Goal: Task Accomplishment & Management: Use online tool/utility

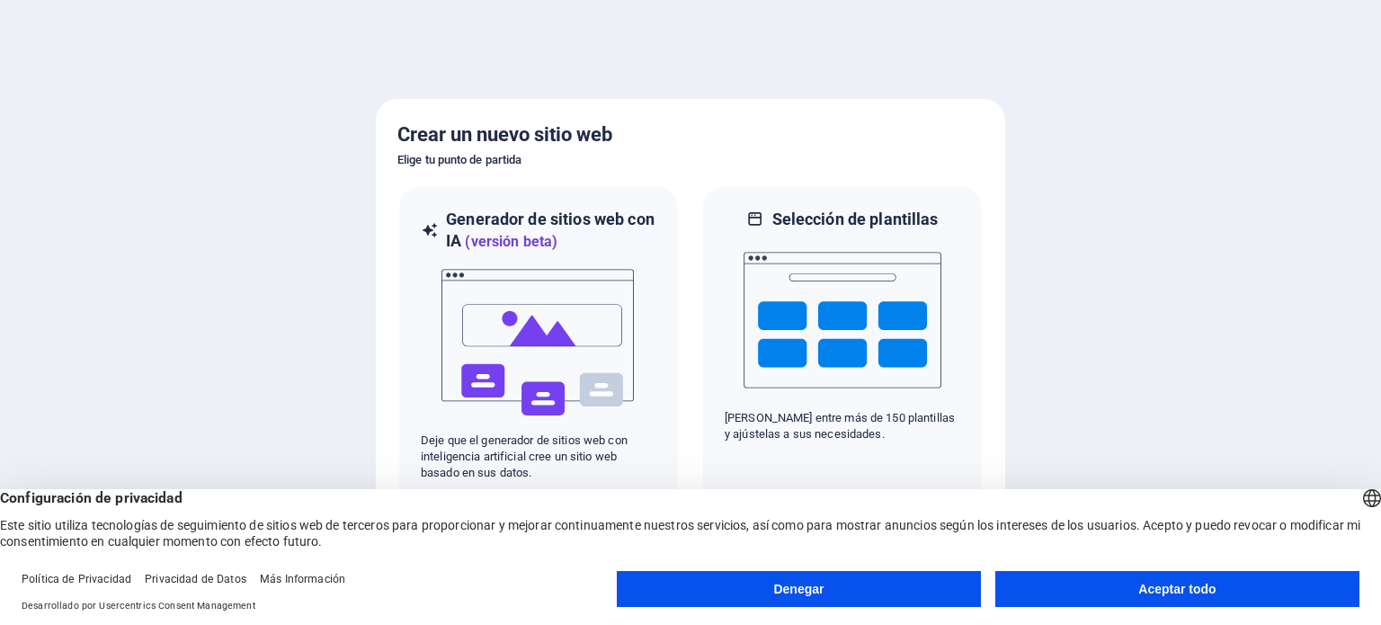
click at [1165, 586] on font "Aceptar todo" at bounding box center [1176, 589] width 77 height 14
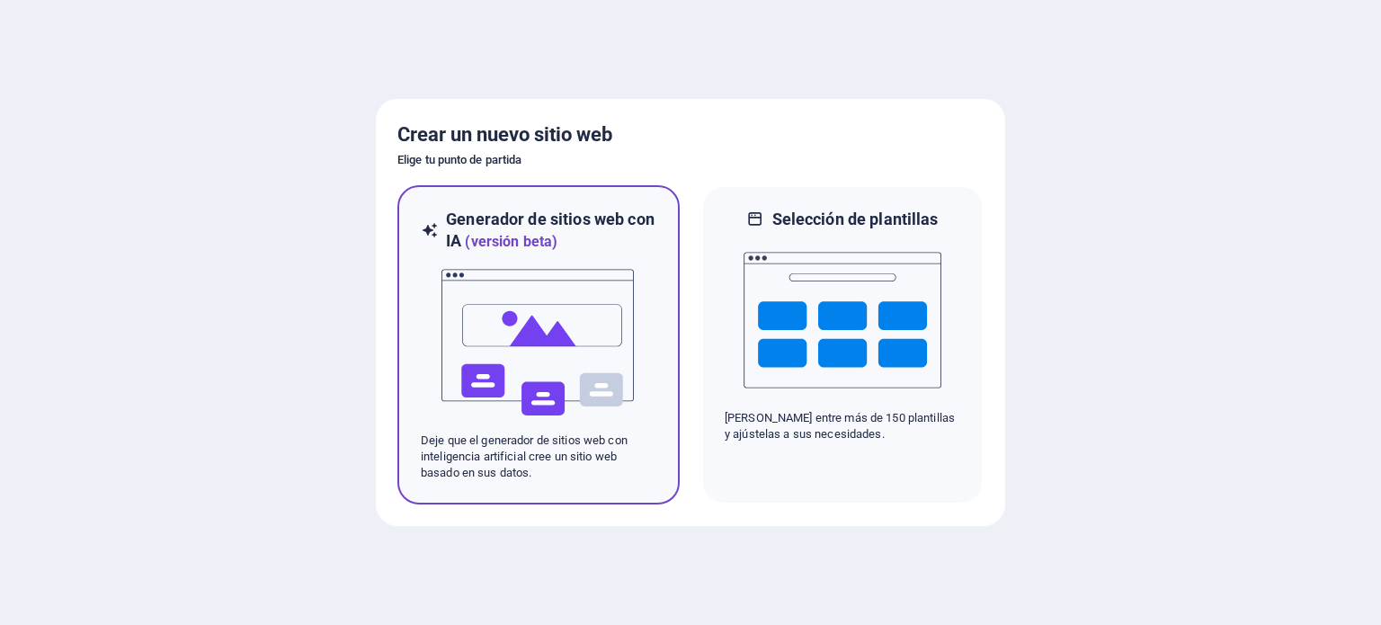
click at [608, 323] on img at bounding box center [539, 343] width 198 height 180
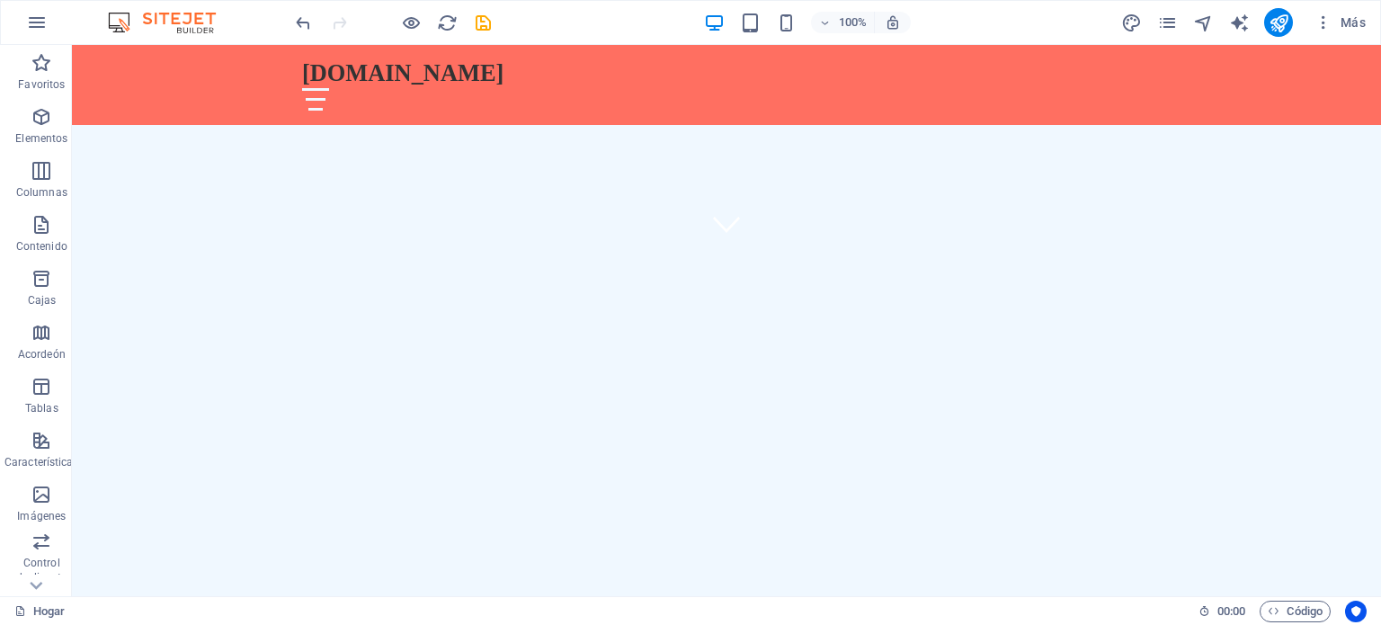
scroll to position [368, 0]
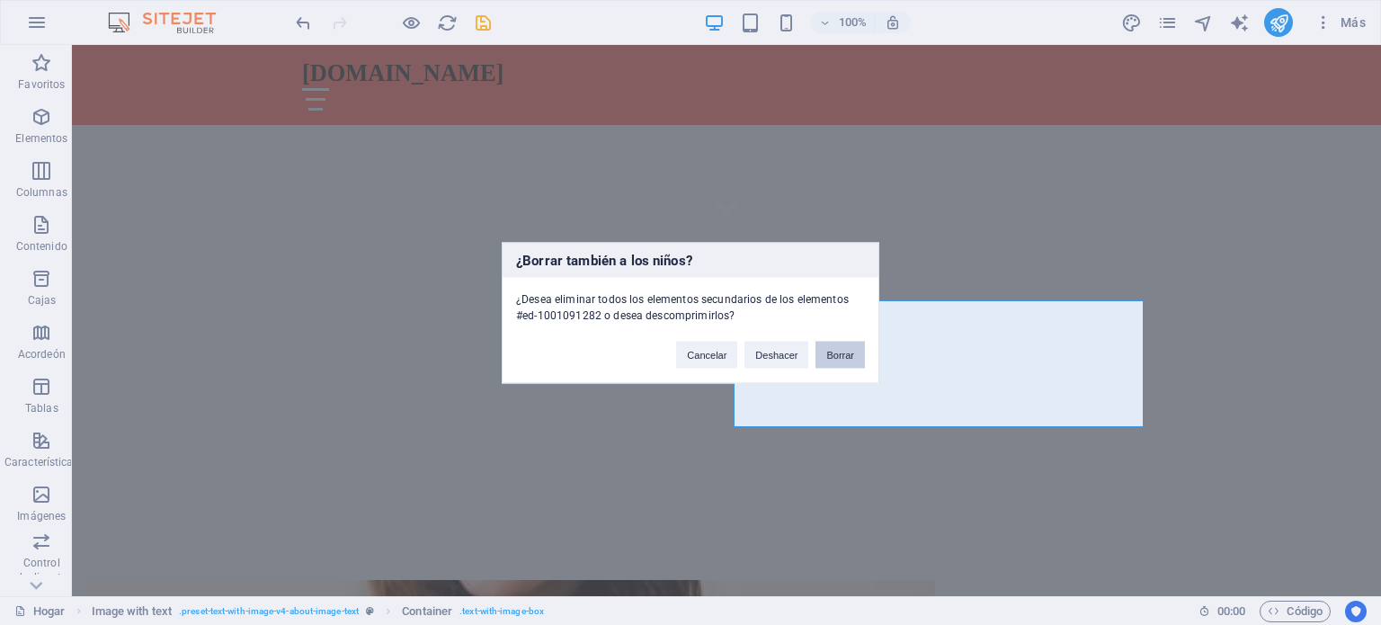
click at [834, 352] on font "Borrar" at bounding box center [840, 354] width 28 height 11
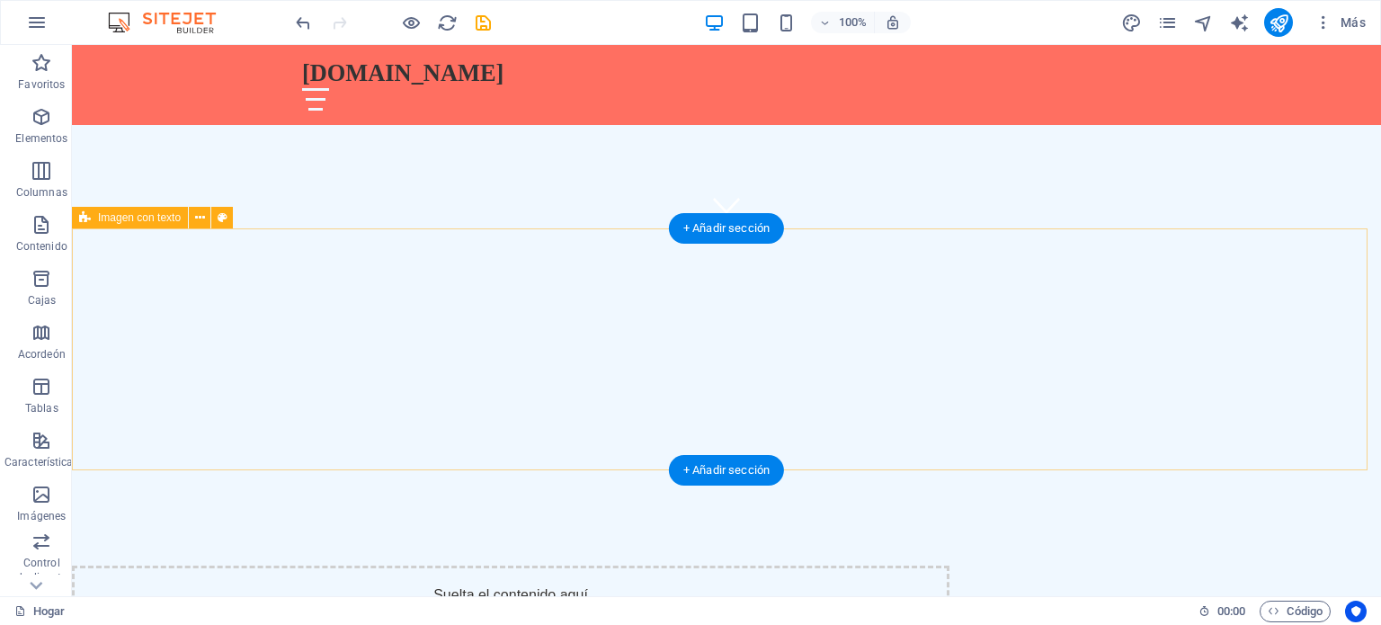
click at [949, 565] on div "Suelta el contenido aquí o Añadir elementos Pegar portapapeles" at bounding box center [510, 629] width 877 height 128
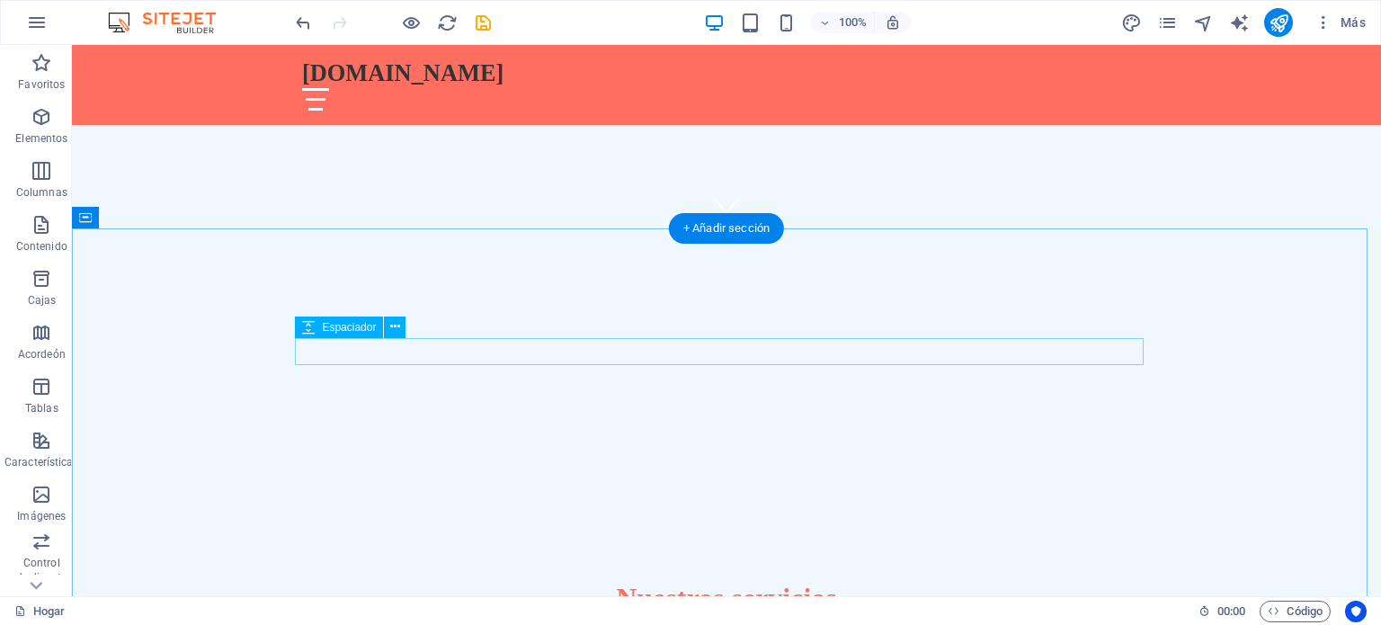
click at [1125, 618] on div at bounding box center [726, 631] width 849 height 27
click at [1118, 580] on div "Nuestros servicios" at bounding box center [726, 599] width 849 height 38
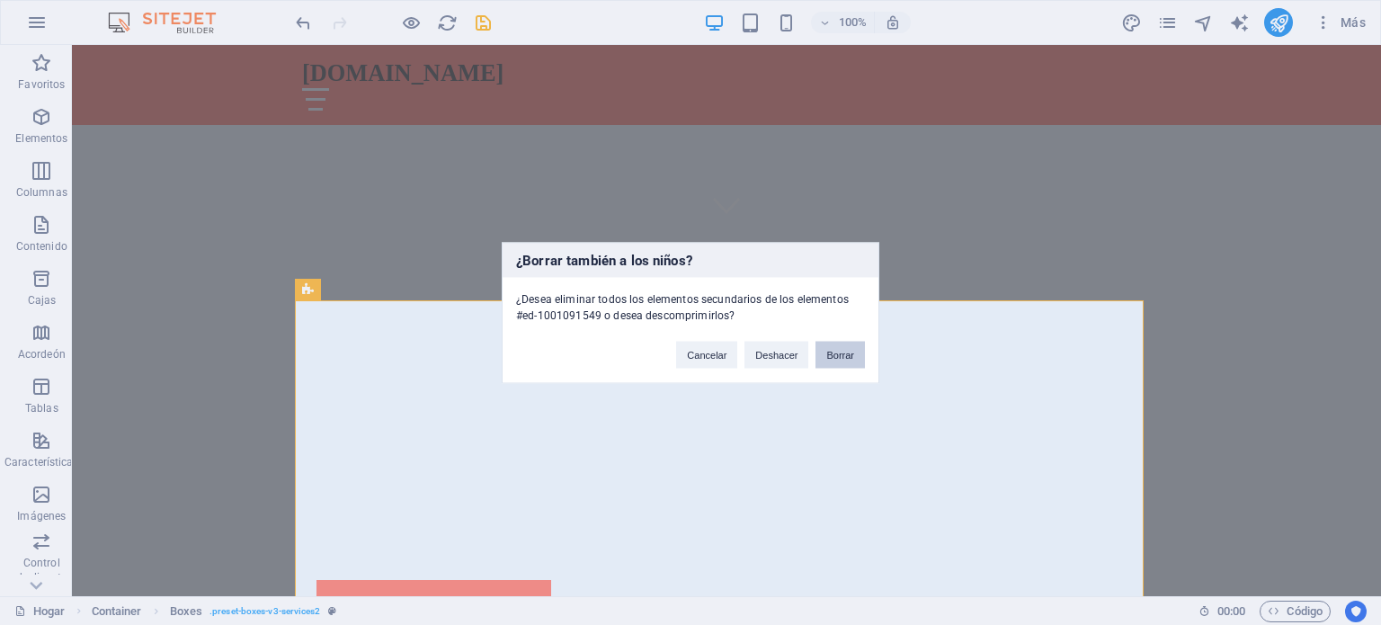
click at [834, 358] on font "Borrar" at bounding box center [840, 354] width 28 height 11
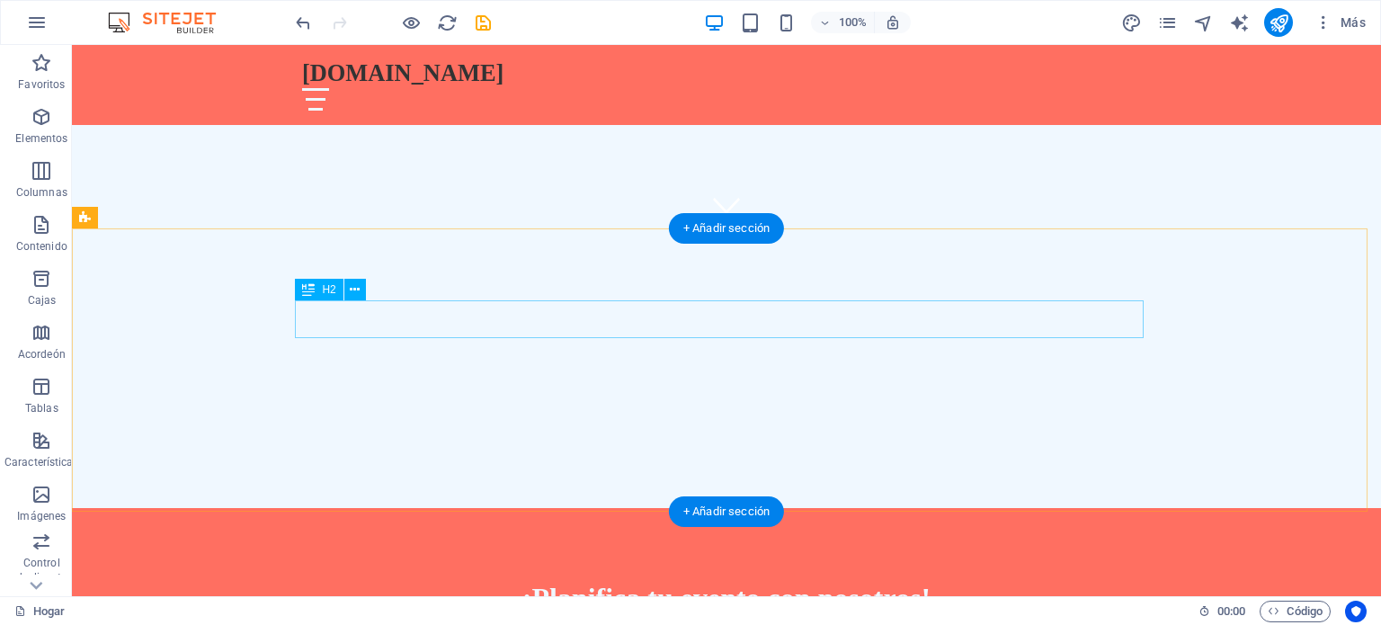
click at [1129, 580] on div "¡Planifica tu evento con nosotros!" at bounding box center [726, 599] width 849 height 38
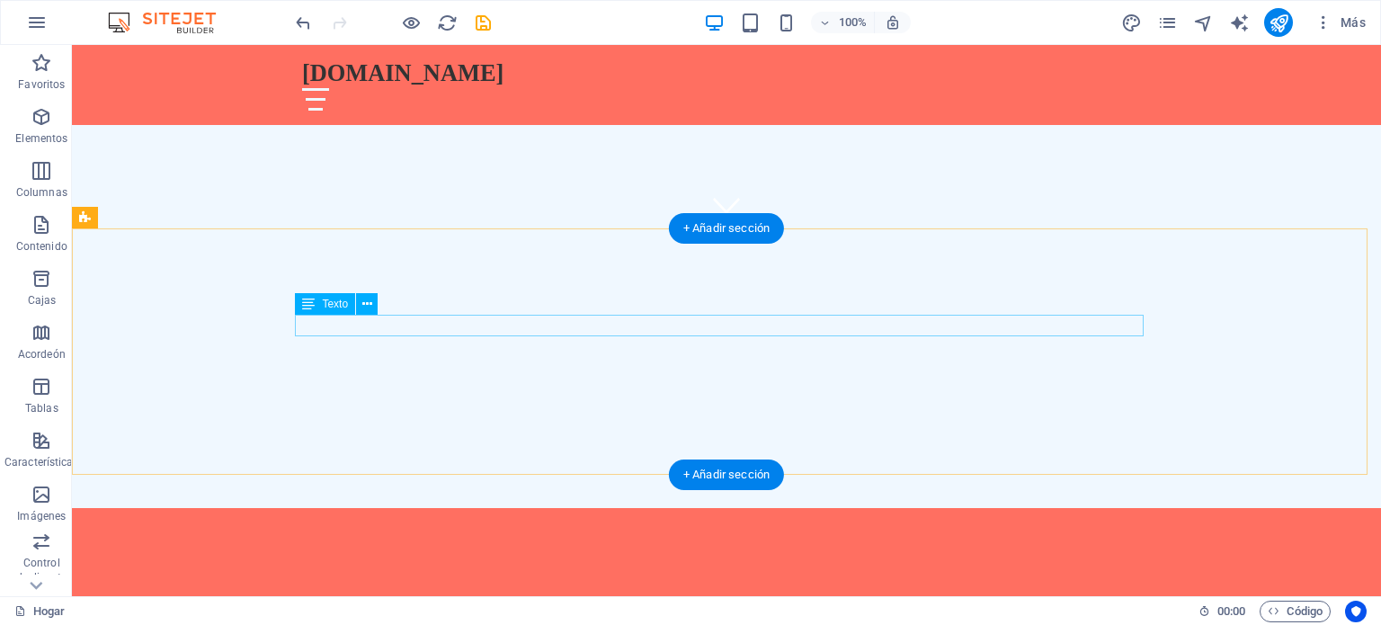
click at [1133, 594] on div "Transforma tus ideas en realidad con FutureLovers." at bounding box center [726, 605] width 849 height 22
click at [1133, 594] on div at bounding box center [726, 608] width 849 height 29
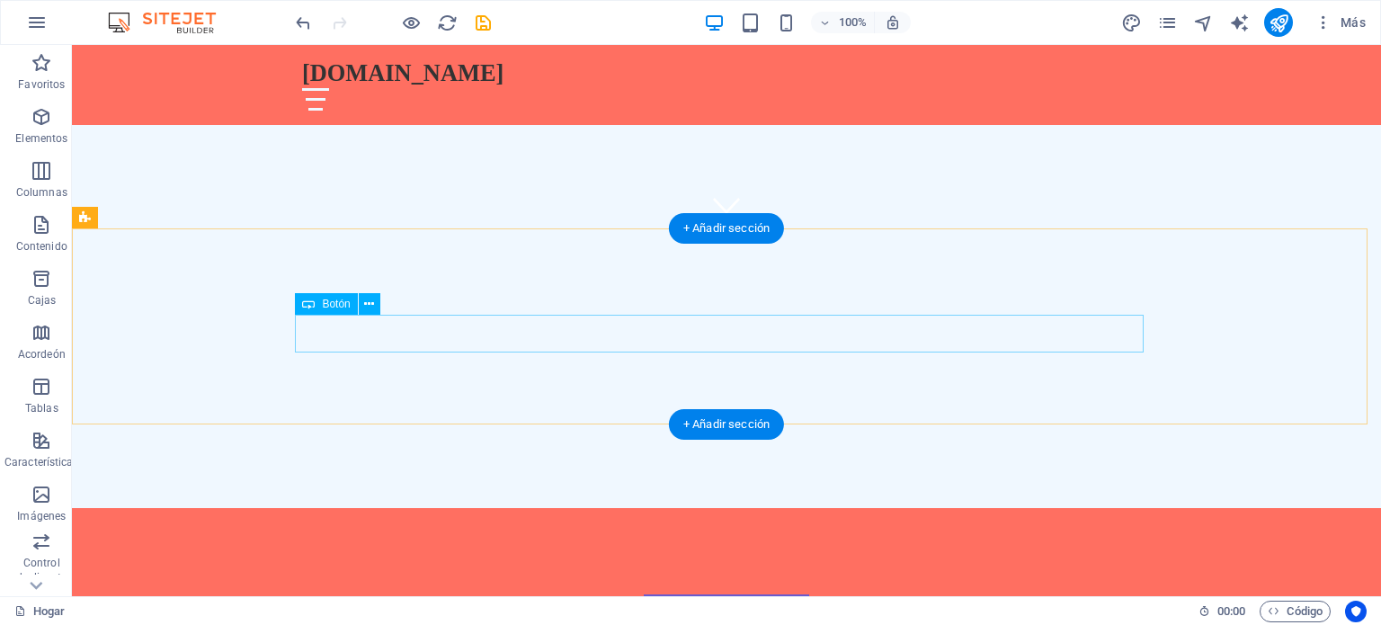
click at [1133, 594] on div "Contáctanos" at bounding box center [726, 613] width 849 height 38
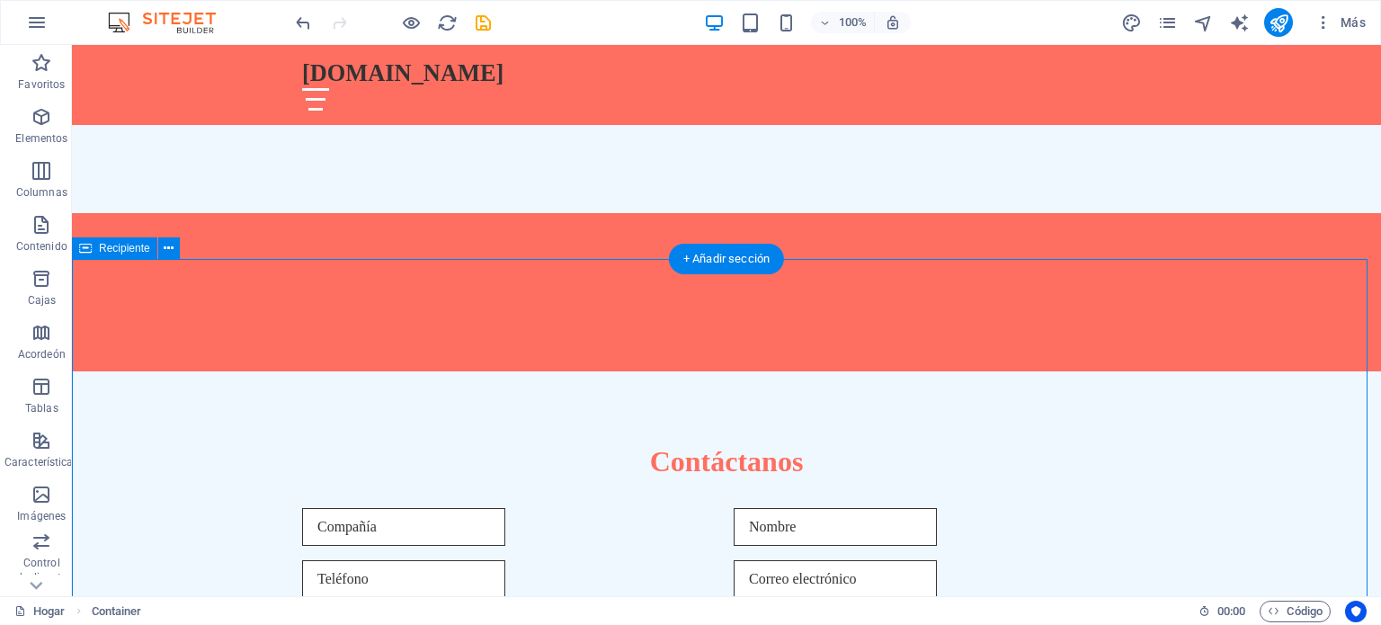
scroll to position [1001, 0]
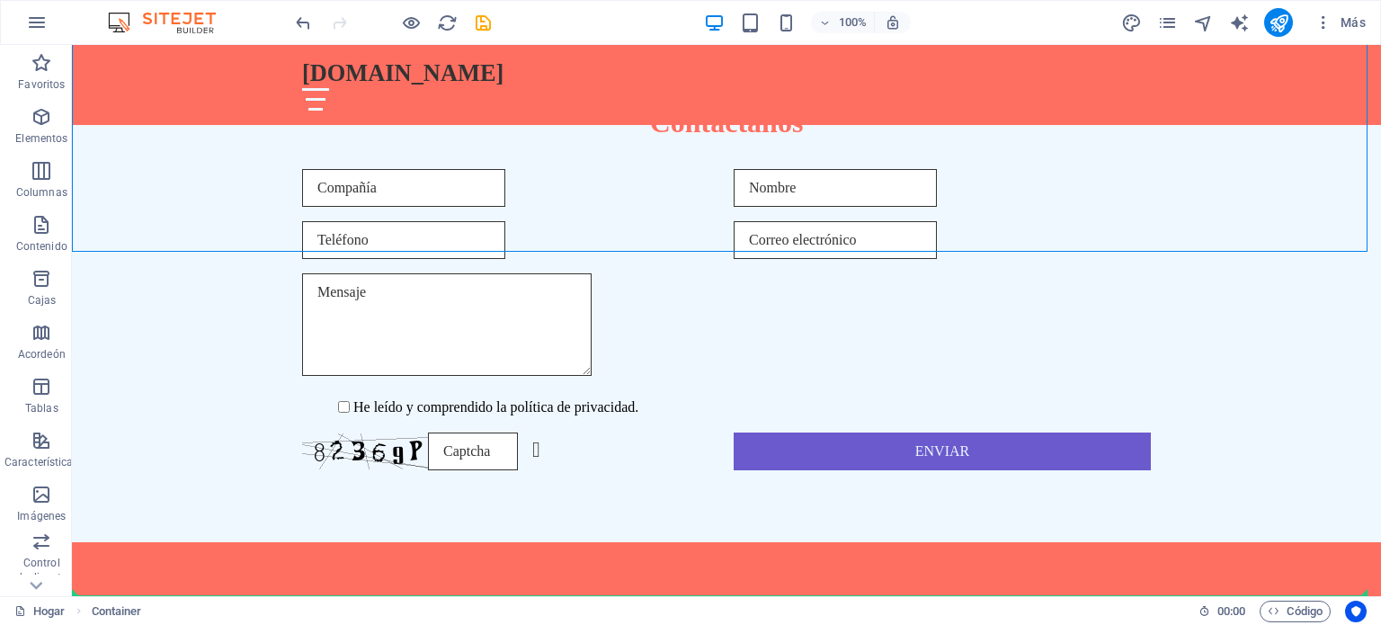
drag, startPoint x: 1315, startPoint y: 428, endPoint x: 1294, endPoint y: 449, distance: 29.2
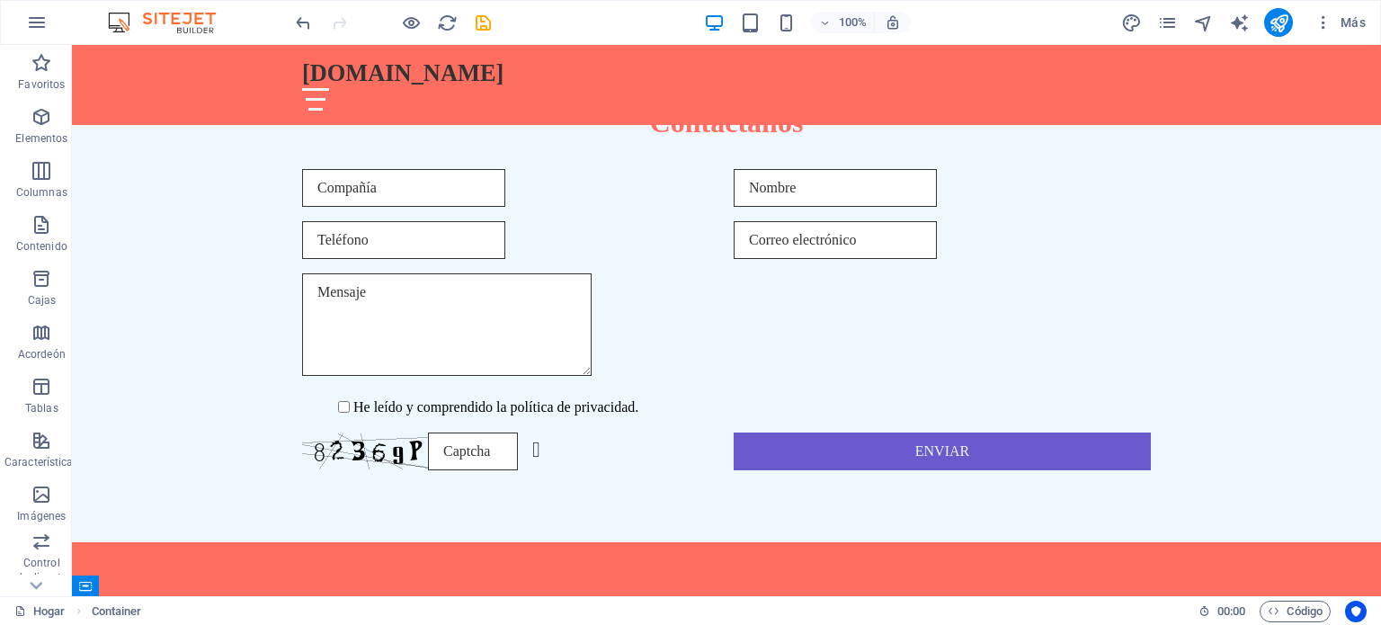
scroll to position [502, 0]
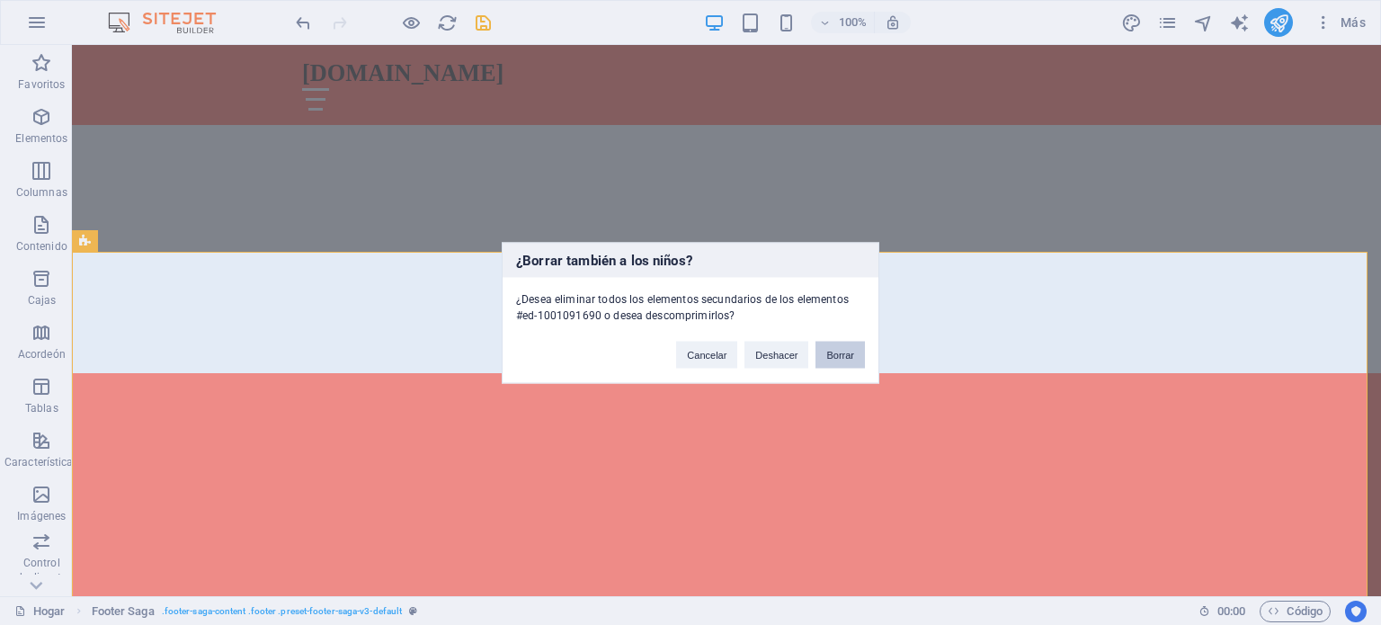
click at [849, 355] on font "Borrar" at bounding box center [840, 354] width 28 height 11
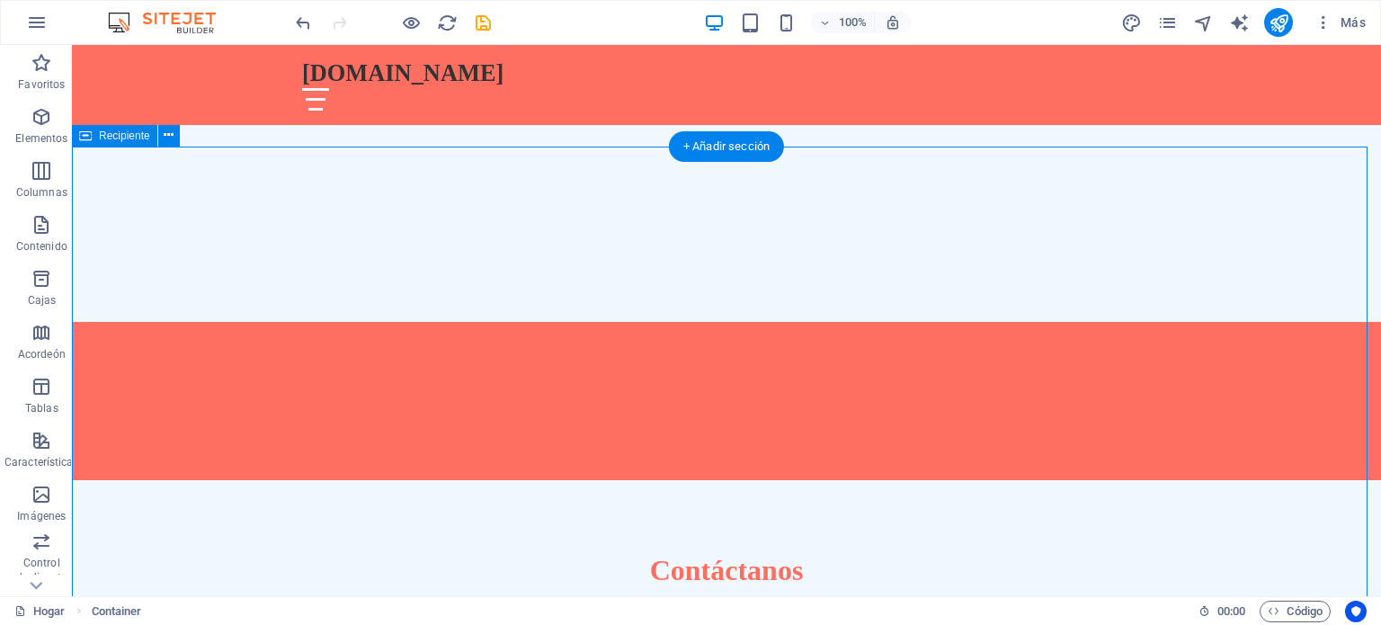
scroll to position [657, 0]
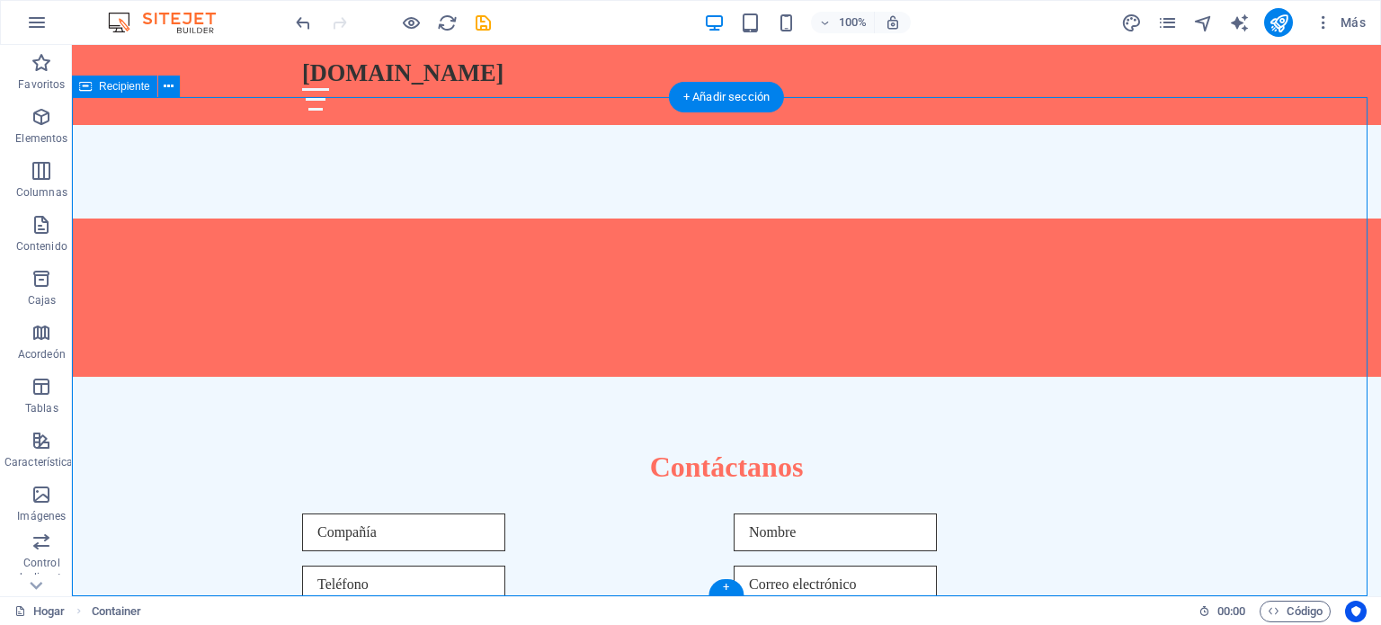
drag, startPoint x: 1196, startPoint y: 331, endPoint x: 1248, endPoint y: 556, distance: 231.6
click at [1244, 561] on div "Contáctanos He leído y comprendido la política de privacidad. ¿Ilegible? Cargar…" at bounding box center [726, 632] width 1309 height 510
click at [1262, 541] on div "Contáctanos He leído y comprendido la política de privacidad. ¿Ilegible? Cargar…" at bounding box center [726, 632] width 1309 height 510
drag, startPoint x: 1183, startPoint y: 578, endPoint x: 1182, endPoint y: 185, distance: 392.8
click at [1182, 377] on div "Contáctanos He leído y comprendido la política de privacidad. ¿Ilegible? Cargar…" at bounding box center [726, 632] width 1309 height 510
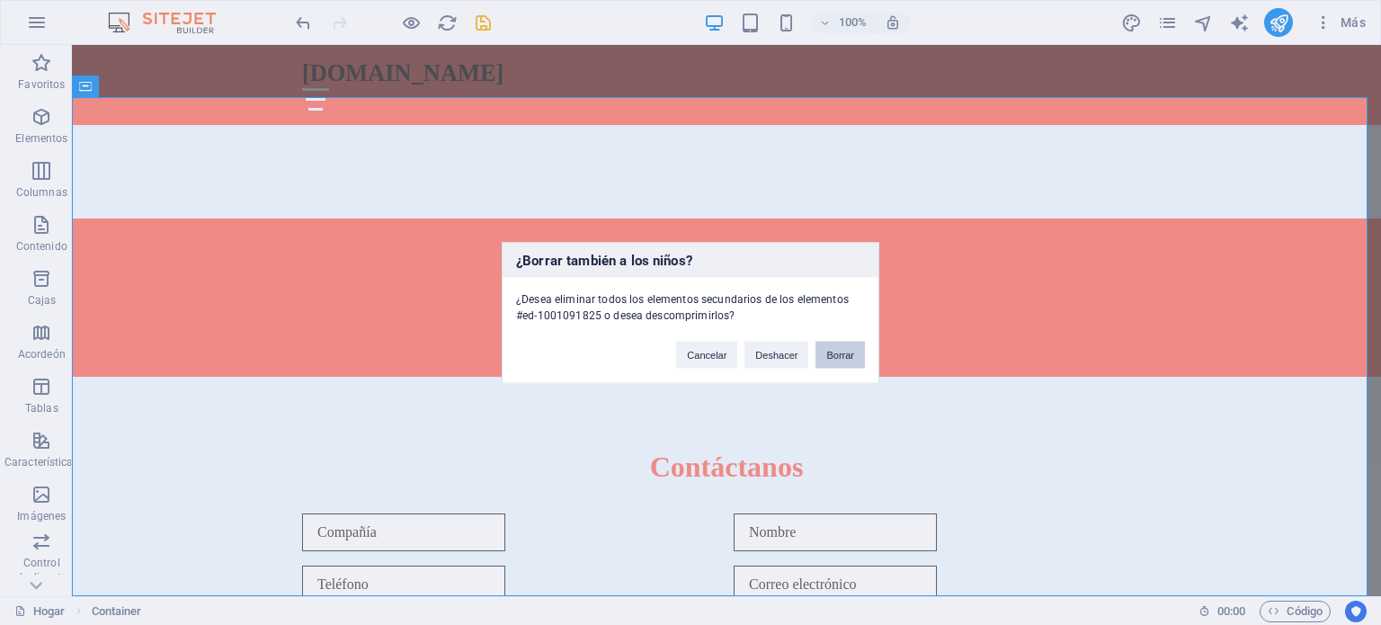
drag, startPoint x: 845, startPoint y: 349, endPoint x: 773, endPoint y: 308, distance: 82.5
click at [845, 349] on font "Borrar" at bounding box center [840, 354] width 28 height 11
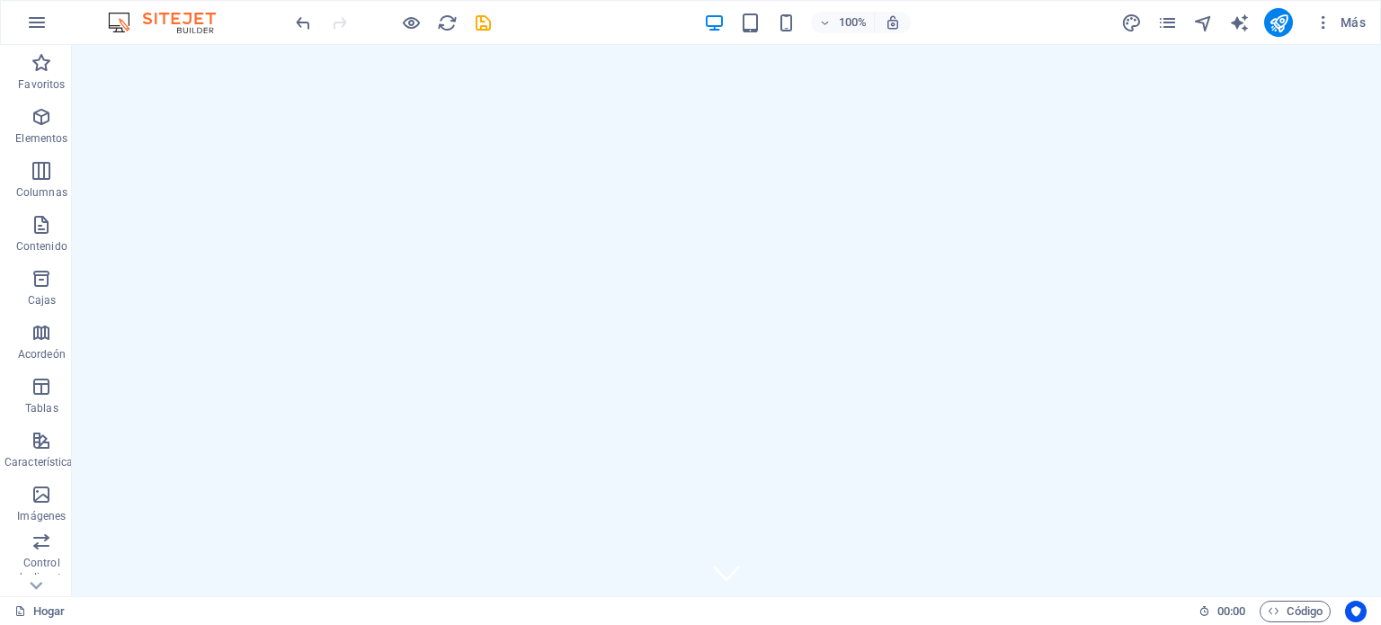
scroll to position [158, 0]
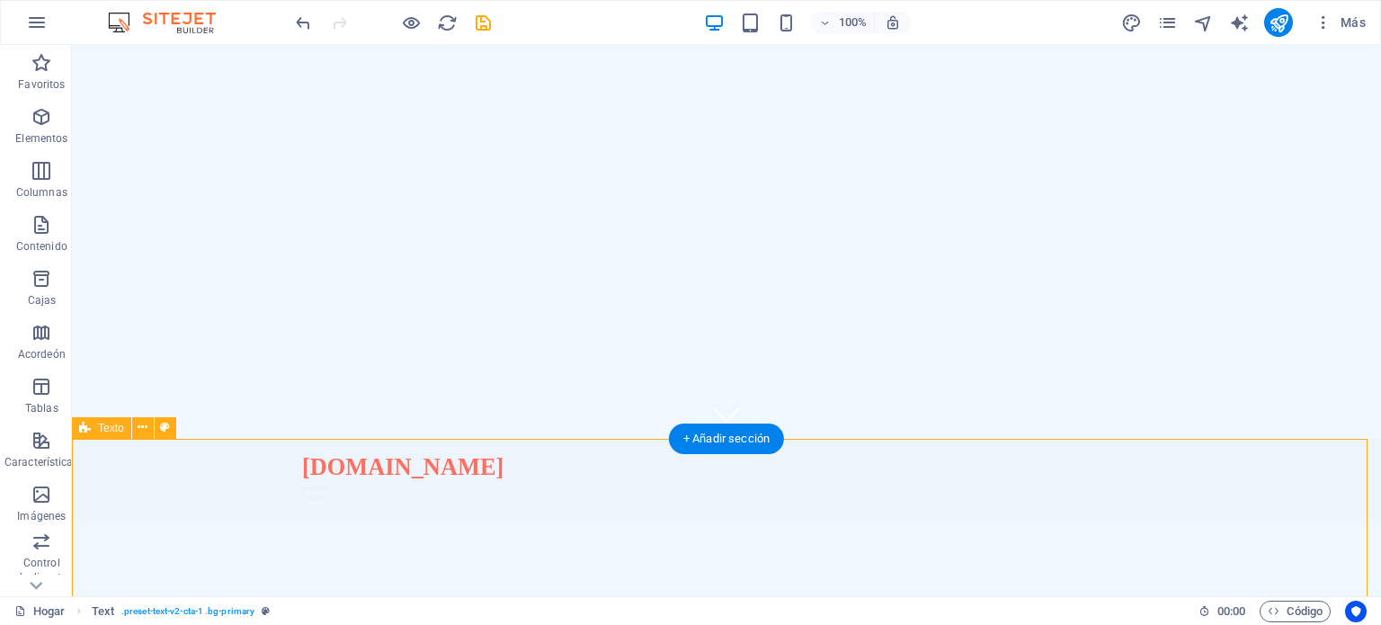
scroll to position [0, 0]
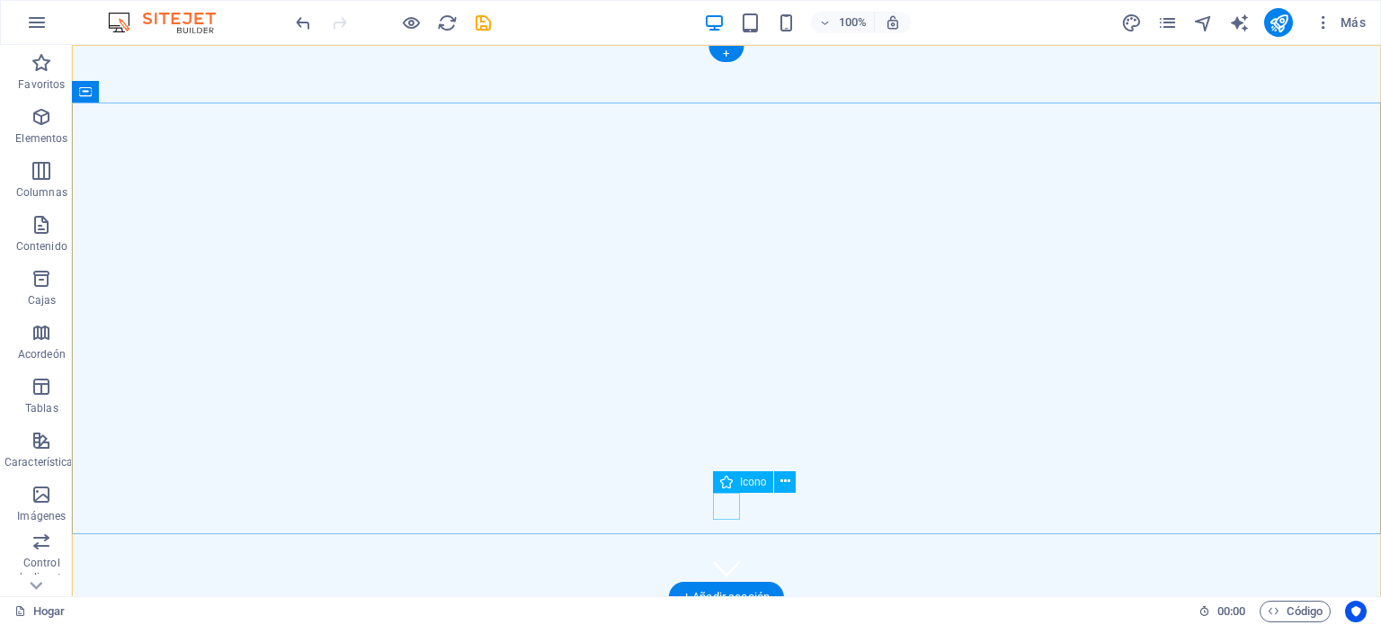
click at [726, 555] on figure at bounding box center [726, 568] width 27 height 27
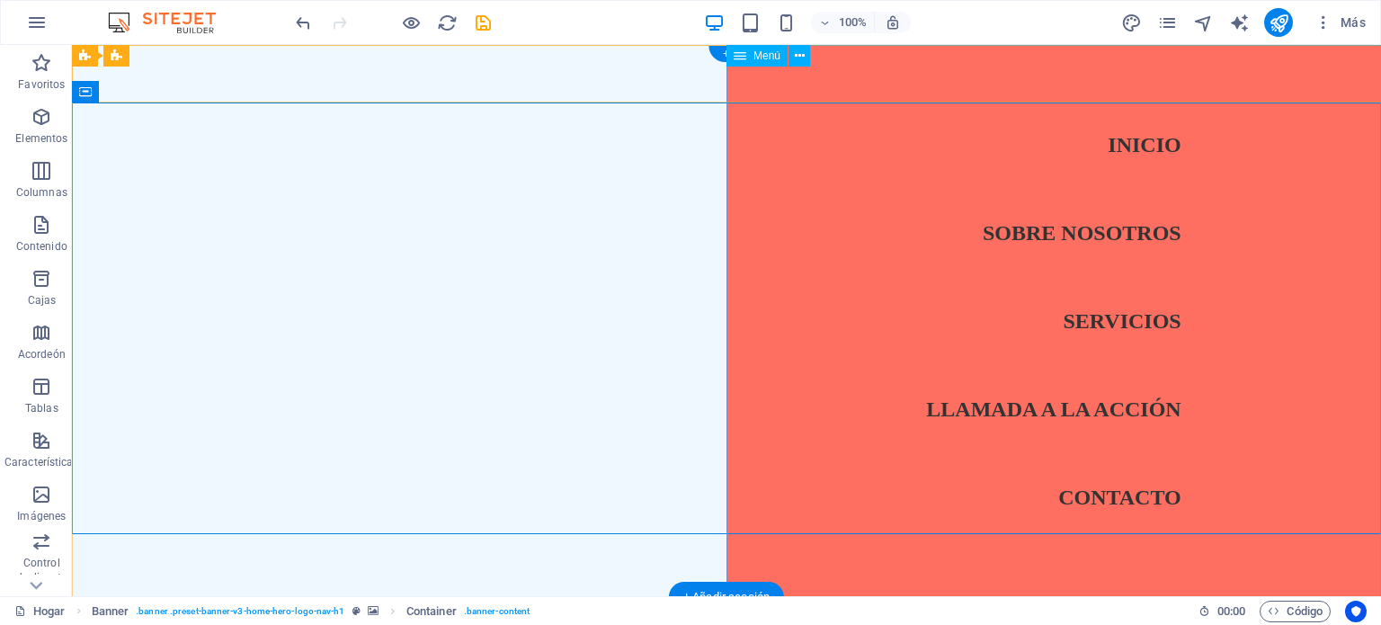
click at [956, 165] on nav "Inicio Sobre nosotros Servicios Llamada a la acción Contacto" at bounding box center [1053, 320] width 654 height 551
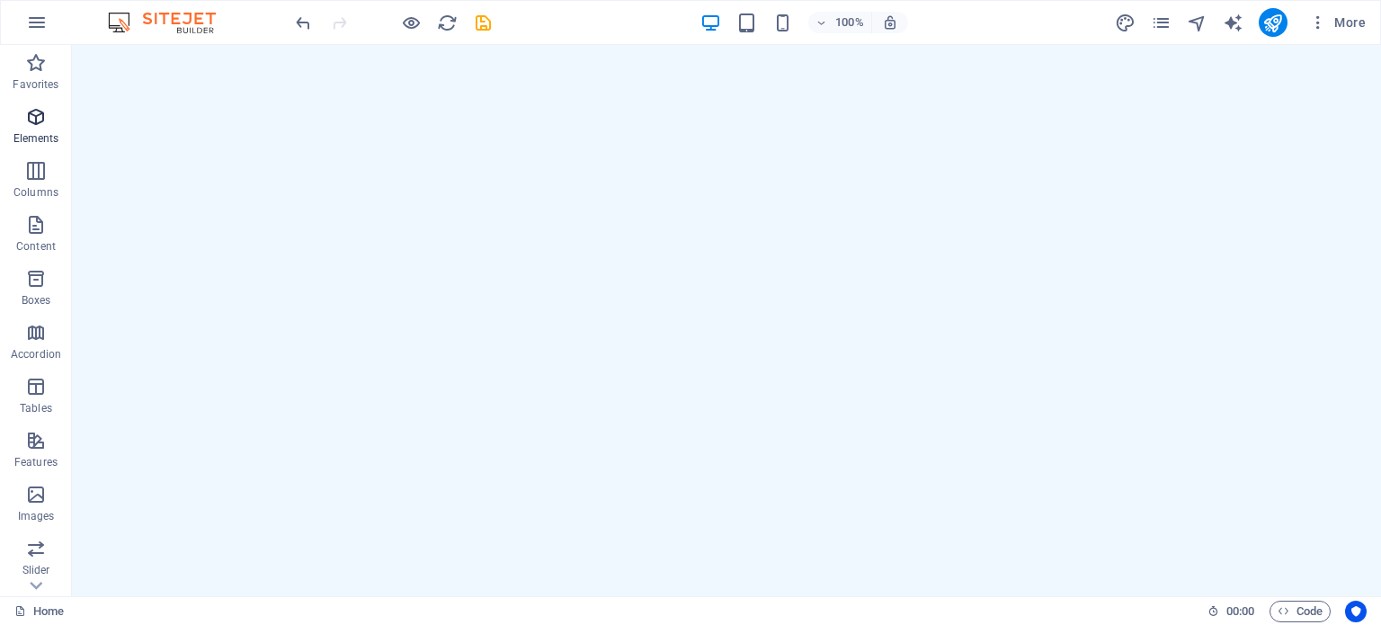
click at [31, 127] on icon "button" at bounding box center [36, 117] width 22 height 22
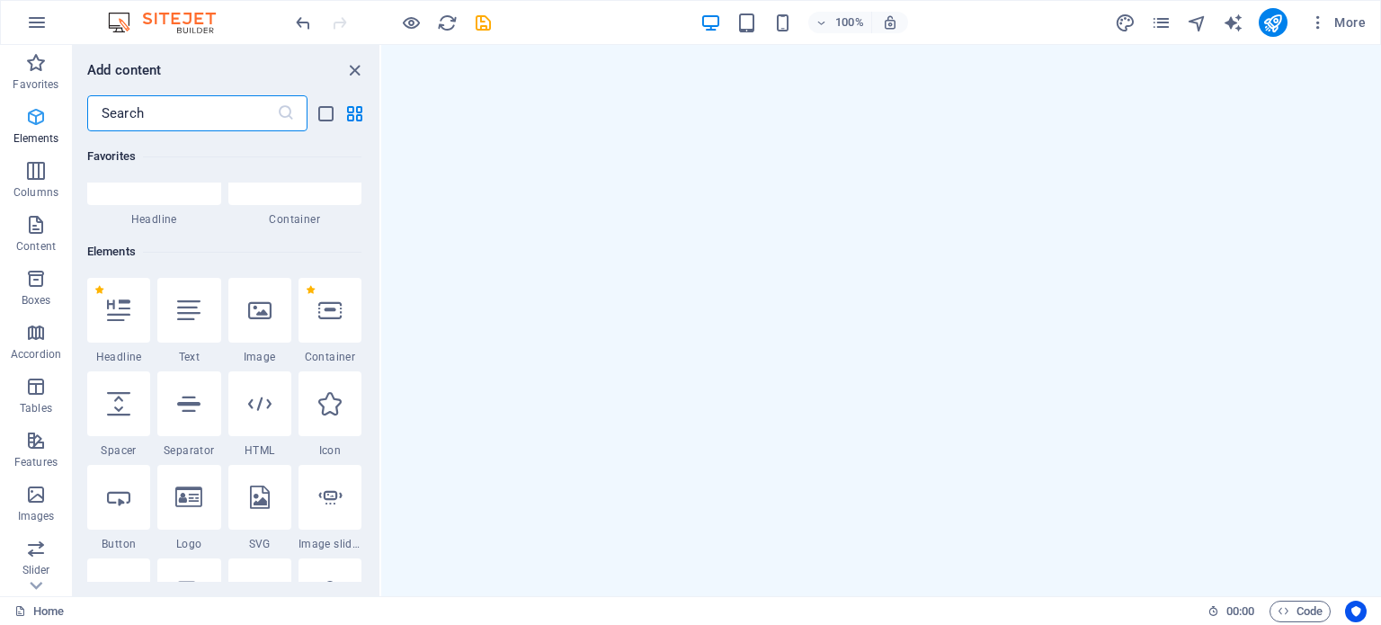
scroll to position [191, 0]
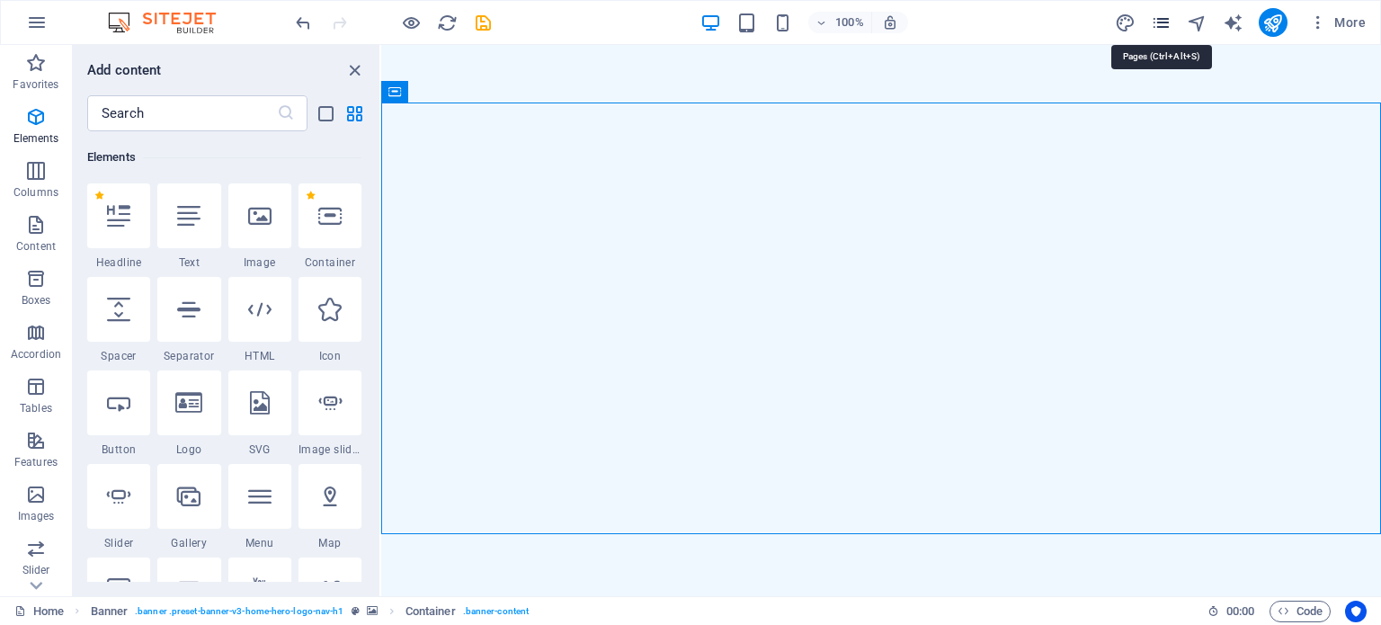
click at [1164, 21] on icon "pages" at bounding box center [1161, 23] width 21 height 21
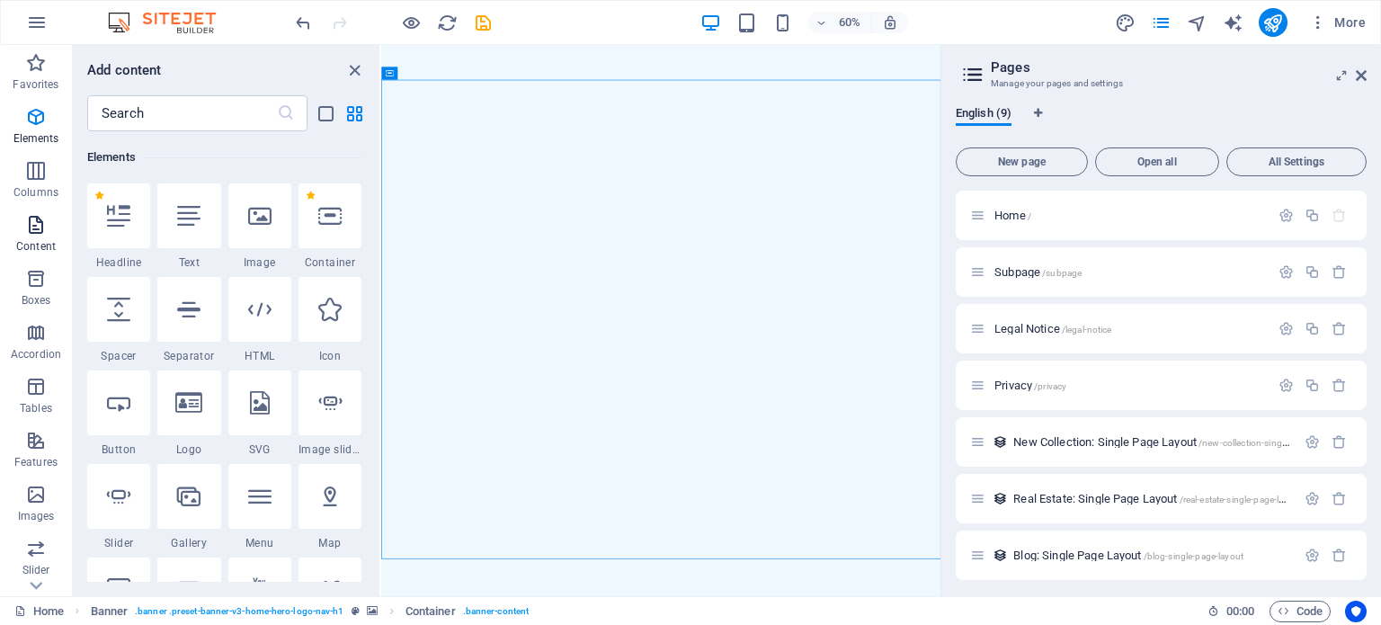
click at [40, 246] on p "Content" at bounding box center [36, 246] width 40 height 14
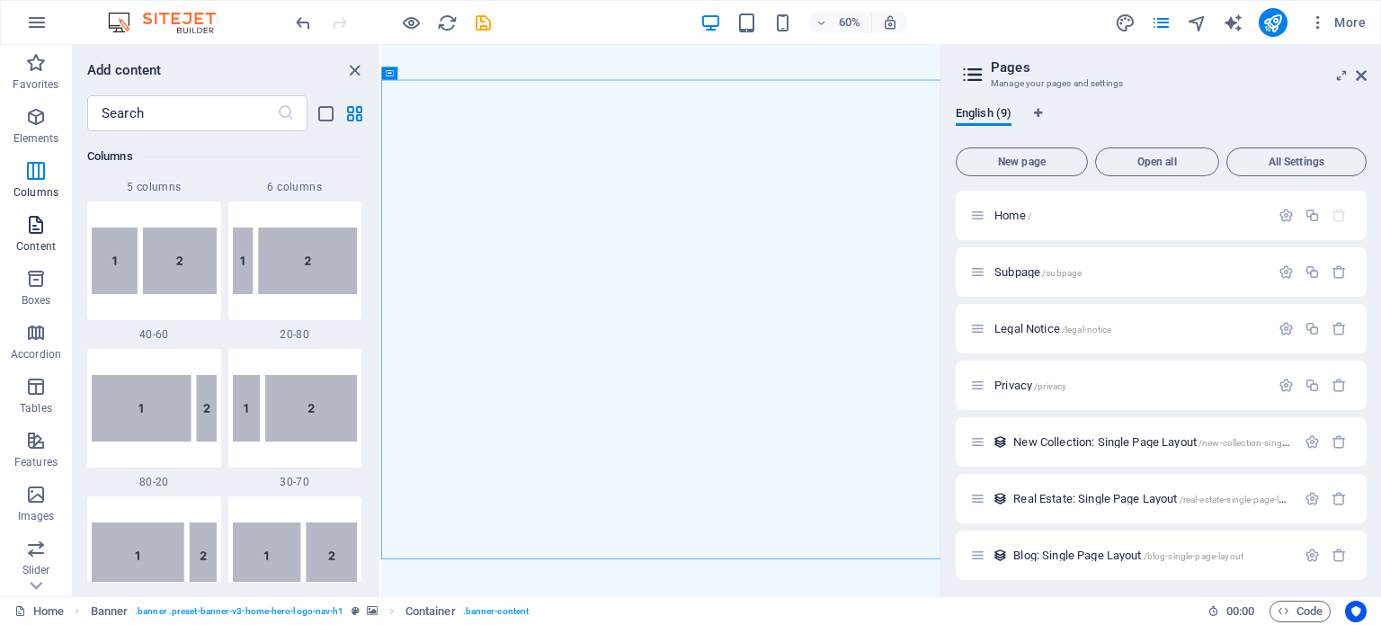
scroll to position [3145, 0]
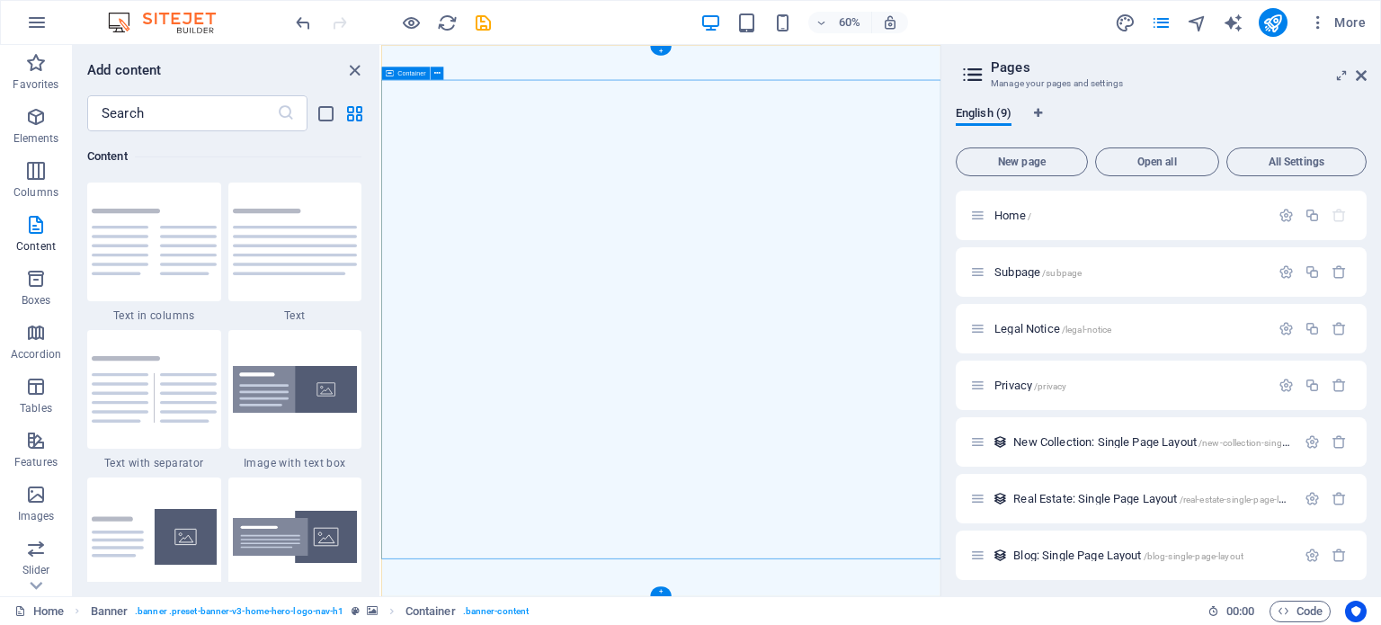
drag, startPoint x: 352, startPoint y: 68, endPoint x: 294, endPoint y: 24, distance: 73.2
click at [352, 68] on icon "close panel" at bounding box center [354, 70] width 21 height 21
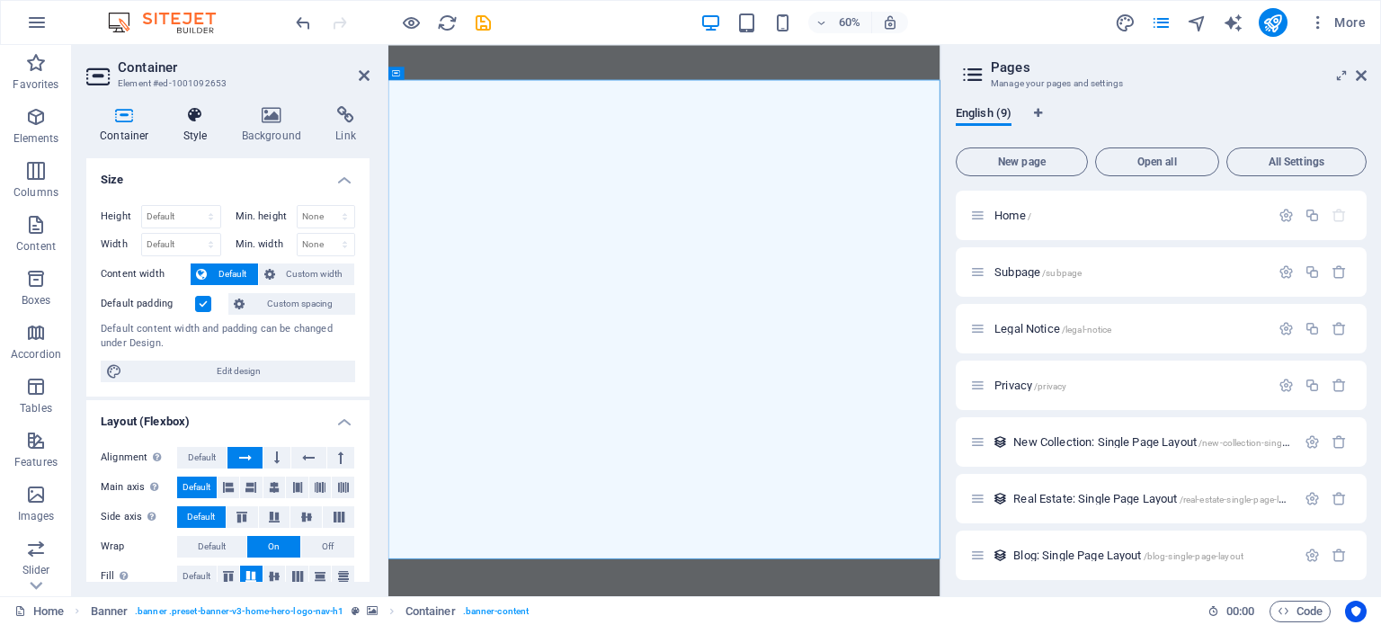
click at [195, 118] on icon at bounding box center [195, 115] width 51 height 18
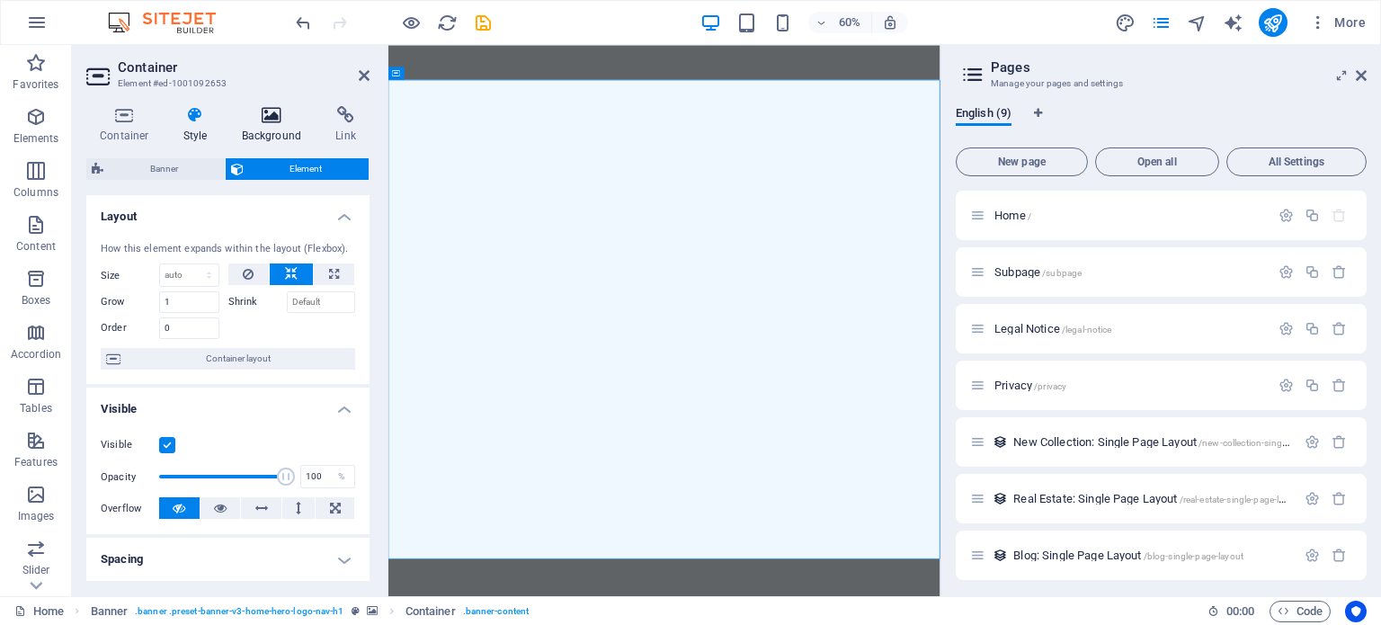
click at [262, 116] on icon at bounding box center [271, 115] width 87 height 18
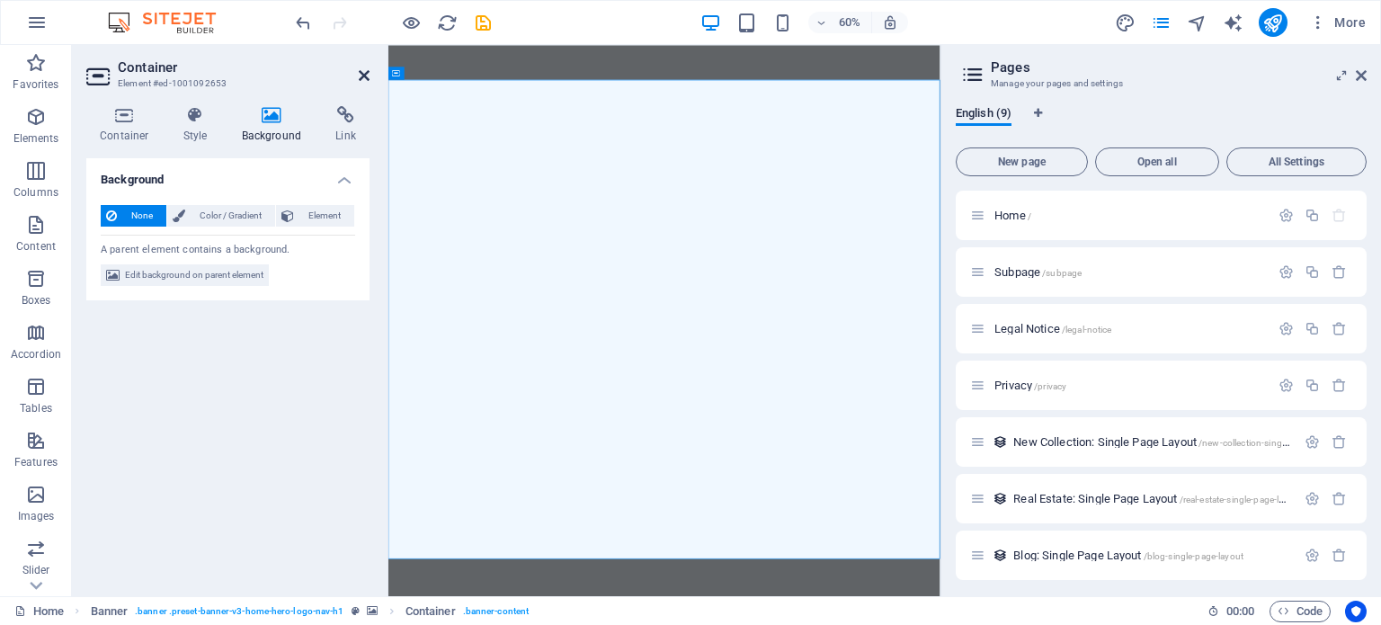
click at [360, 74] on icon at bounding box center [364, 75] width 11 height 14
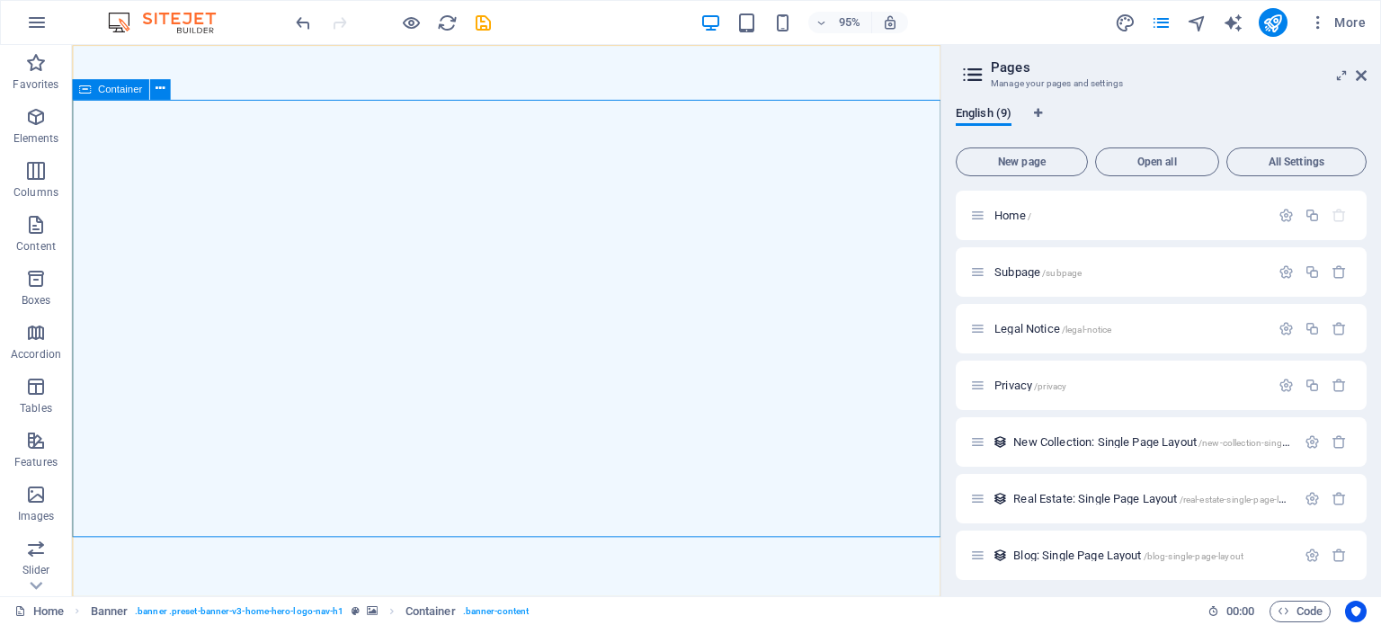
click at [86, 89] on icon at bounding box center [85, 89] width 12 height 21
click at [156, 88] on icon at bounding box center [160, 89] width 9 height 18
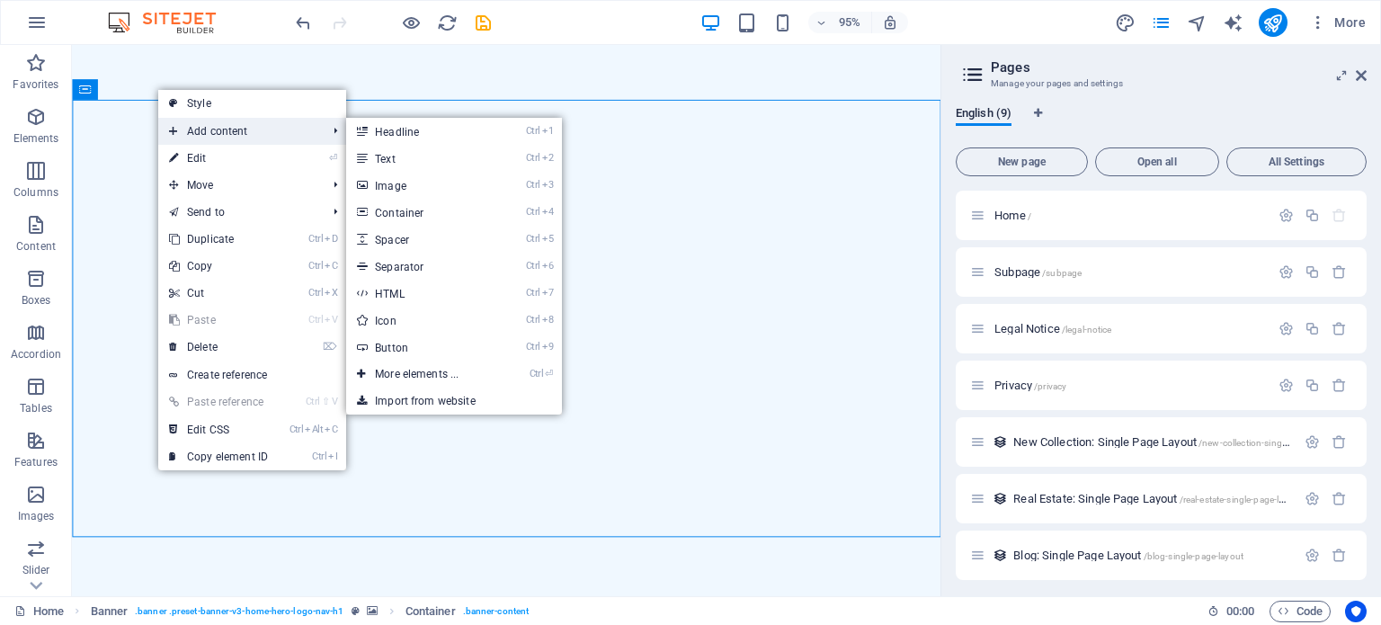
click at [219, 131] on span "Add content" at bounding box center [238, 131] width 161 height 27
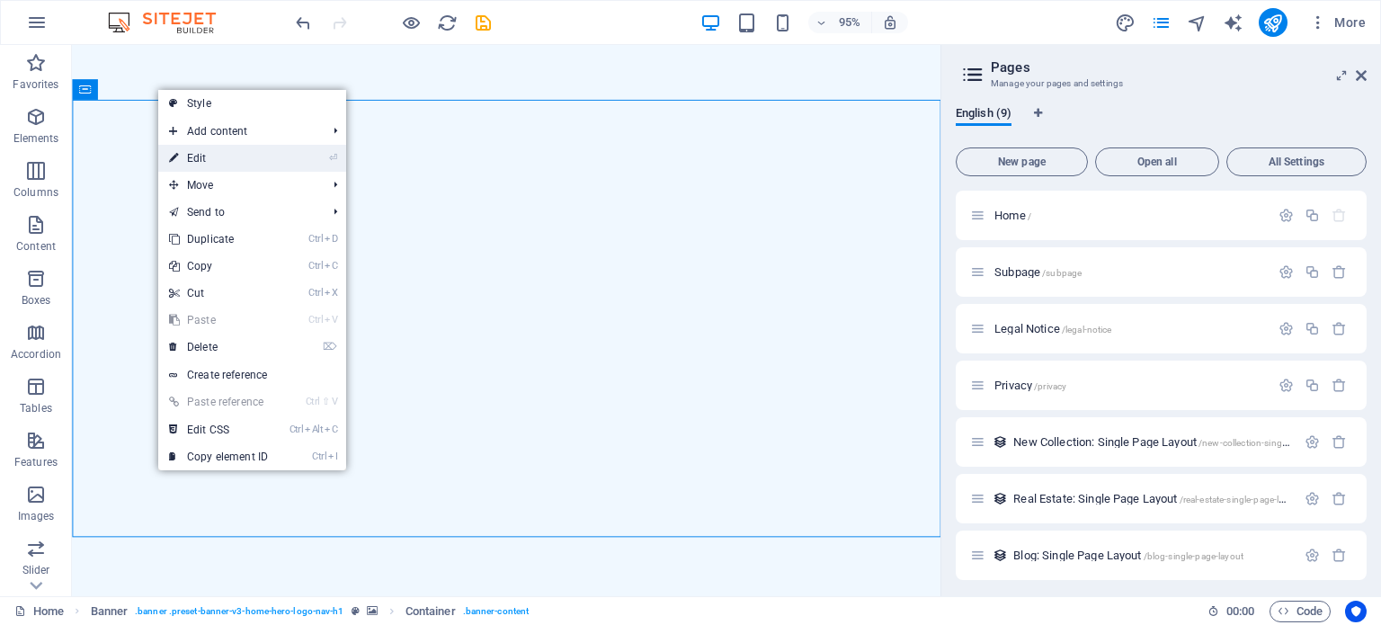
click at [208, 156] on link "⏎ Edit" at bounding box center [218, 158] width 120 height 27
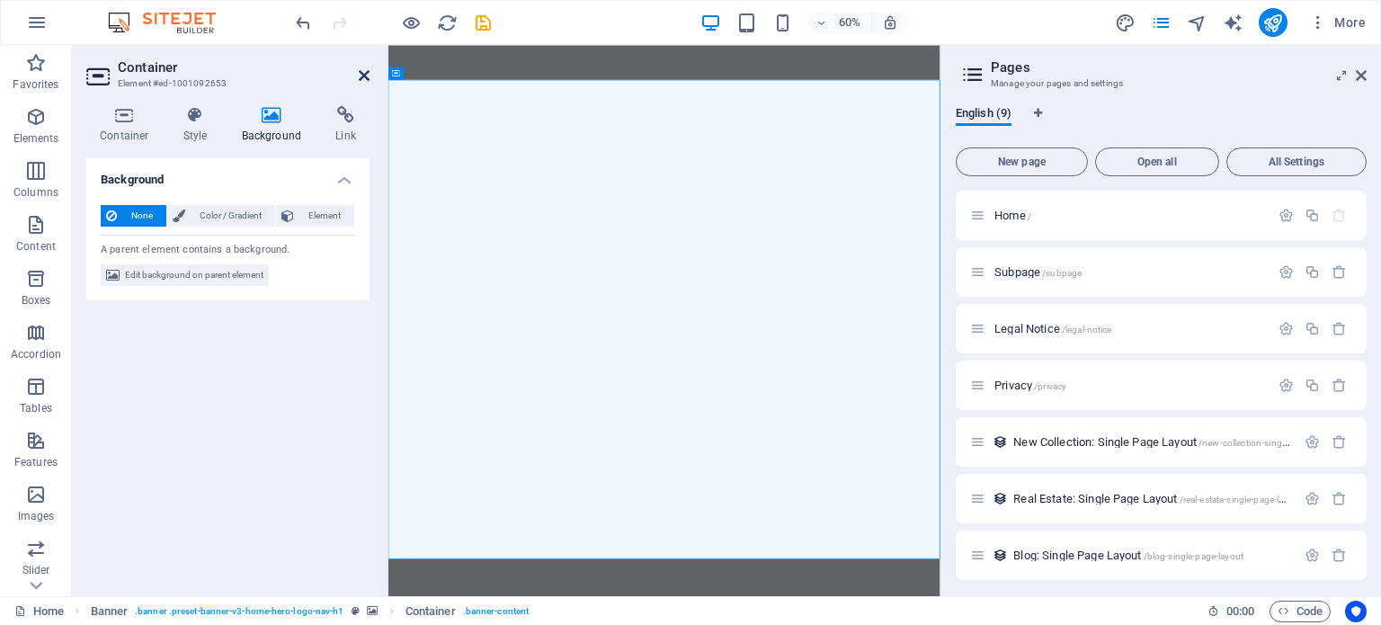
click at [359, 71] on icon at bounding box center [364, 75] width 11 height 14
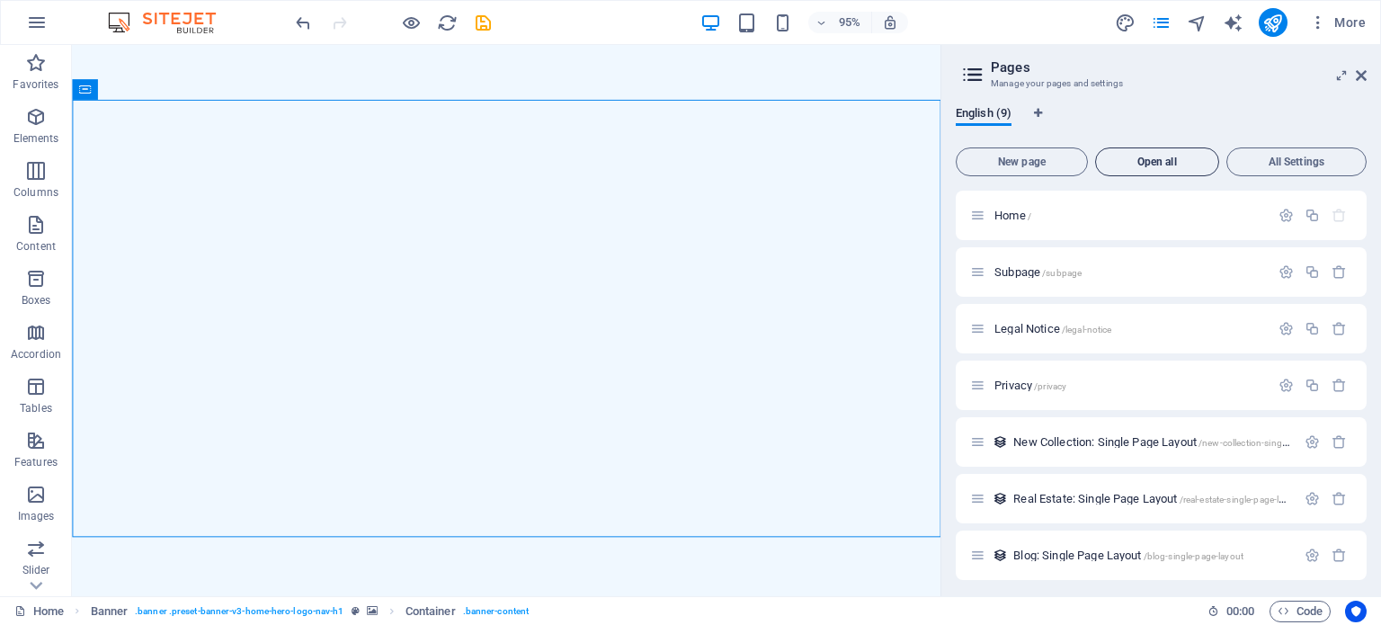
click at [1162, 163] on span "Open all" at bounding box center [1157, 161] width 108 height 11
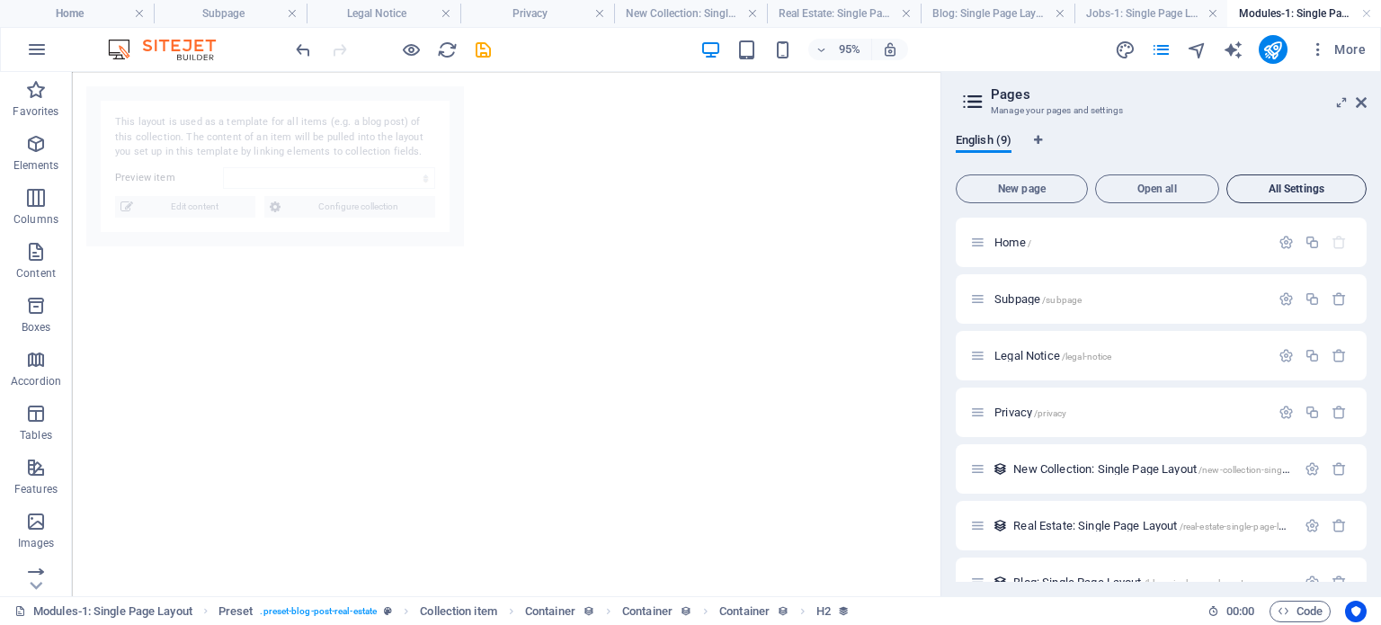
scroll to position [0, 0]
click at [1309, 183] on span "All Settings" at bounding box center [1296, 188] width 124 height 11
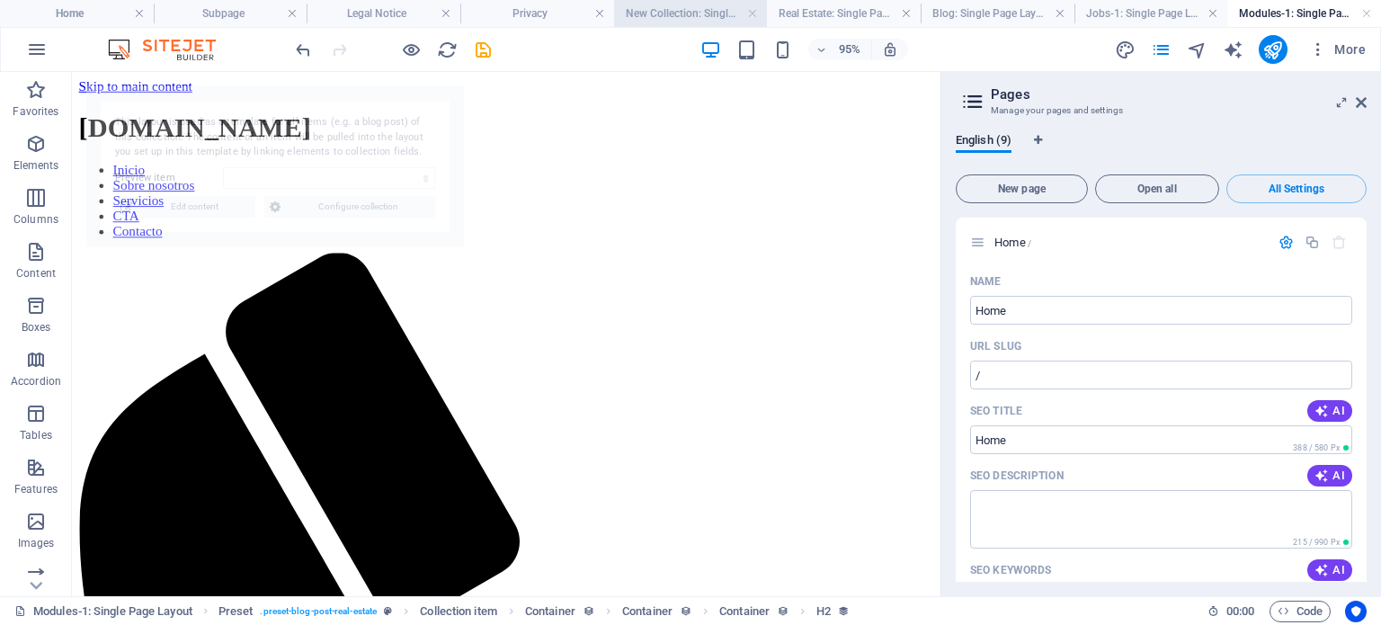
click at [1003, 190] on span "New page" at bounding box center [1022, 188] width 116 height 11
select select "68dd73c8df36c46b9d015bd7"
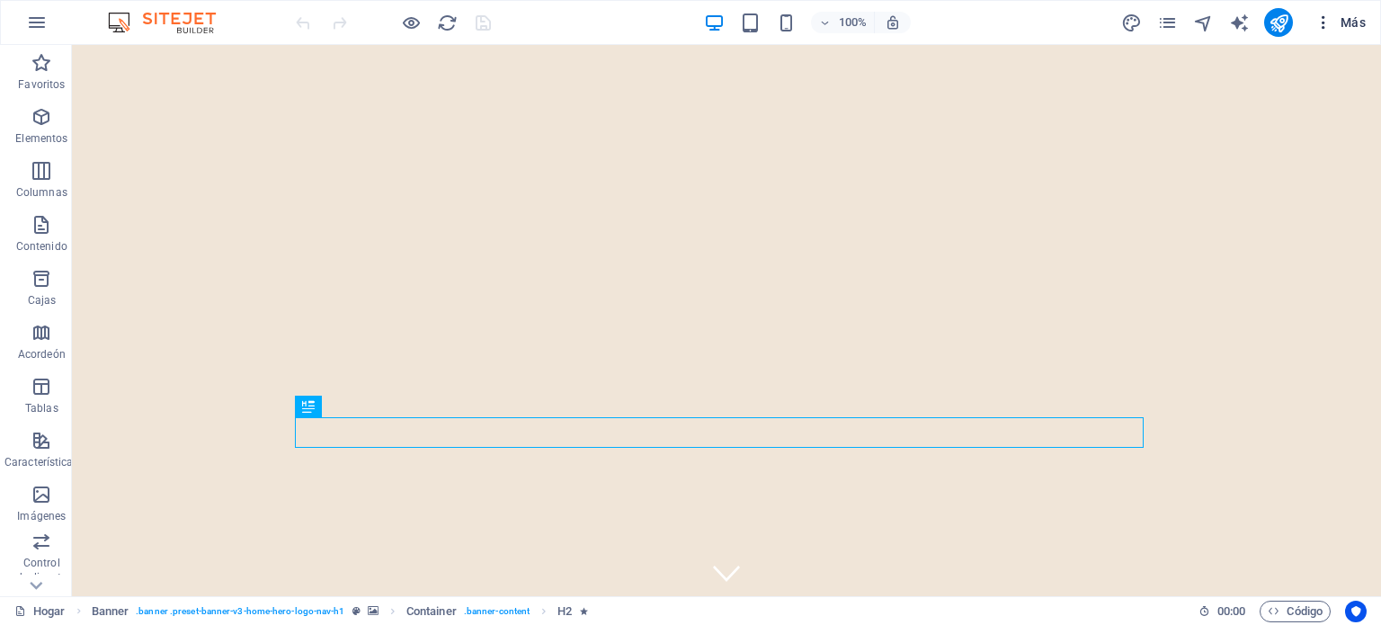
click at [1327, 21] on icon "button" at bounding box center [1323, 22] width 18 height 18
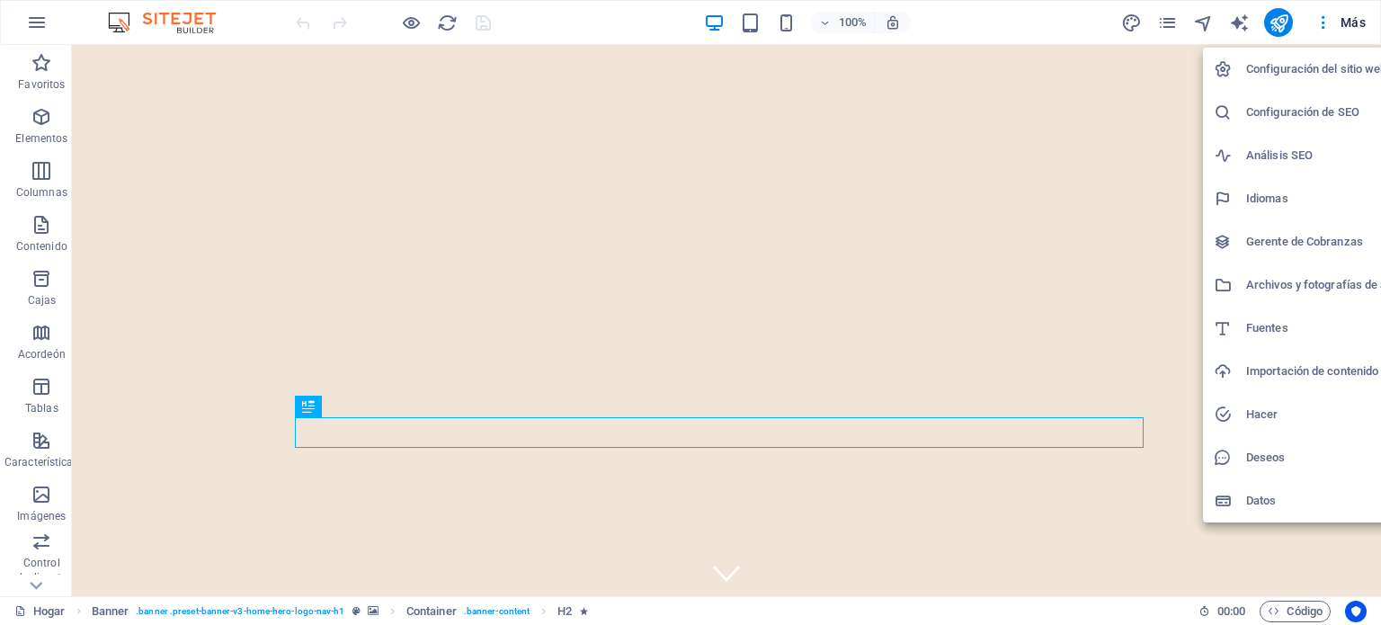
click at [1323, 67] on font "Configuración del sitio web" at bounding box center [1316, 68] width 141 height 13
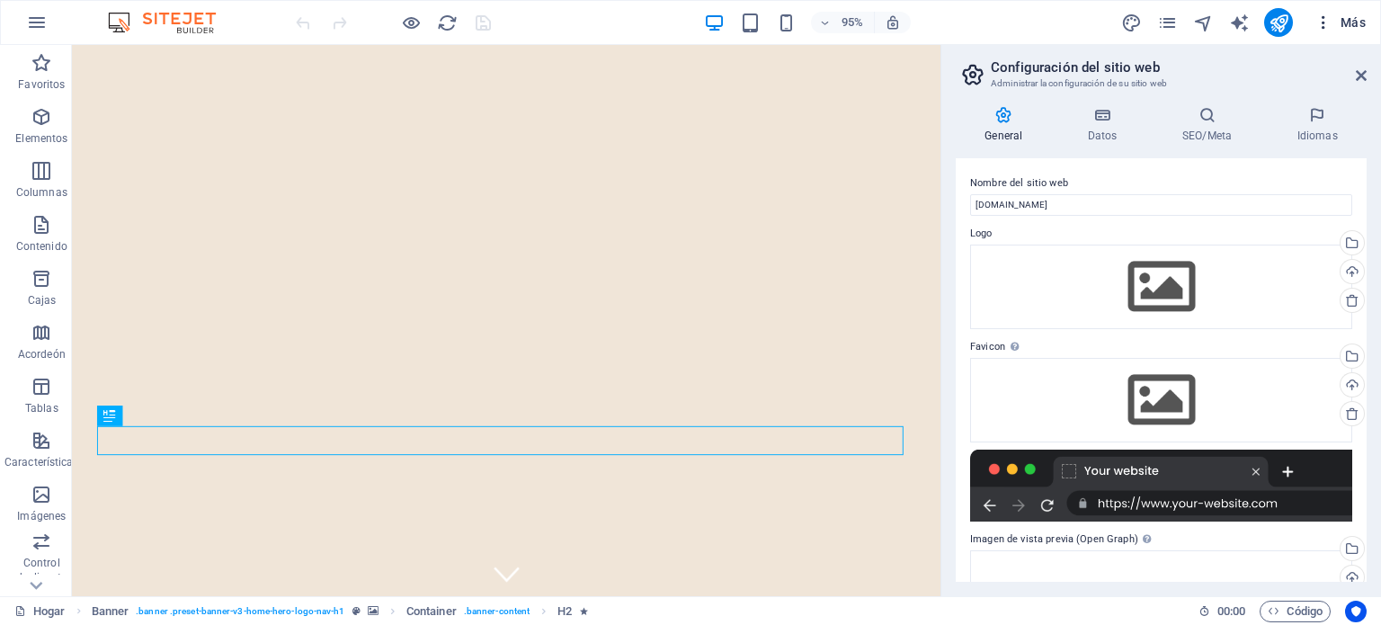
click at [1321, 24] on icon "button" at bounding box center [1323, 22] width 18 height 18
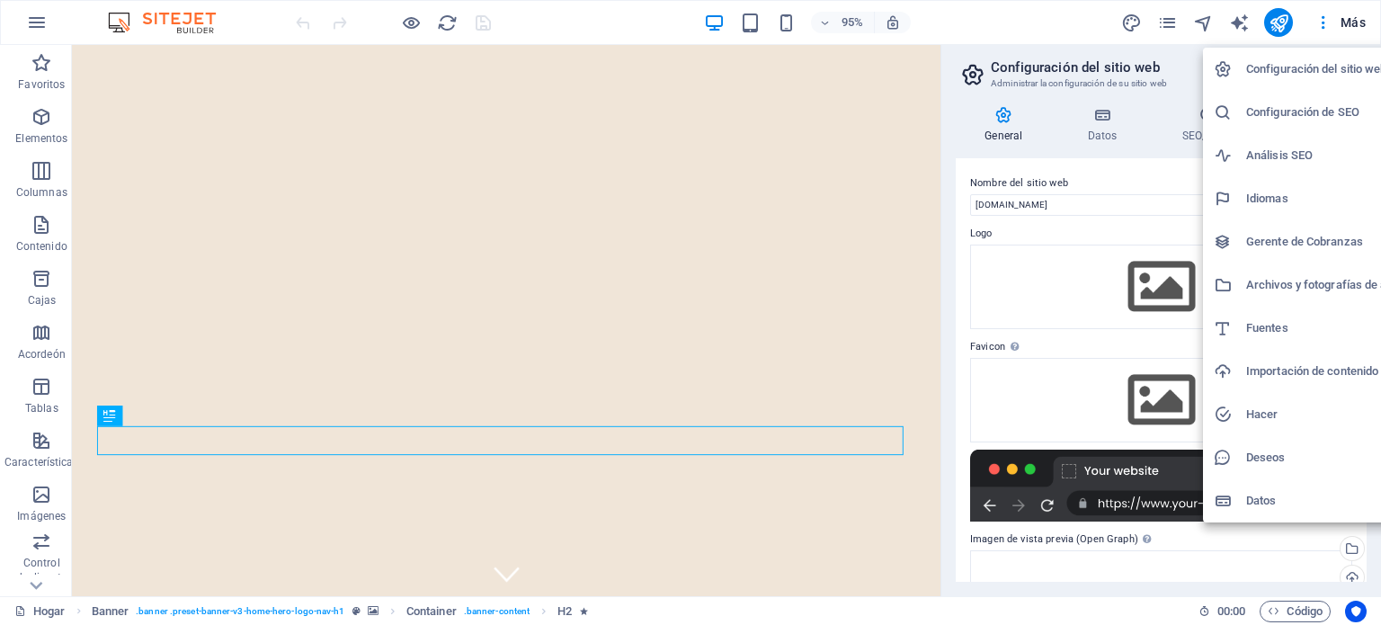
click at [1281, 21] on div at bounding box center [690, 312] width 1381 height 625
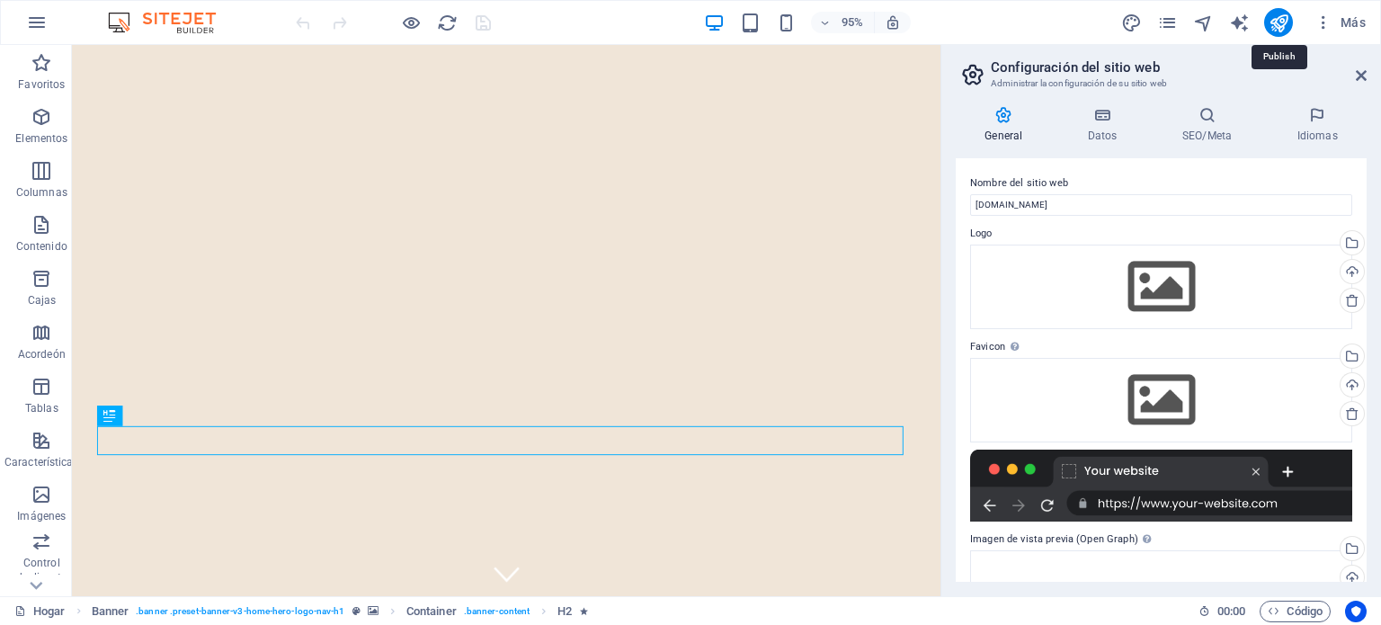
click at [1281, 21] on icon "publicar" at bounding box center [1278, 23] width 21 height 21
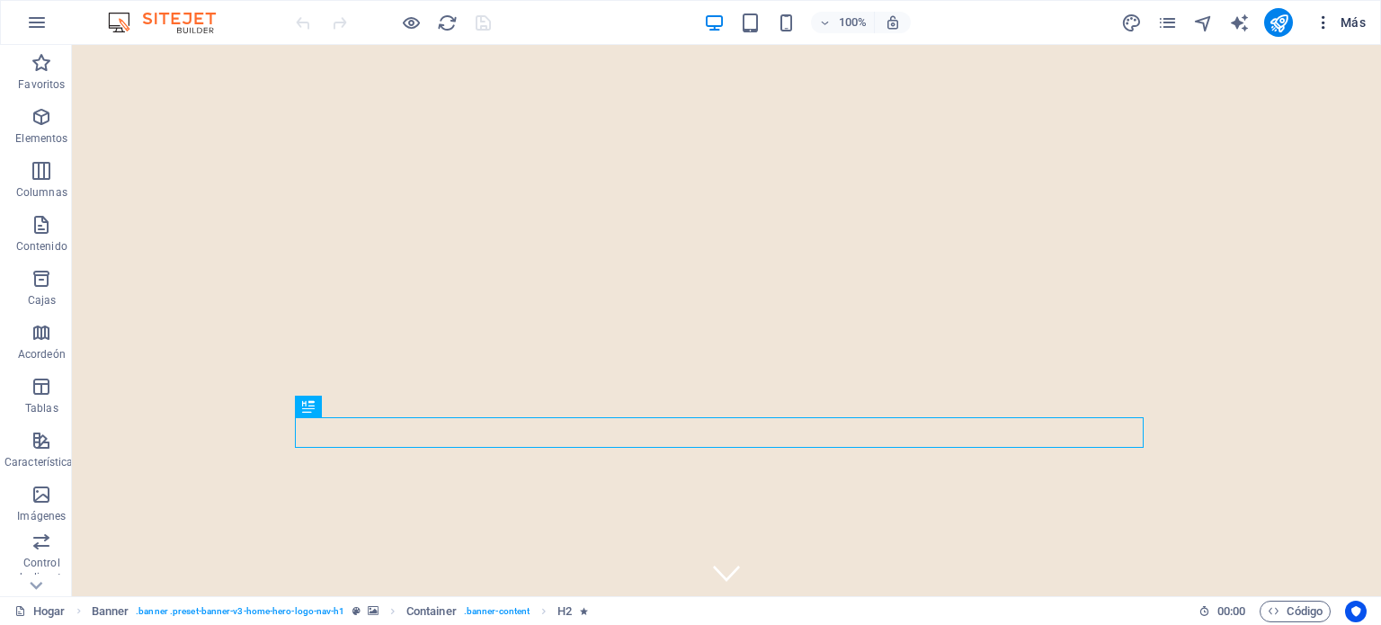
click at [1322, 27] on icon "button" at bounding box center [1323, 22] width 18 height 18
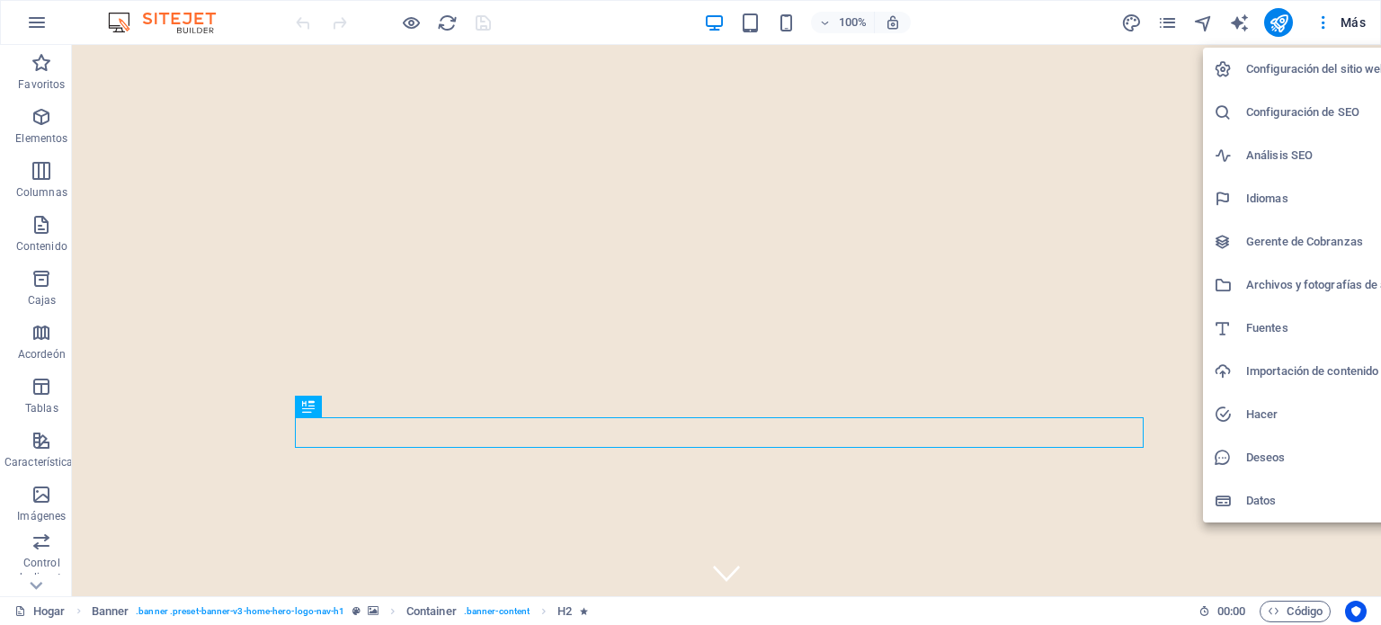
click at [1275, 20] on div at bounding box center [690, 312] width 1381 height 625
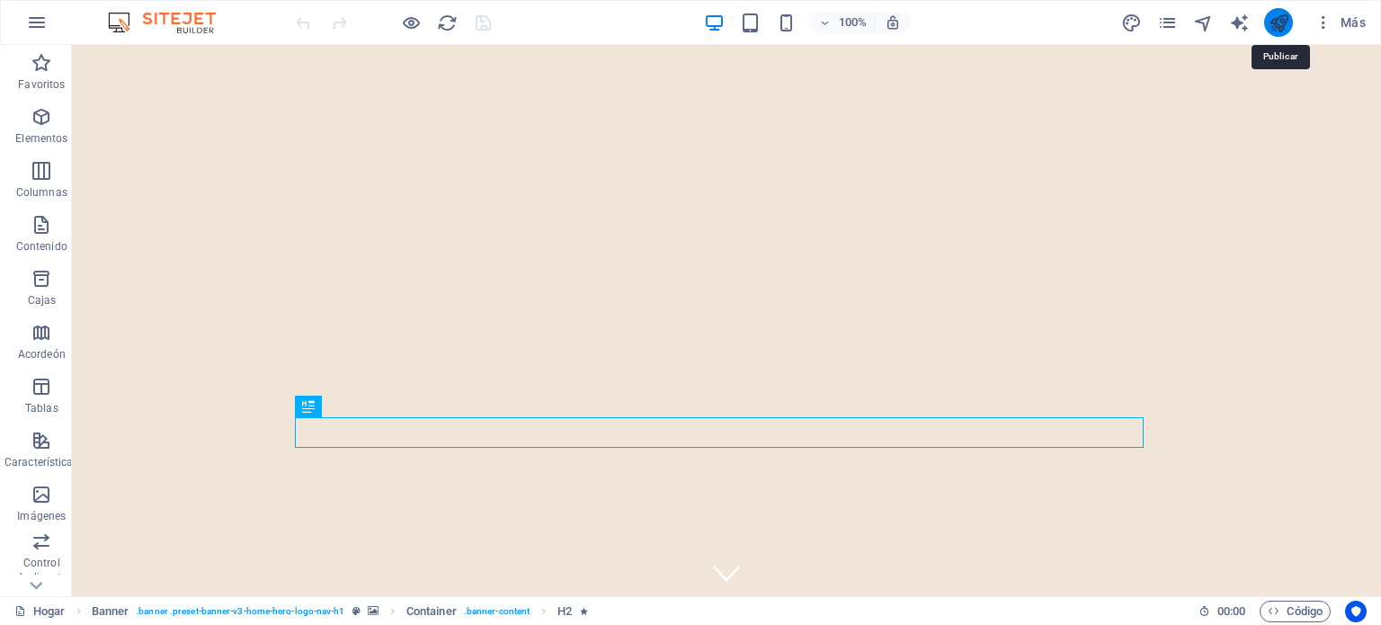
click at [1280, 13] on icon "publicar" at bounding box center [1278, 23] width 21 height 21
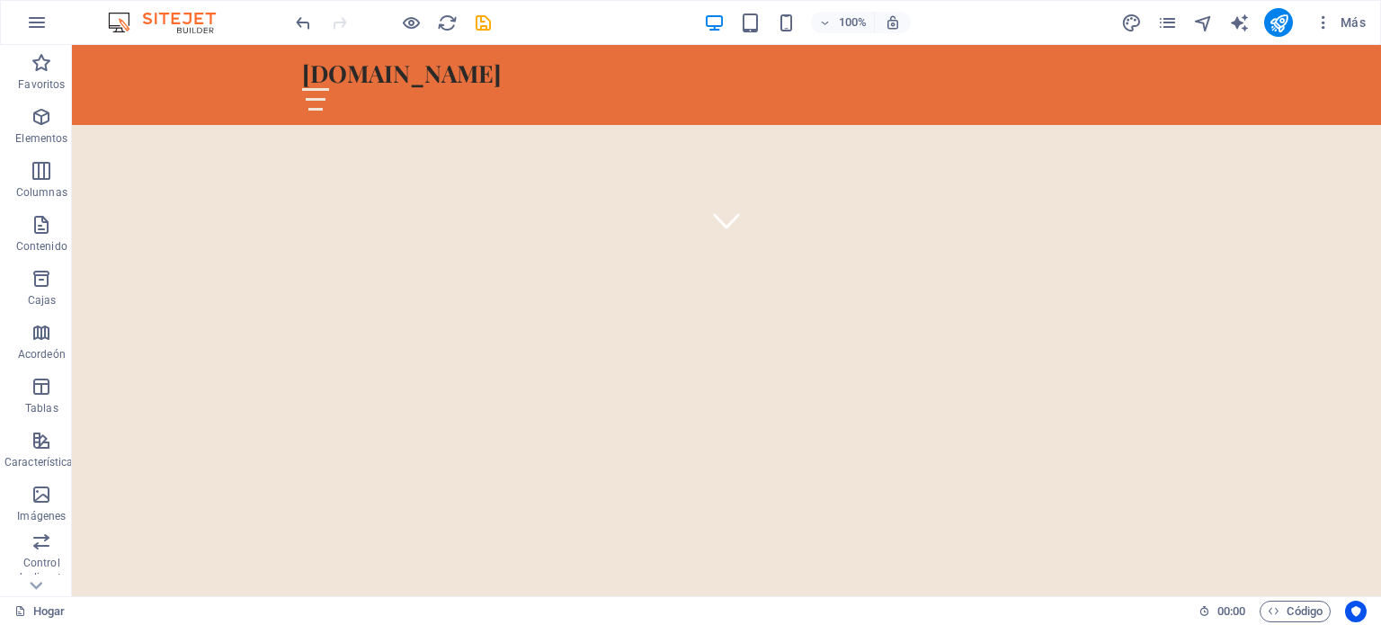
scroll to position [384, 0]
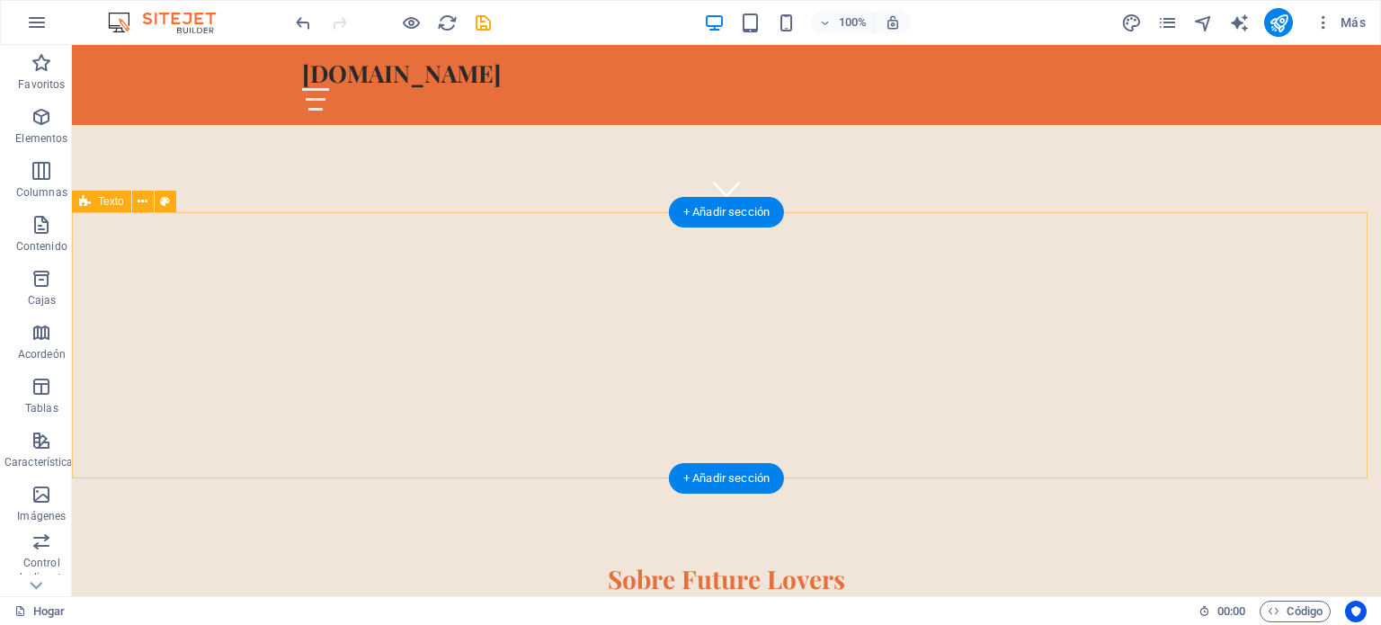
click at [947, 492] on div "Sobre Future Lovers En Future Lovers, creemos en la potencia del diseño para co…" at bounding box center [726, 625] width 1309 height 266
click at [930, 564] on div "Sobre Future Lovers" at bounding box center [726, 579] width 849 height 31
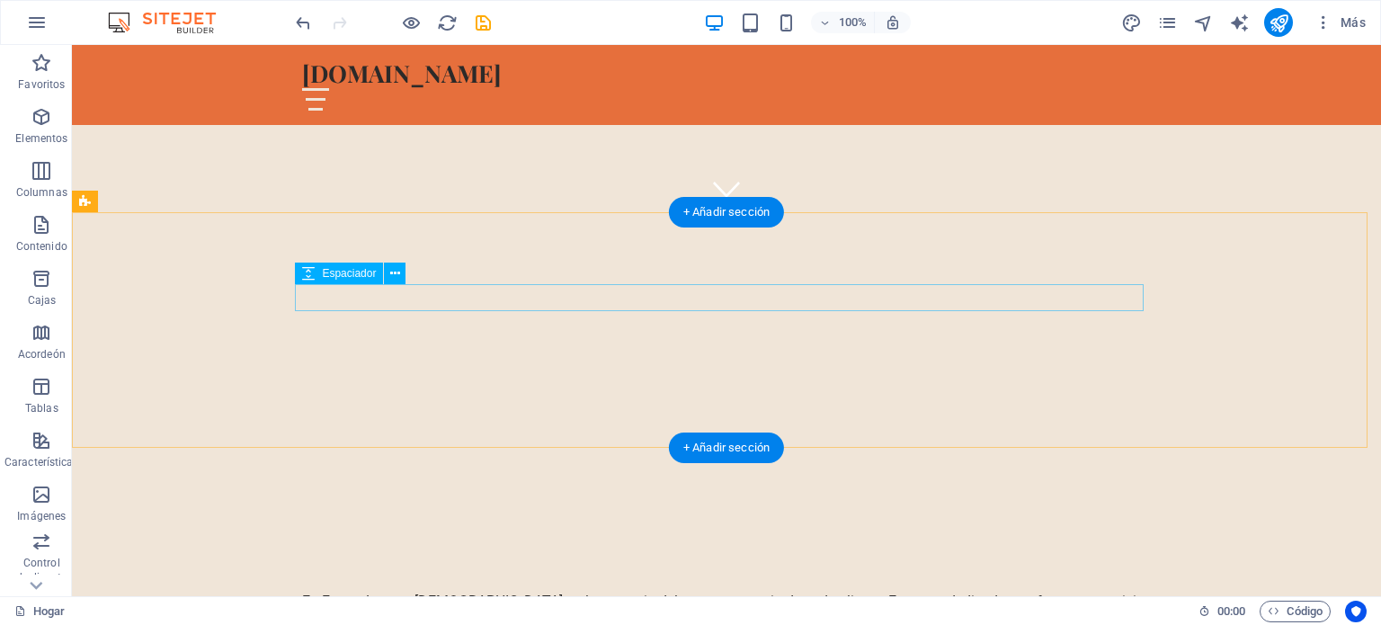
click at [934, 564] on div at bounding box center [726, 577] width 849 height 27
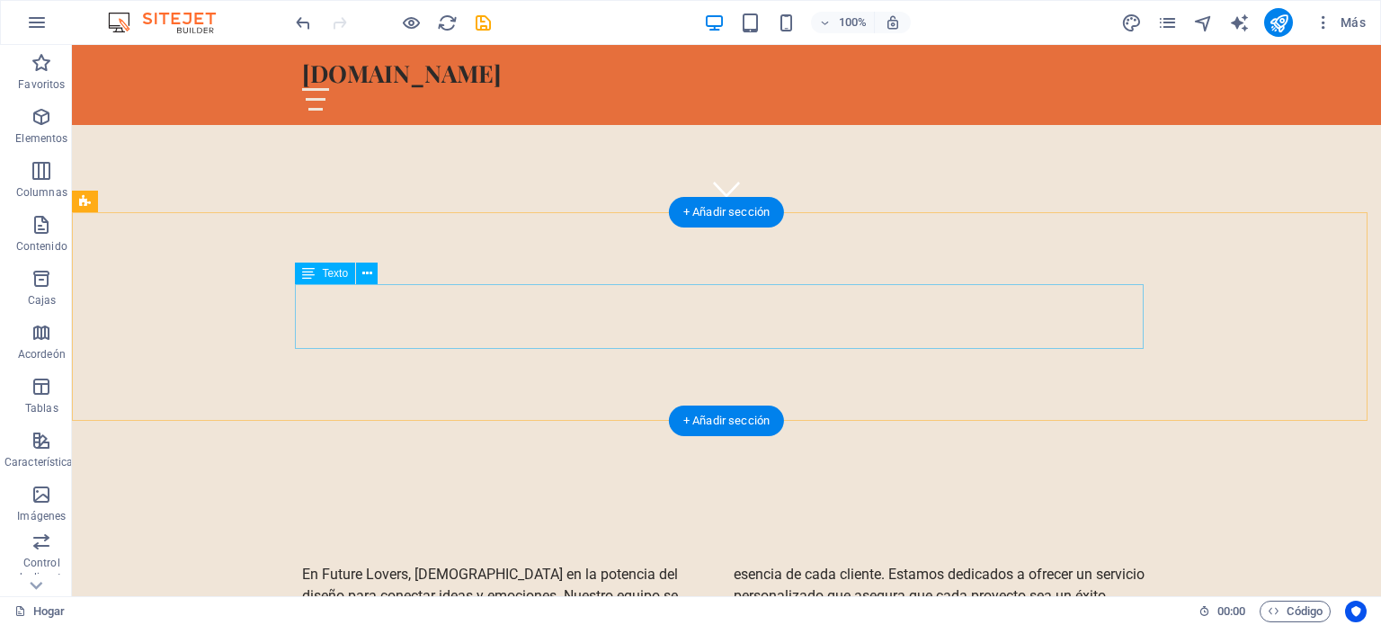
click at [936, 564] on div "En Future Lovers, creemos en la potencia del diseño para conectar ideas y emoci…" at bounding box center [726, 596] width 849 height 65
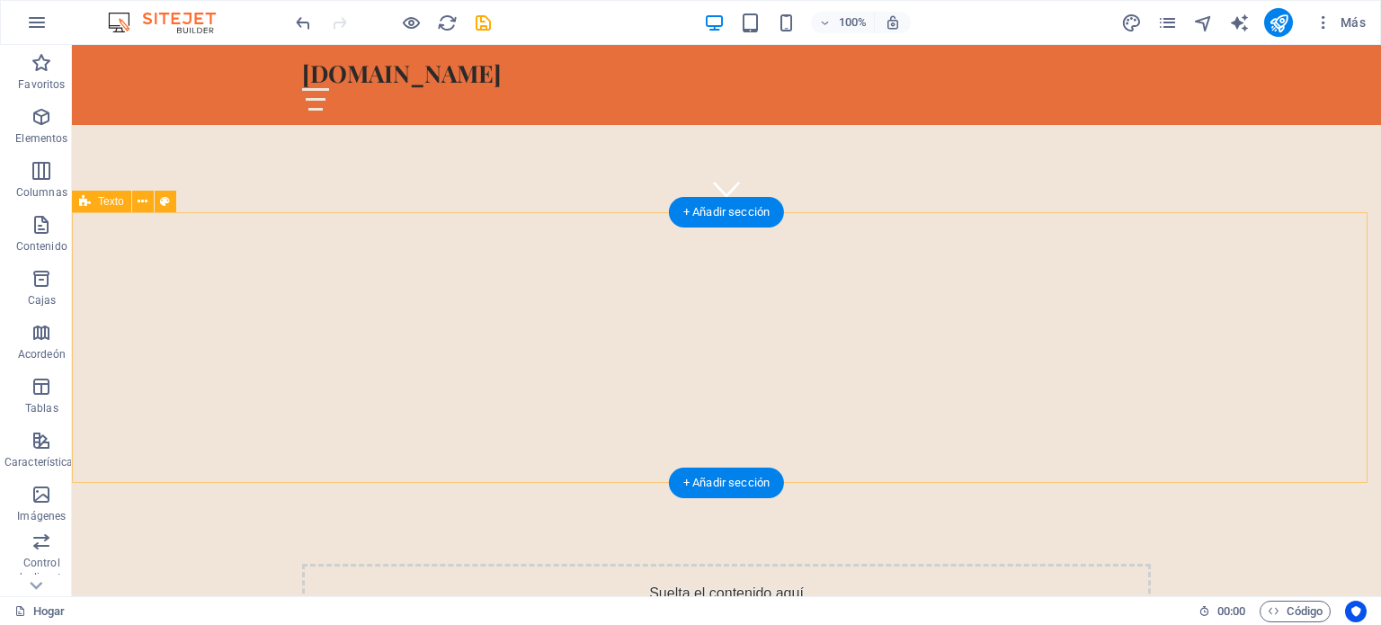
click at [936, 564] on div "Suelta el contenido aquí o Añadir elementos Pegar portapapeles" at bounding box center [726, 628] width 849 height 128
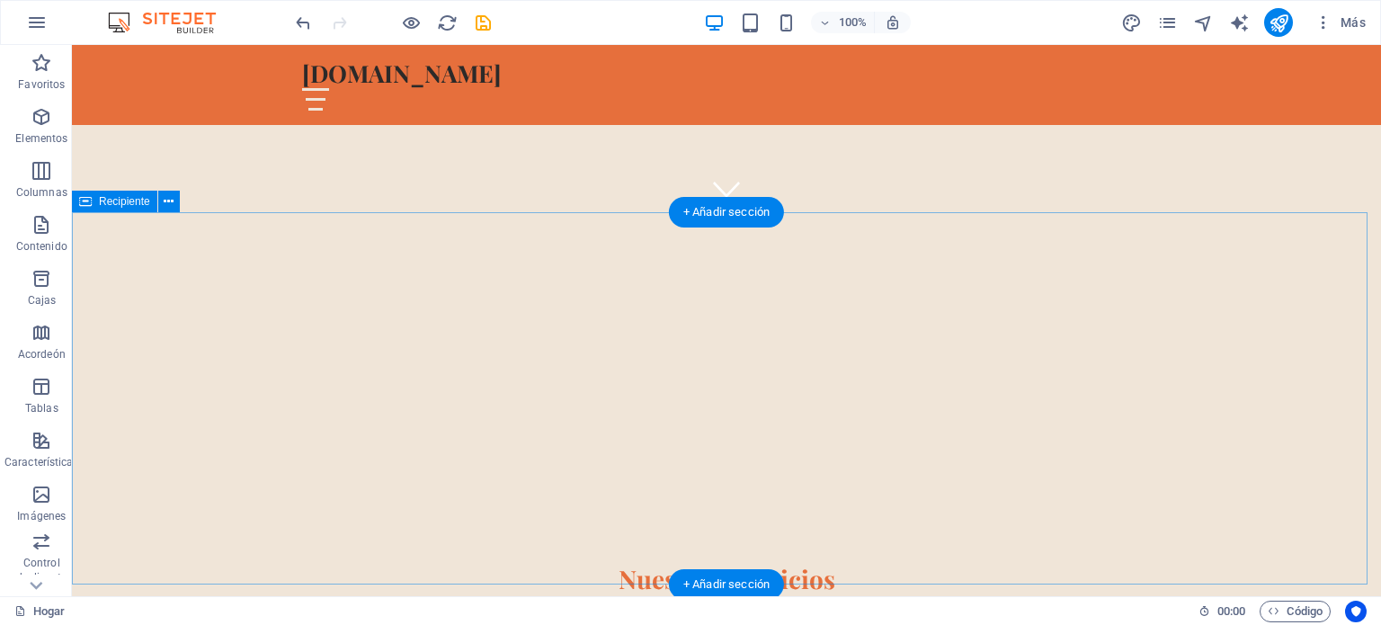
drag, startPoint x: 1178, startPoint y: 312, endPoint x: 1143, endPoint y: 491, distance: 182.3
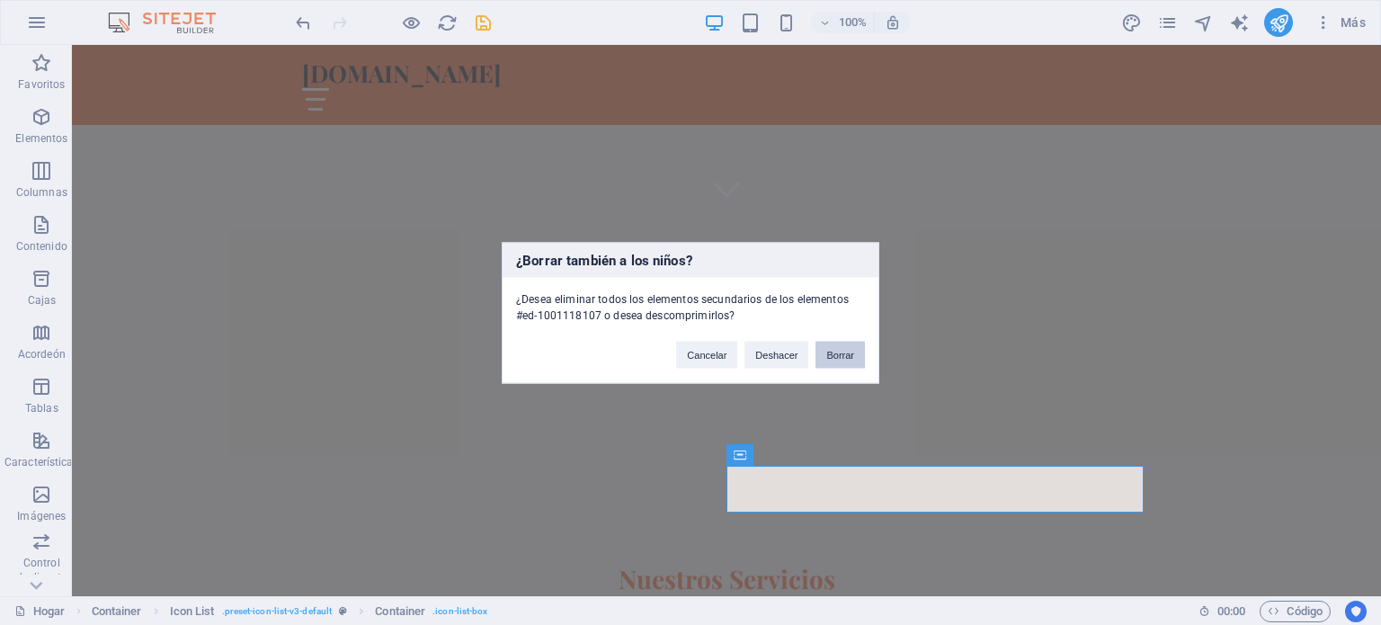
click at [841, 349] on font "Borrar" at bounding box center [840, 354] width 28 height 11
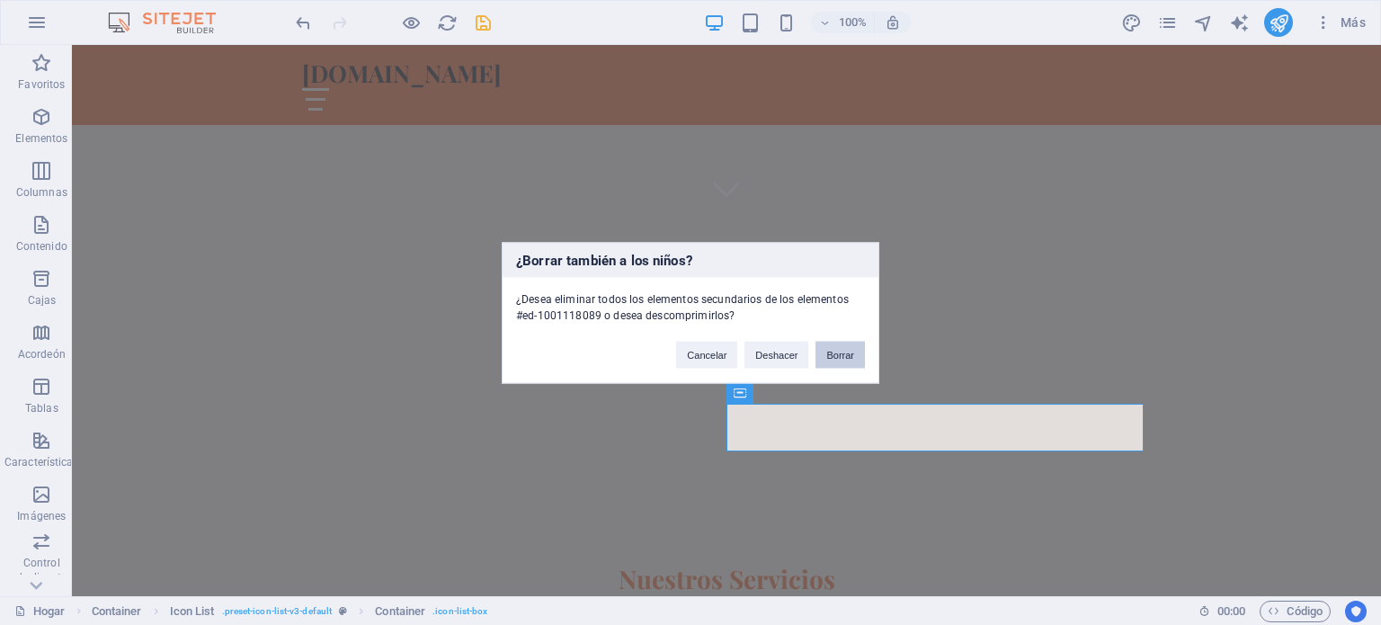
click at [838, 351] on font "Borrar" at bounding box center [840, 354] width 28 height 11
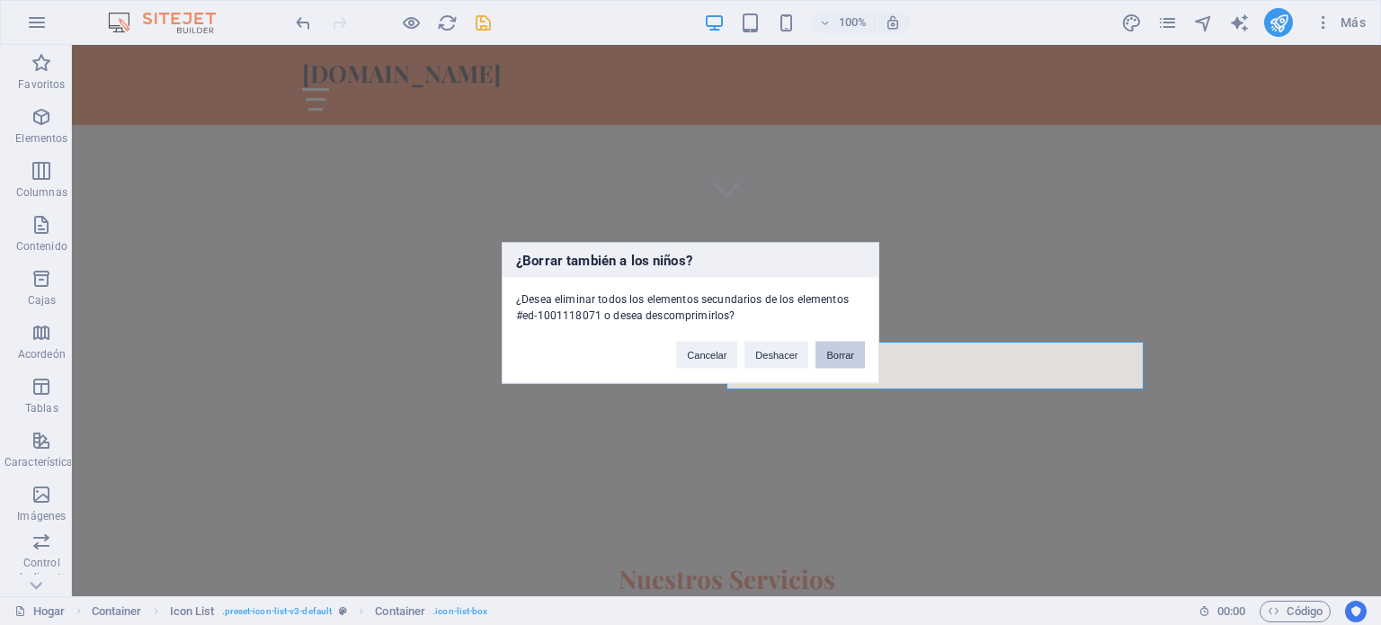
click at [827, 357] on font "Borrar" at bounding box center [840, 354] width 28 height 11
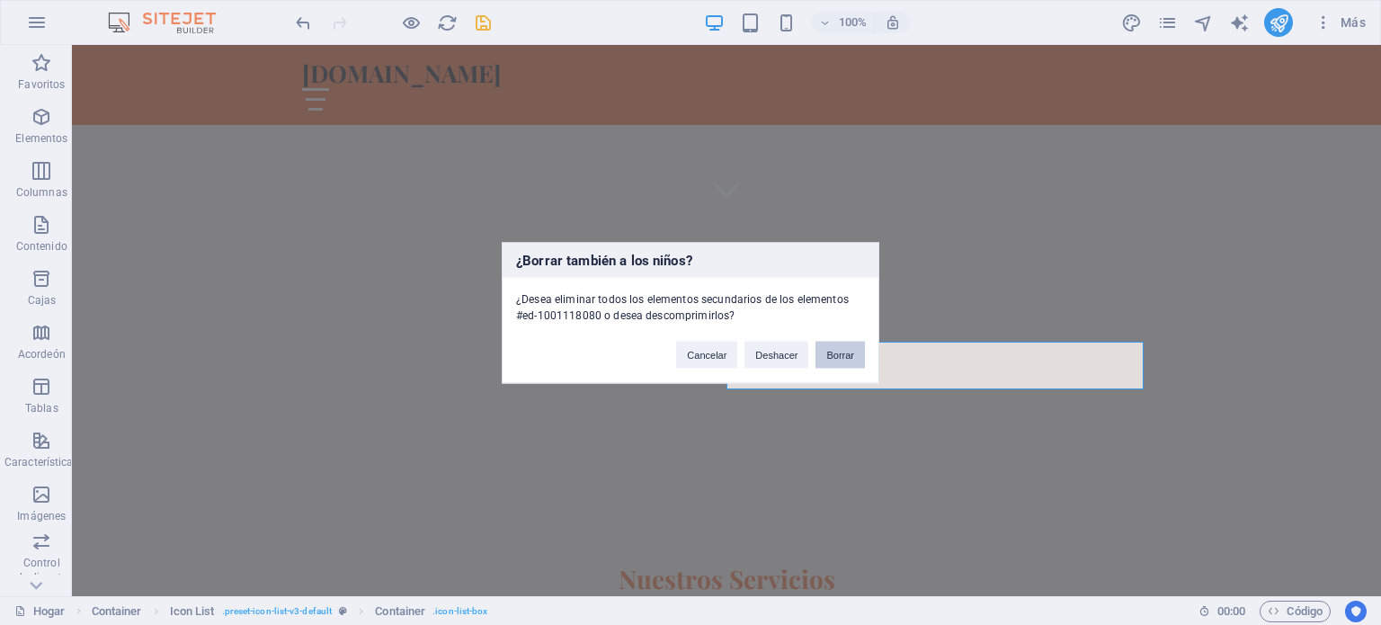
click at [842, 359] on font "Borrar" at bounding box center [840, 354] width 28 height 11
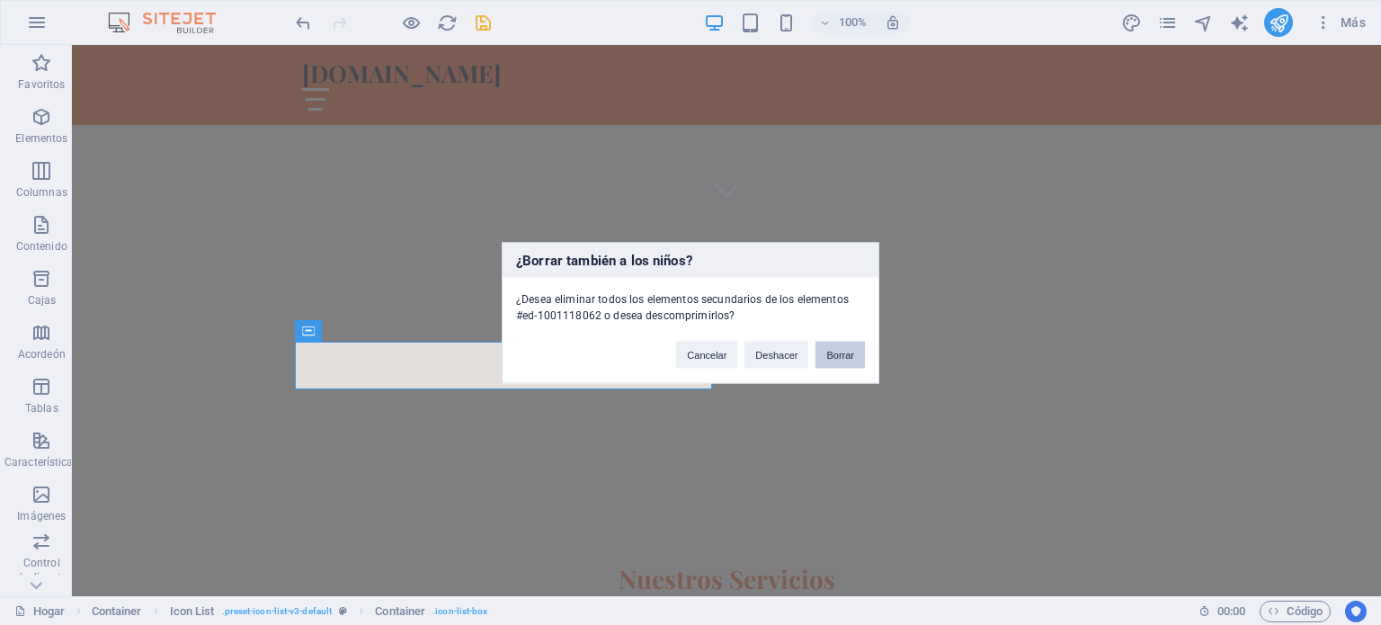
click at [832, 354] on font "Borrar" at bounding box center [840, 354] width 28 height 11
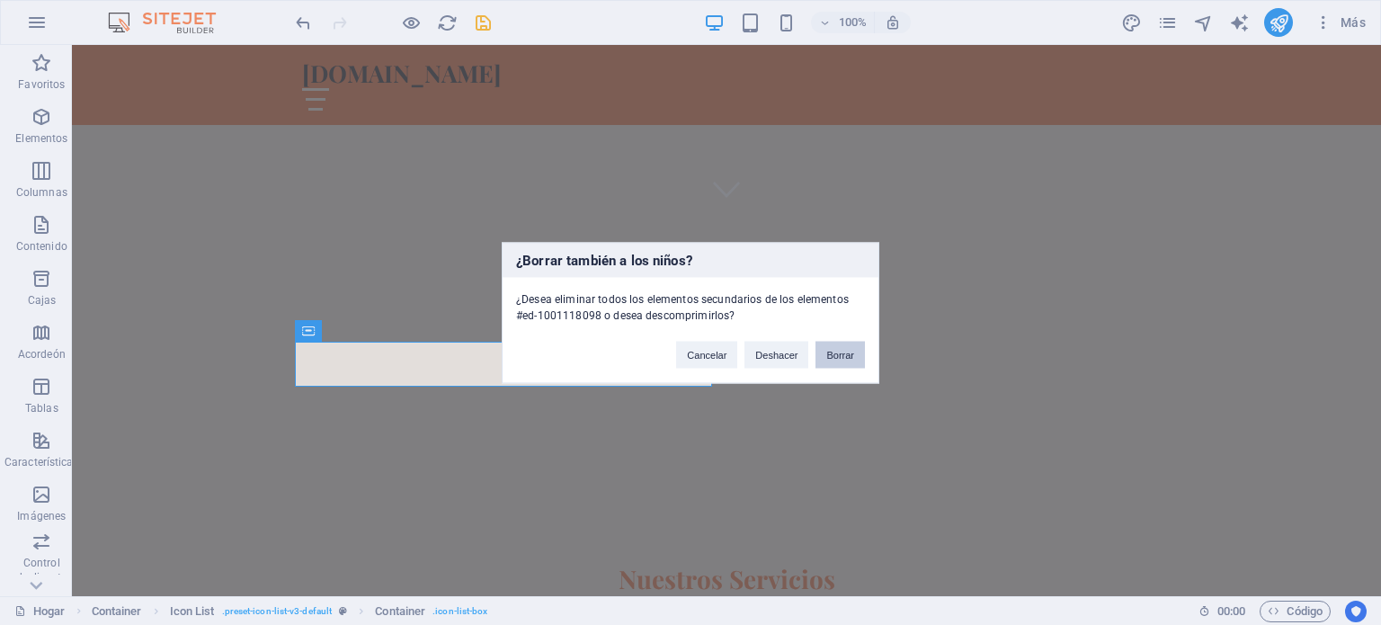
click at [856, 350] on button "Borrar" at bounding box center [839, 354] width 49 height 27
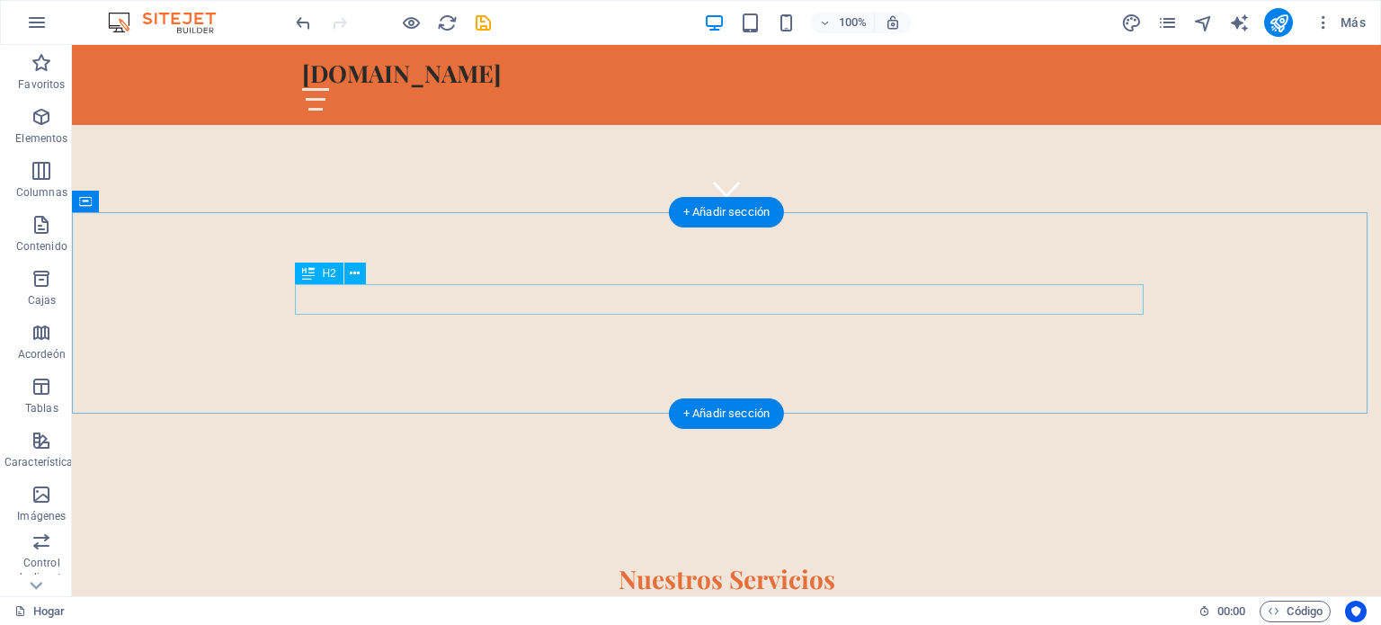
click at [786, 564] on div "Nuestros Servicios" at bounding box center [726, 579] width 849 height 31
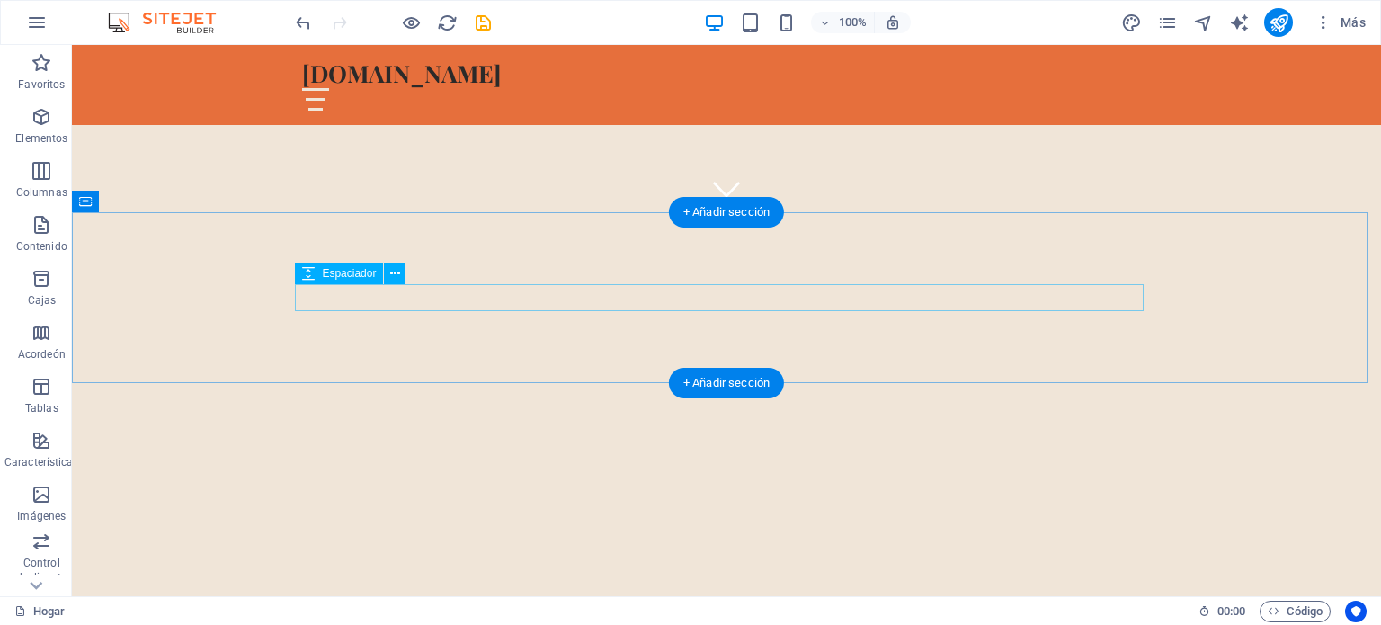
click at [796, 564] on div at bounding box center [726, 577] width 849 height 27
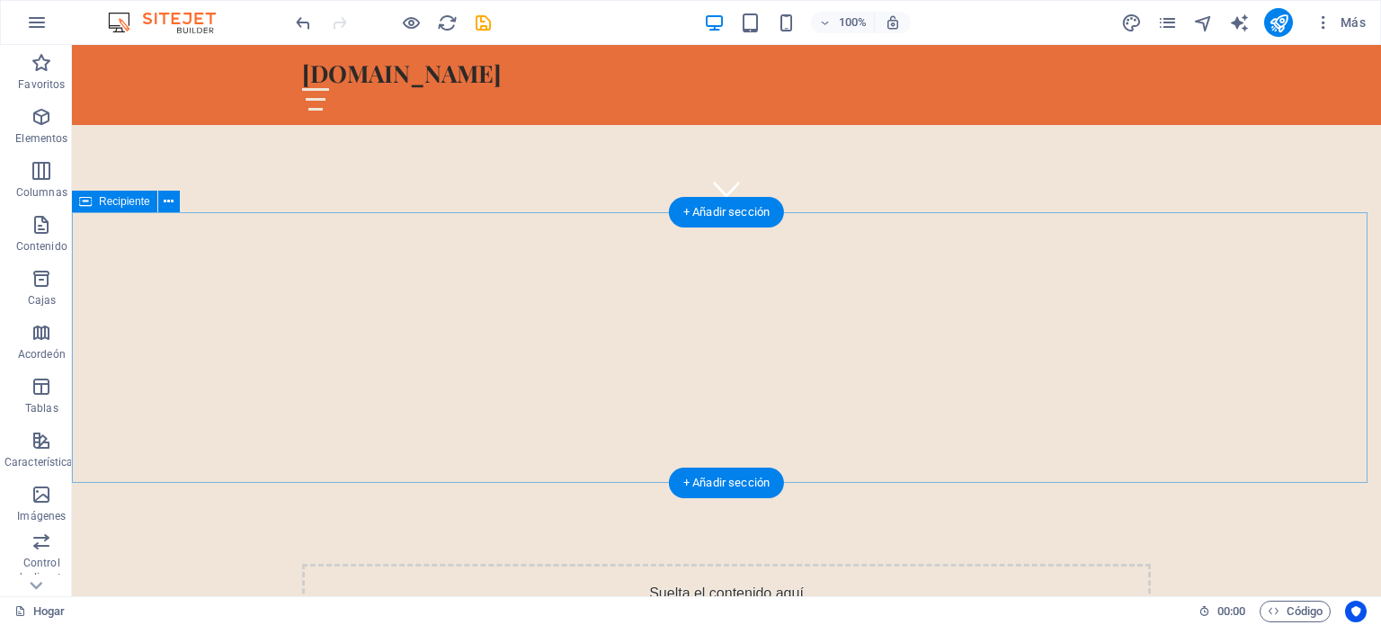
click at [838, 564] on div "Suelta el contenido aquí o Añadir elementos Pegar portapapeles" at bounding box center [726, 628] width 849 height 128
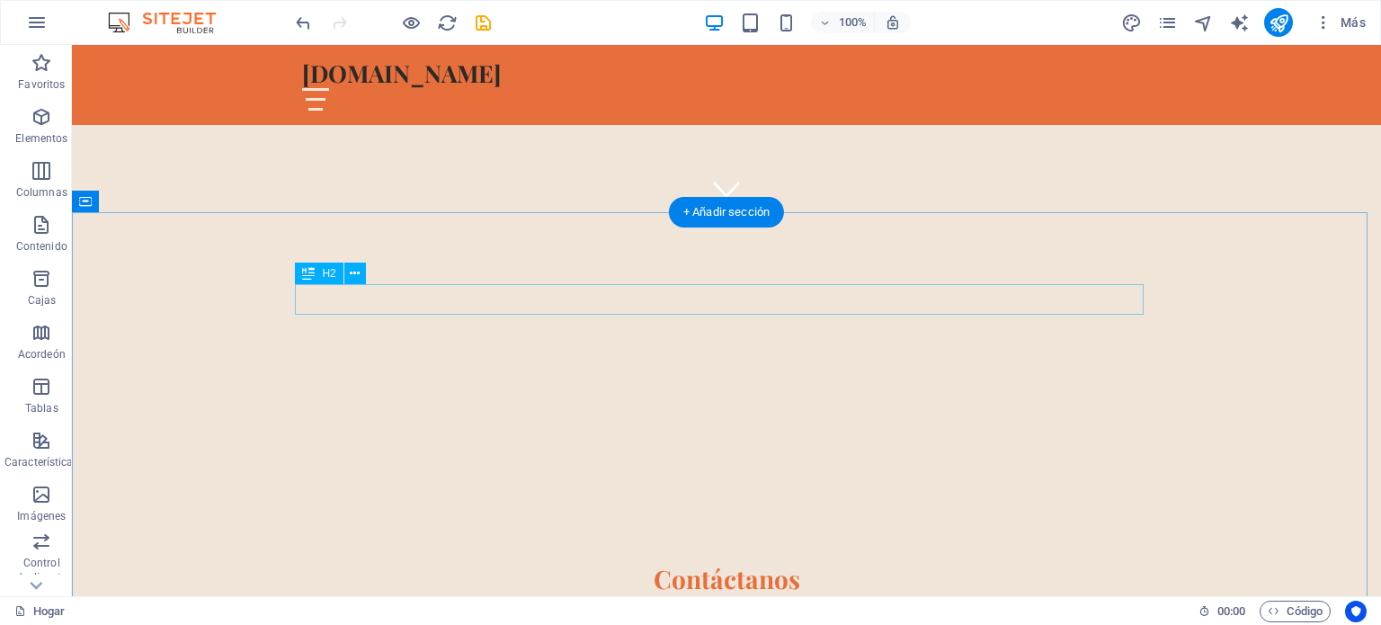
click at [1035, 564] on div "Contáctanos" at bounding box center [726, 579] width 849 height 31
click at [1100, 564] on div at bounding box center [726, 577] width 849 height 27
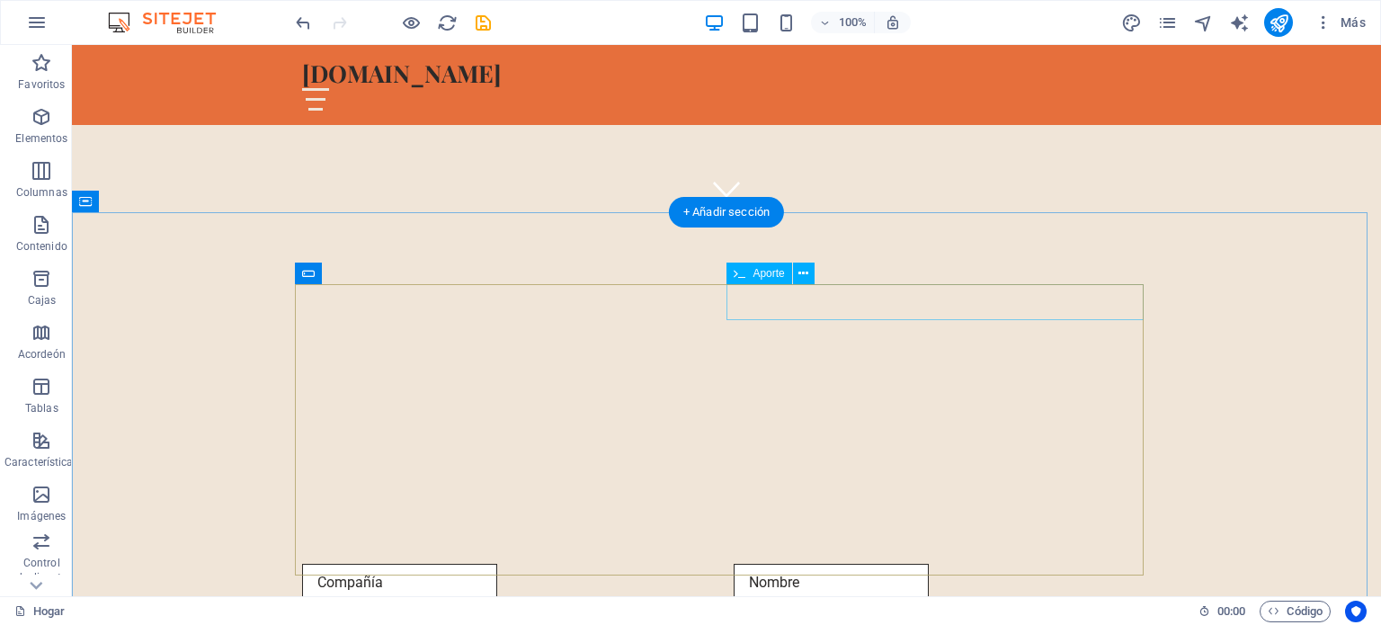
click at [1100, 564] on div at bounding box center [941, 583] width 417 height 38
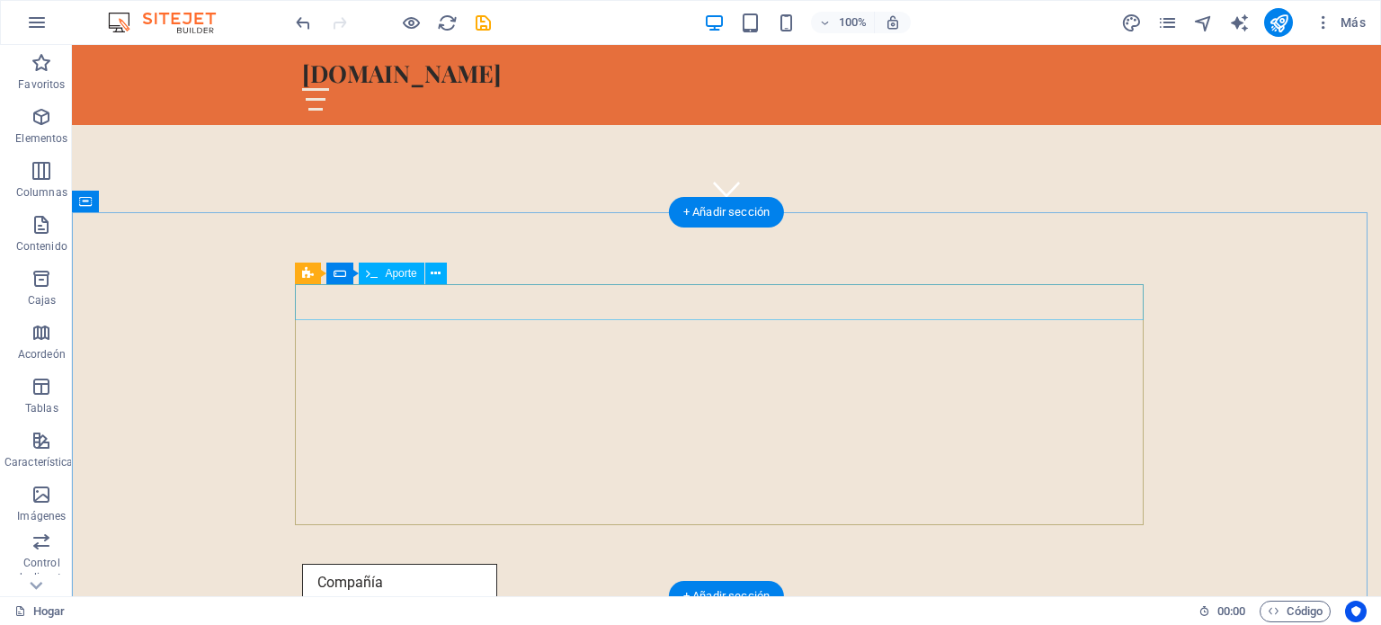
click at [1100, 564] on div at bounding box center [726, 583] width 849 height 38
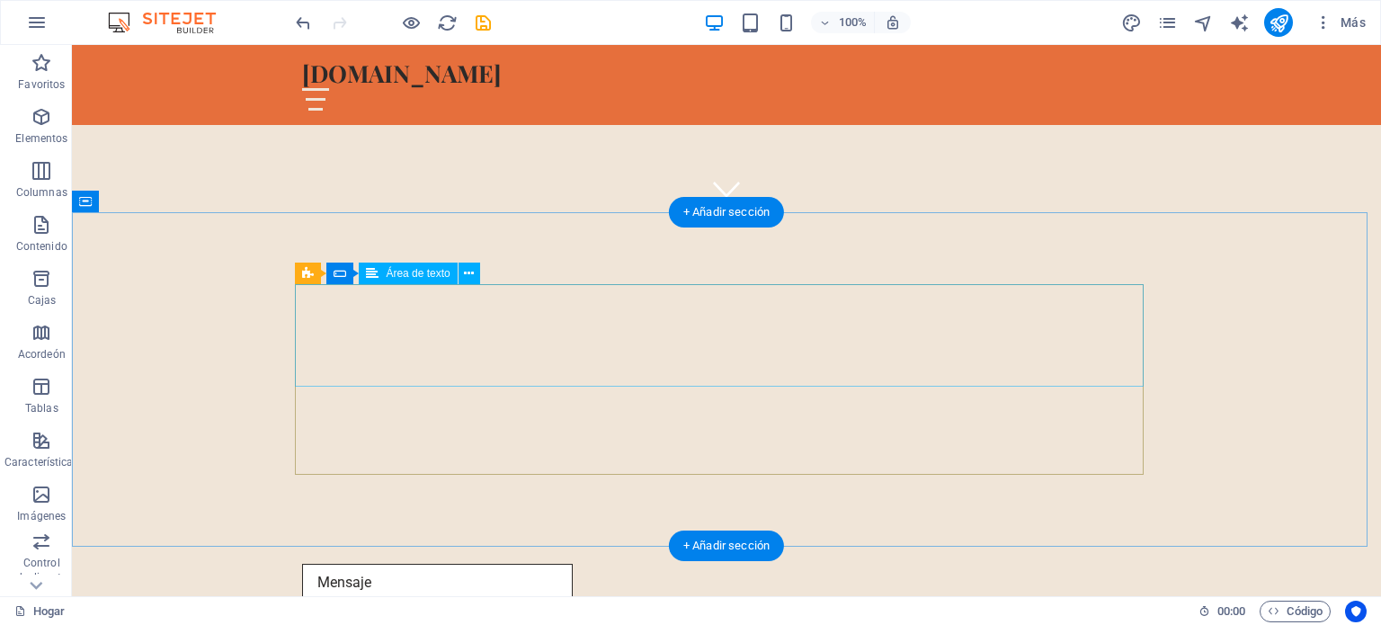
click at [1100, 564] on div at bounding box center [726, 618] width 849 height 109
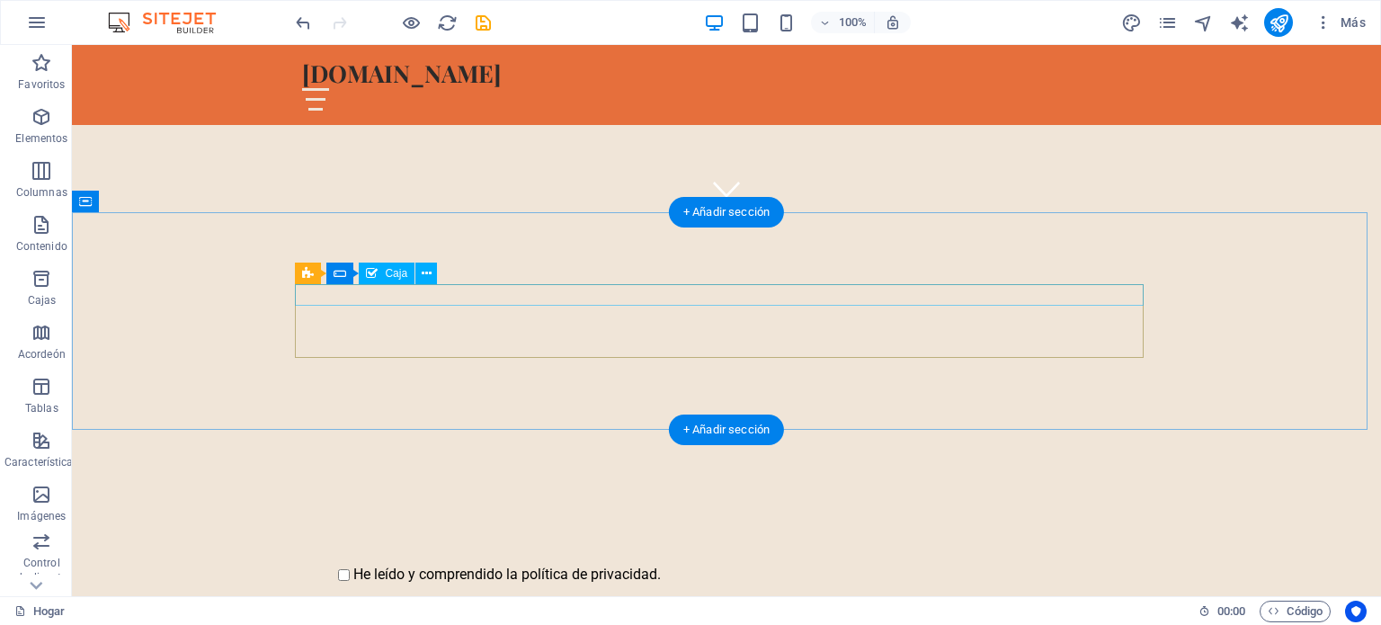
click at [1100, 564] on div "He leído y comprendido la política de privacidad." at bounding box center [726, 575] width 849 height 22
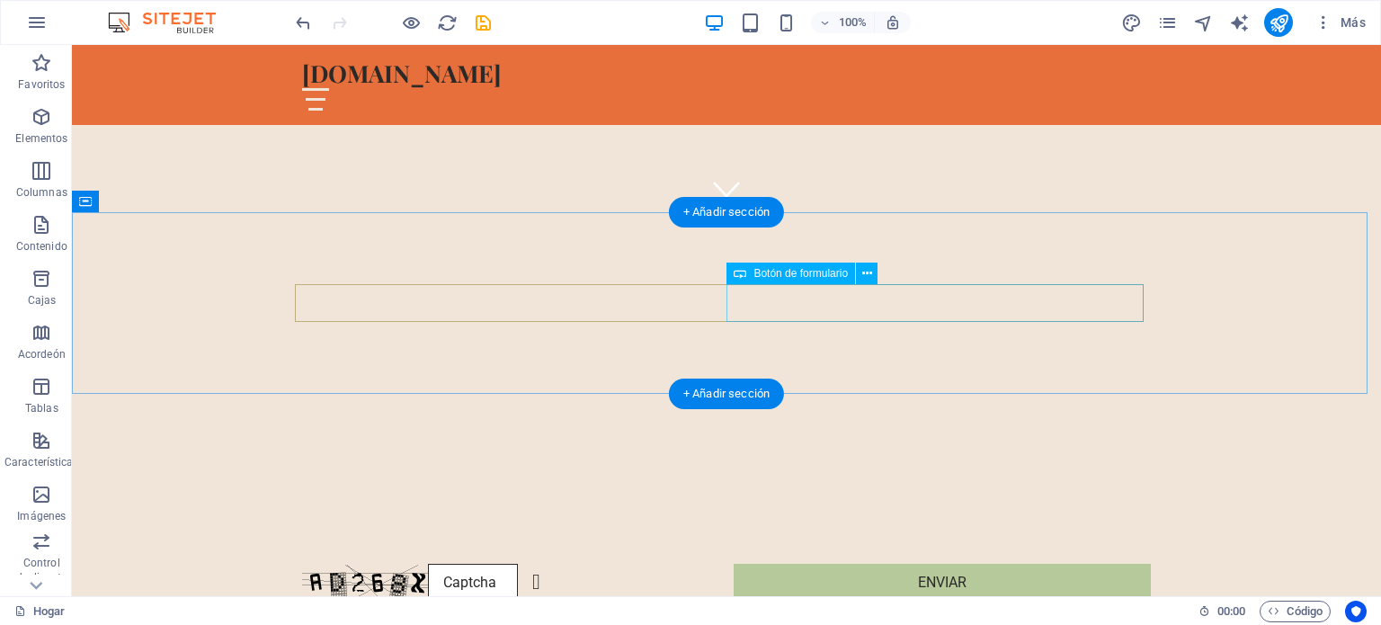
click at [1100, 564] on div "Enviar" at bounding box center [941, 583] width 417 height 38
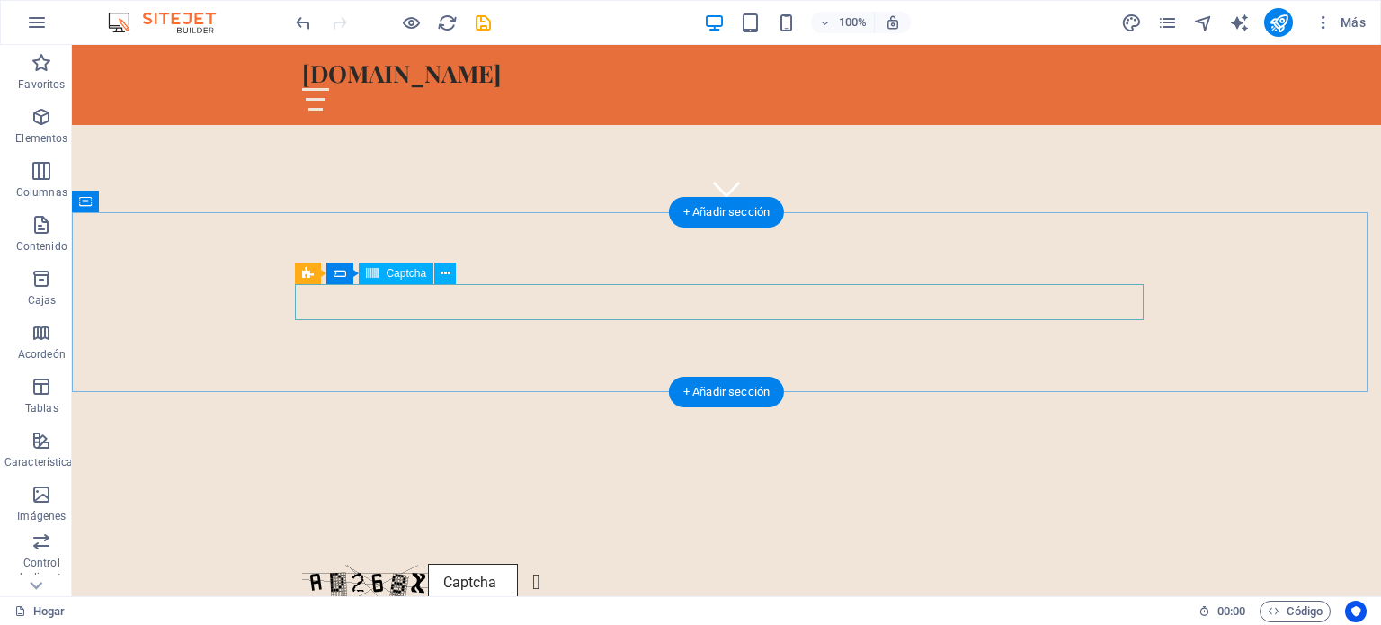
click at [1100, 564] on div "¿Ilegible? Cargar nuevo" at bounding box center [726, 583] width 849 height 38
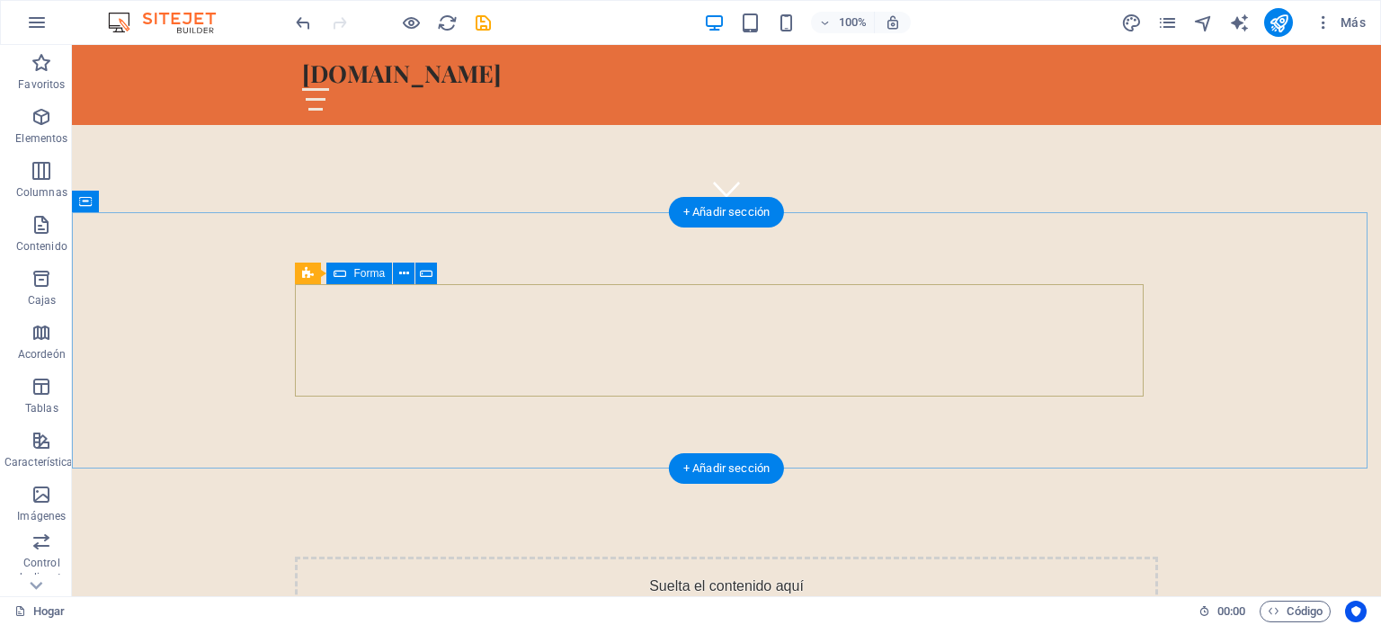
click at [1100, 556] on div "Suelta el contenido aquí o Añadir elementos Pegar portapapeles" at bounding box center [726, 620] width 863 height 128
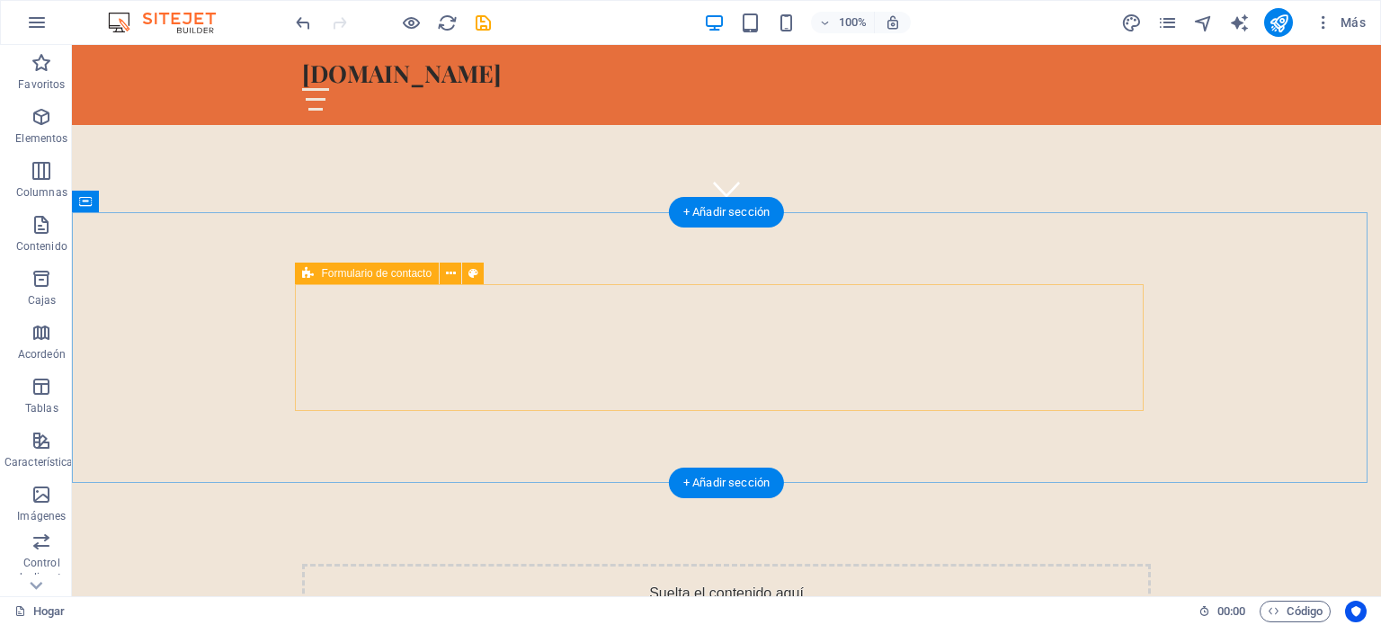
click at [1100, 564] on div "Suelta el contenido aquí o Añadir elementos Pegar portapapeles" at bounding box center [726, 628] width 849 height 128
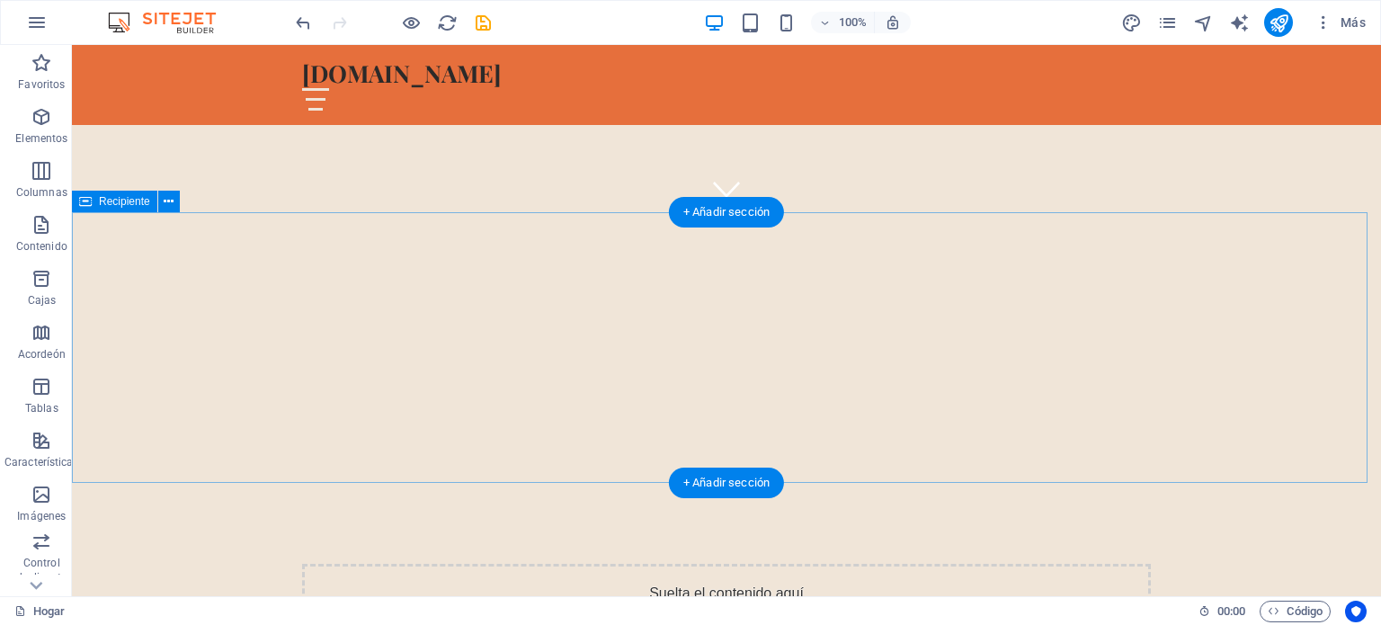
click at [1100, 564] on div "Suelta el contenido aquí o Añadir elementos Pegar portapapeles" at bounding box center [726, 628] width 849 height 128
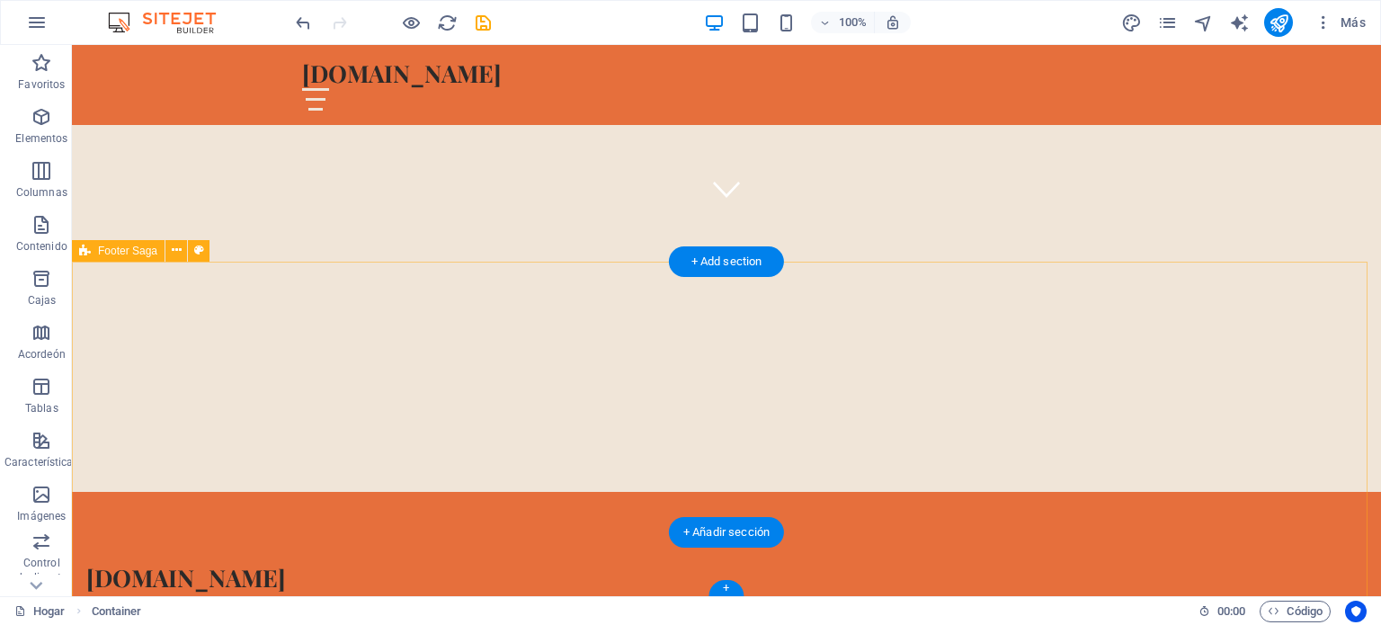
scroll to position [334, 0]
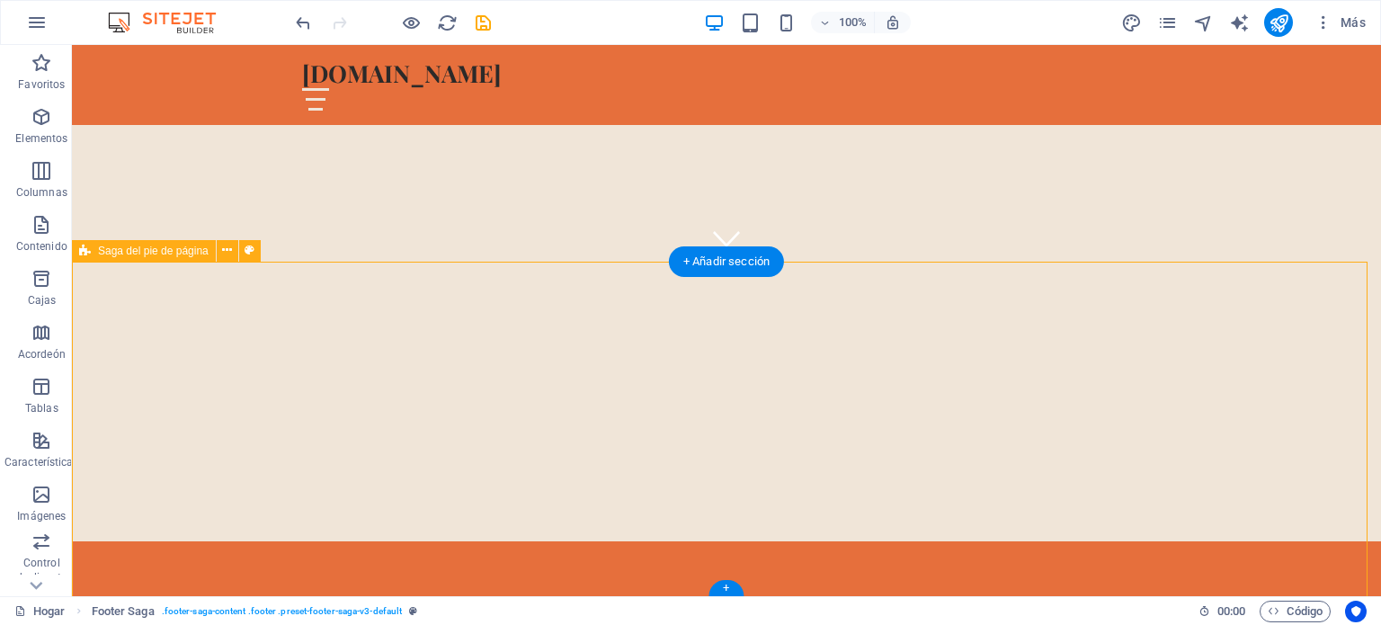
drag, startPoint x: 1201, startPoint y: 318, endPoint x: 502, endPoint y: 477, distance: 716.3
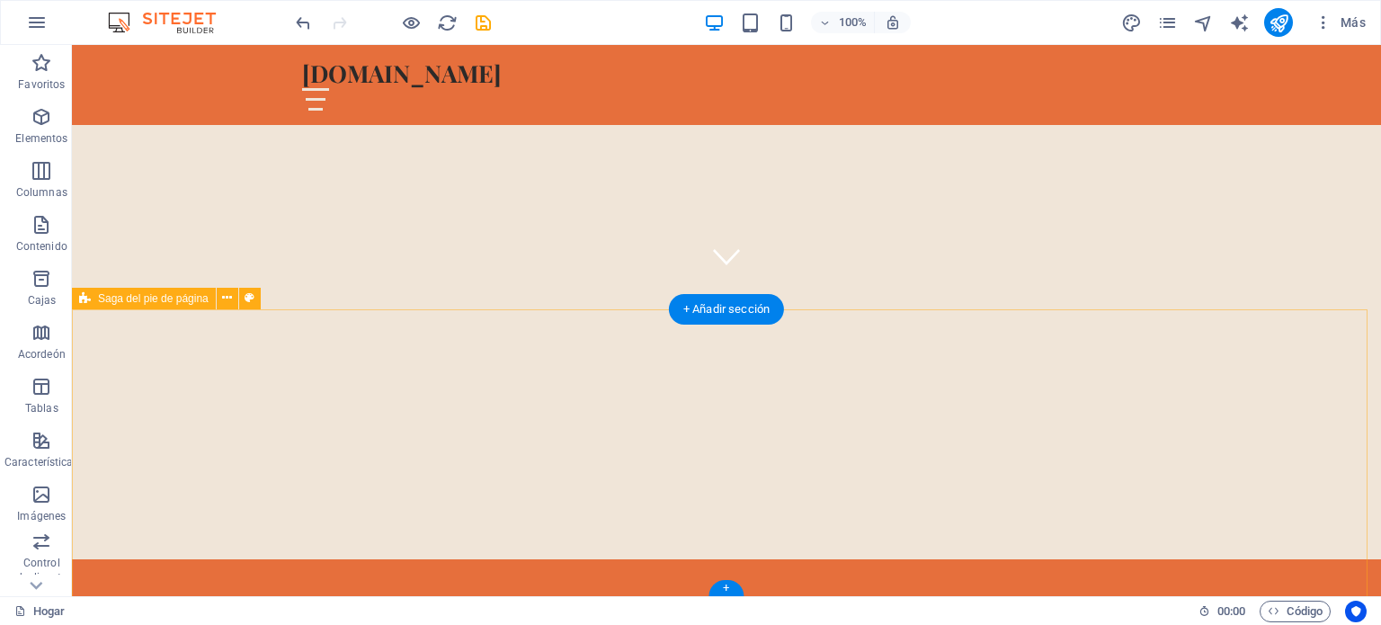
scroll to position [288, 0]
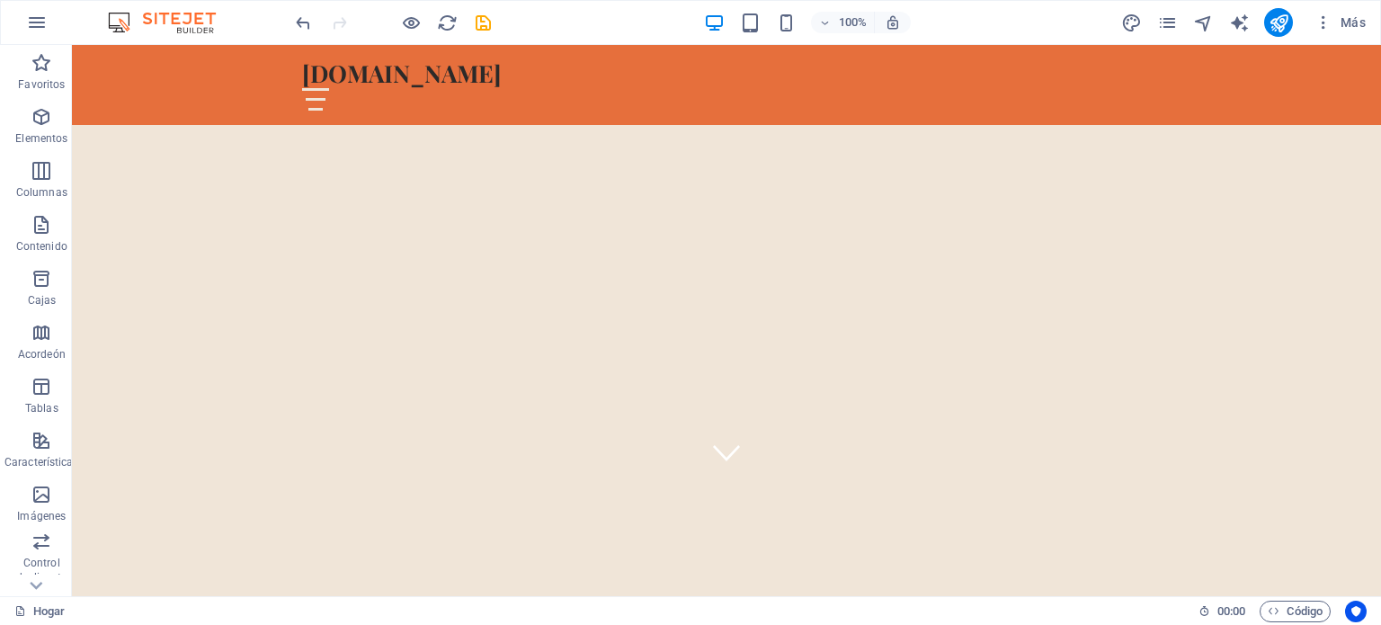
scroll to position [0, 0]
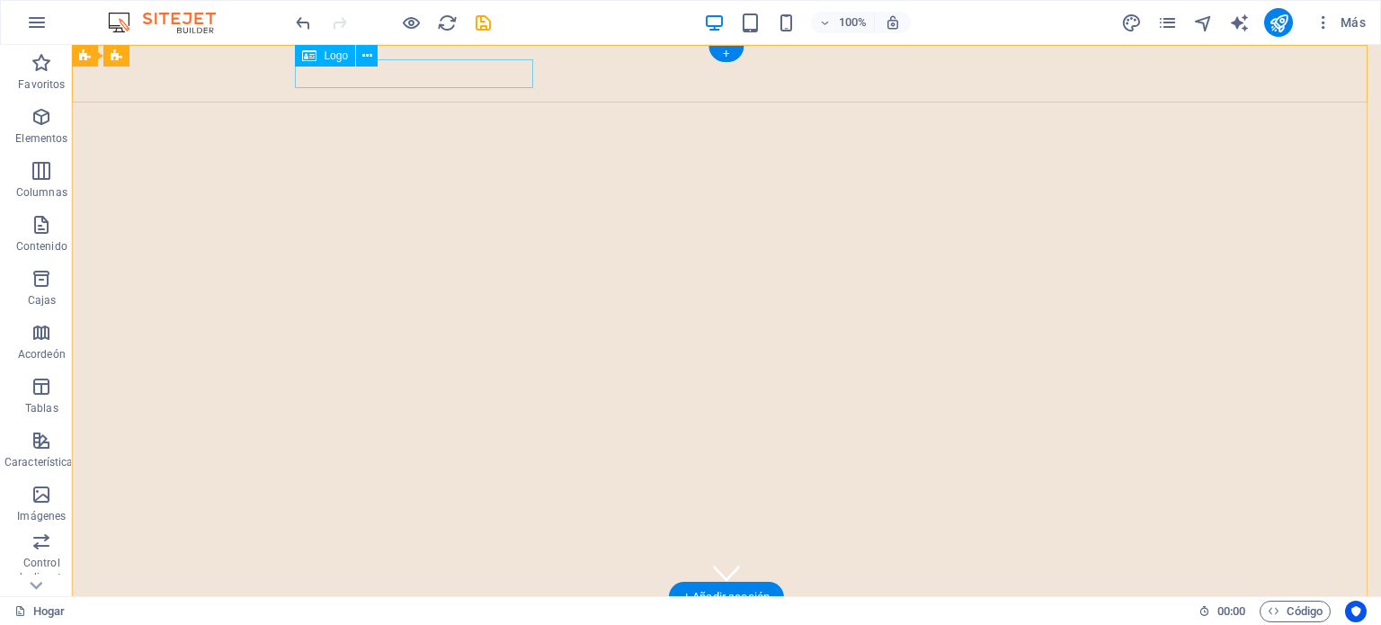
click at [449, 611] on div "[DOMAIN_NAME]" at bounding box center [726, 625] width 849 height 29
click at [417, 611] on div at bounding box center [726, 622] width 849 height 22
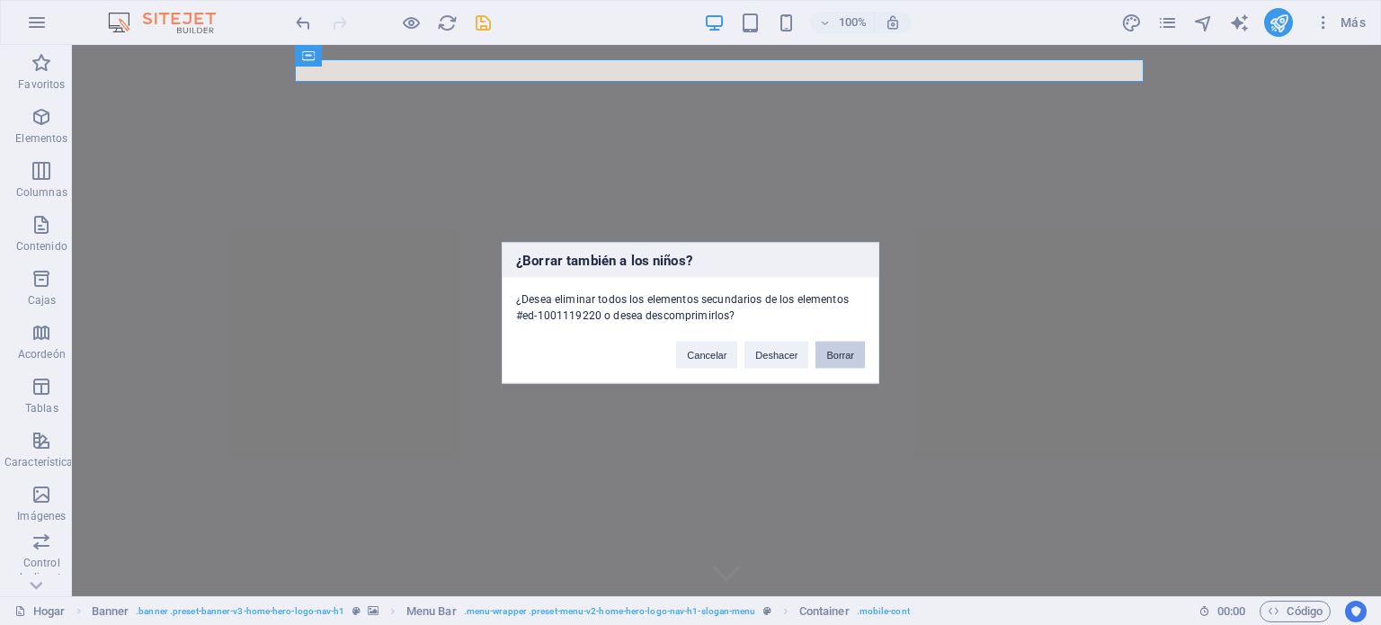
click at [840, 353] on font "Borrar" at bounding box center [840, 354] width 28 height 11
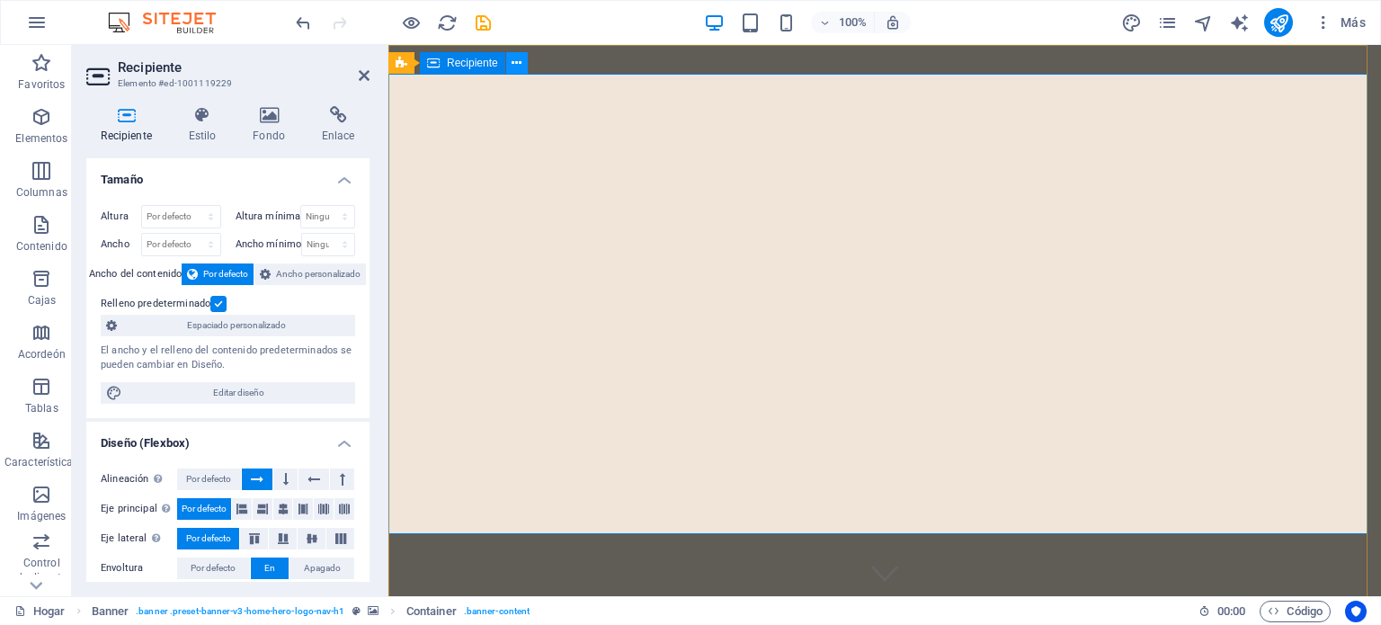
click at [516, 61] on icon at bounding box center [516, 63] width 10 height 19
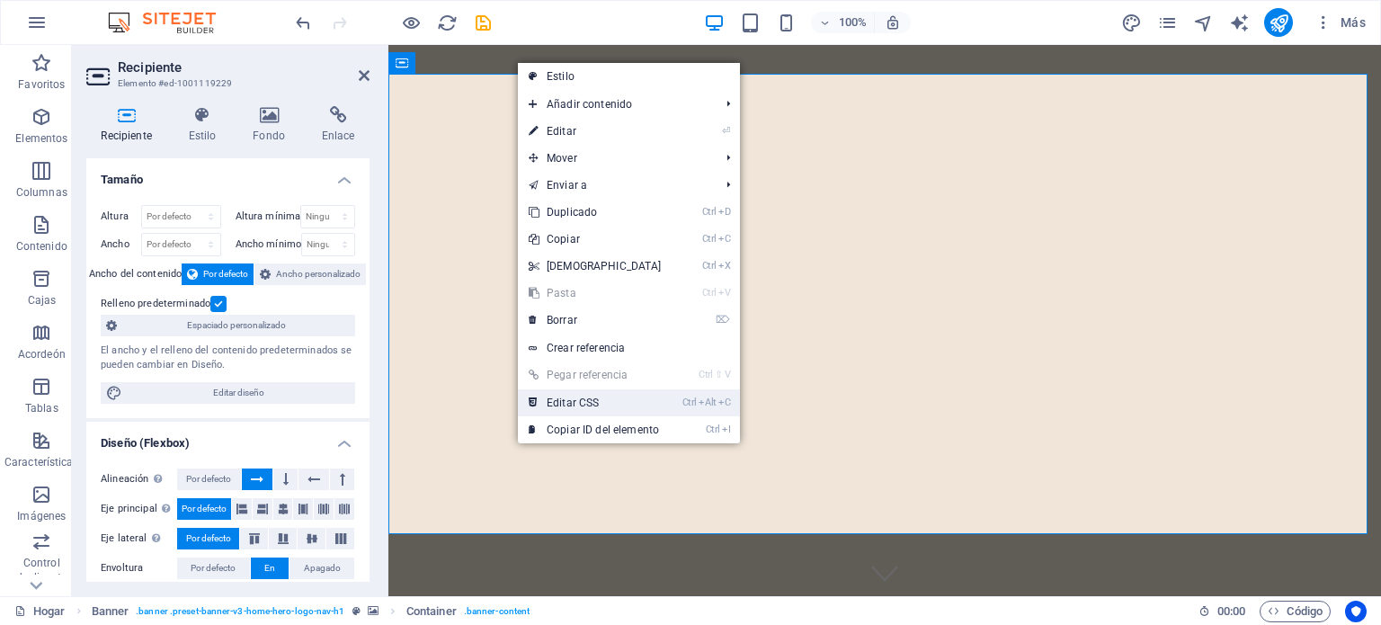
click at [572, 398] on font "Editar CSS" at bounding box center [573, 402] width 52 height 13
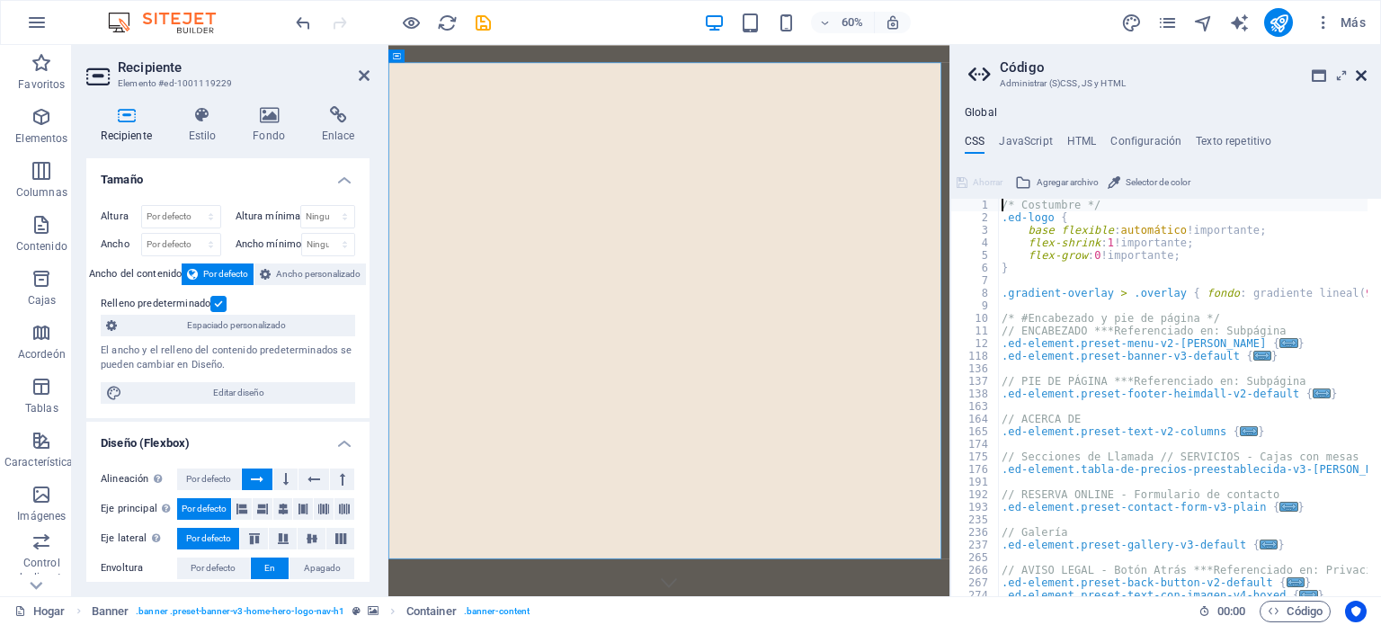
click at [1357, 72] on icon at bounding box center [1361, 75] width 11 height 14
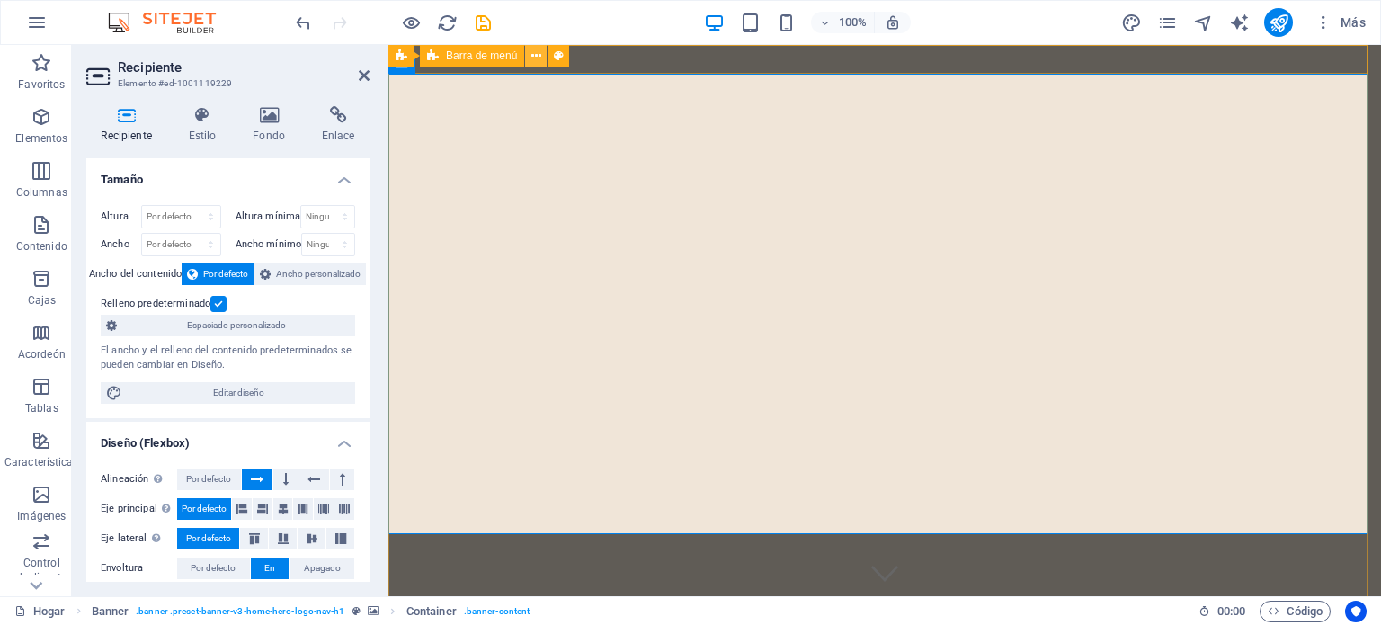
click at [536, 54] on icon at bounding box center [536, 56] width 10 height 19
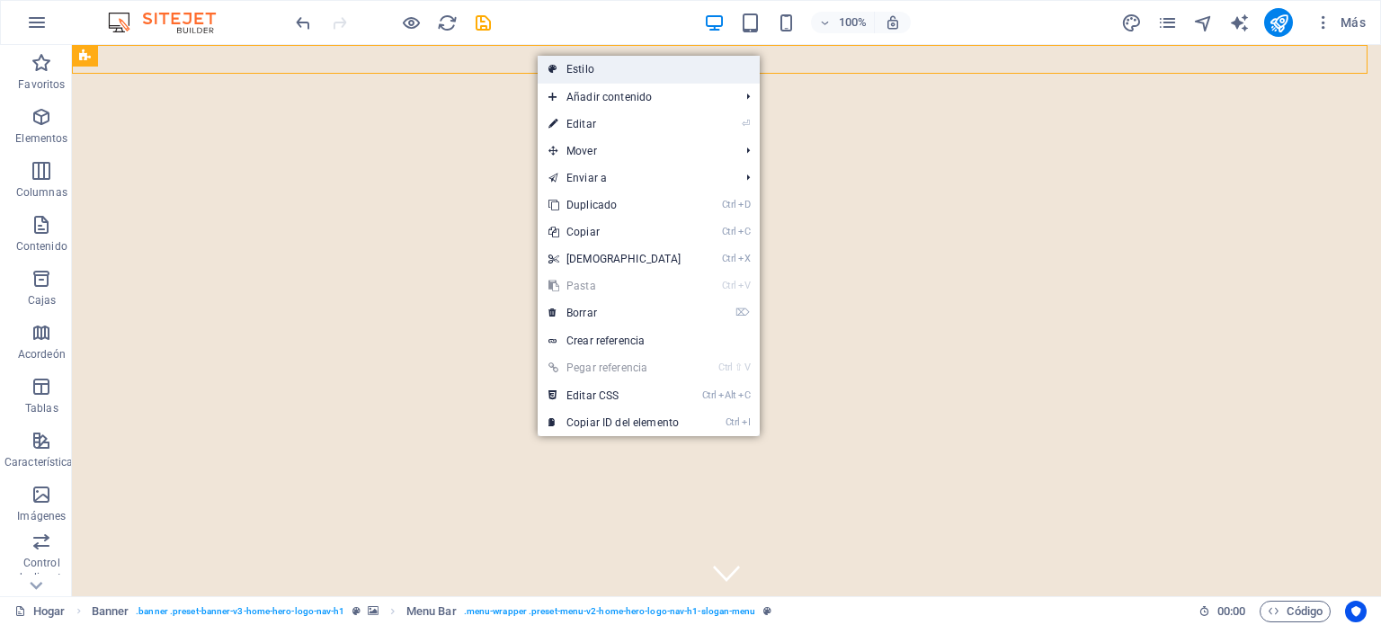
click at [561, 67] on link "Estilo" at bounding box center [649, 69] width 222 height 27
select select "rem"
select select "preset-menu-v2-home-hero-logo-nav-h1-slogan-menu"
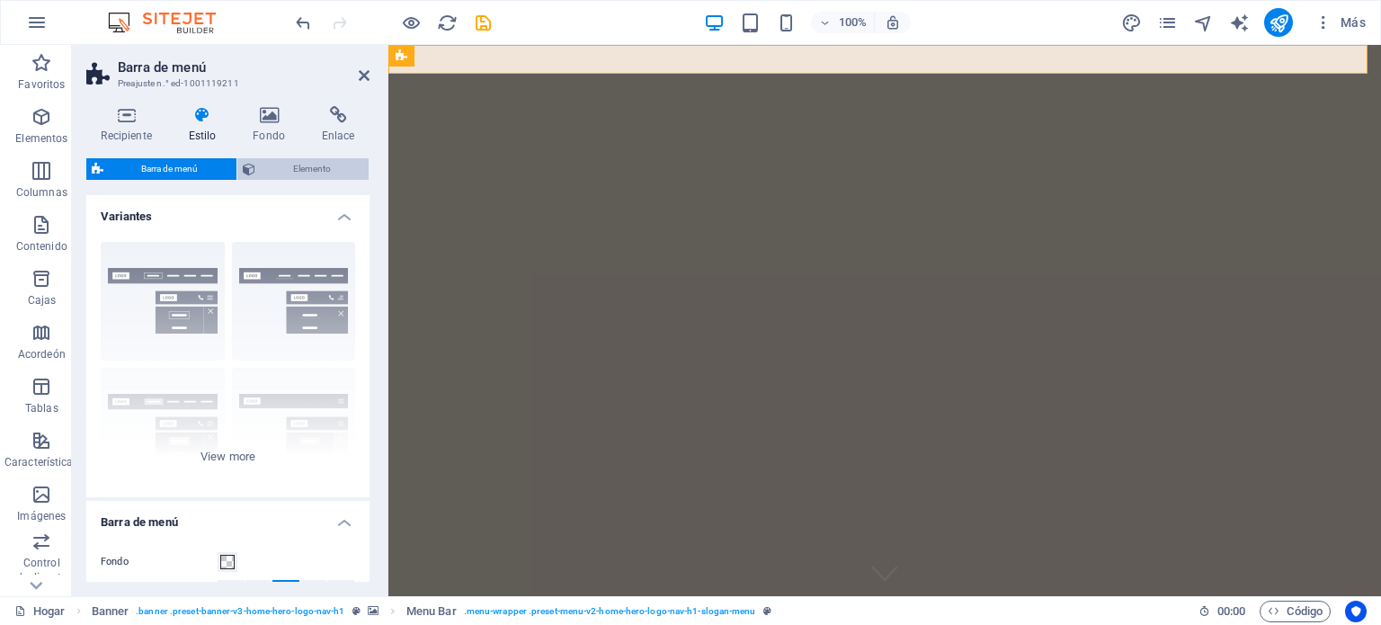
click at [297, 168] on font "Elemento" at bounding box center [312, 169] width 38 height 10
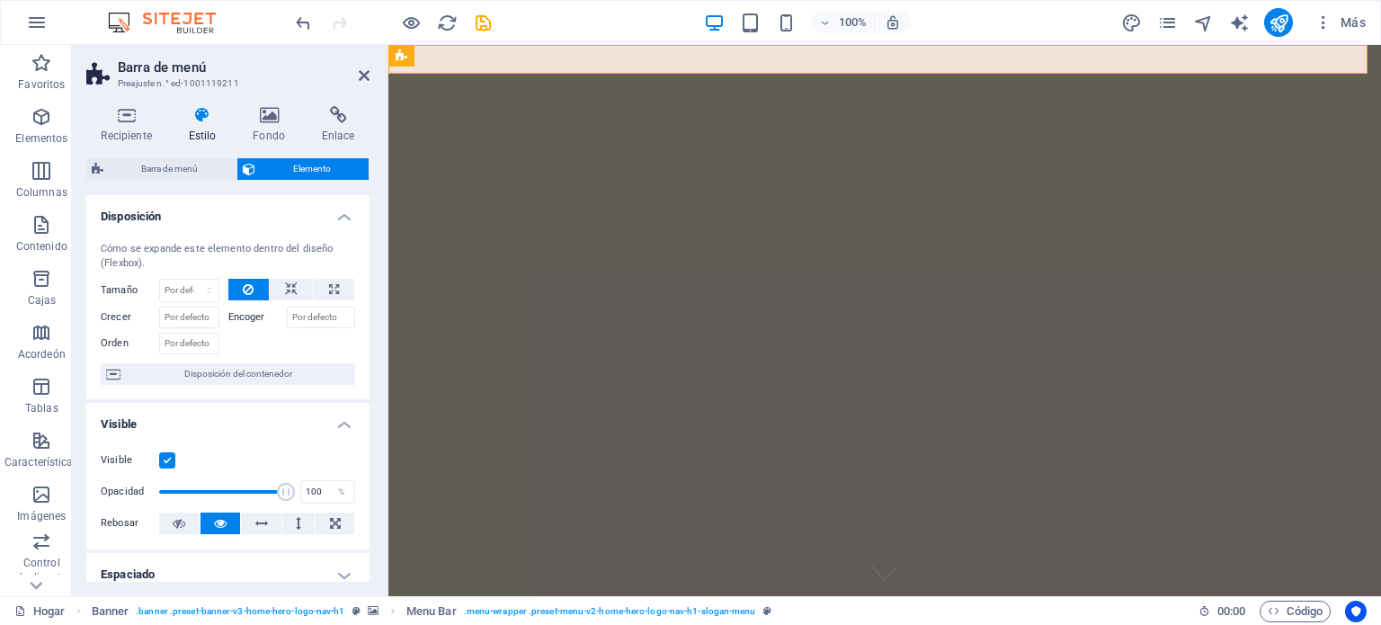
drag, startPoint x: 365, startPoint y: 267, endPoint x: 352, endPoint y: 368, distance: 101.5
click at [352, 368] on div "Cómo se expande este elemento dentro del diseño (Flexbox). Tamaño Por defecto a…" at bounding box center [227, 313] width 283 height 172
click at [360, 71] on icon at bounding box center [364, 75] width 11 height 14
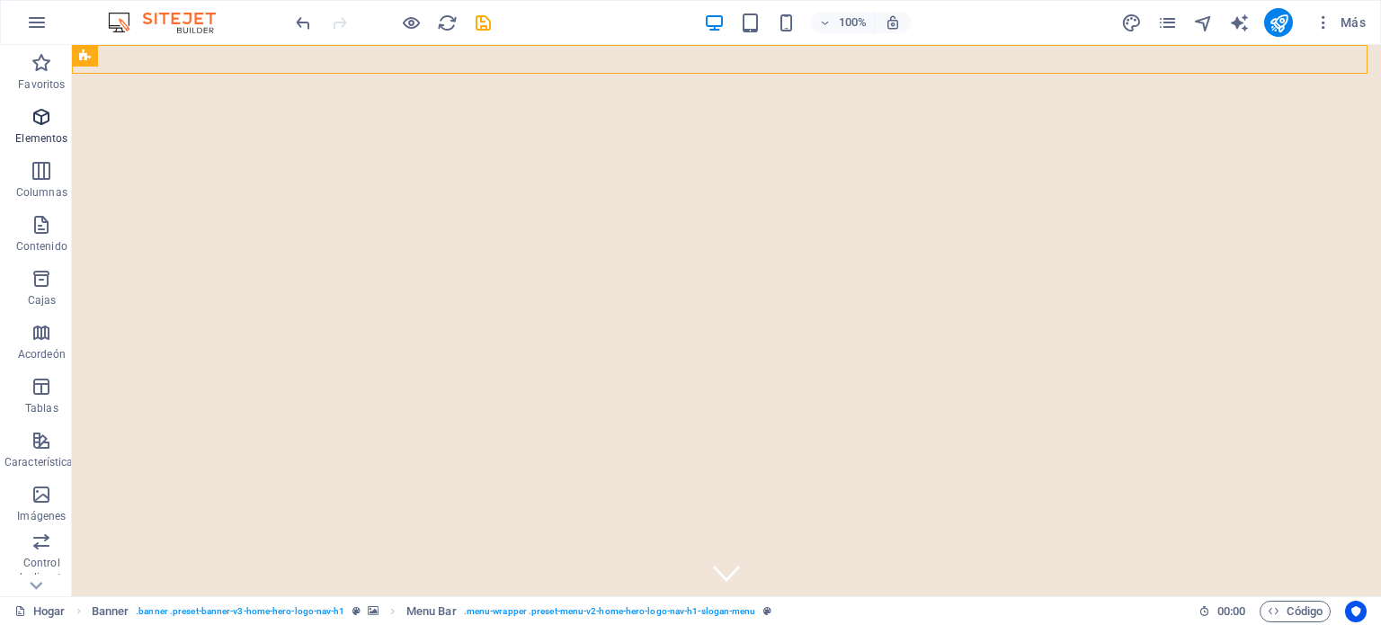
click at [35, 111] on icon "button" at bounding box center [42, 117] width 22 height 22
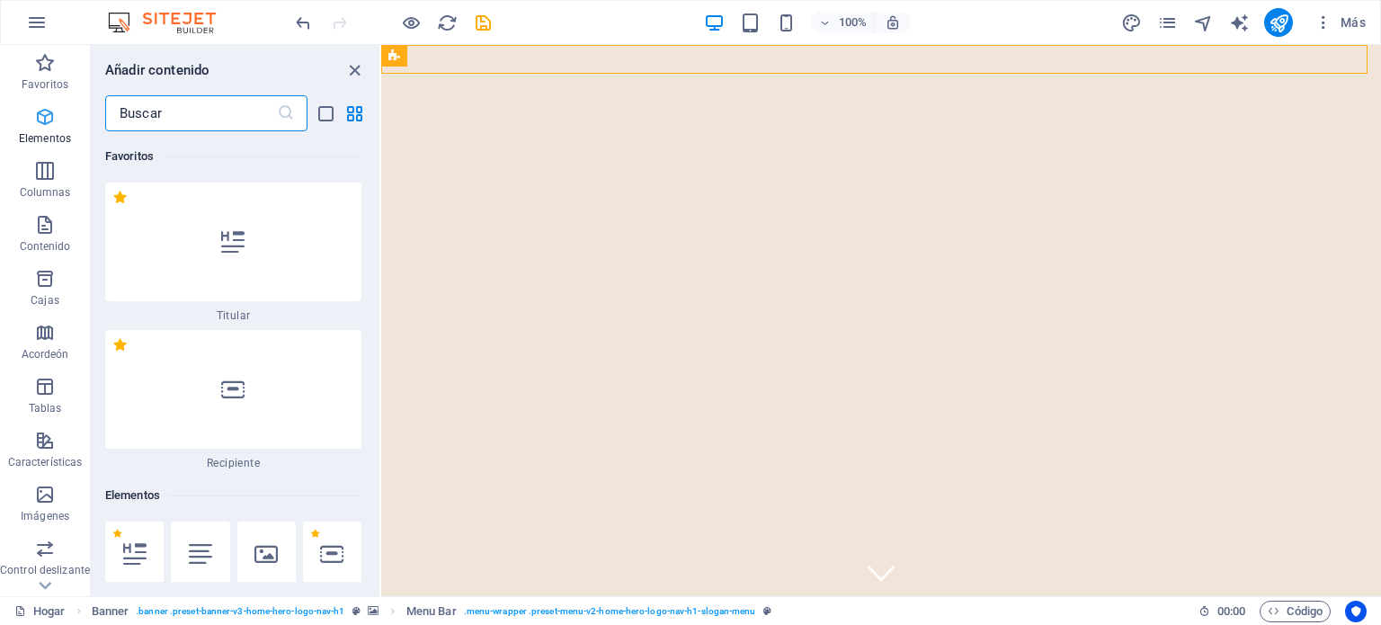
scroll to position [338, 0]
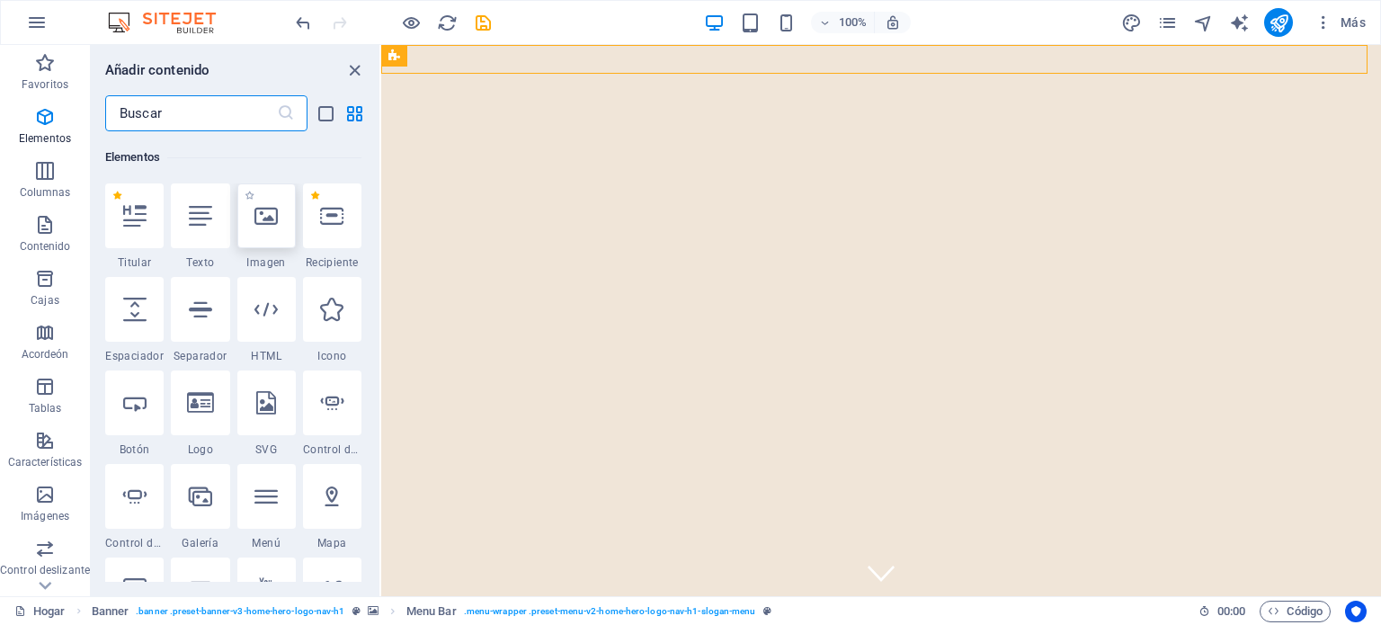
click at [269, 222] on icon at bounding box center [265, 215] width 23 height 23
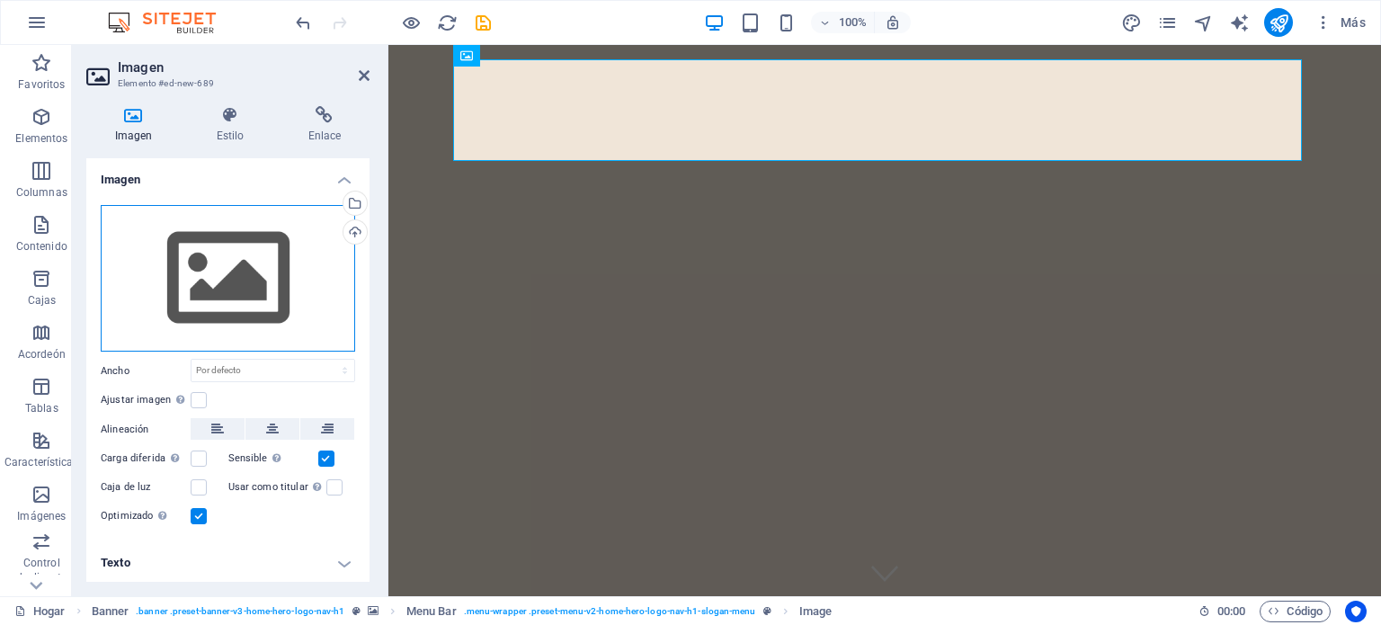
click at [240, 279] on div "Arrastre los archivos aquí, haga clic para elegir archivos o seleccione archivo…" at bounding box center [228, 278] width 254 height 147
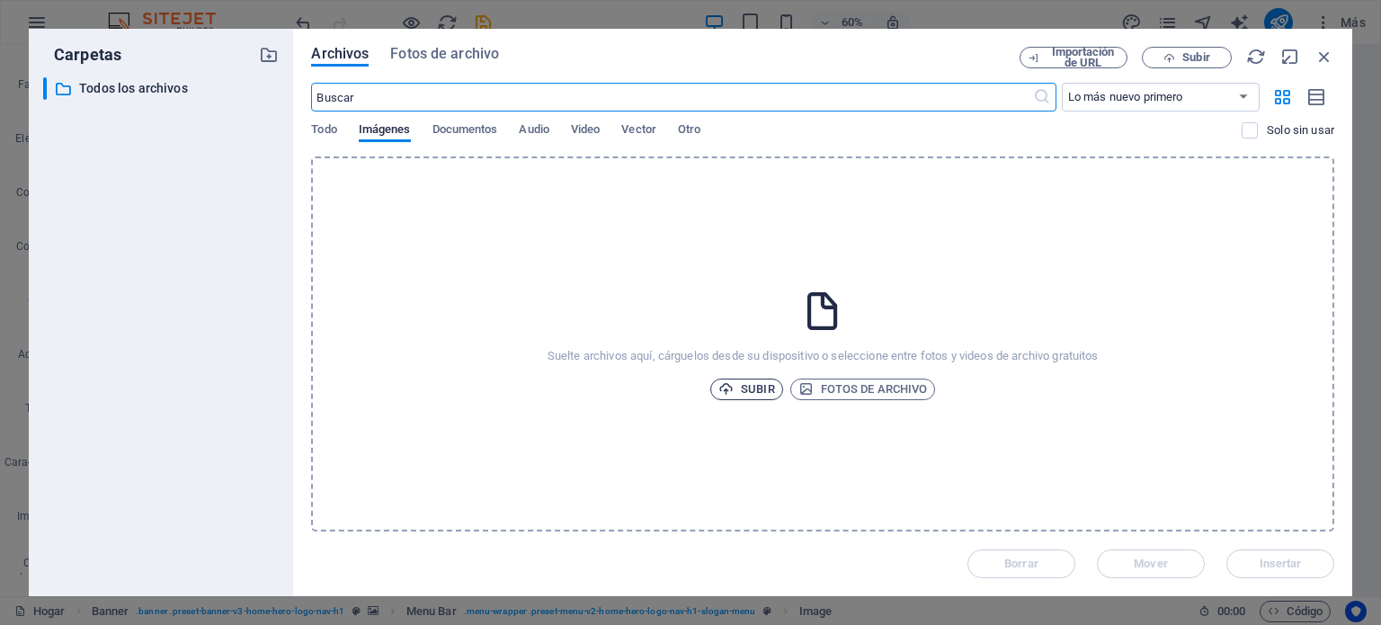
click at [755, 382] on font "Subir" at bounding box center [757, 388] width 33 height 13
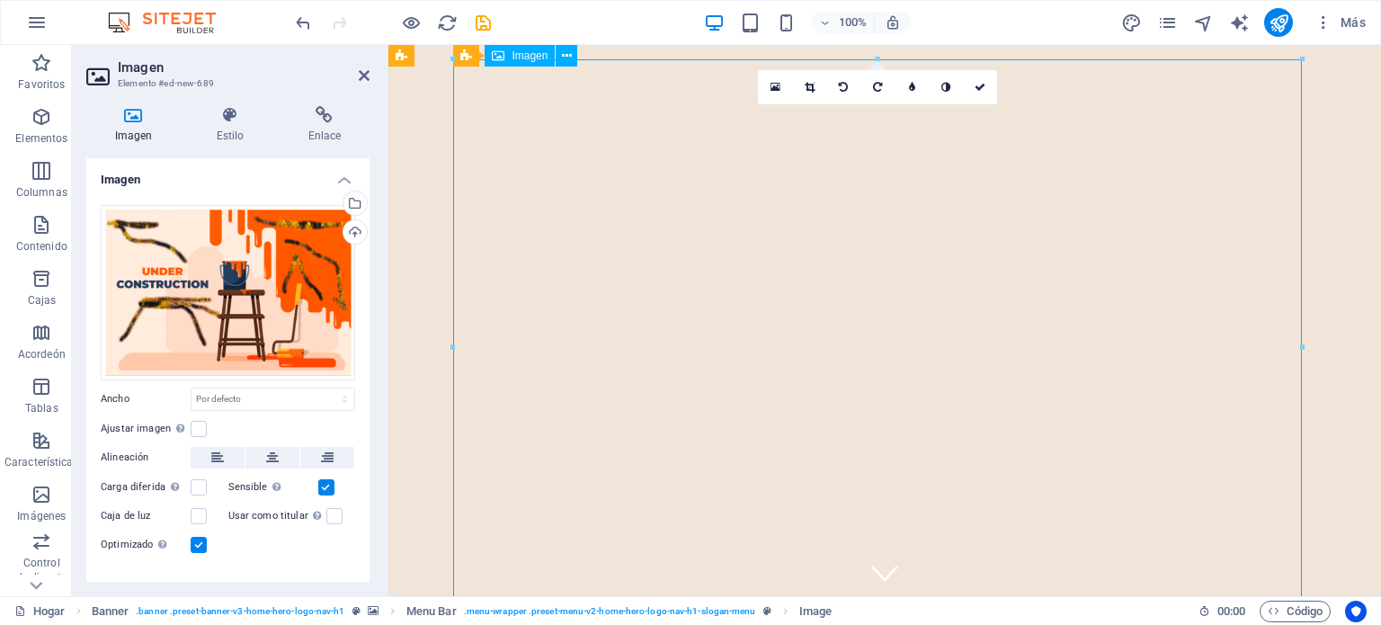
drag, startPoint x: 872, startPoint y: 164, endPoint x: 868, endPoint y: 195, distance: 31.7
drag, startPoint x: 1689, startPoint y: 103, endPoint x: 1376, endPoint y: 46, distance: 318.1
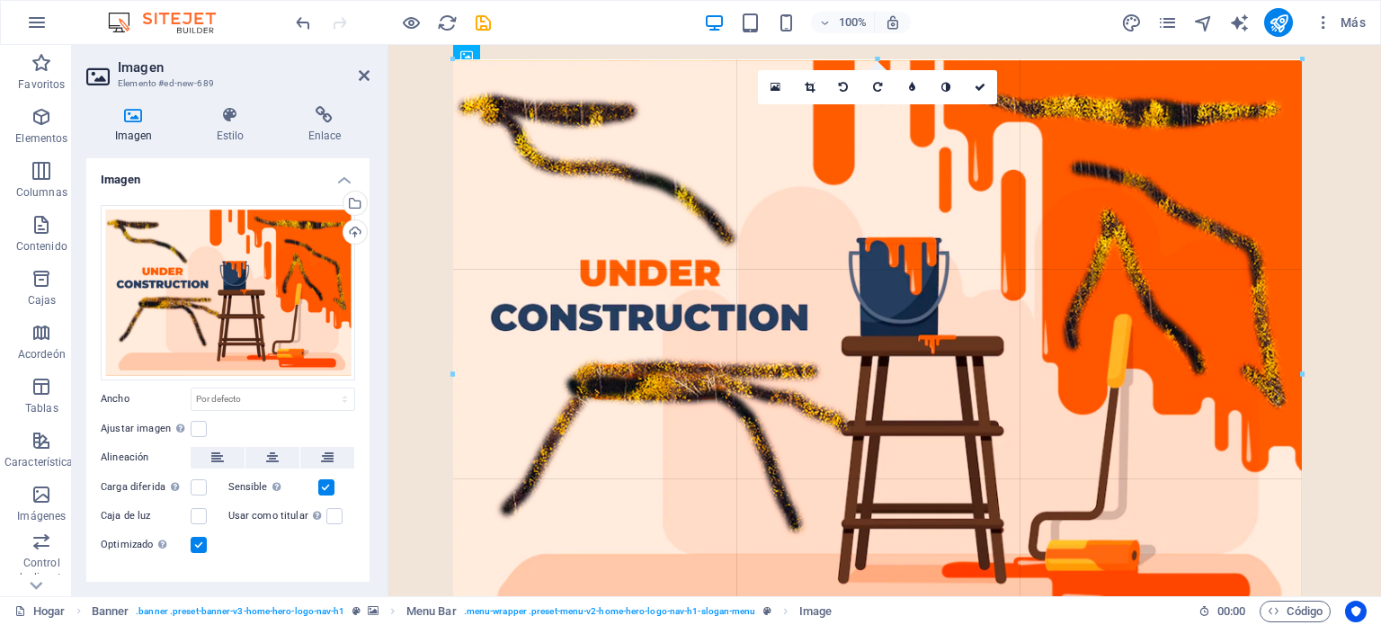
click at [1321, 60] on div at bounding box center [877, 374] width 979 height 658
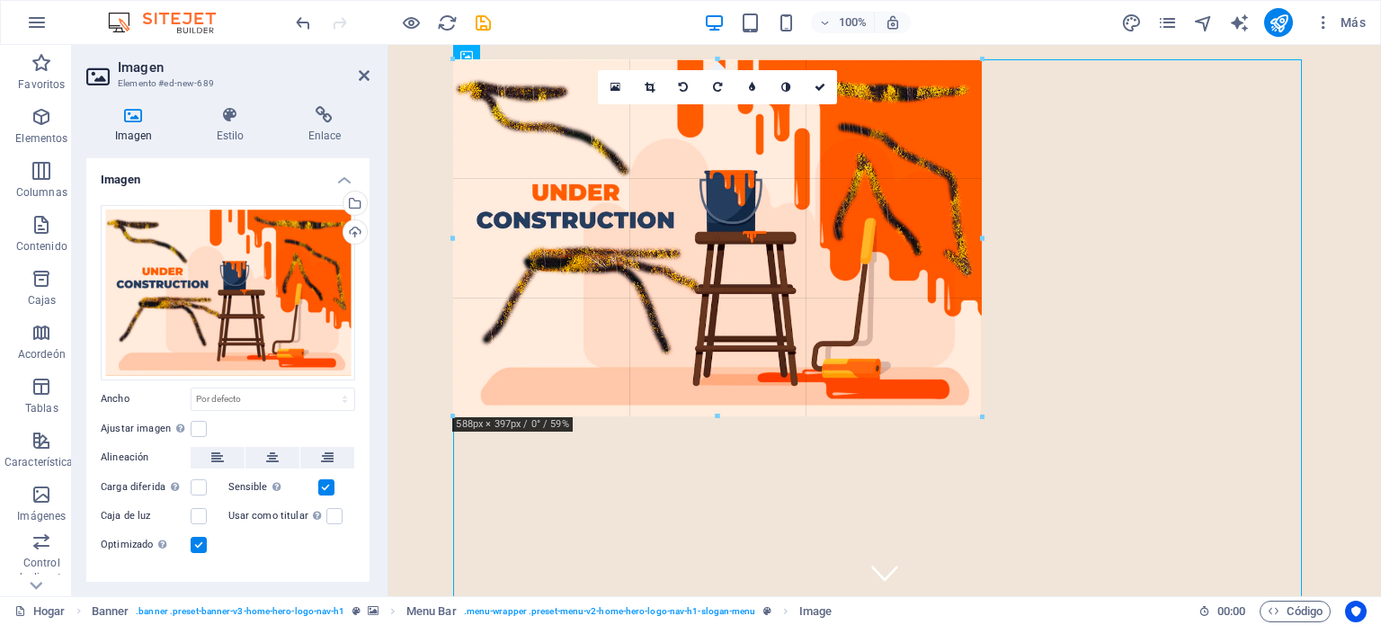
drag, startPoint x: 1302, startPoint y: 58, endPoint x: 818, endPoint y: 276, distance: 530.3
type input "590"
select select "px"
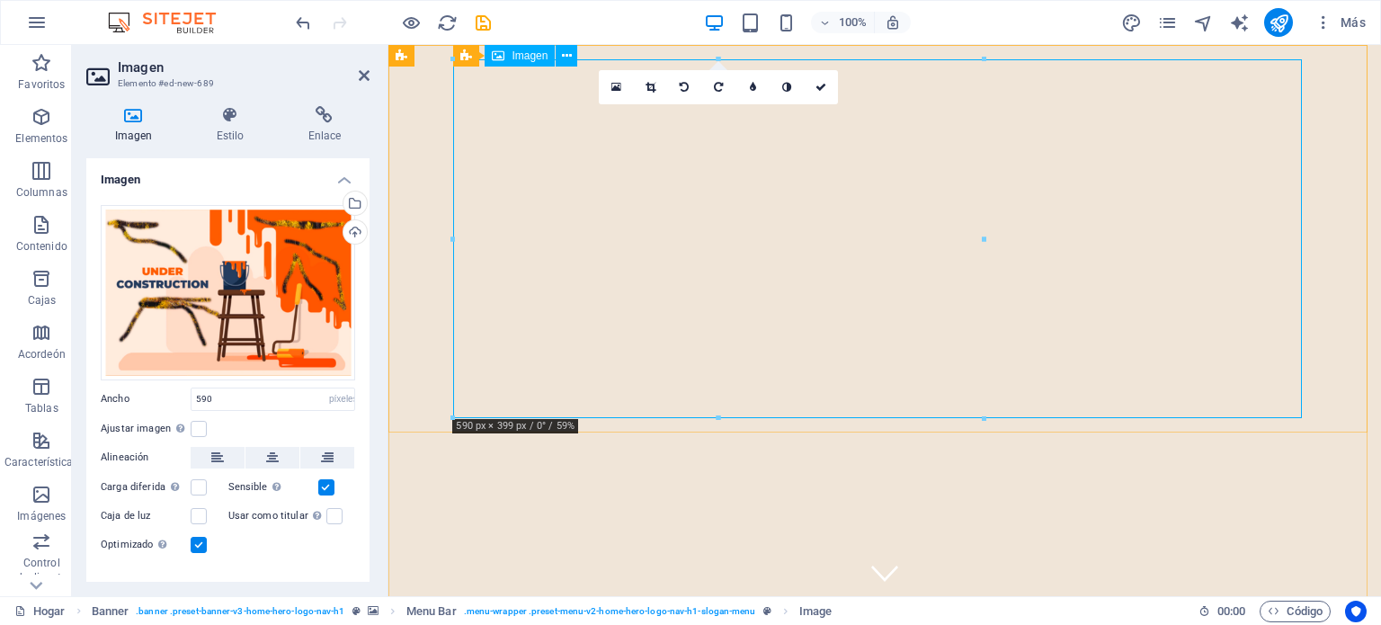
drag, startPoint x: 841, startPoint y: 458, endPoint x: 643, endPoint y: 310, distance: 247.9
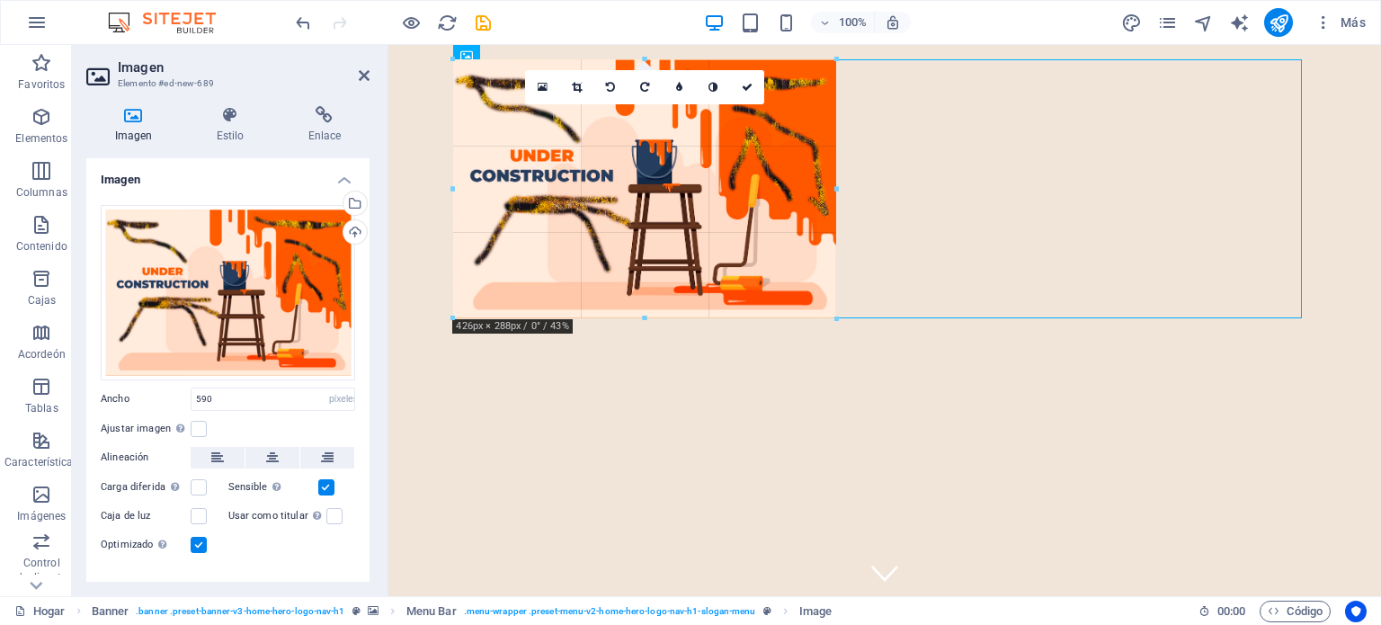
drag, startPoint x: 454, startPoint y: 416, endPoint x: 600, endPoint y: 309, distance: 180.7
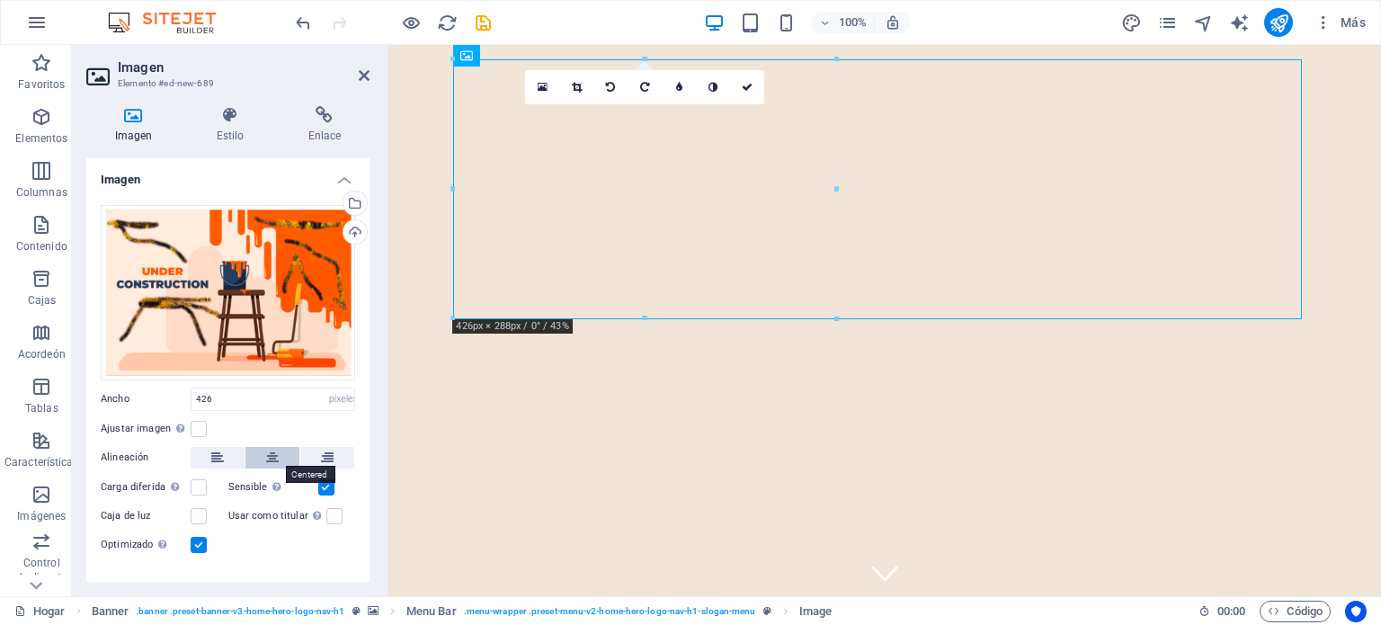
click at [274, 449] on icon at bounding box center [272, 458] width 13 height 22
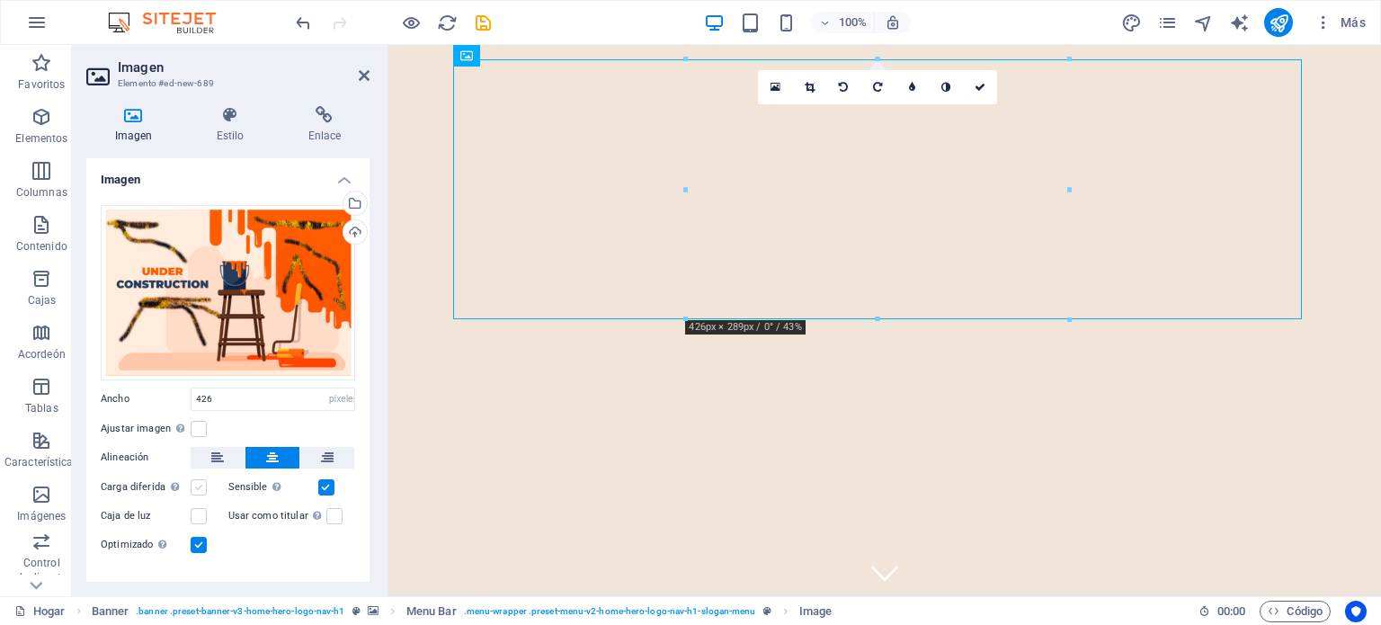
click at [199, 482] on label at bounding box center [199, 487] width 16 height 16
click at [0, 0] on input "Carga diferida Cargar imágenes después de que se cargue la página mejora la vel…" at bounding box center [0, 0] width 0 height 0
click at [199, 482] on label at bounding box center [199, 487] width 16 height 16
click at [0, 0] on input "Carga diferida Cargar imágenes después de que se cargue la página mejora la vel…" at bounding box center [0, 0] width 0 height 0
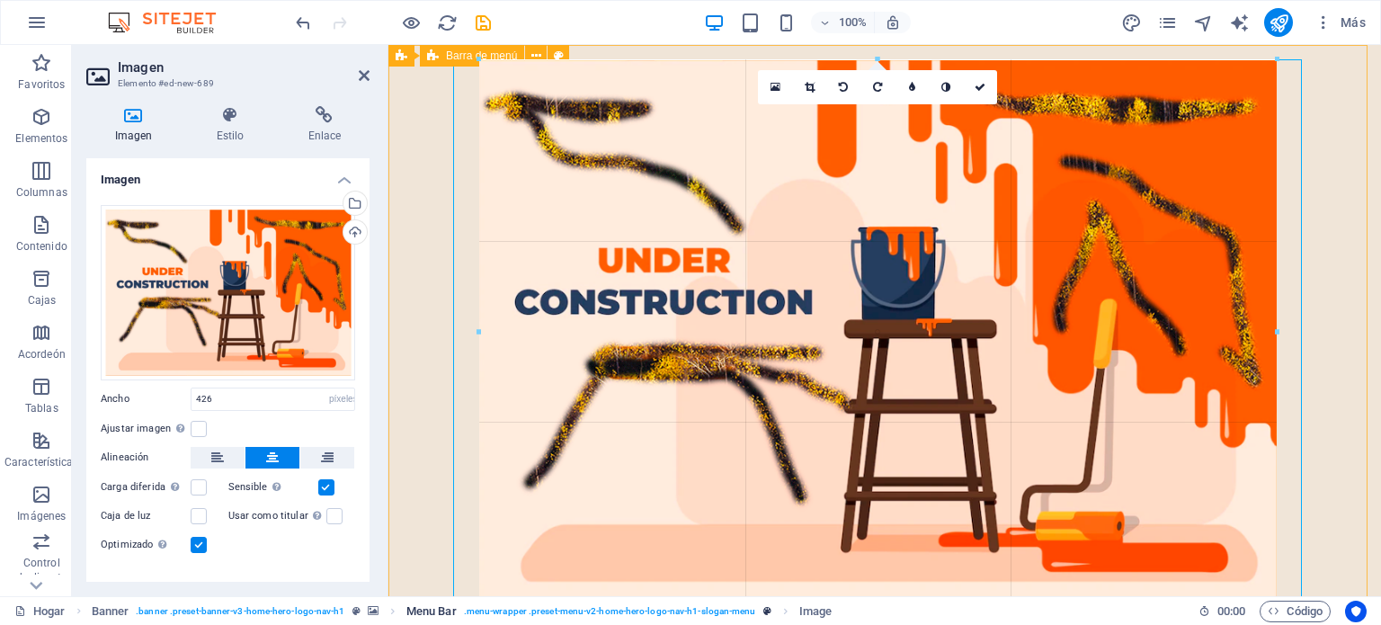
drag, startPoint x: 686, startPoint y: 318, endPoint x: 520, endPoint y: 602, distance: 328.7
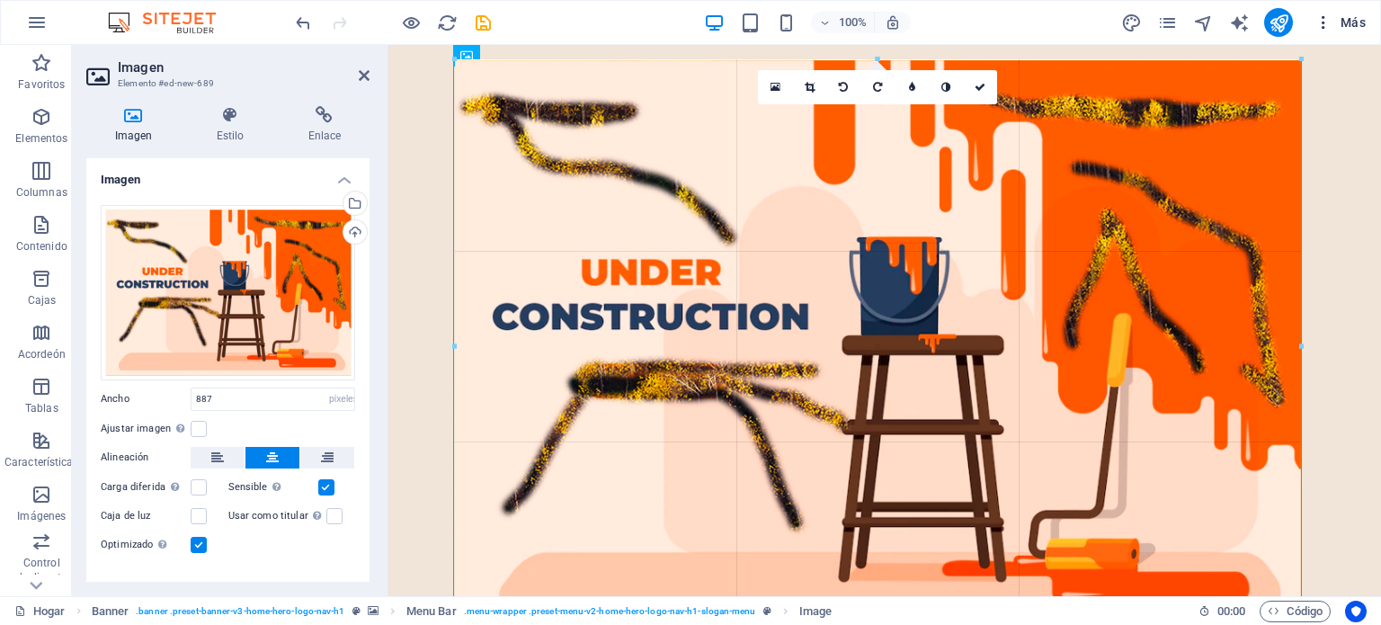
drag, startPoint x: 1276, startPoint y: 58, endPoint x: 1320, endPoint y: 25, distance: 54.5
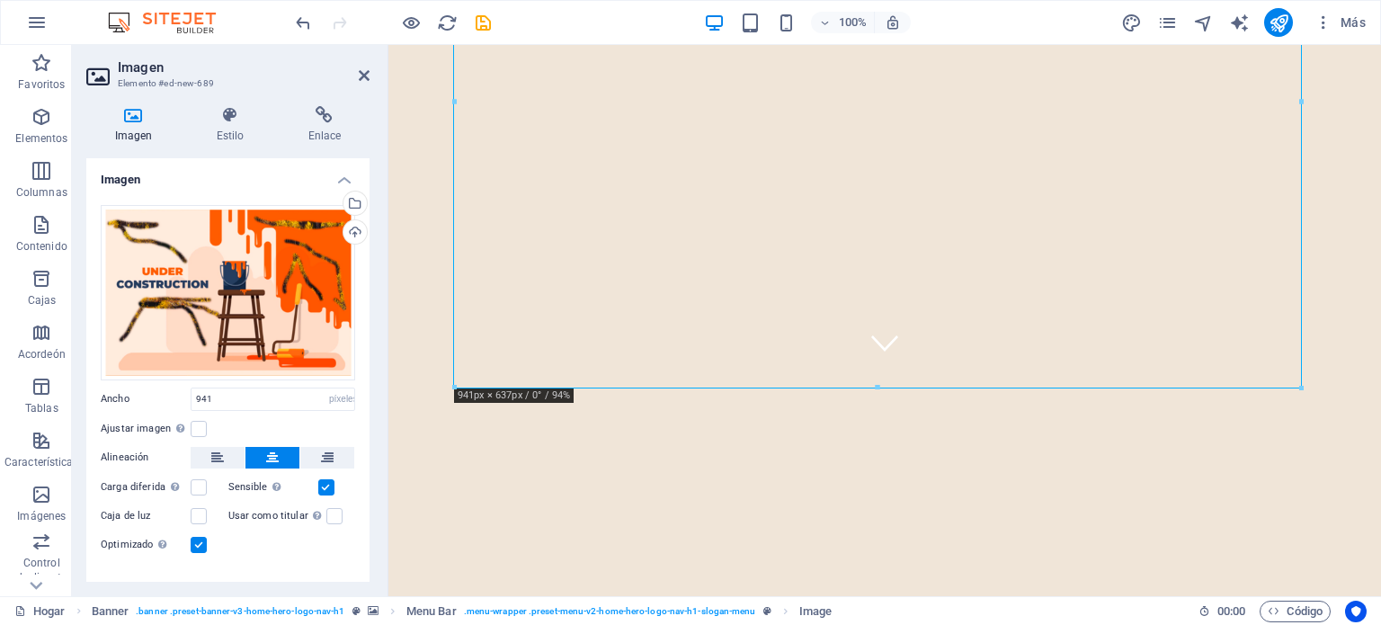
scroll to position [244, 0]
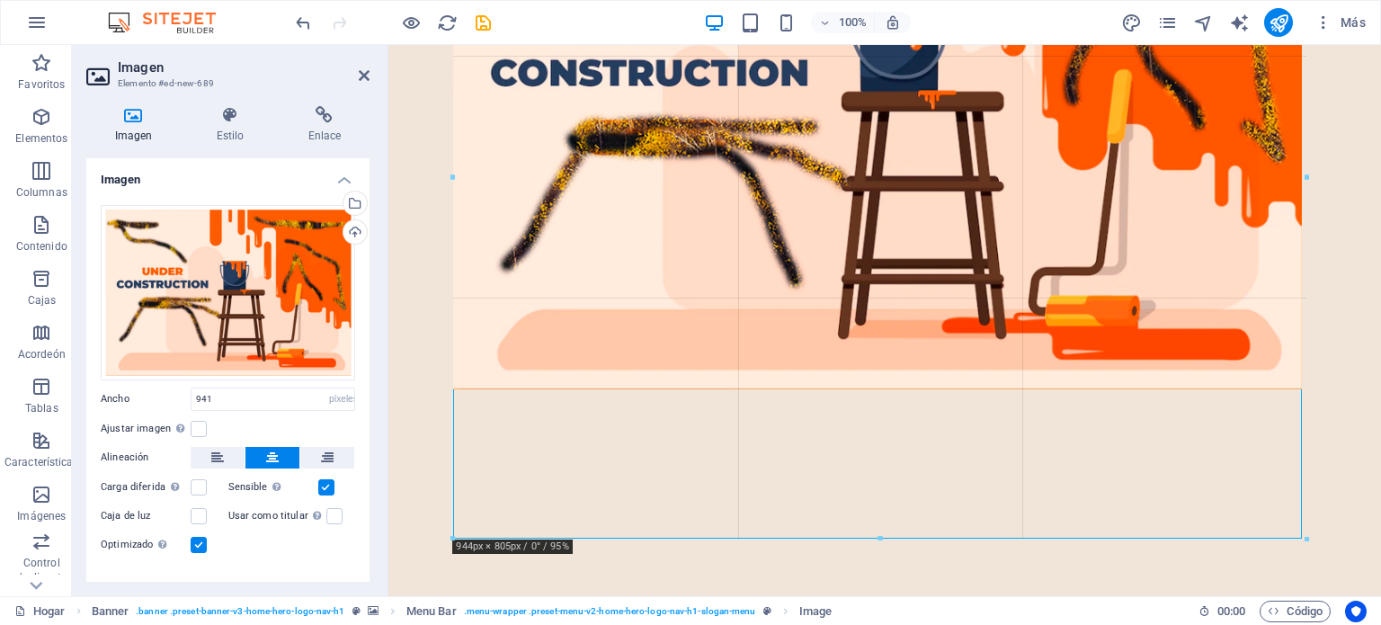
drag, startPoint x: 877, startPoint y: 384, endPoint x: 910, endPoint y: 535, distance: 154.4
type input "944"
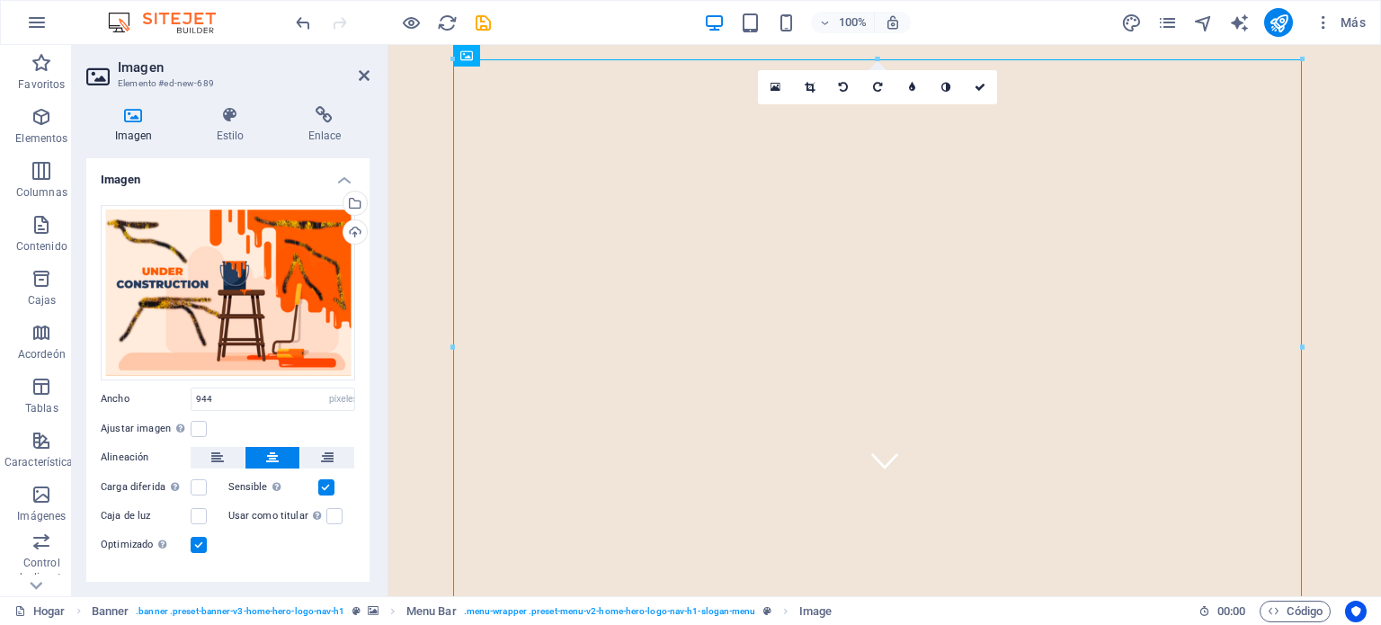
scroll to position [0, 0]
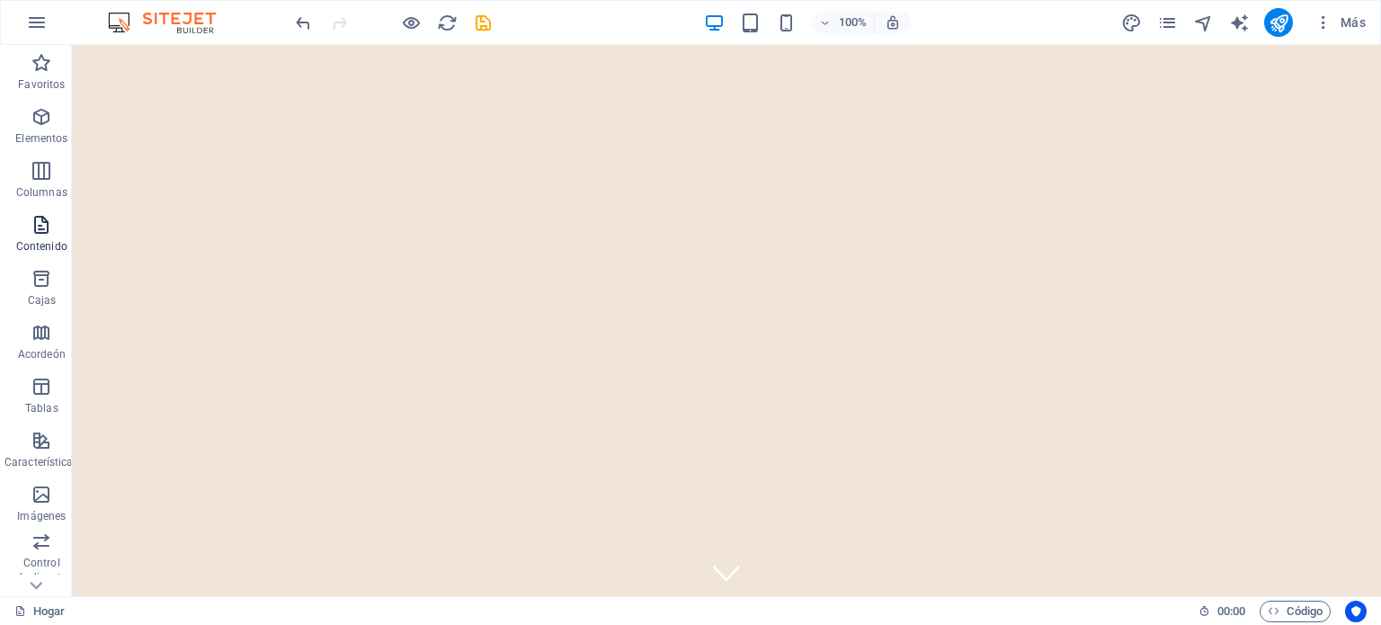
click at [40, 228] on icon "button" at bounding box center [42, 225] width 22 height 22
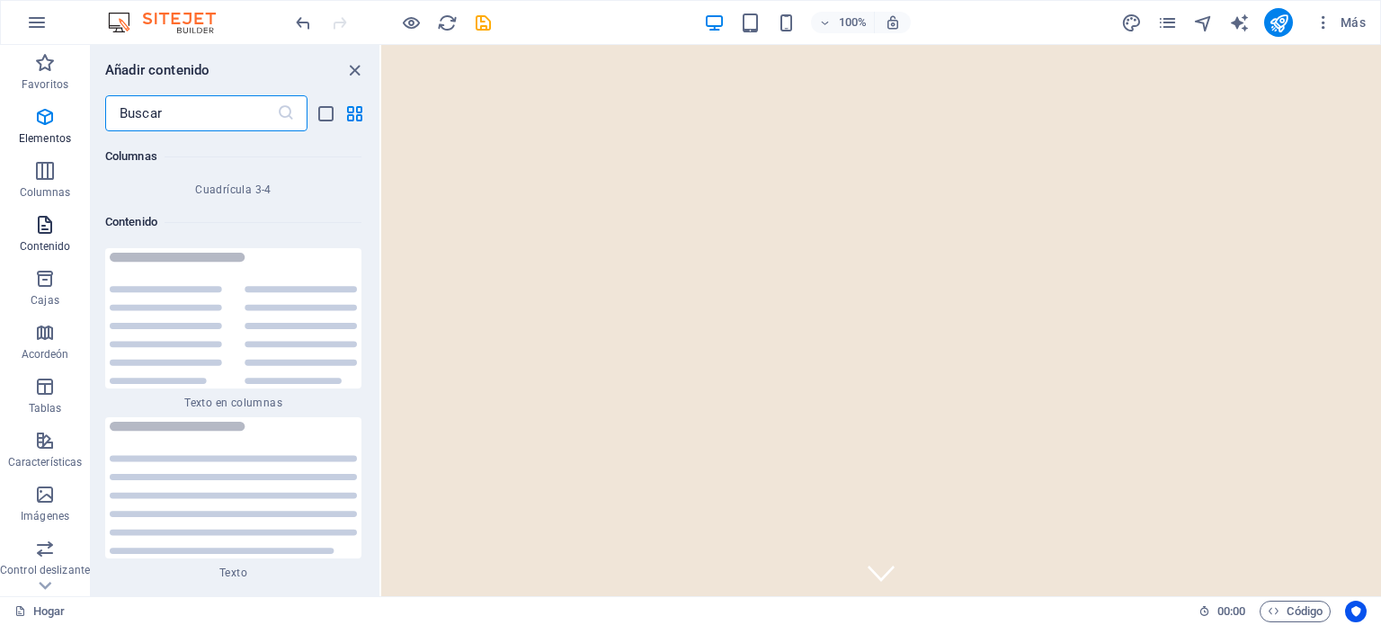
scroll to position [6033, 0]
click at [354, 109] on icon "vista de cuadrícula" at bounding box center [354, 113] width 21 height 21
click at [47, 494] on icon "button" at bounding box center [45, 495] width 22 height 22
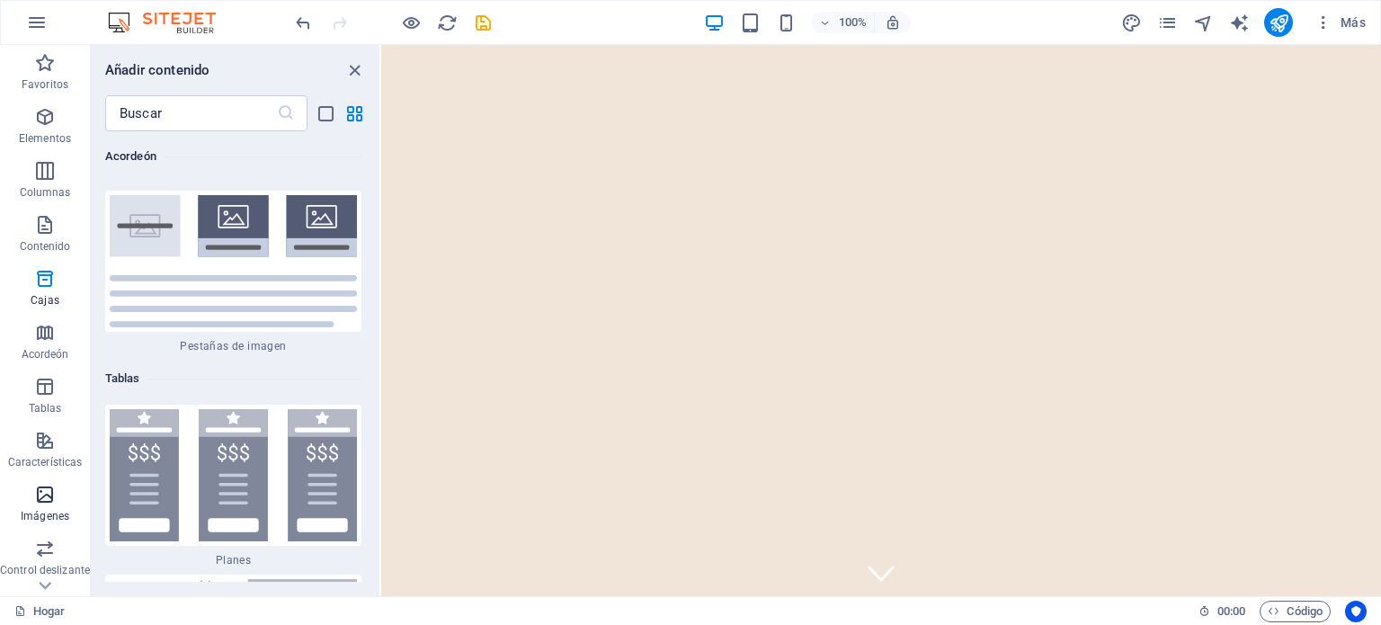
scroll to position [17842, 0]
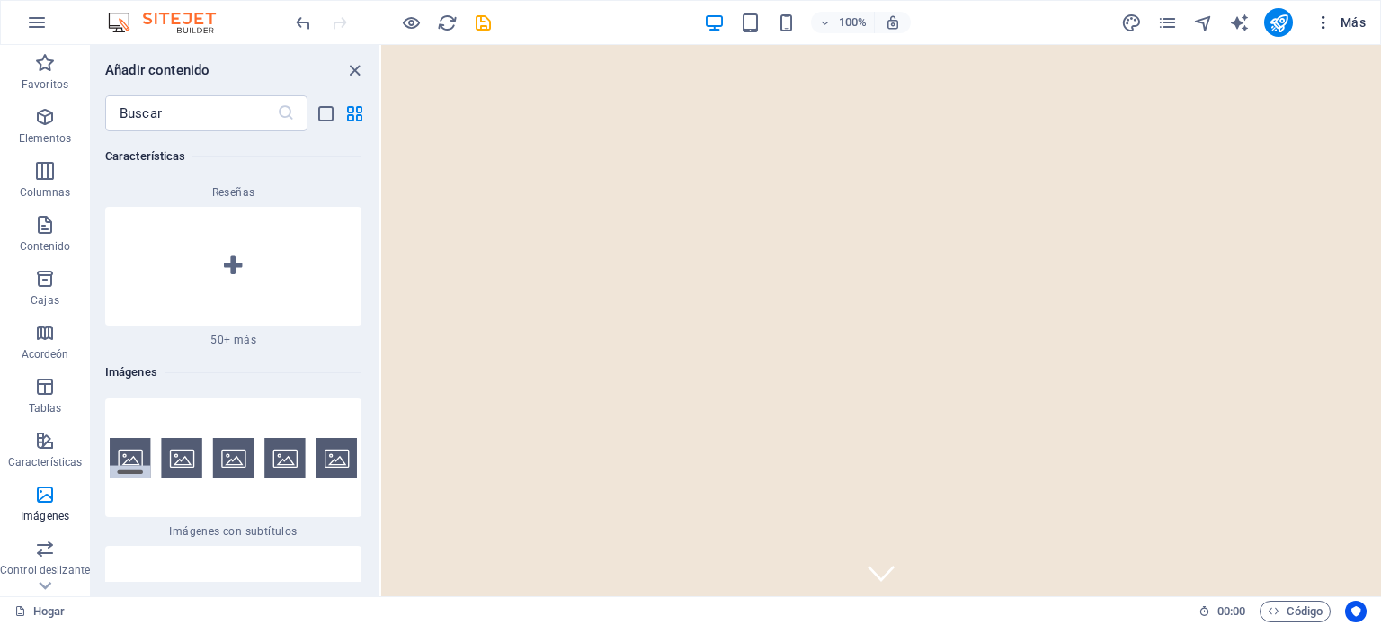
click at [1328, 22] on icon "button" at bounding box center [1323, 22] width 18 height 18
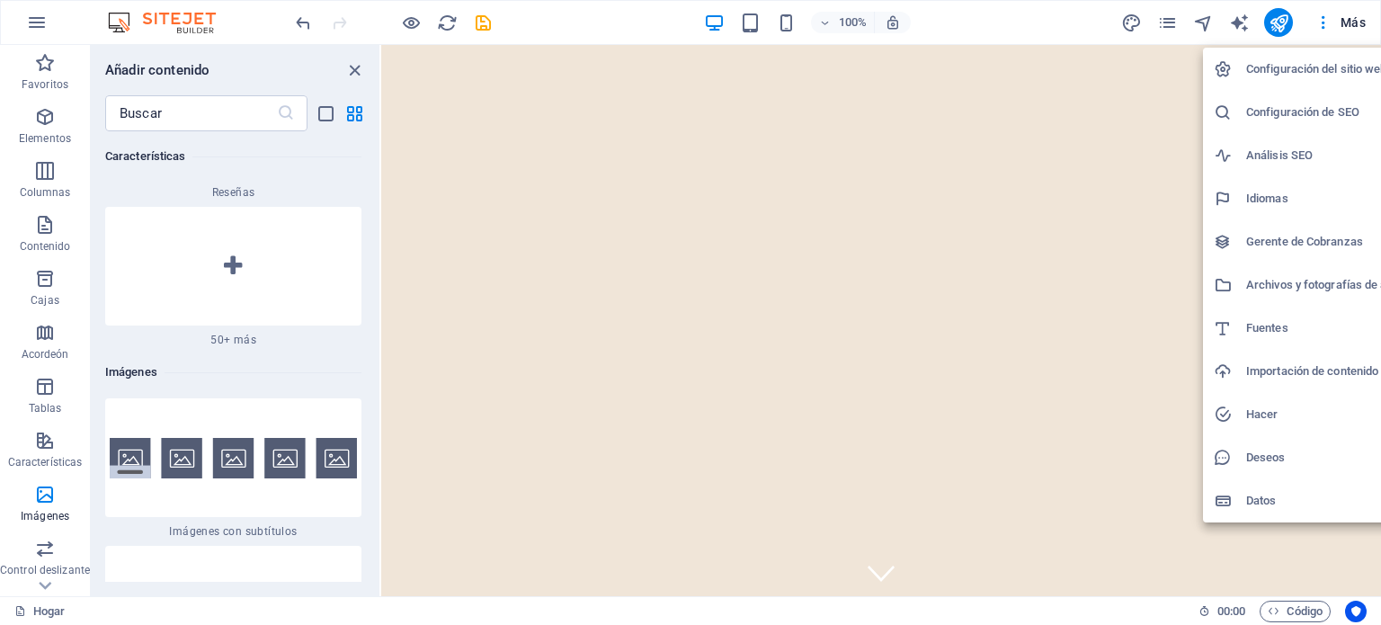
click at [1305, 280] on font "Archivos y fotografías de archivo" at bounding box center [1332, 284] width 173 height 13
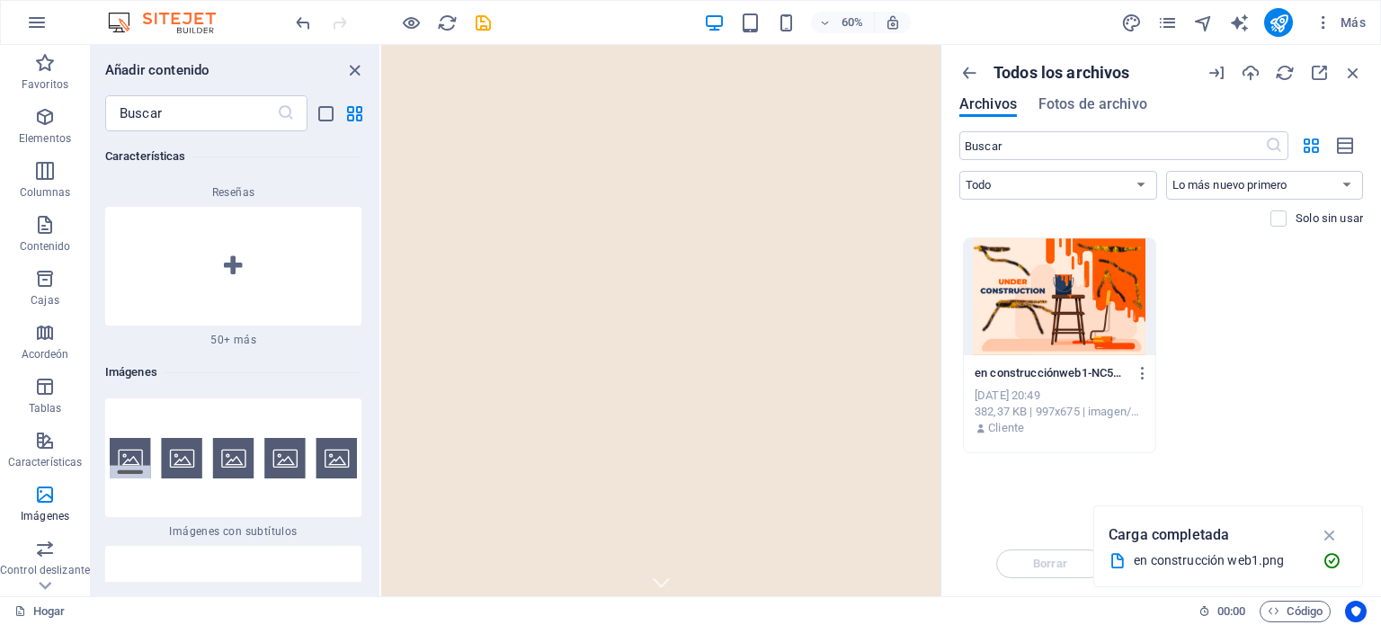
click at [1081, 281] on div at bounding box center [1059, 296] width 191 height 117
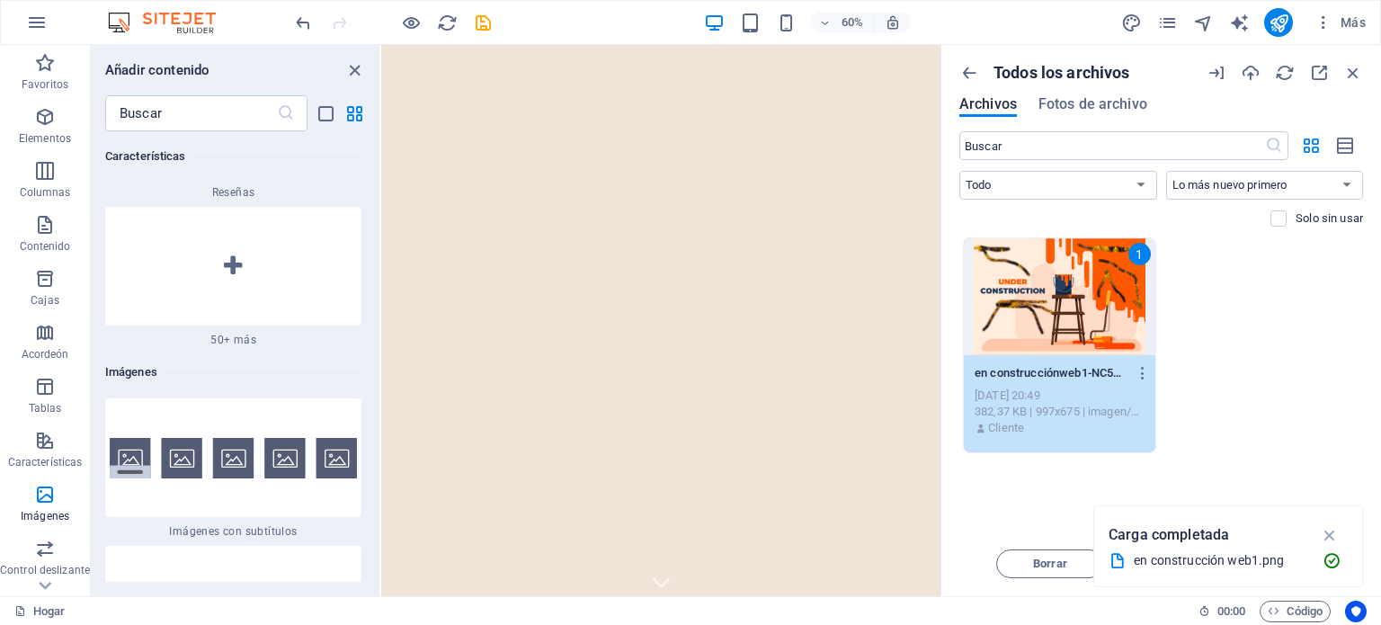
click at [1249, 264] on div "1 undercontruccweb1-NC5BcQTWDXoUtvIJ9A1C9w.png en construcciónweb1-NC5BcQTWDXoU…" at bounding box center [1161, 345] width 404 height 216
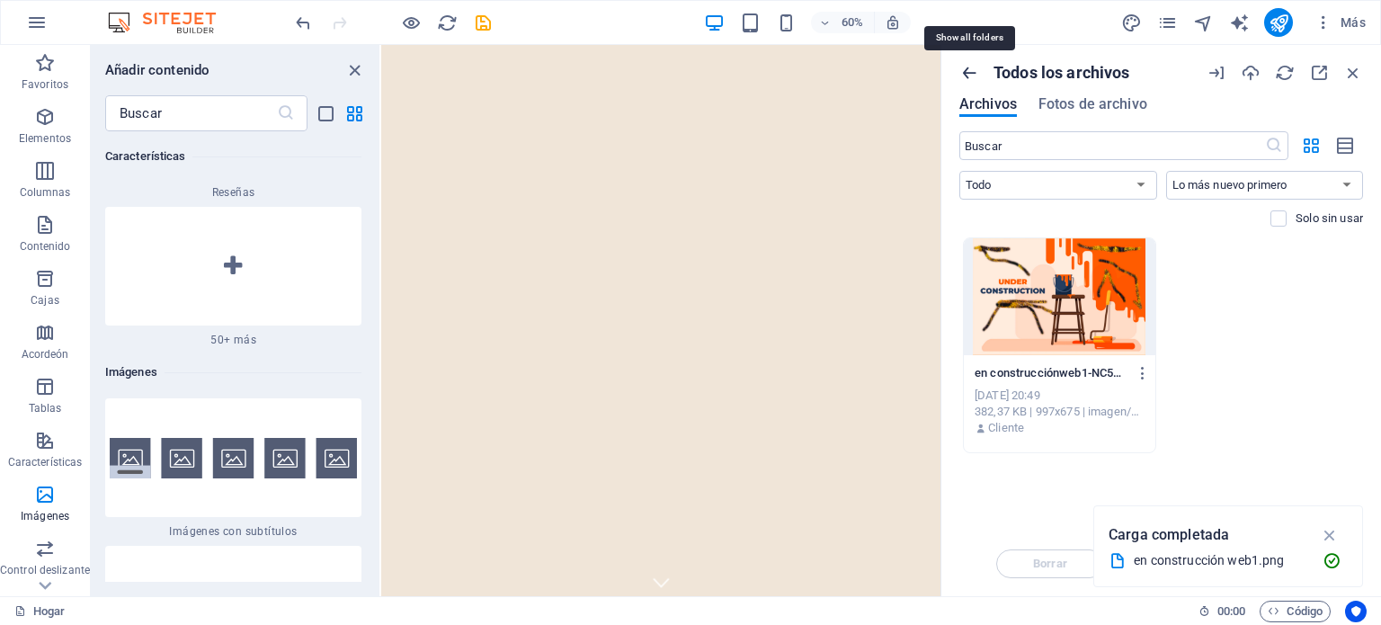
click at [969, 70] on icon "button" at bounding box center [969, 73] width 20 height 20
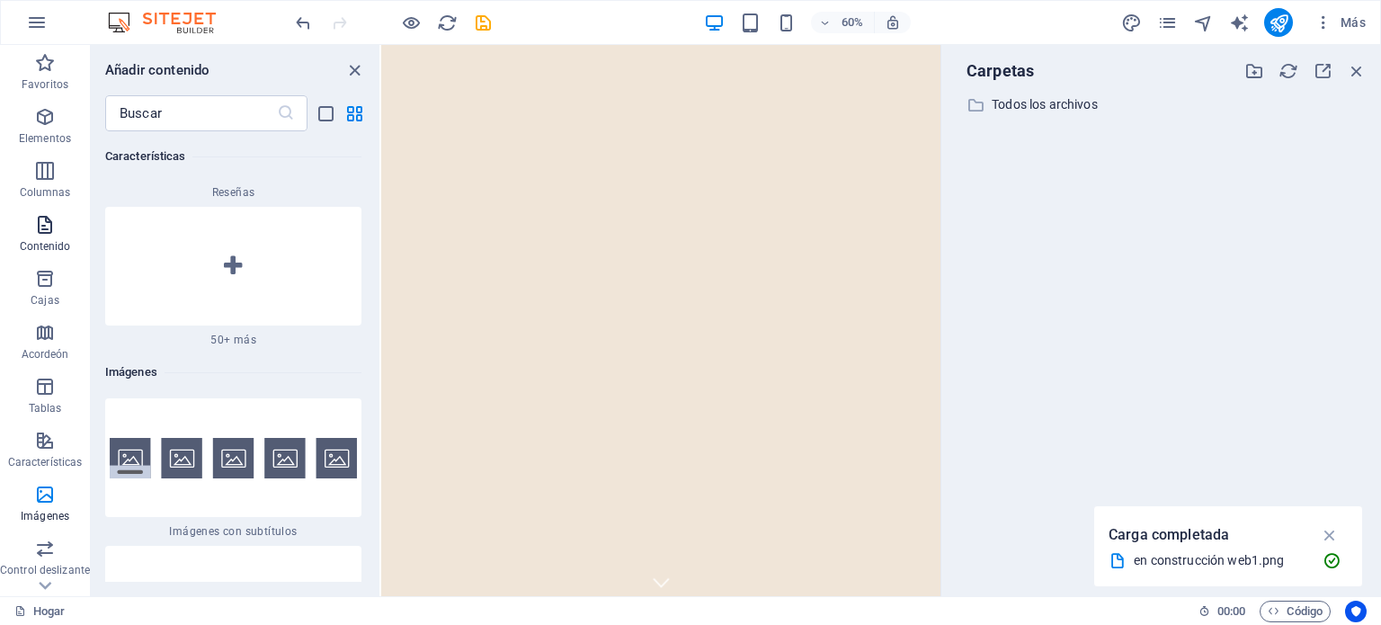
click at [40, 227] on icon "button" at bounding box center [45, 225] width 22 height 22
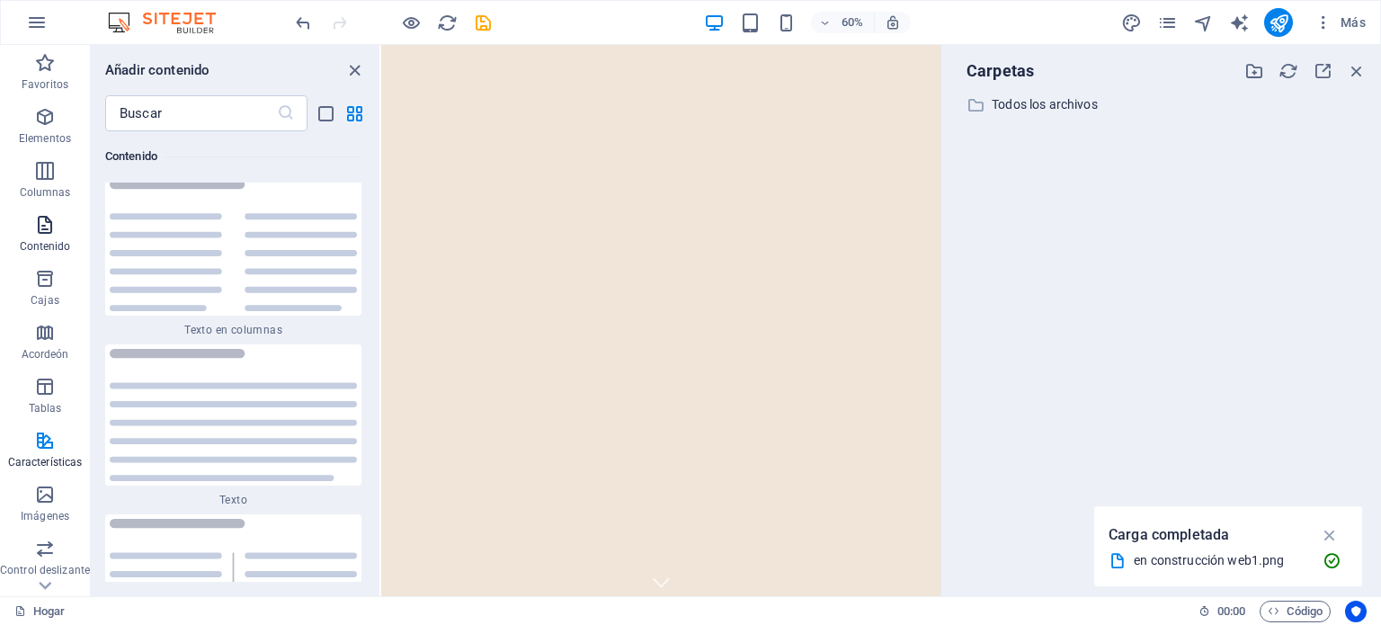
scroll to position [6033, 0]
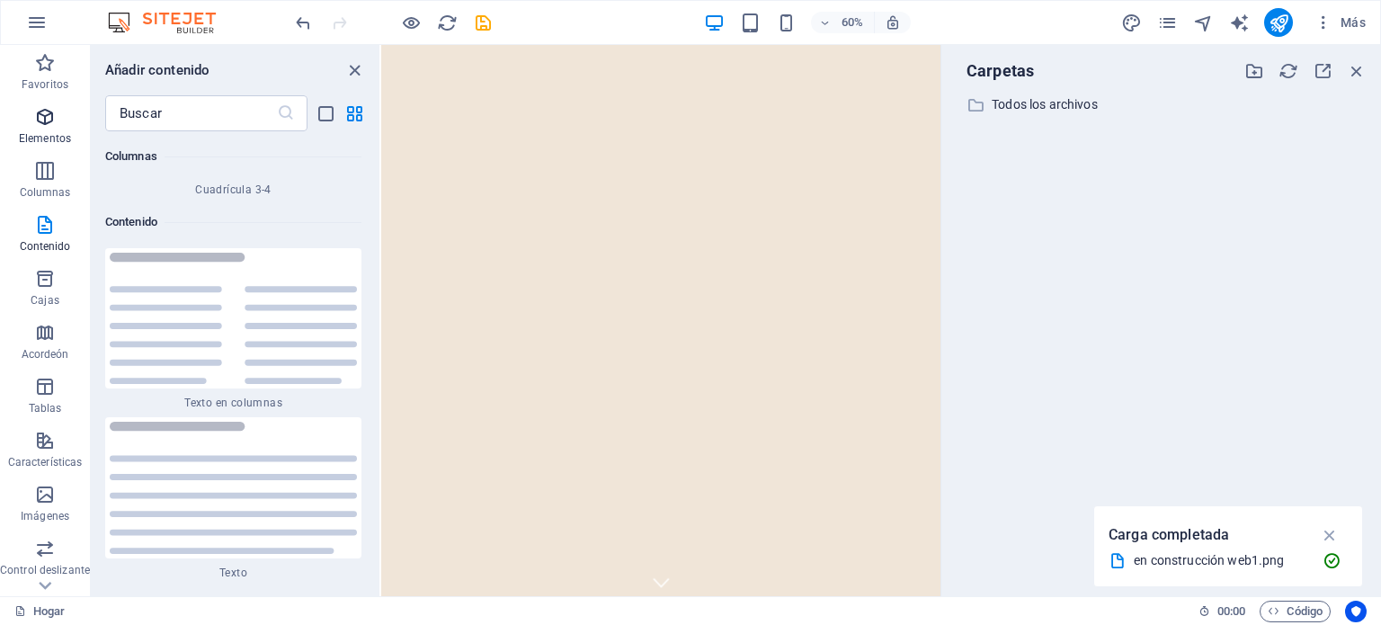
click at [54, 124] on icon "button" at bounding box center [45, 117] width 22 height 22
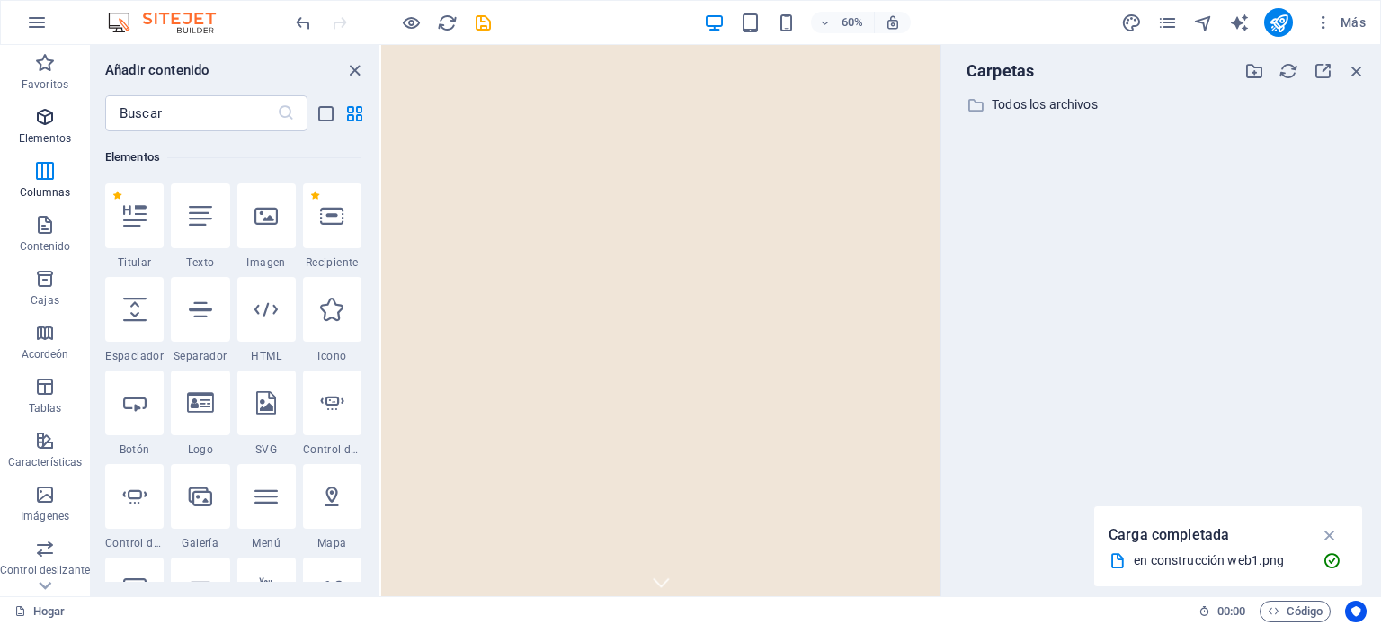
scroll to position [338, 0]
click at [267, 215] on icon at bounding box center [265, 215] width 23 height 23
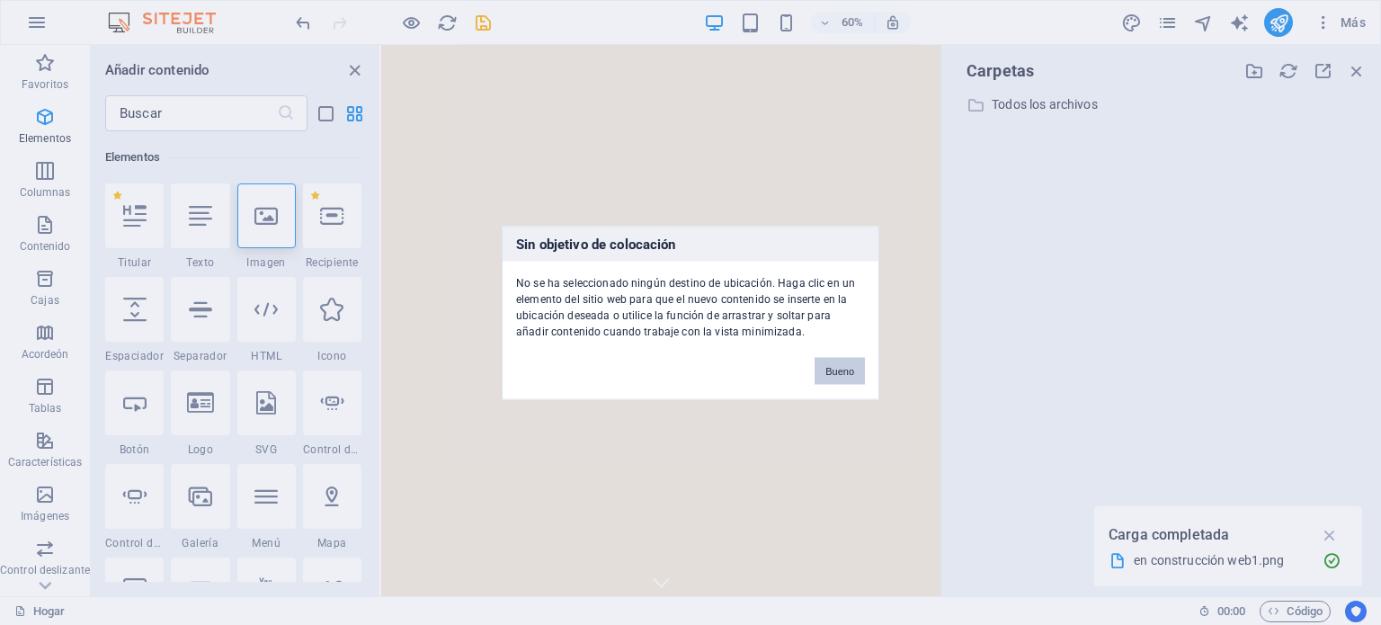
click at [840, 371] on font "Bueno" at bounding box center [839, 370] width 29 height 11
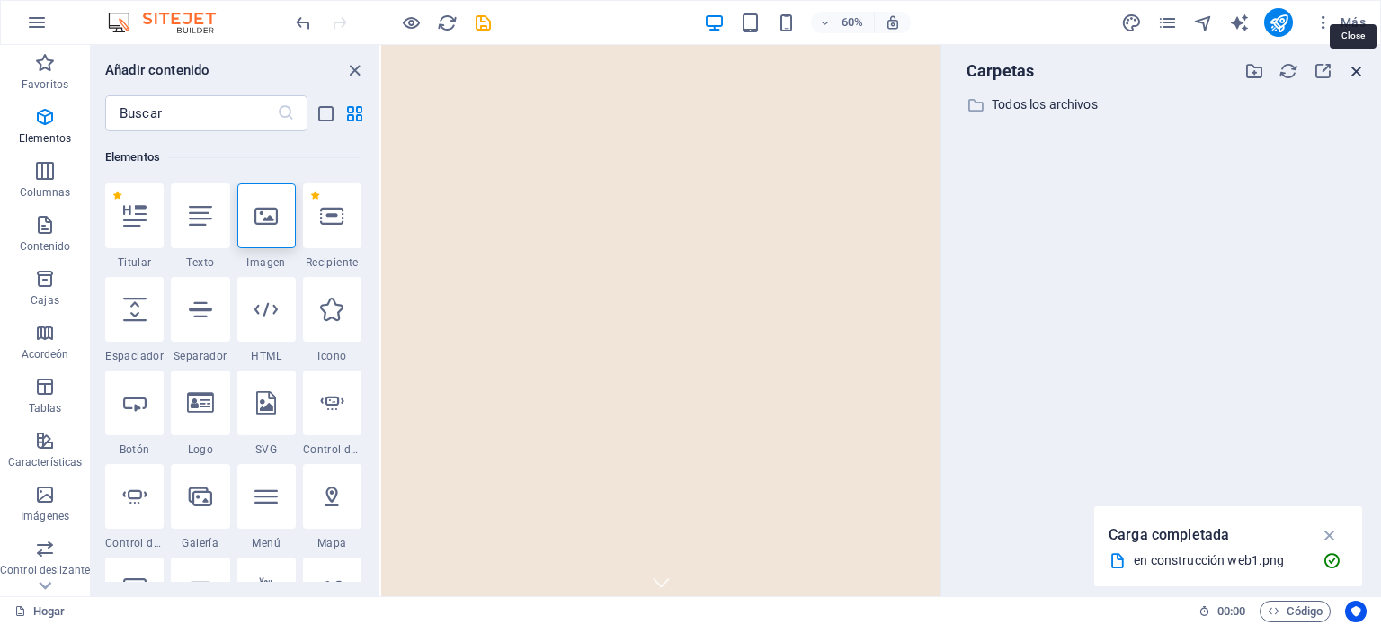
click at [1364, 67] on icon "button" at bounding box center [1357, 71] width 20 height 20
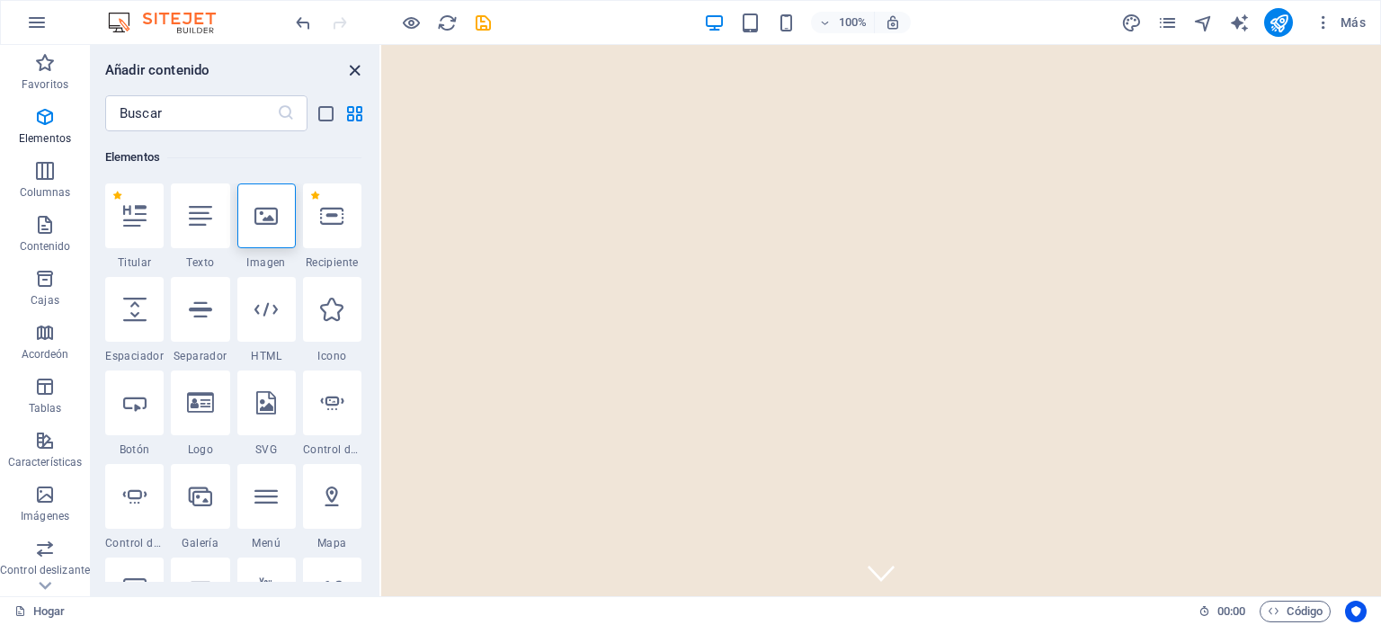
click at [357, 71] on icon "cerrar panel" at bounding box center [354, 70] width 21 height 21
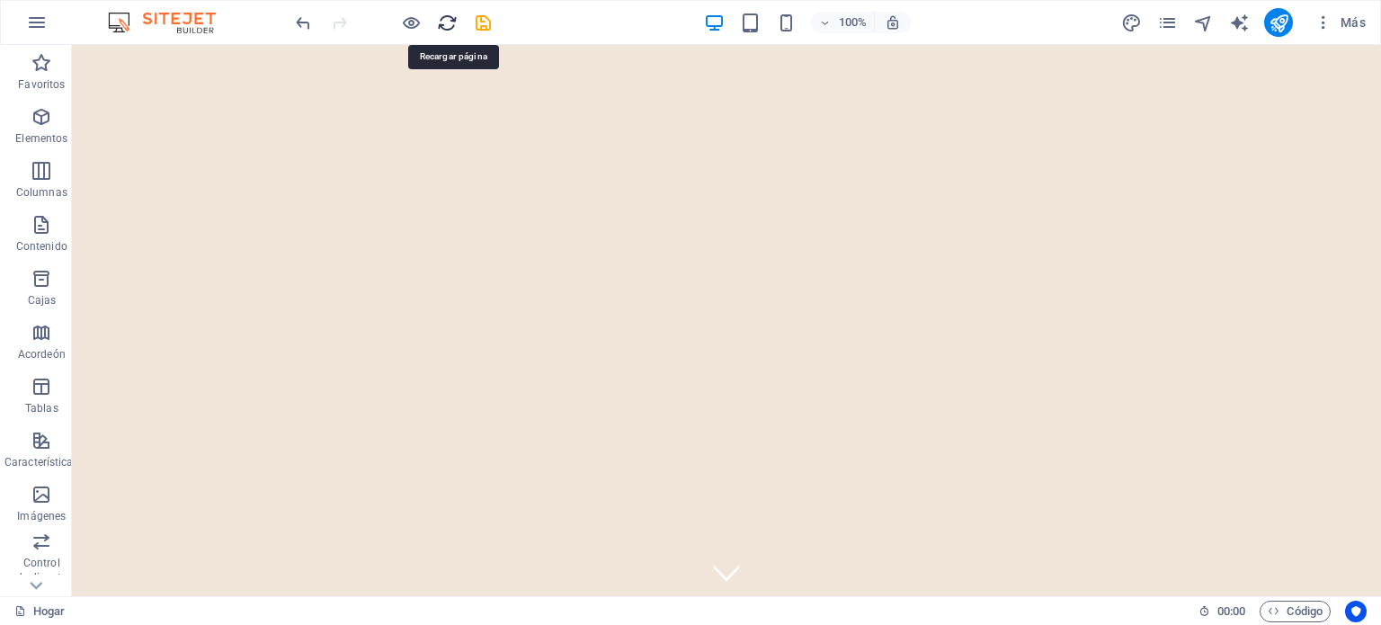
click at [442, 20] on icon "recargar" at bounding box center [447, 23] width 21 height 21
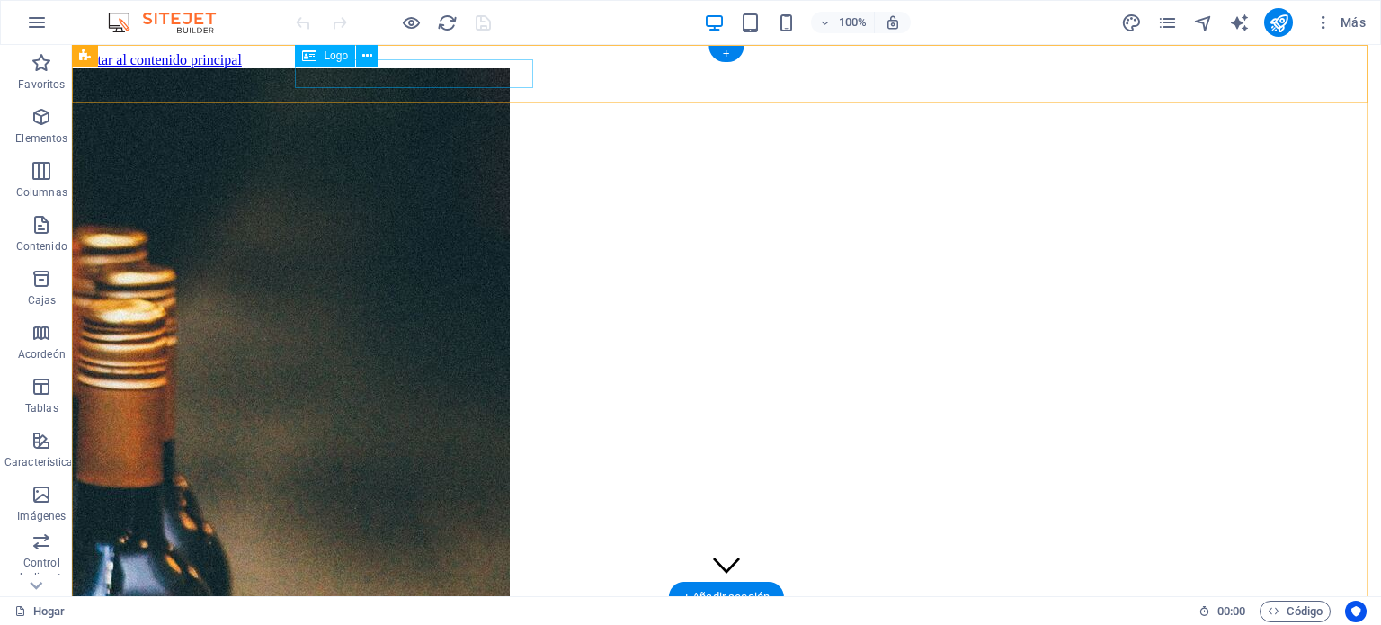
scroll to position [0, 0]
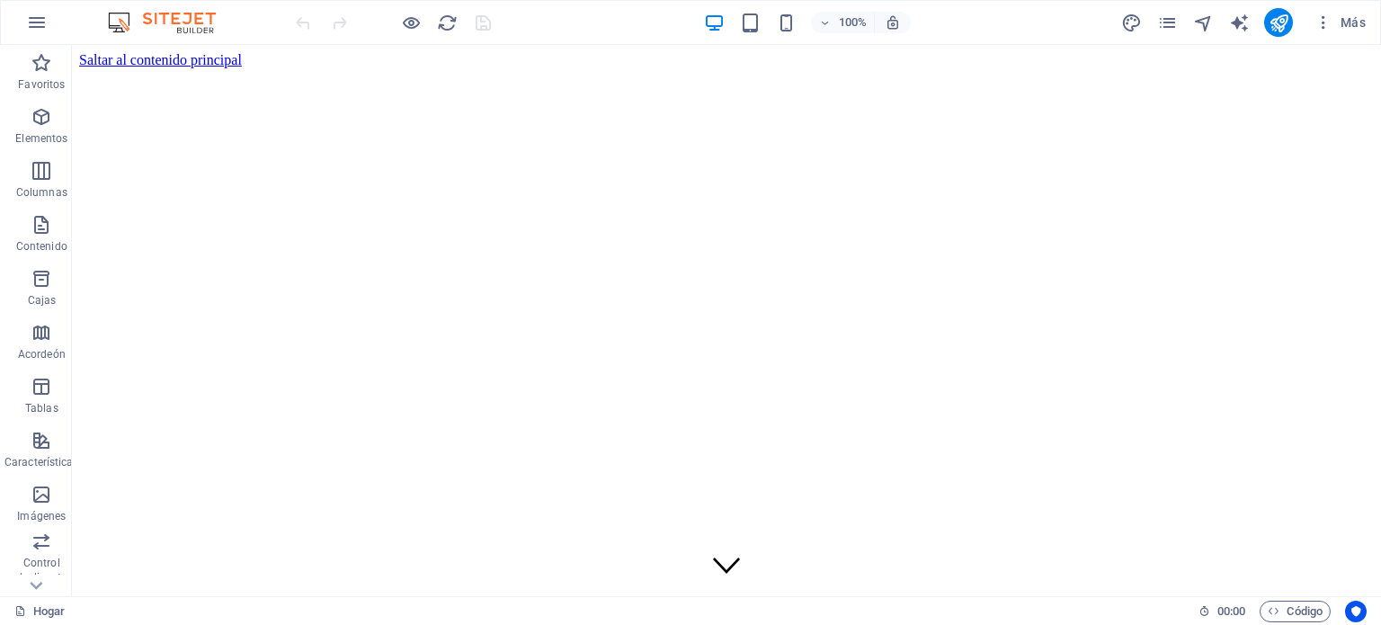
click at [190, 19] on img at bounding box center [170, 23] width 135 height 22
click at [31, 26] on icon "button" at bounding box center [37, 23] width 22 height 22
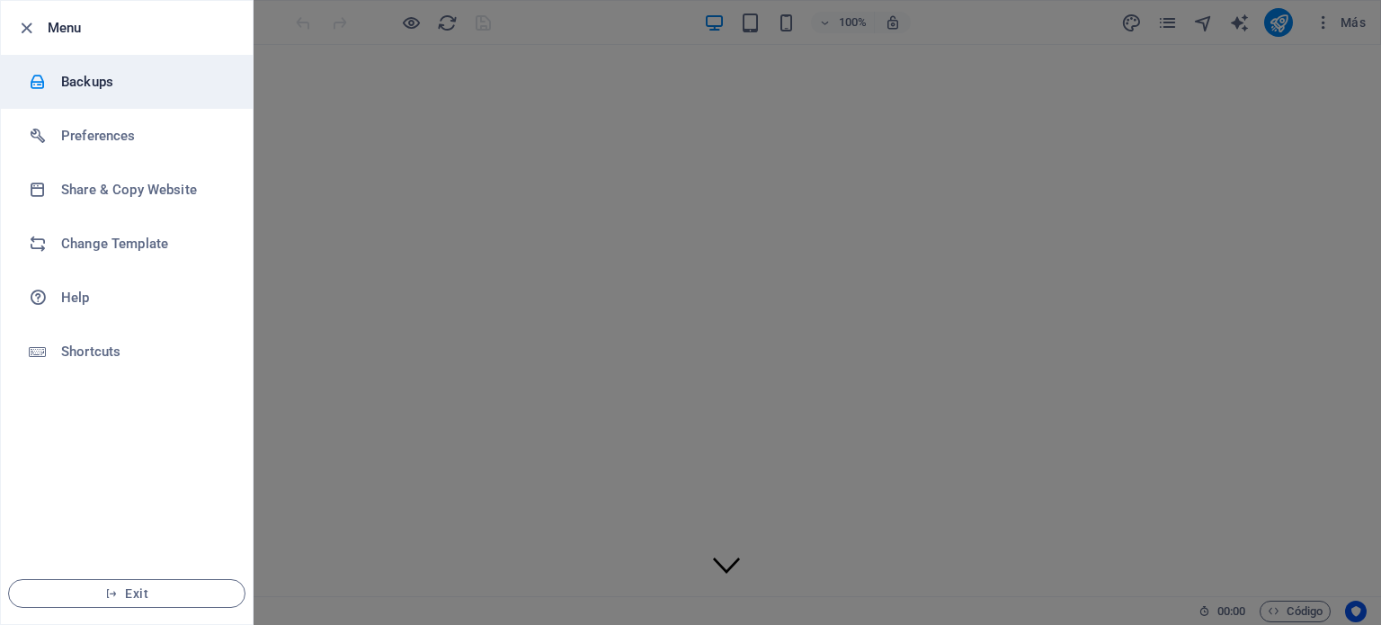
click at [89, 78] on h6 "Backups" at bounding box center [144, 82] width 166 height 22
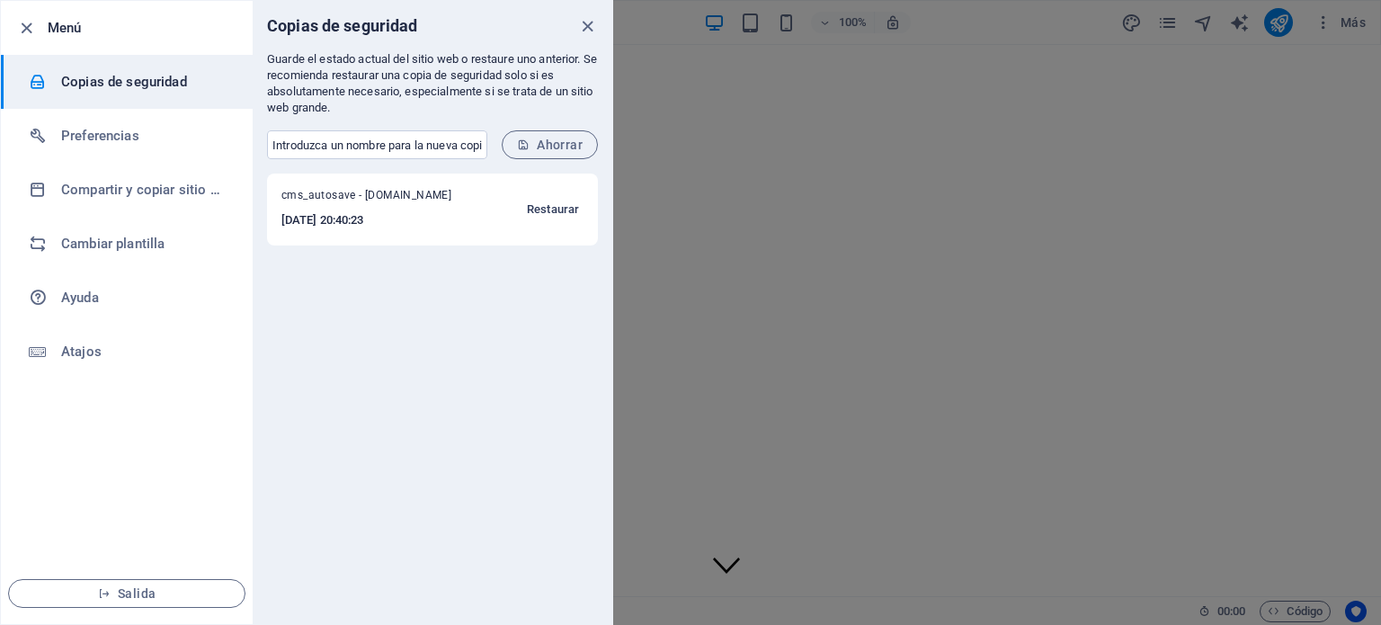
click at [556, 210] on font "Restaurar" at bounding box center [553, 208] width 52 height 13
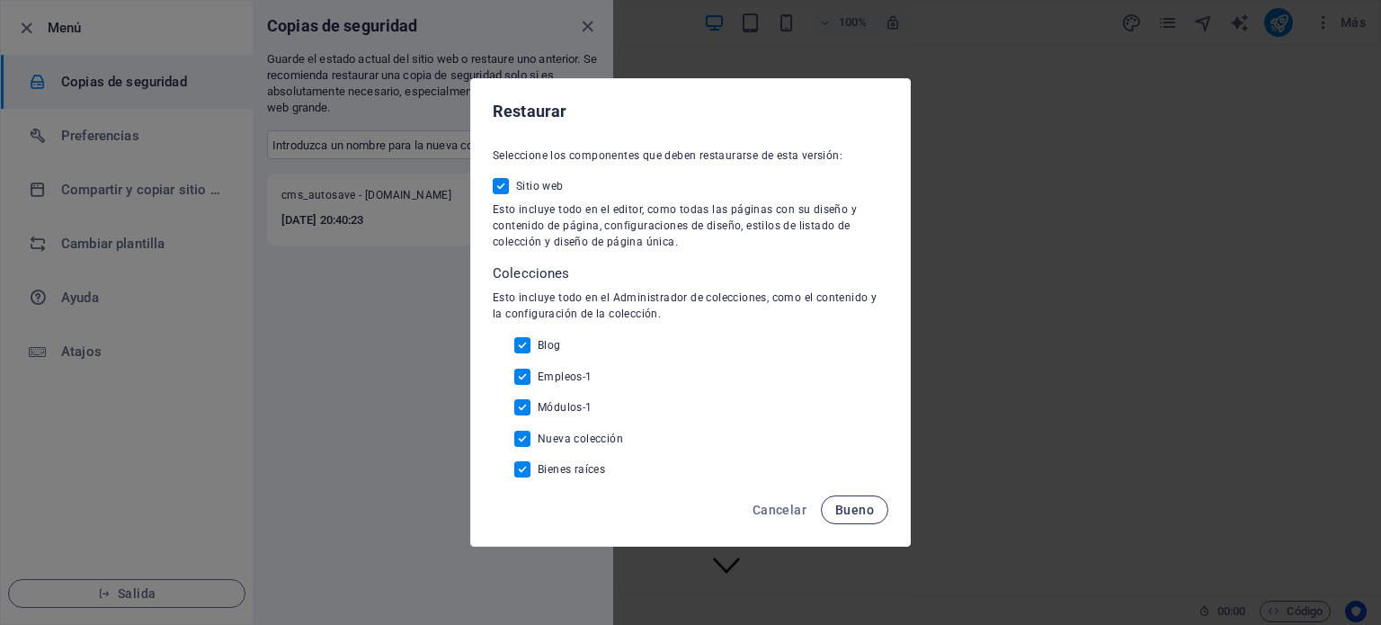
click at [862, 510] on font "Bueno" at bounding box center [854, 509] width 39 height 14
checkbox input "false"
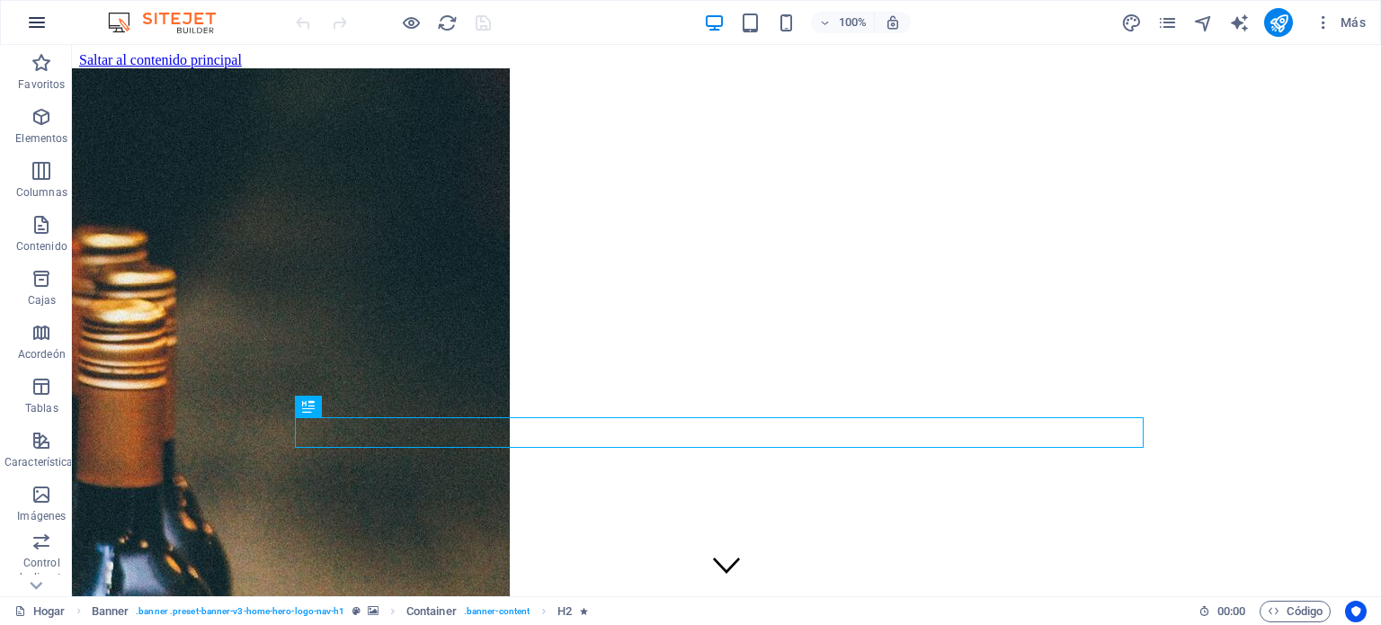
click at [40, 23] on icon "button" at bounding box center [37, 23] width 22 height 22
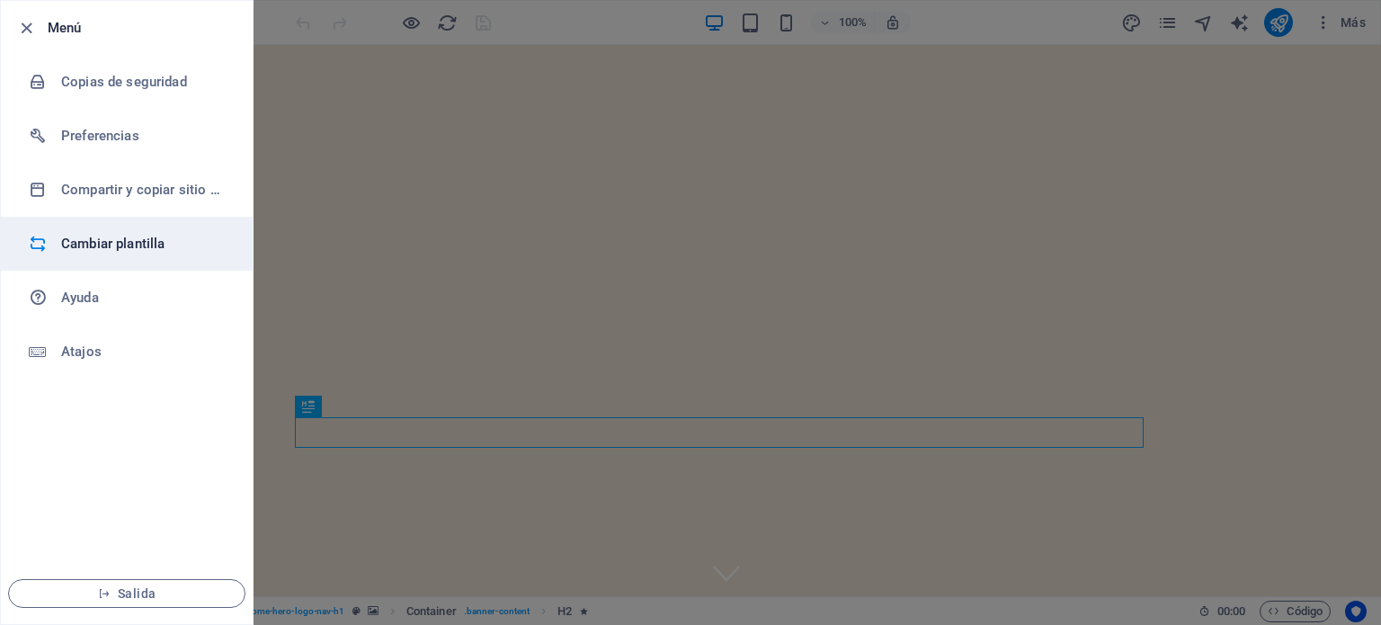
click at [106, 241] on font "Cambiar plantilla" at bounding box center [112, 244] width 103 height 16
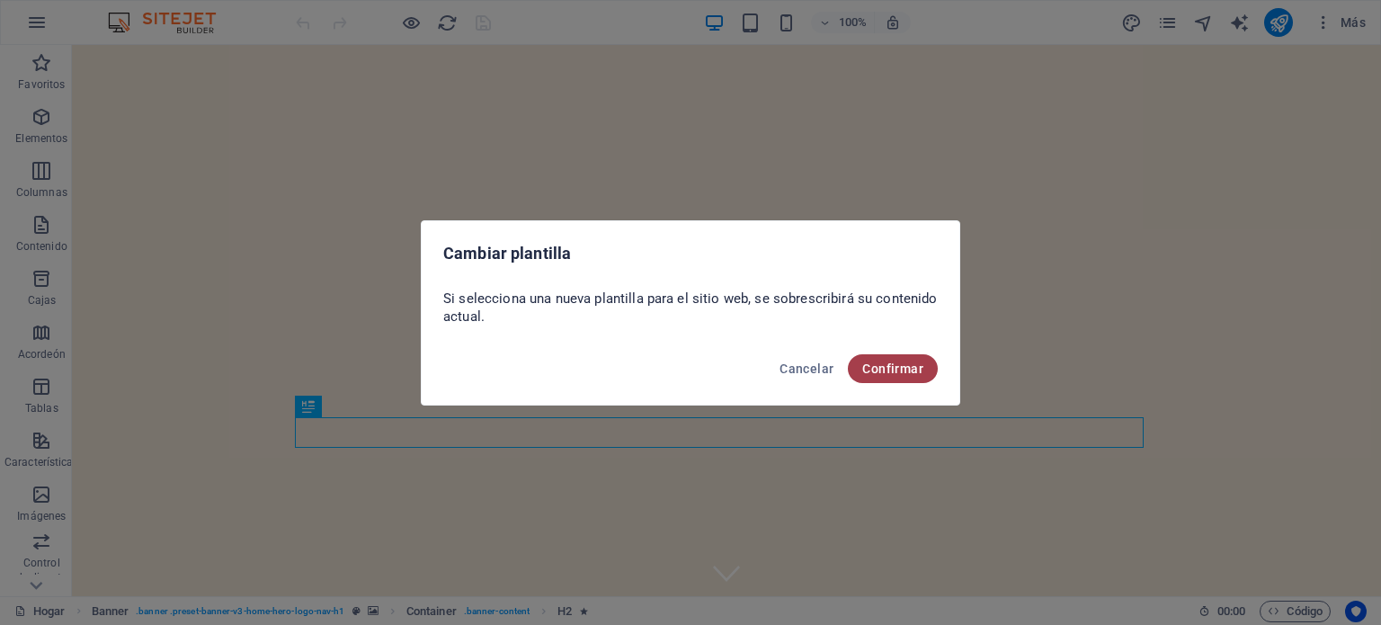
click at [897, 372] on font "Confirmar" at bounding box center [892, 368] width 61 height 14
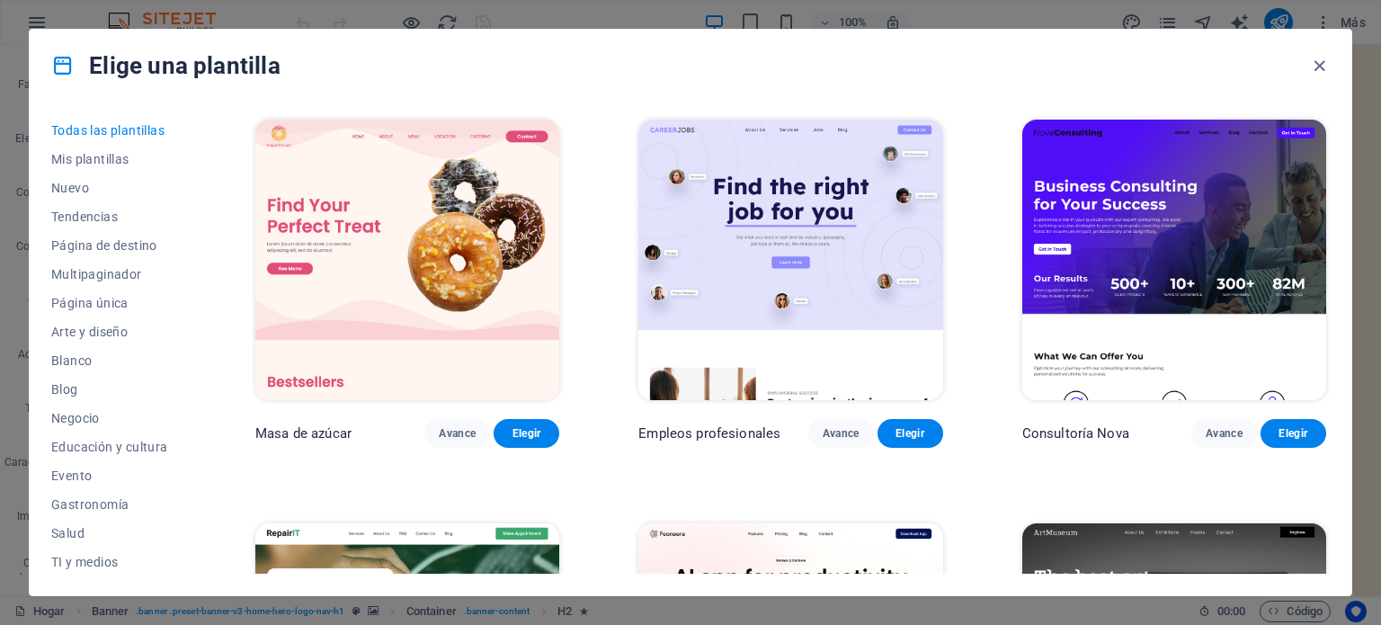
drag, startPoint x: 1372, startPoint y: 126, endPoint x: 1378, endPoint y: 218, distance: 91.9
click at [1378, 218] on div "Elige una plantilla Todas las plantillas Mis plantillas Nuevo Tendencias Página…" at bounding box center [690, 312] width 1381 height 625
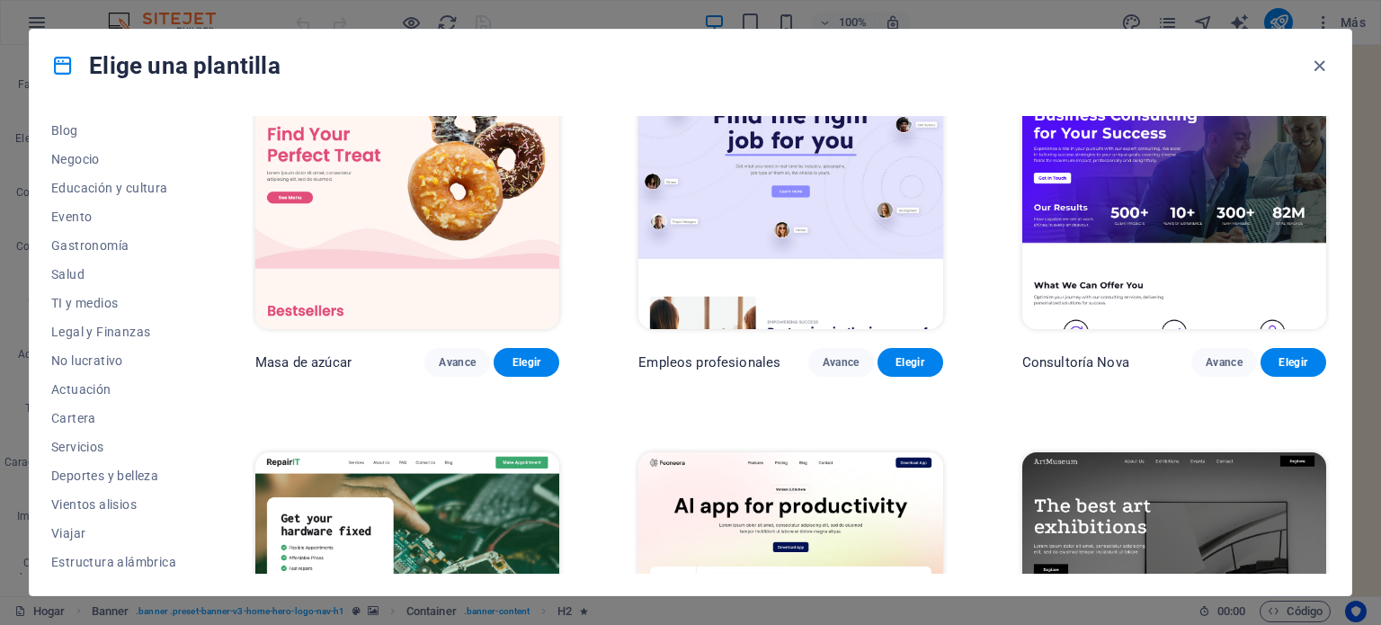
scroll to position [261, 0]
click at [56, 298] on font "TI y medios" at bounding box center [84, 301] width 67 height 14
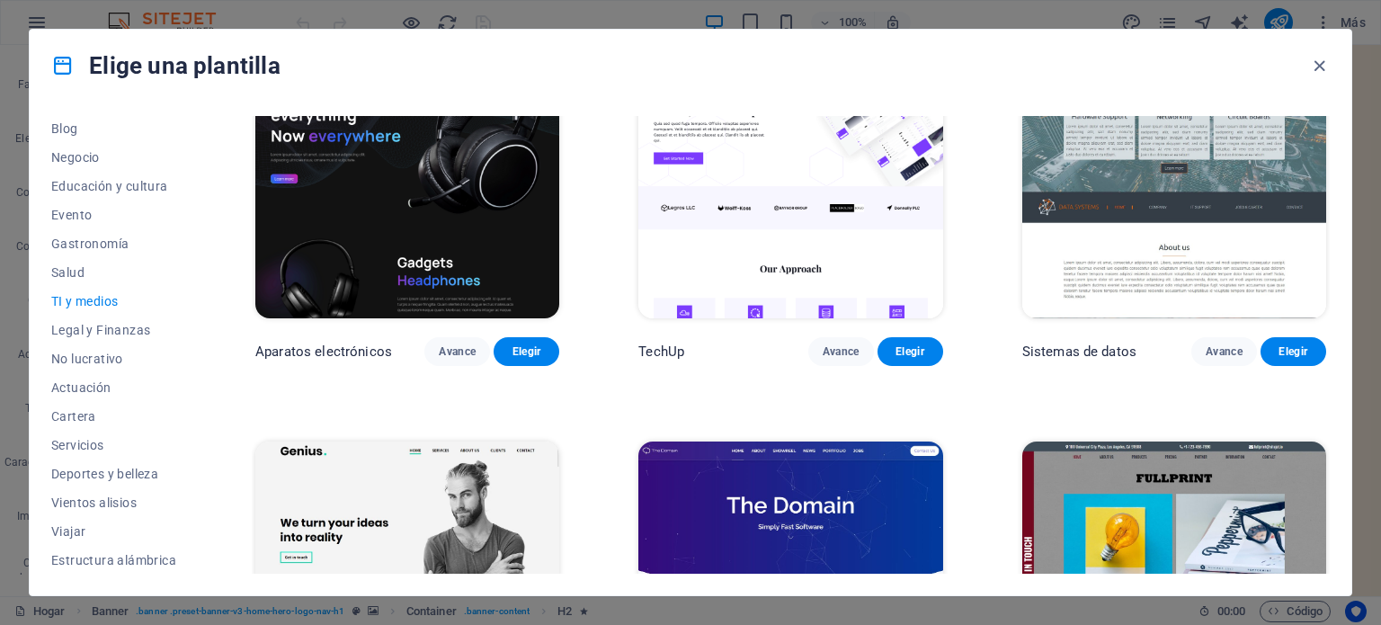
scroll to position [0, 0]
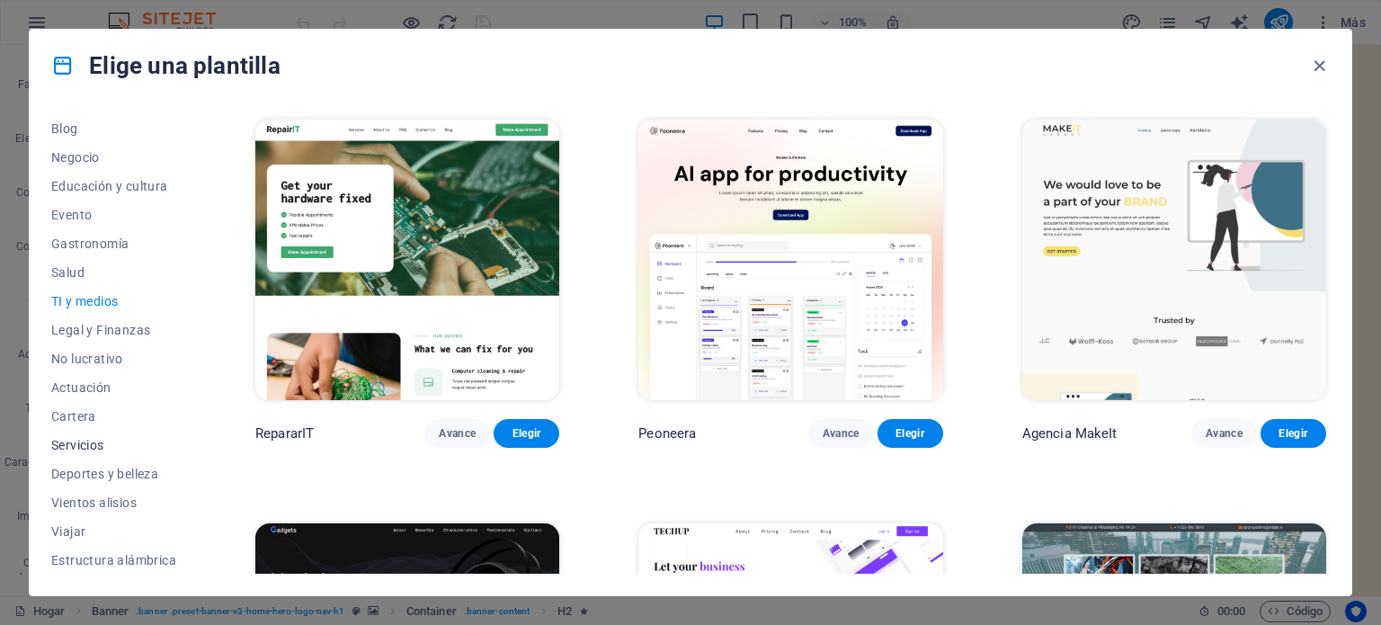
click at [67, 441] on font "Servicios" at bounding box center [77, 445] width 53 height 14
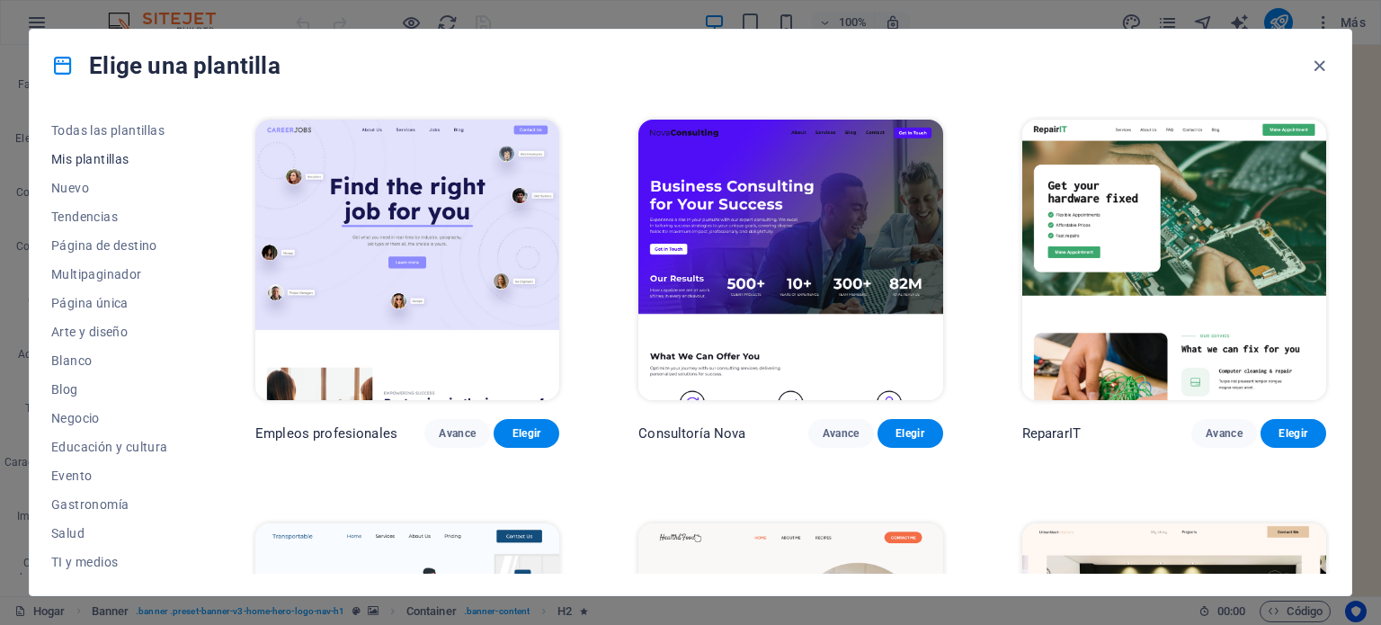
click at [95, 157] on font "Mis plantillas" at bounding box center [90, 159] width 78 height 14
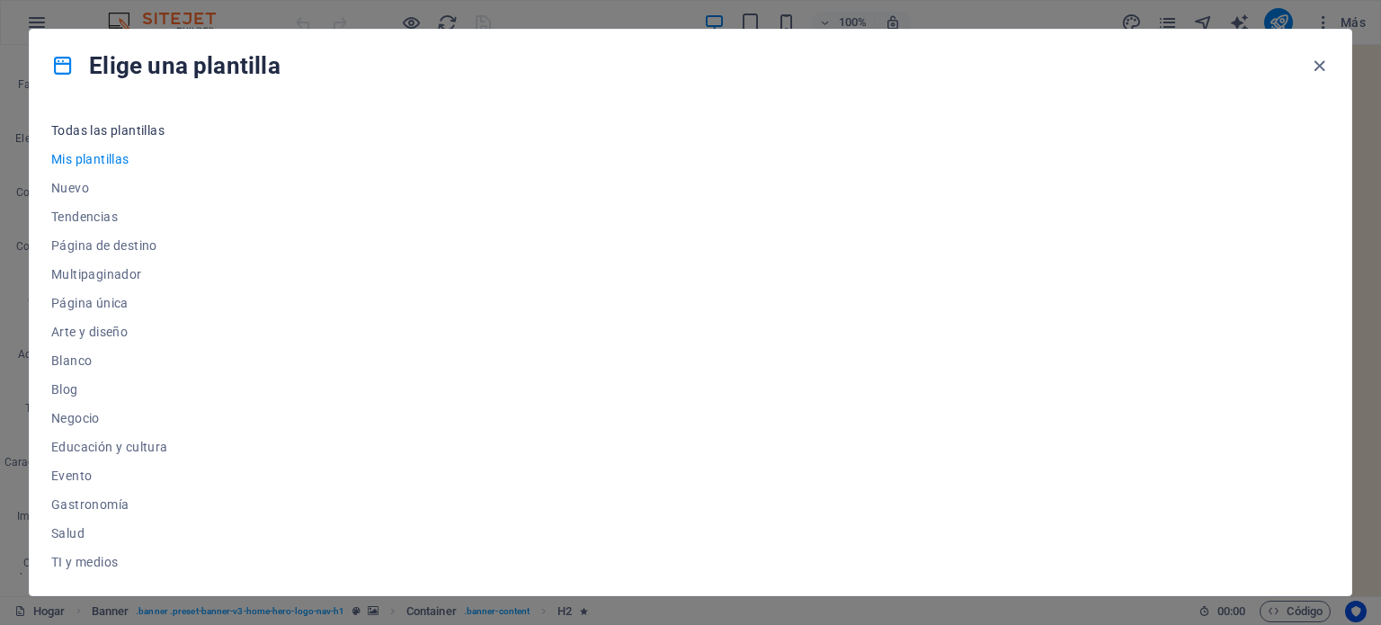
click at [101, 127] on font "Todas las plantillas" at bounding box center [107, 130] width 113 height 14
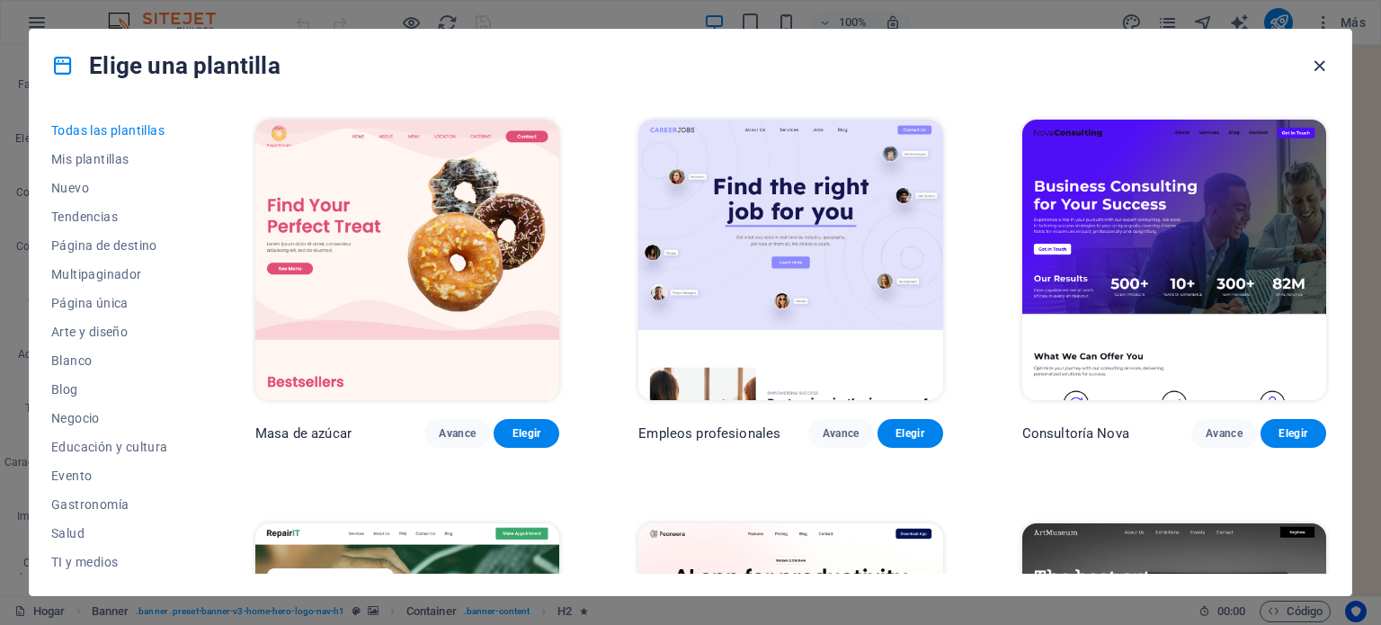
drag, startPoint x: 1319, startPoint y: 61, endPoint x: 1247, endPoint y: 15, distance: 85.3
click at [1319, 61] on icon "button" at bounding box center [1319, 66] width 21 height 21
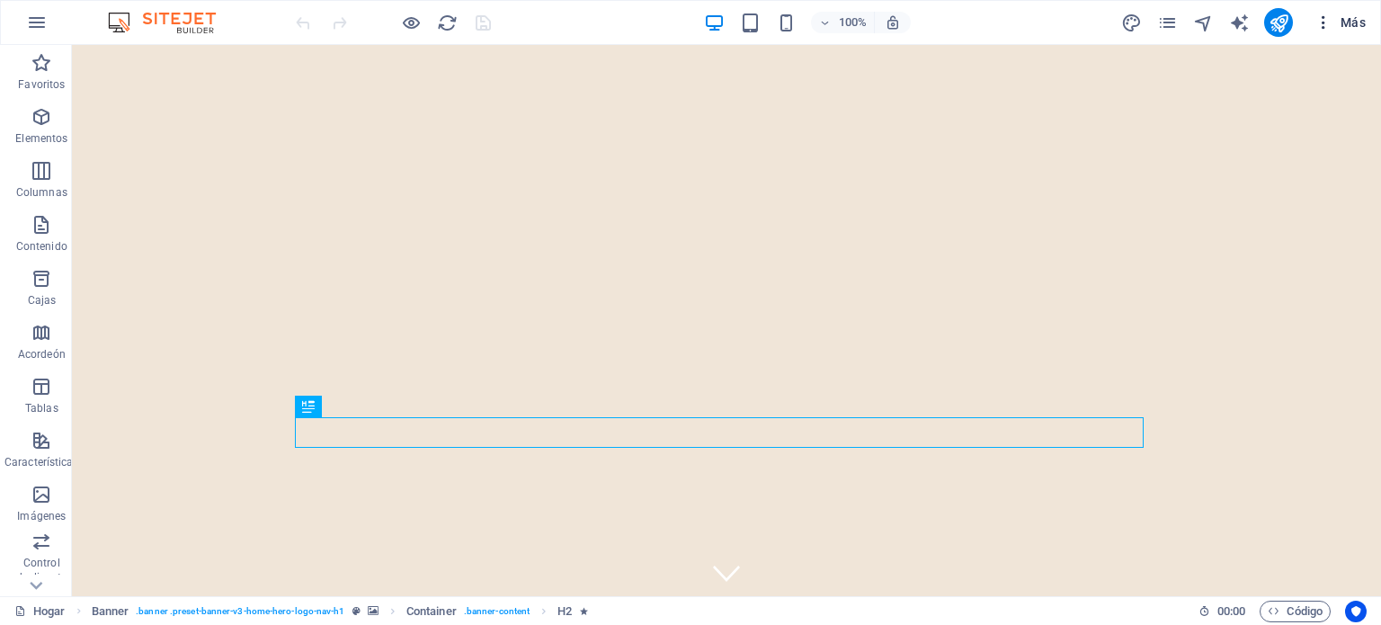
click at [1320, 21] on icon "button" at bounding box center [1323, 22] width 18 height 18
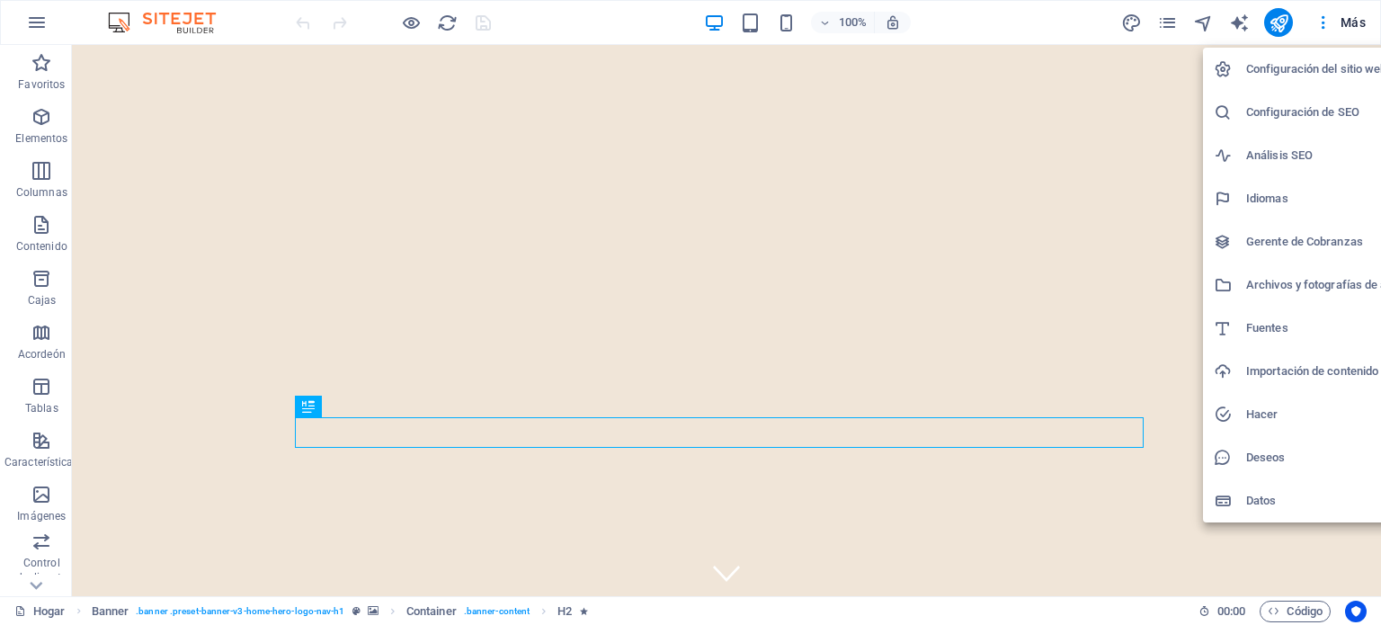
click at [1262, 67] on font "Configuración del sitio web" at bounding box center [1316, 68] width 141 height 13
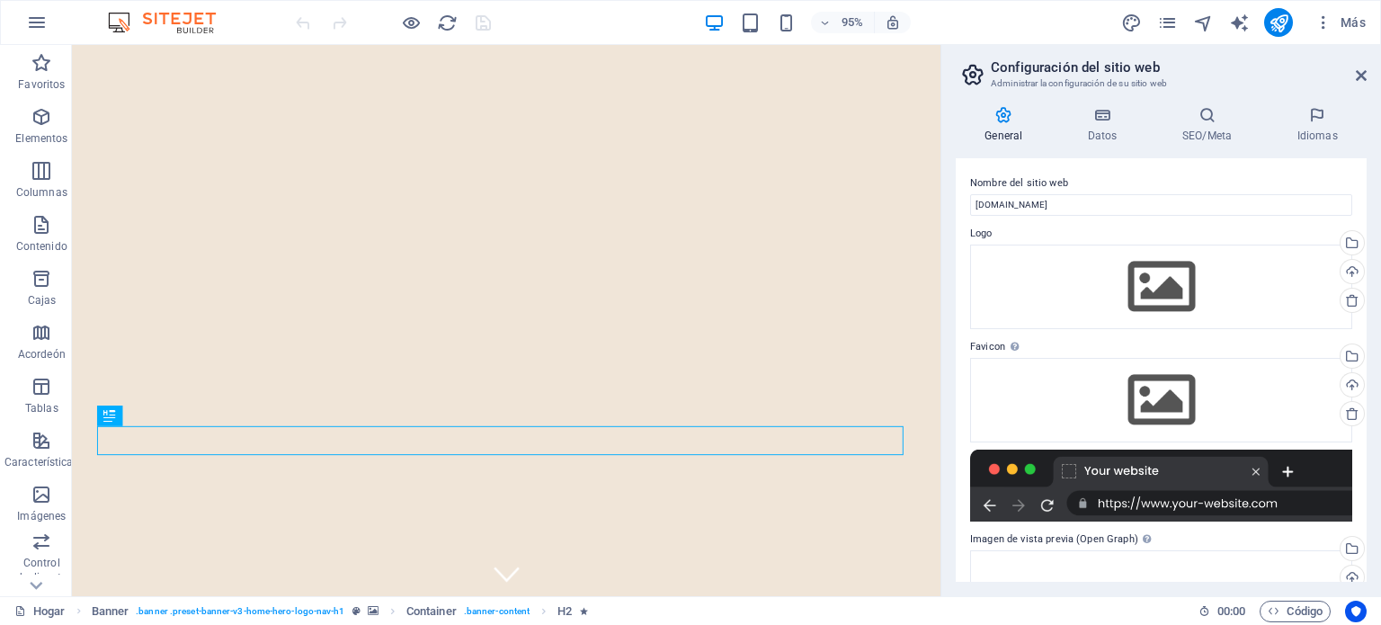
click at [1000, 118] on icon at bounding box center [1004, 115] width 96 height 18
click at [1097, 114] on icon at bounding box center [1102, 115] width 87 height 18
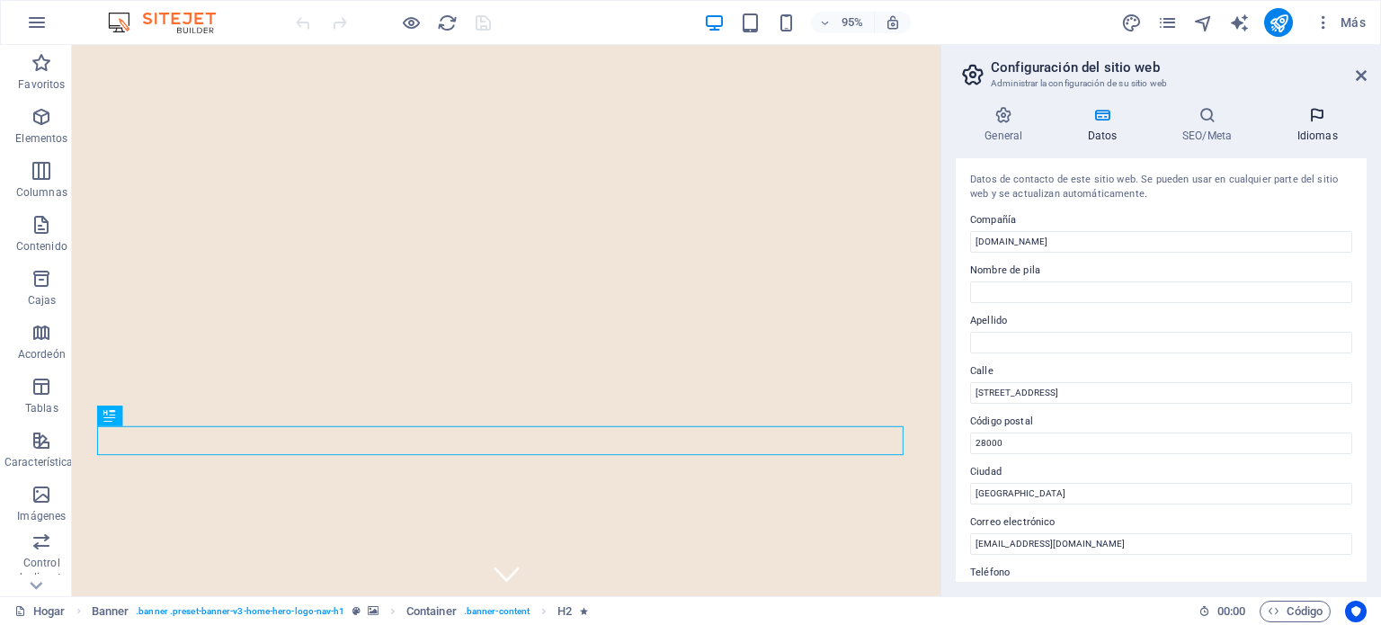
click at [1320, 112] on icon at bounding box center [1316, 115] width 99 height 18
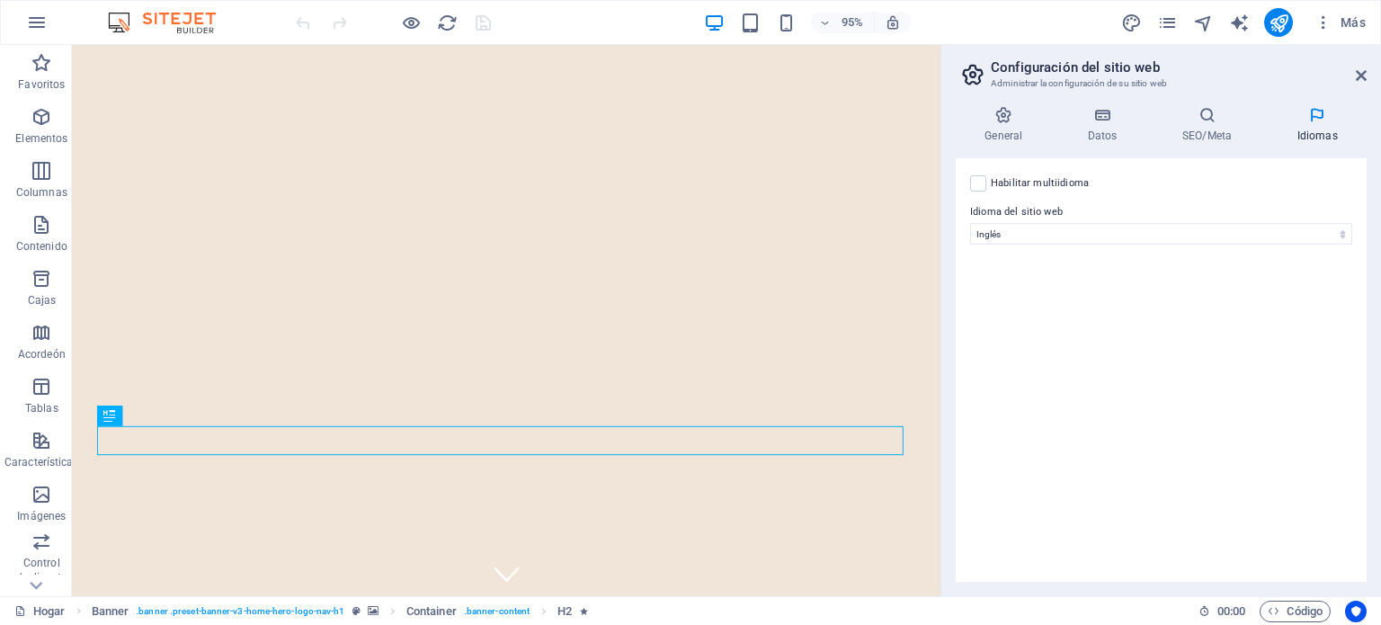
click at [1064, 179] on font "Habilitar multiidioma" at bounding box center [1040, 183] width 98 height 12
click at [0, 0] on input "Habilitar multiidioma Para deshabilitar el multiidioma, elimine todos los idiom…" at bounding box center [0, 0] width 0 height 0
select select
click at [1064, 179] on font "Habilitar multiidioma" at bounding box center [1040, 183] width 98 height 12
click at [0, 0] on input "Habilitar multiidioma Para deshabilitar el multiidioma, elimine todos los idiom…" at bounding box center [0, 0] width 0 height 0
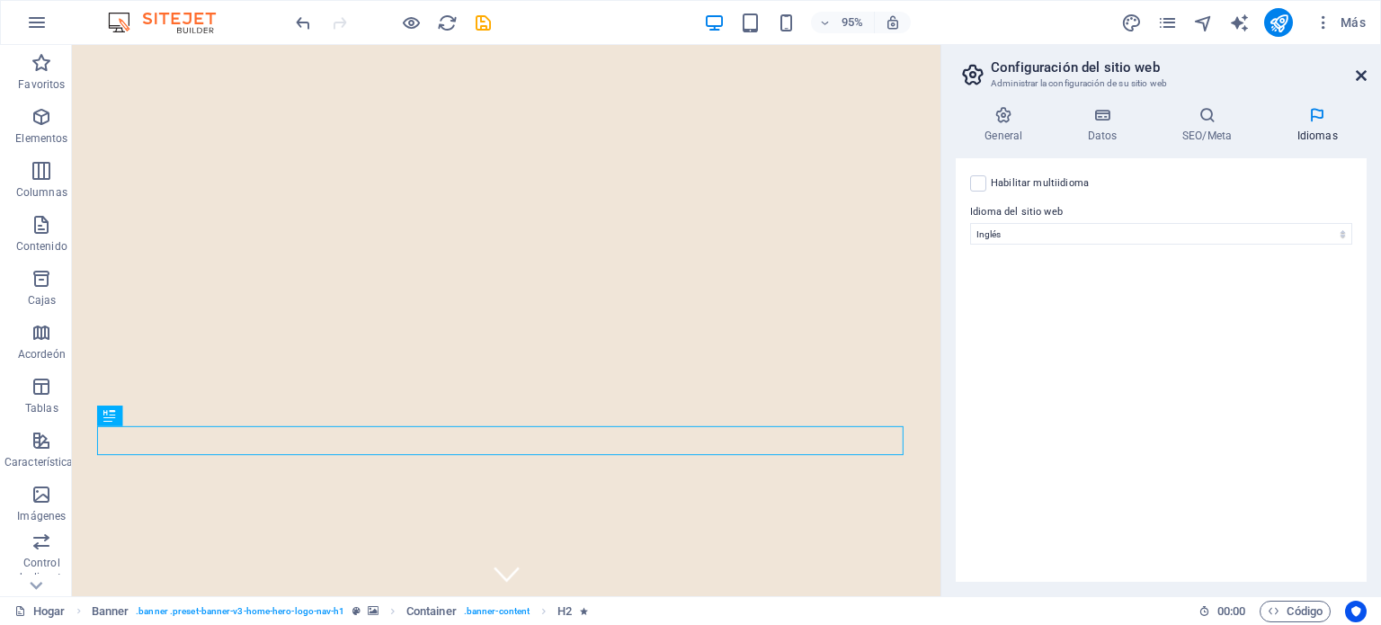
click at [1356, 76] on icon at bounding box center [1361, 75] width 11 height 14
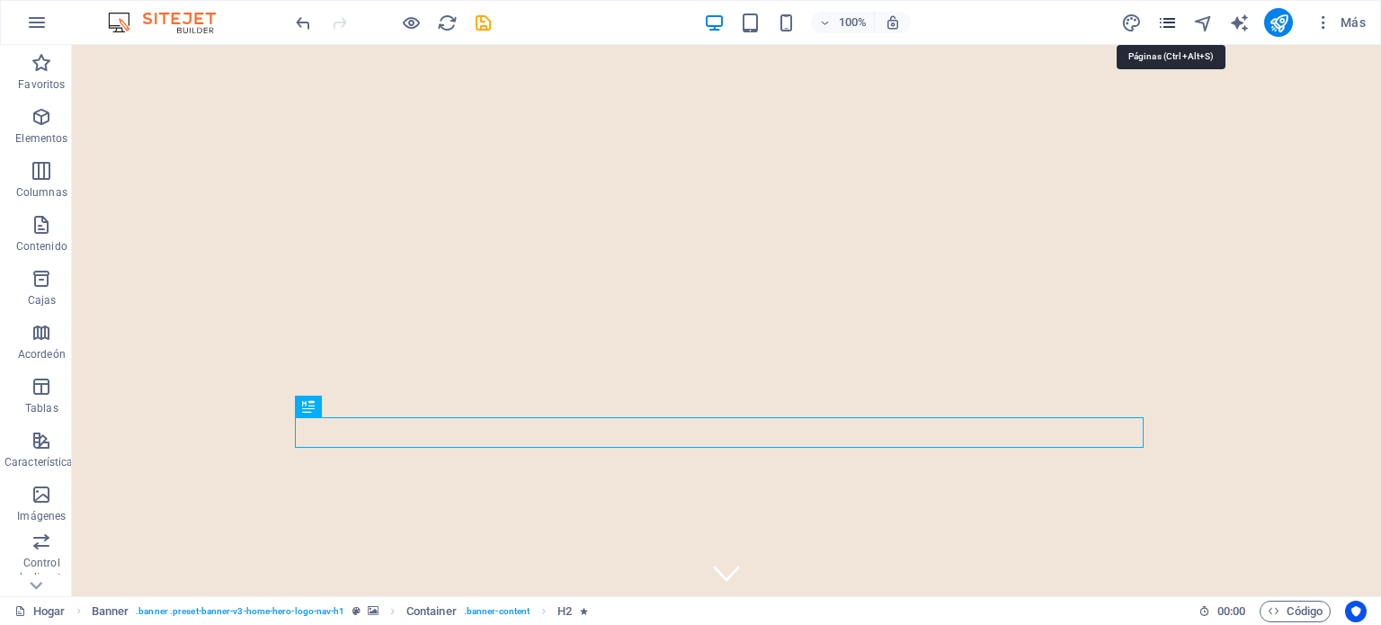
click at [1166, 17] on icon "páginas" at bounding box center [1167, 23] width 21 height 21
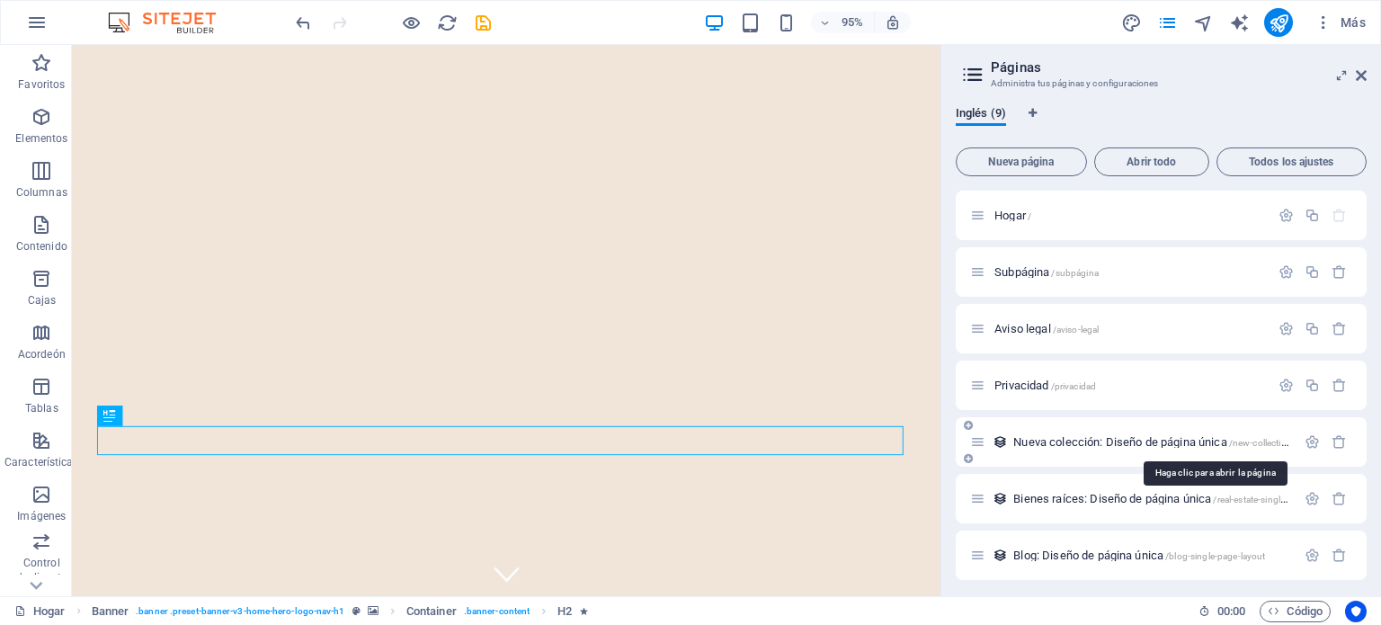
click at [1089, 440] on font "Nueva colección: Diseño de página única" at bounding box center [1119, 441] width 213 height 13
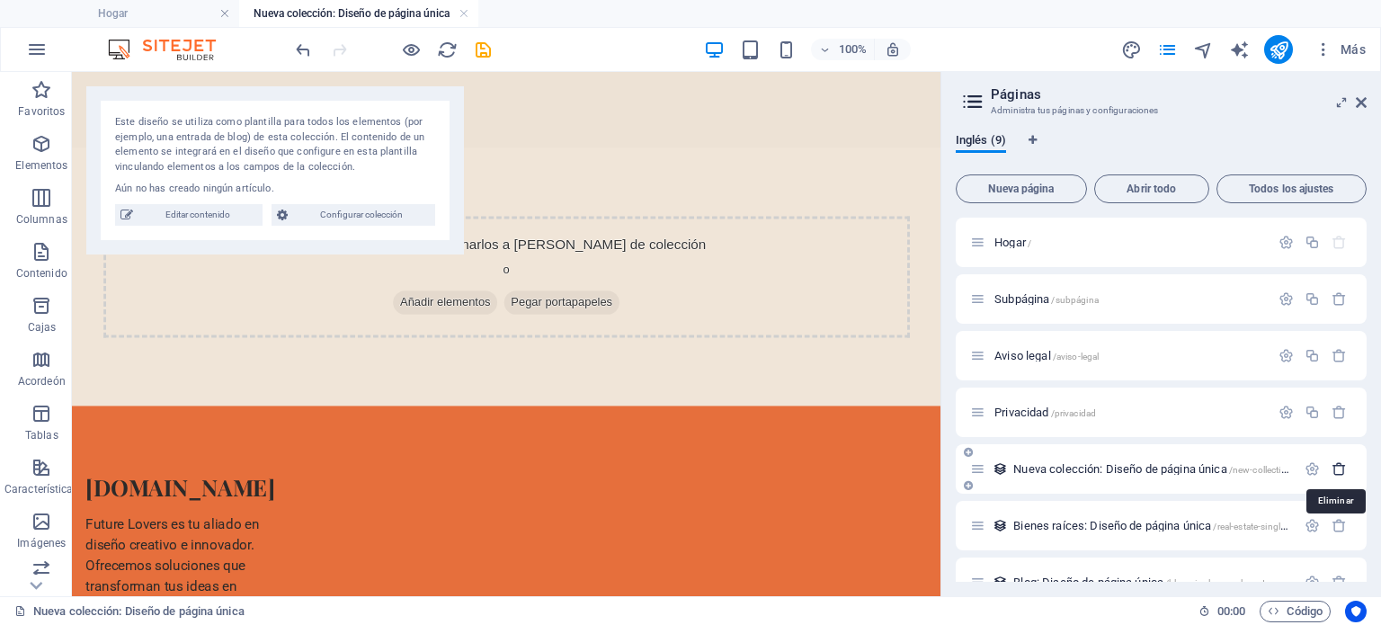
click at [1334, 466] on icon "button" at bounding box center [1338, 468] width 15 height 15
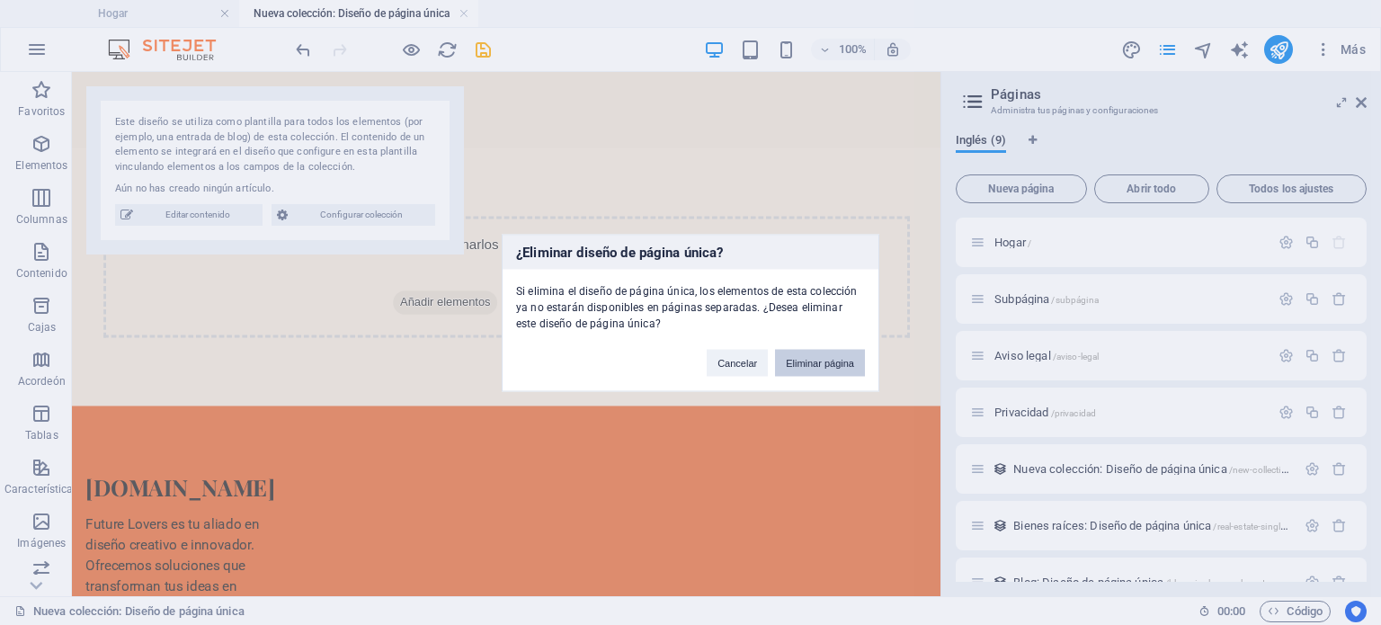
click at [815, 362] on font "Eliminar página" at bounding box center [820, 362] width 68 height 11
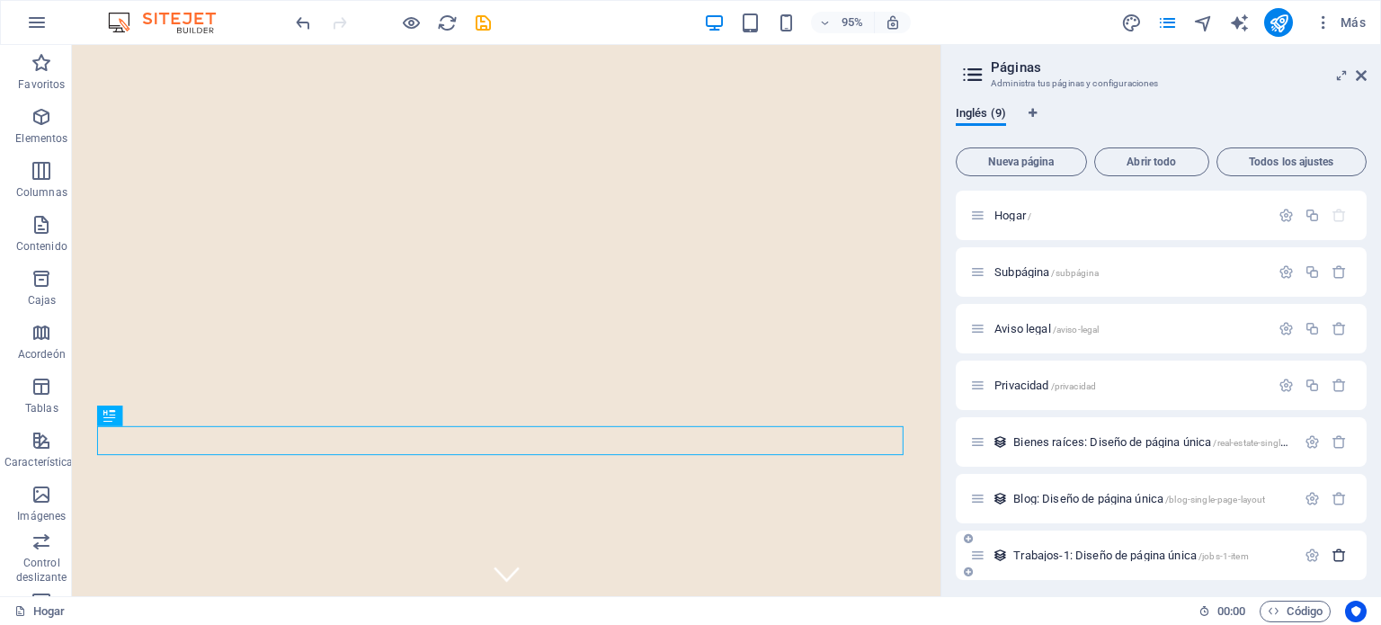
click at [1332, 551] on icon "button" at bounding box center [1338, 554] width 15 height 15
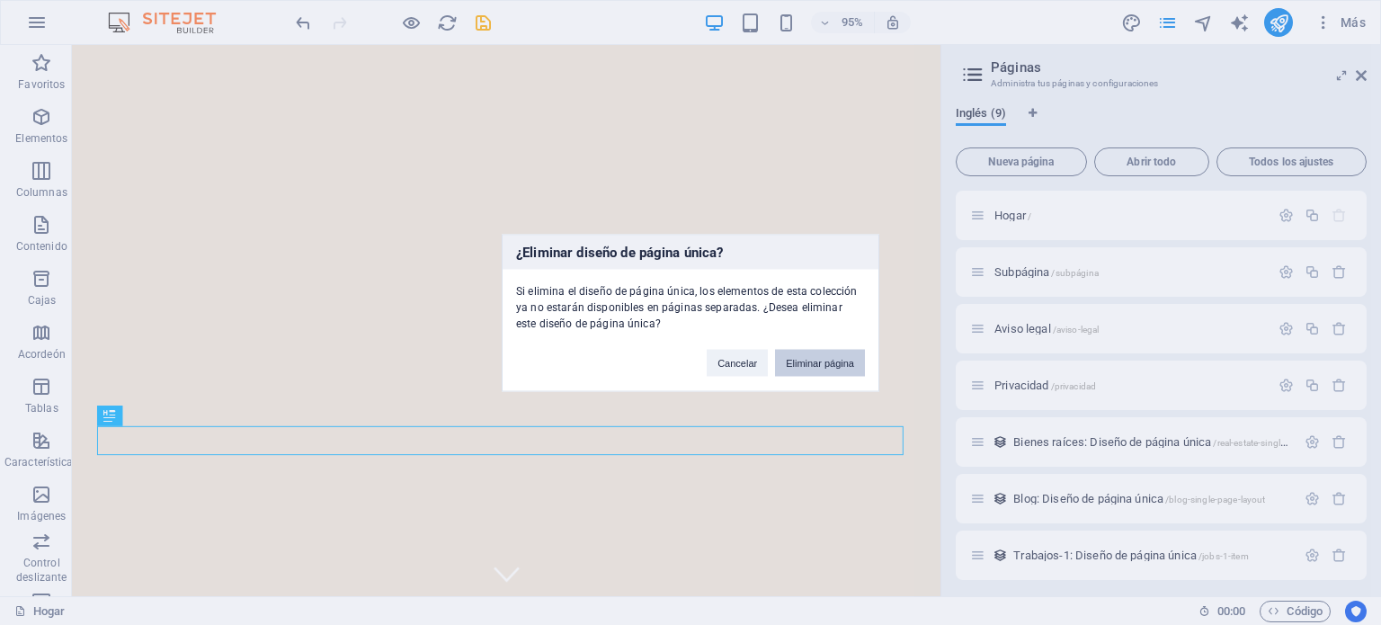
click at [812, 368] on button "Eliminar página" at bounding box center [820, 362] width 90 height 27
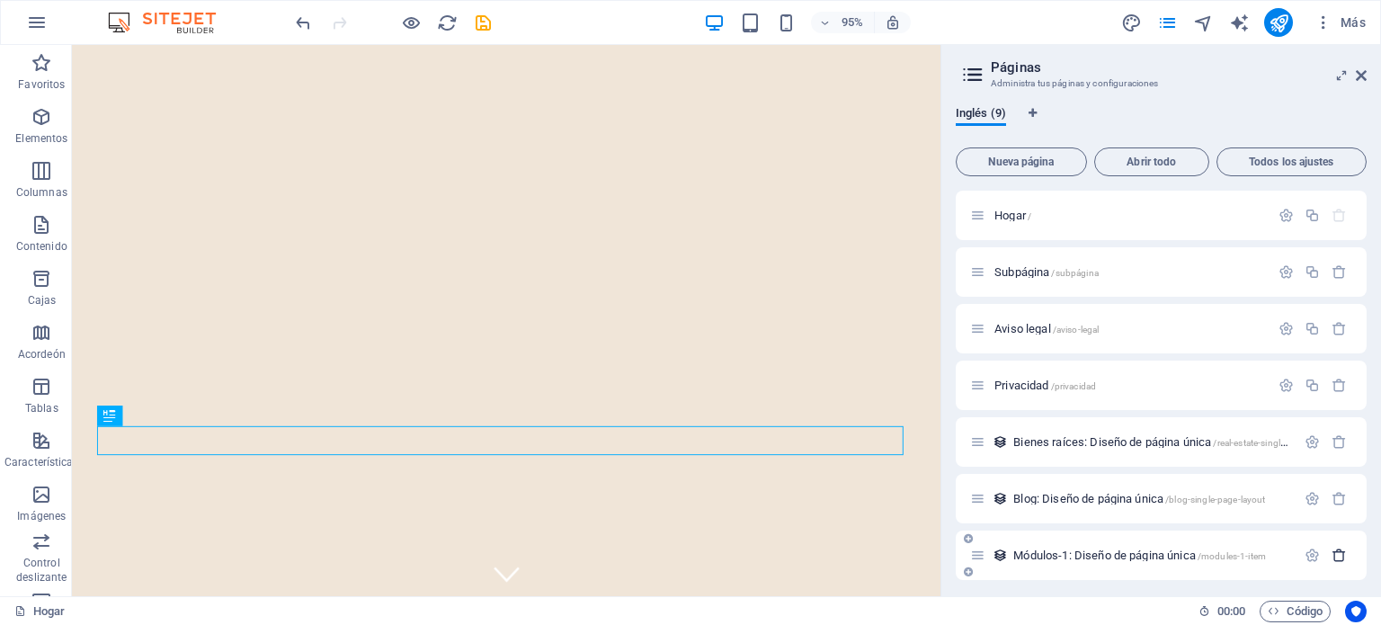
click at [1331, 550] on icon "button" at bounding box center [1338, 554] width 15 height 15
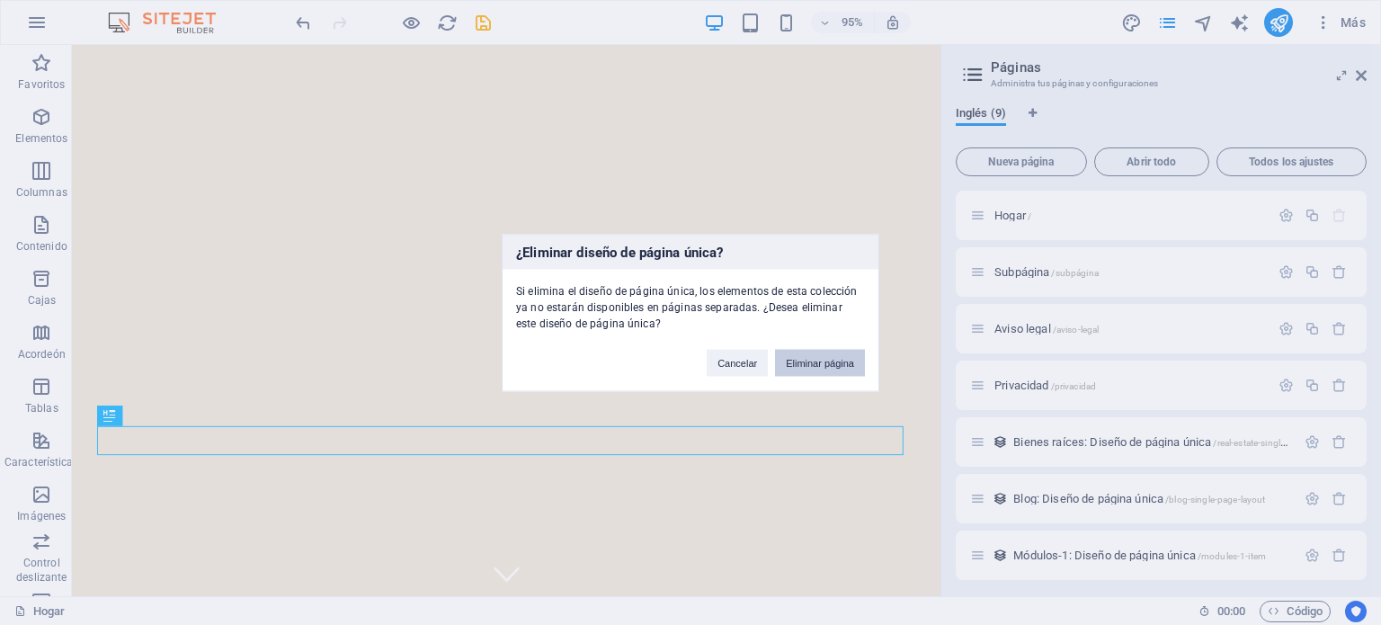
click at [858, 368] on button "Eliminar página" at bounding box center [820, 362] width 90 height 27
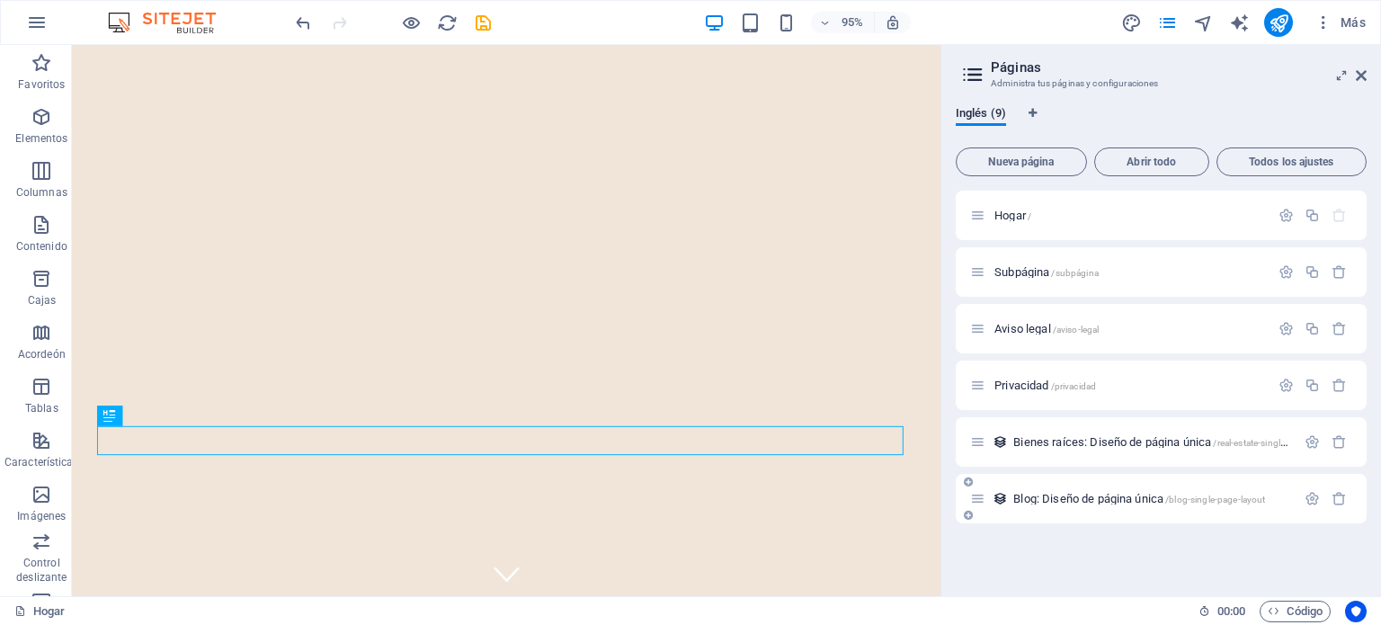
click at [1104, 502] on font "Blog: Diseño de página única" at bounding box center [1088, 498] width 150 height 13
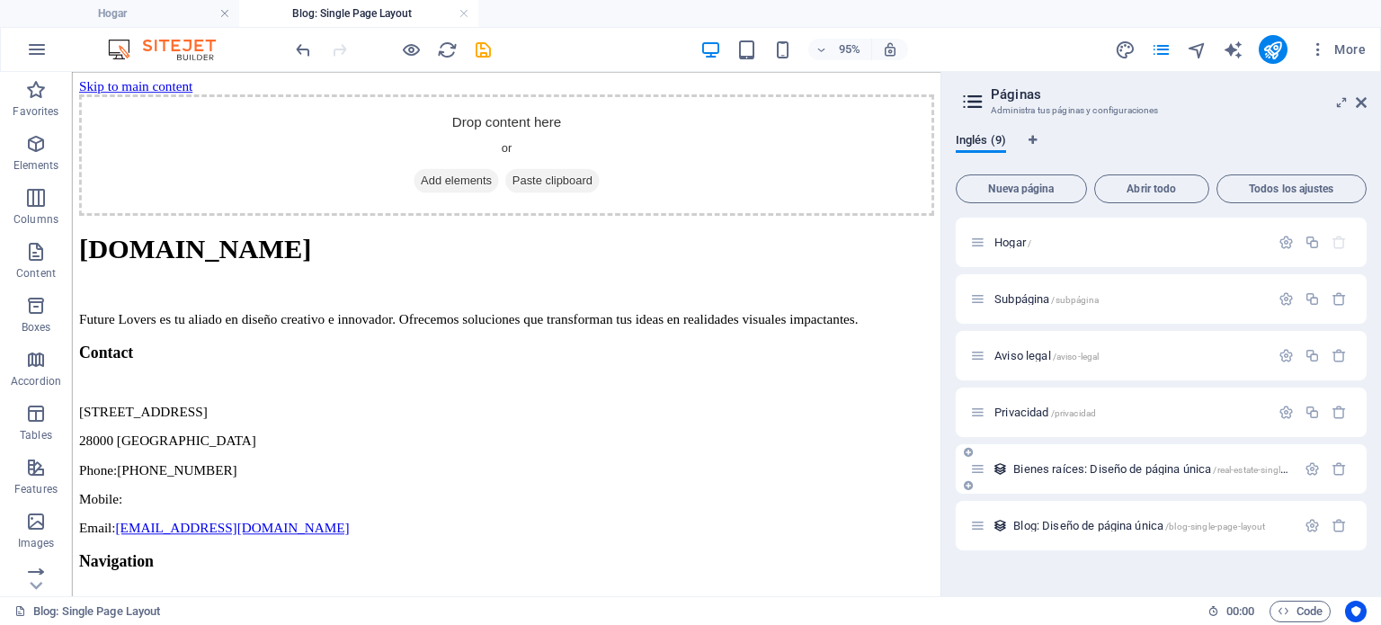
click at [1338, 482] on div "Bienes raíces: Diseño de página única /real-estate-single-page-layout" at bounding box center [1161, 468] width 411 height 49
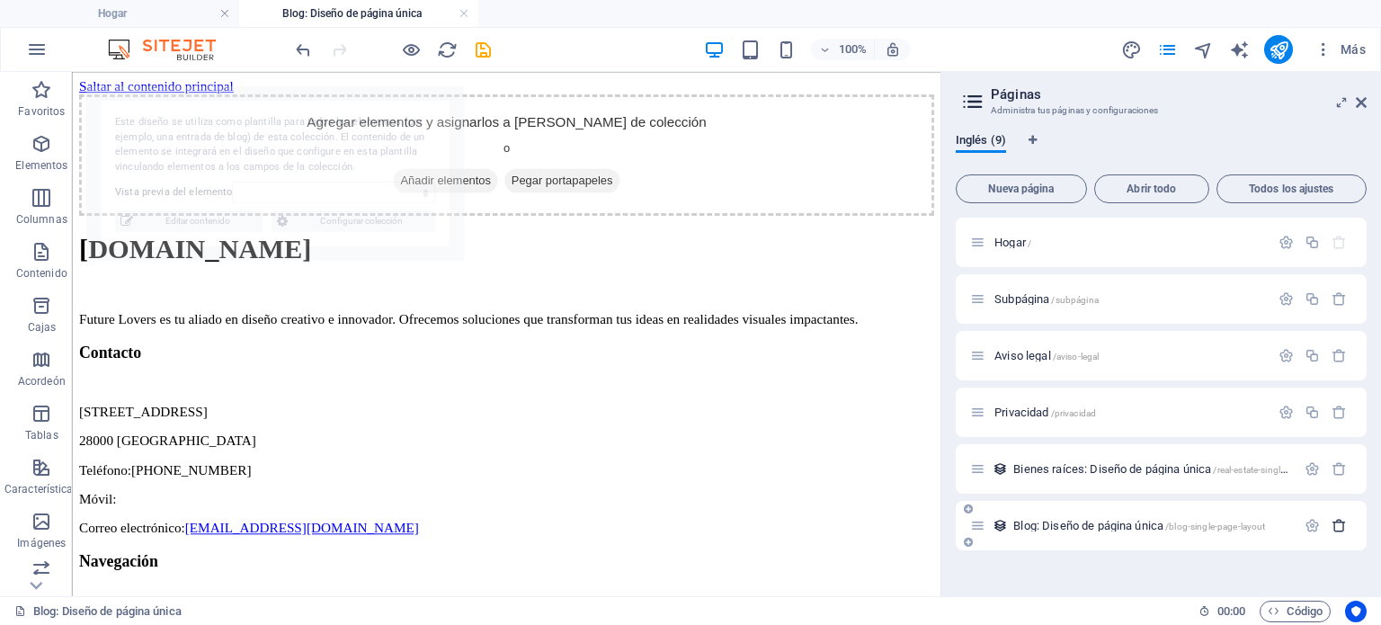
click at [1333, 523] on icon "button" at bounding box center [1338, 525] width 15 height 15
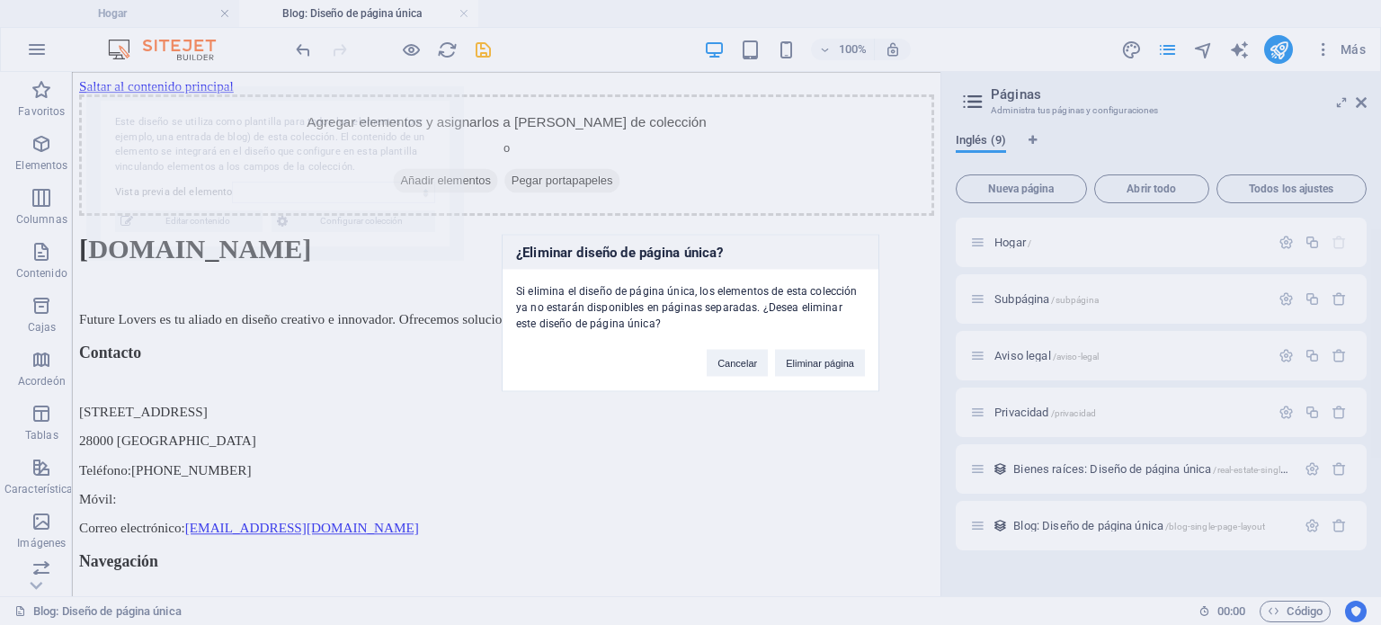
select select "68dd787e494d1410c3000291"
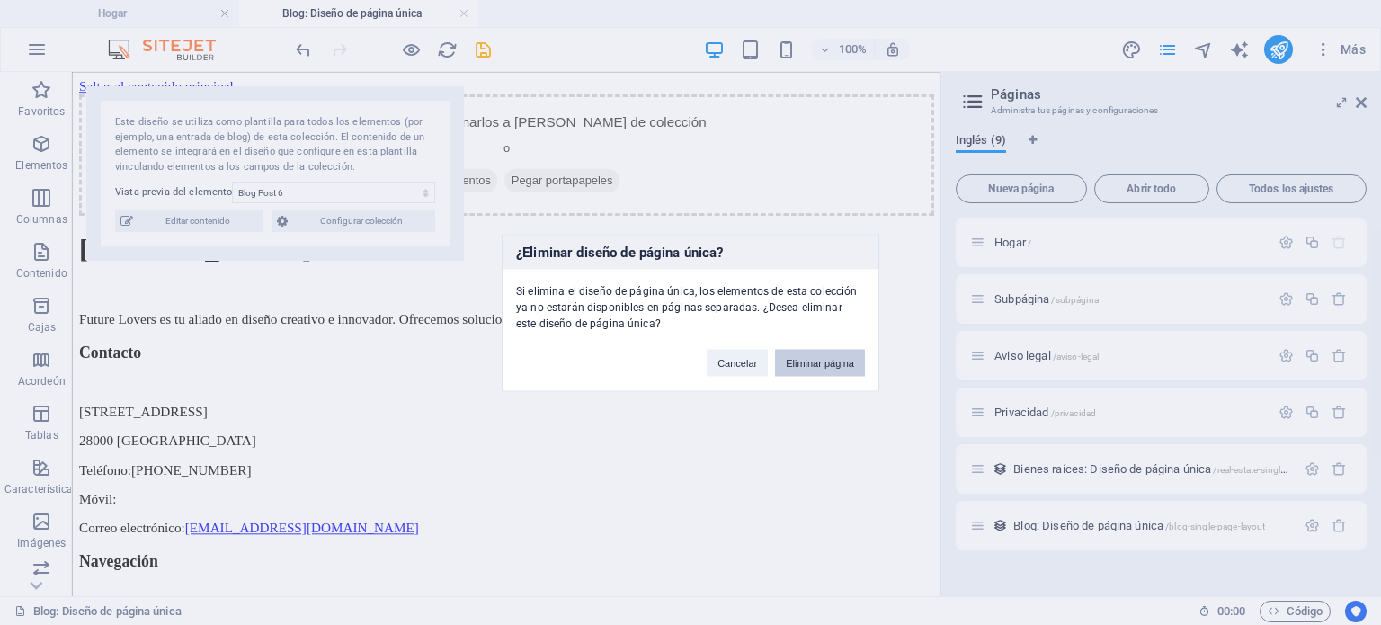
click at [809, 355] on button "Eliminar página" at bounding box center [820, 362] width 90 height 27
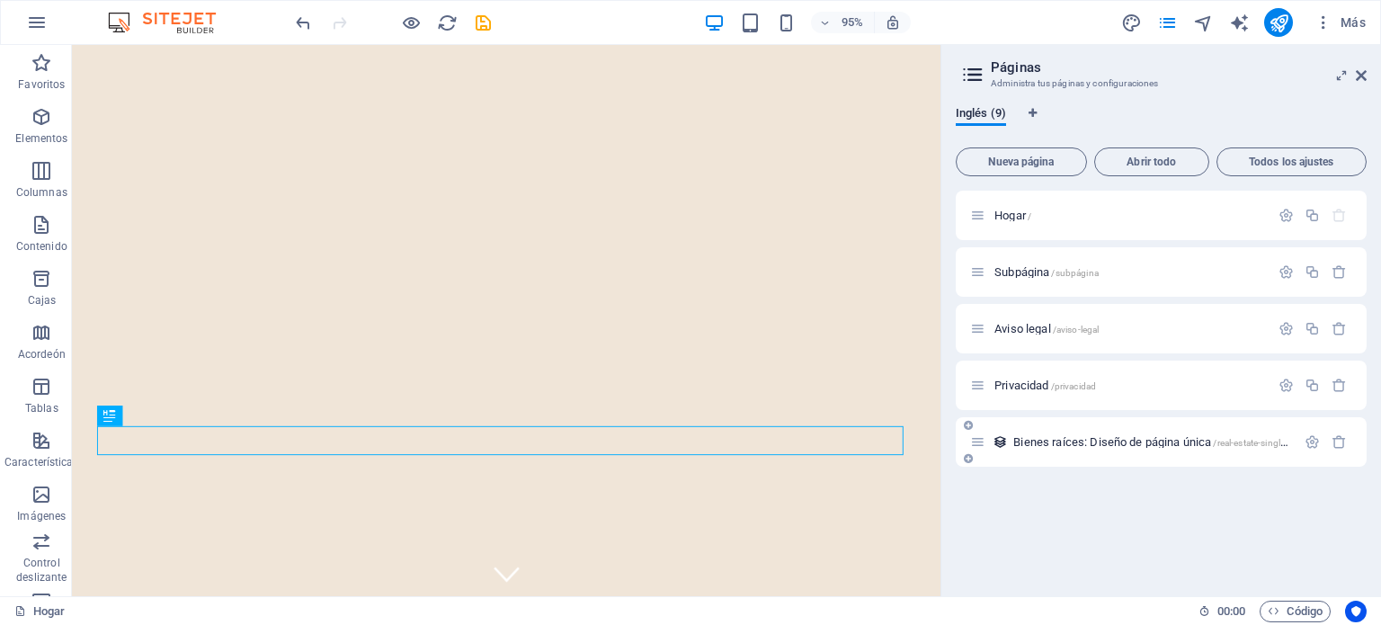
click at [1187, 441] on font "Bienes raíces: Diseño de página única" at bounding box center [1112, 441] width 198 height 13
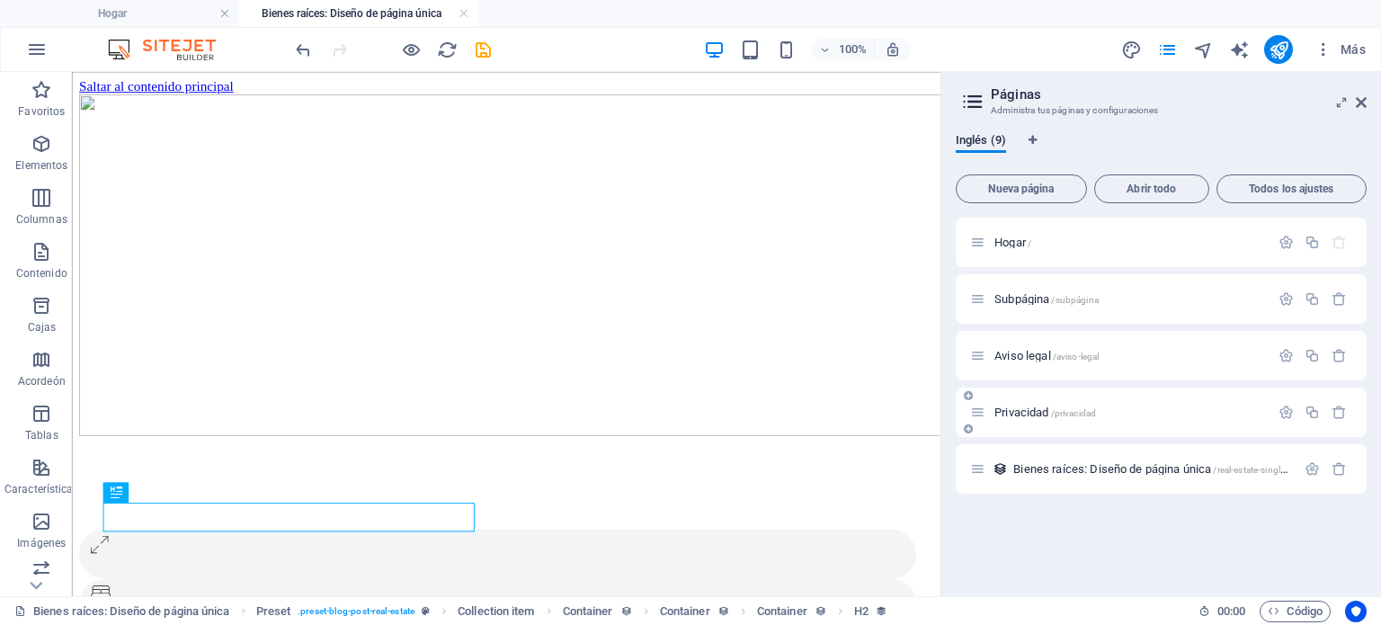
click at [1338, 424] on div "Privacidad /privacidad" at bounding box center [1161, 411] width 411 height 49
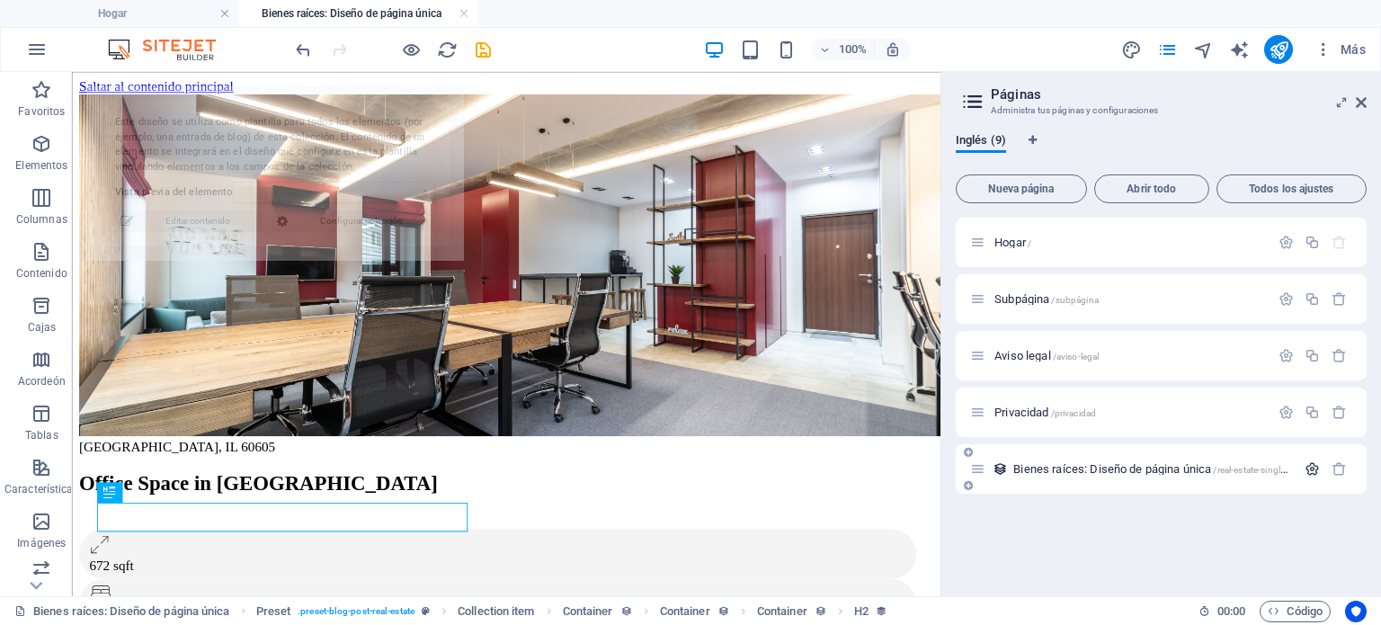
select select "68dd787f494d1410c30002a4"
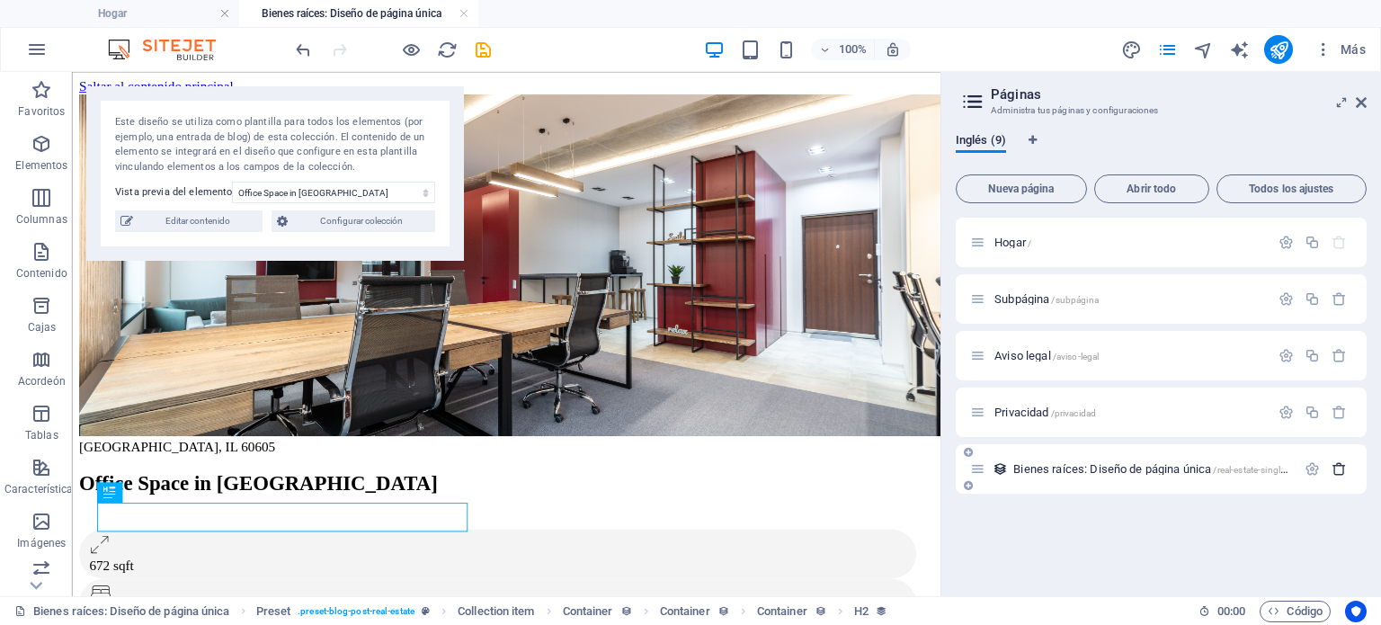
click at [1338, 467] on icon "button" at bounding box center [1338, 468] width 15 height 15
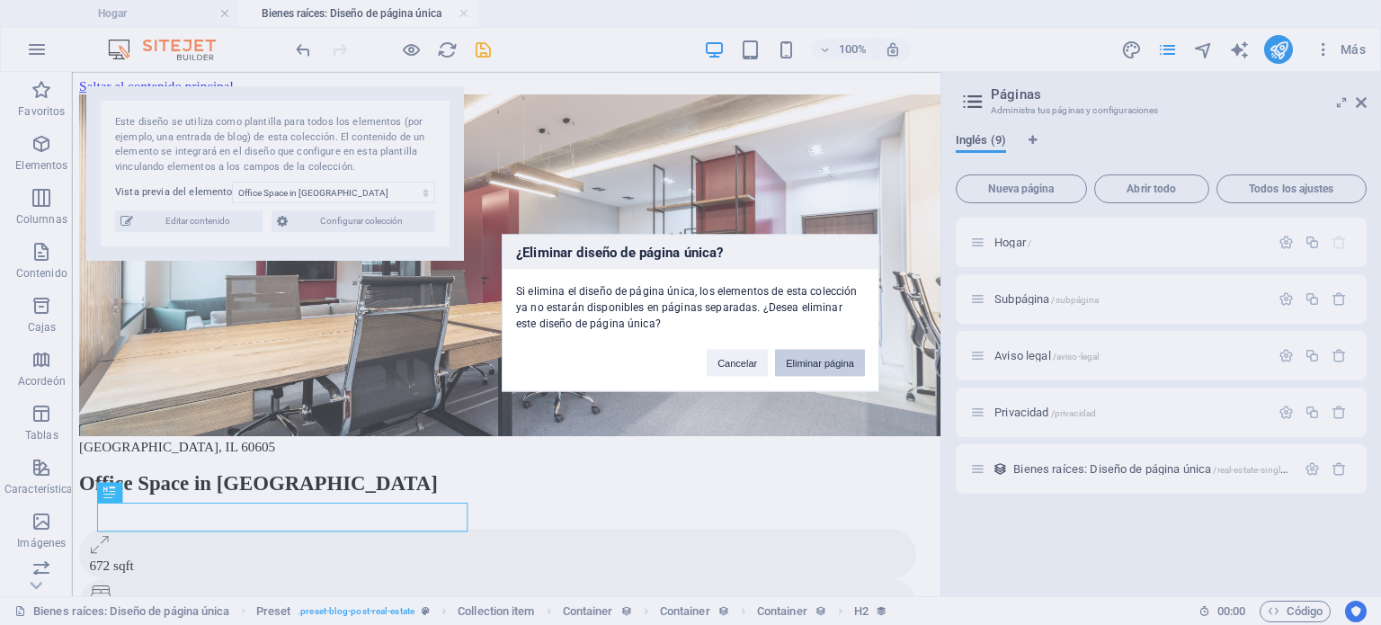
drag, startPoint x: 821, startPoint y: 363, endPoint x: 749, endPoint y: 317, distance: 85.3
click at [821, 363] on font "Eliminar página" at bounding box center [820, 362] width 68 height 11
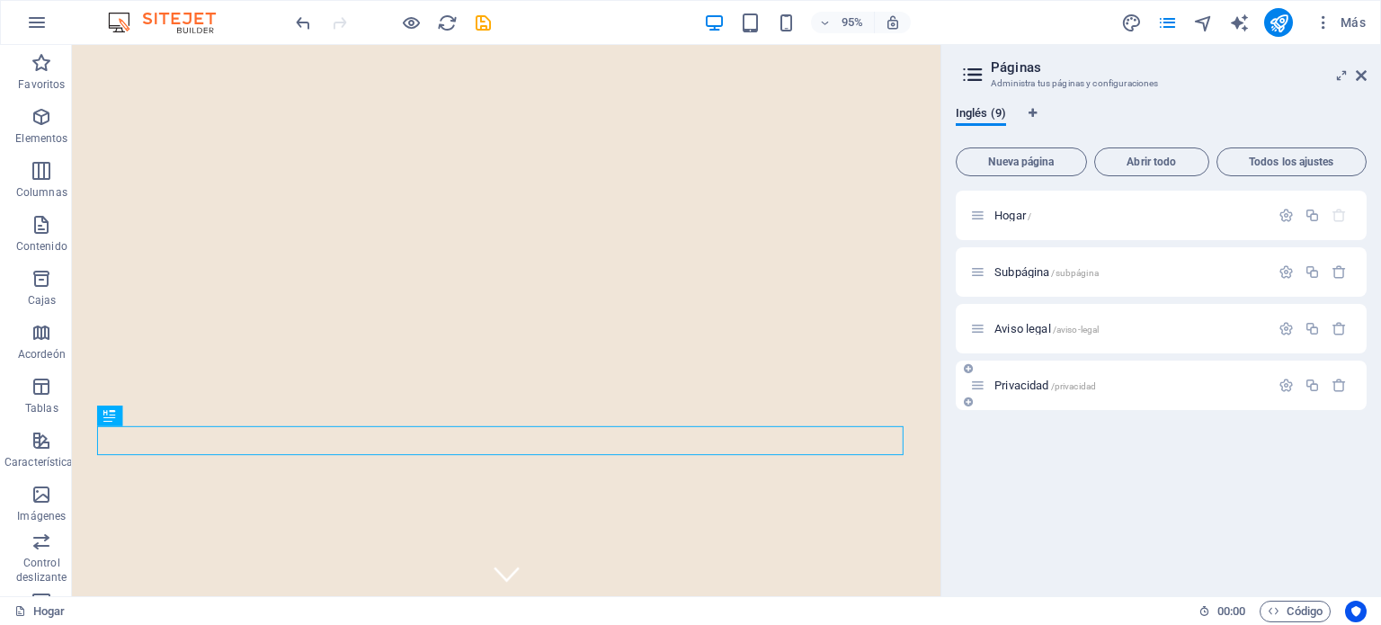
click at [1070, 385] on font "/privacidad" at bounding box center [1074, 386] width 46 height 10
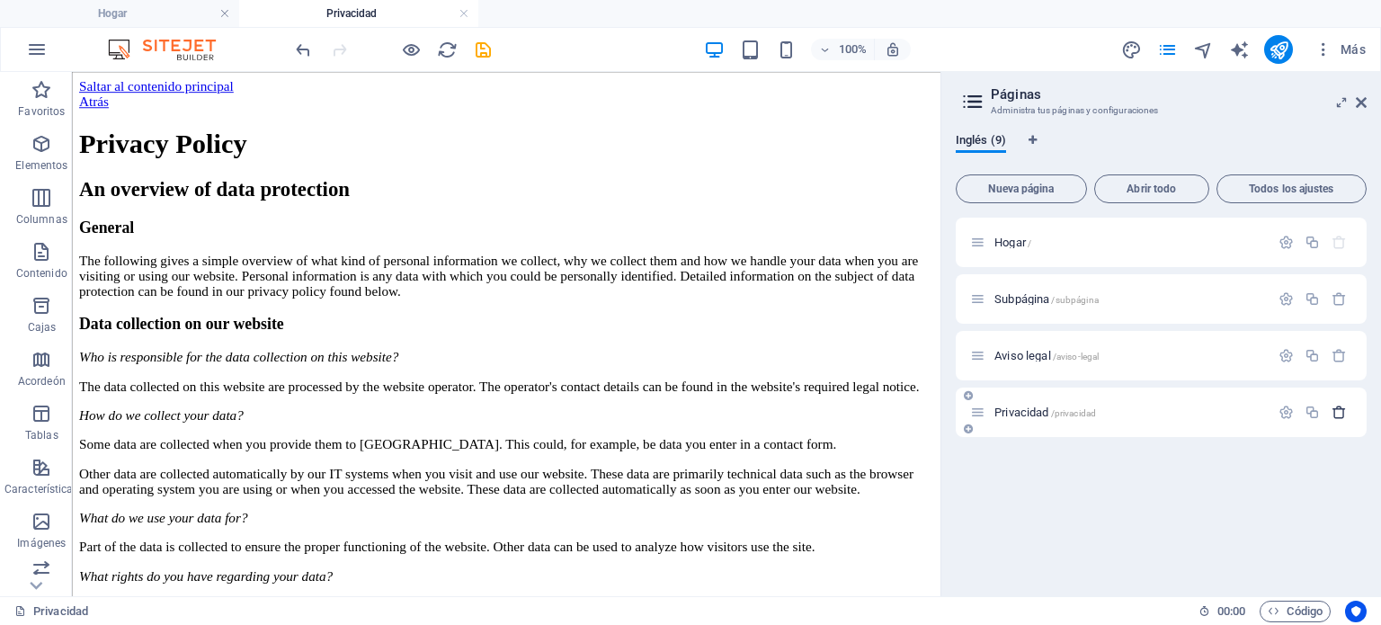
click at [1338, 409] on icon "button" at bounding box center [1338, 411] width 15 height 15
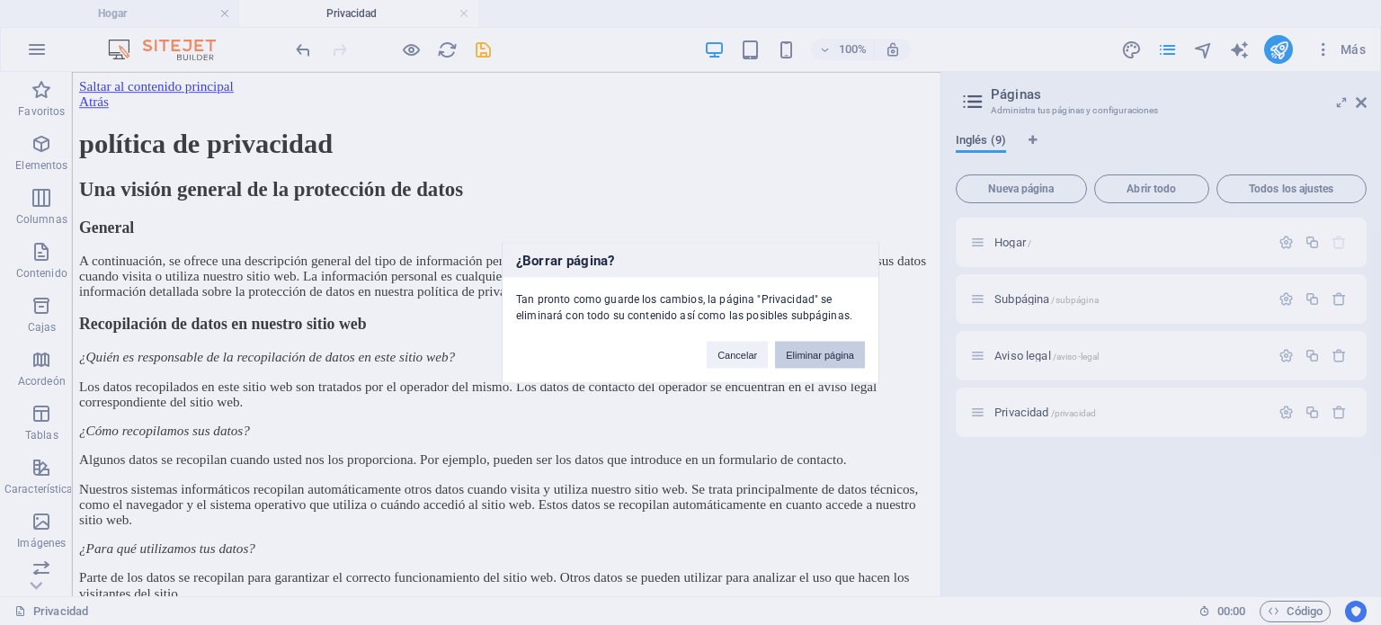
click at [834, 355] on font "Eliminar página" at bounding box center [820, 354] width 68 height 11
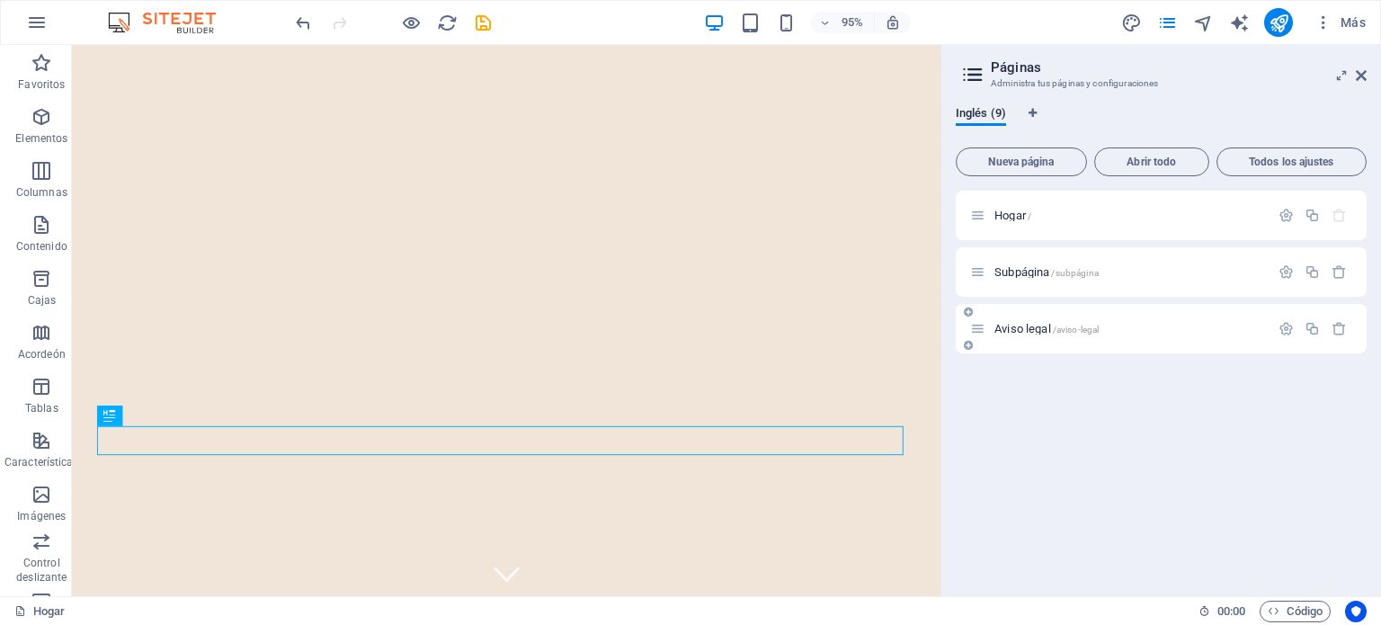
click at [1040, 329] on font "Aviso legal" at bounding box center [1022, 328] width 57 height 13
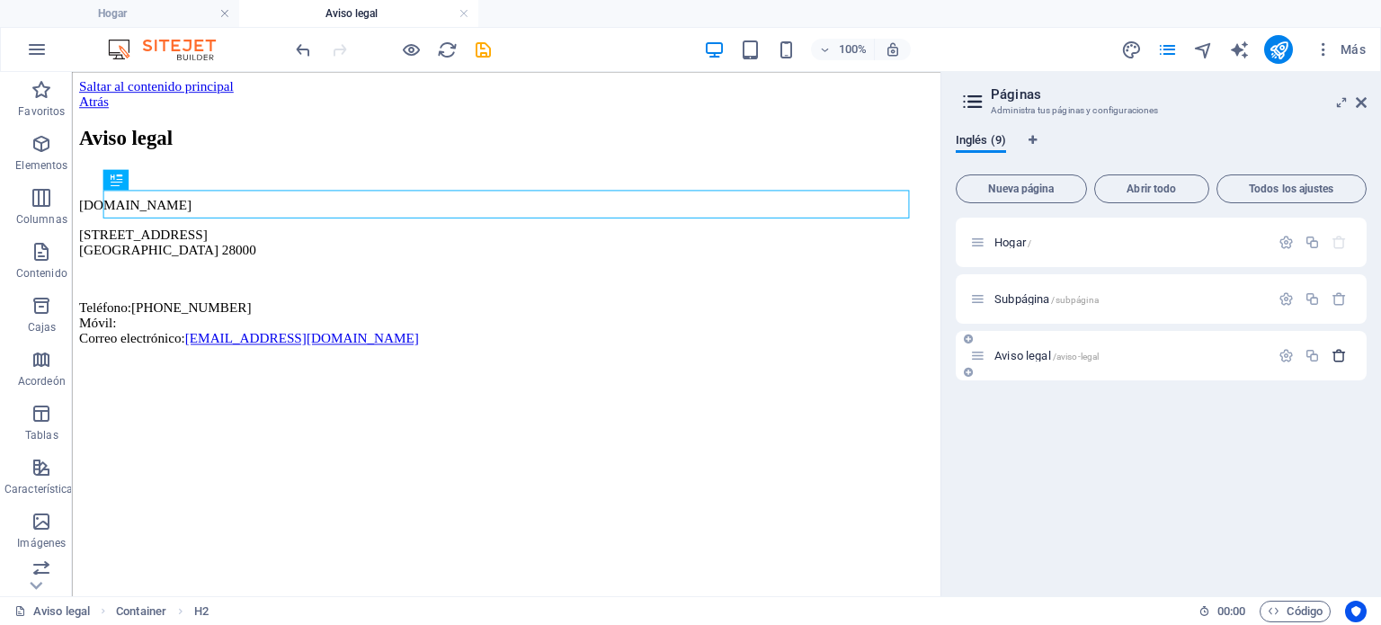
click at [1337, 351] on icon "button" at bounding box center [1338, 355] width 15 height 15
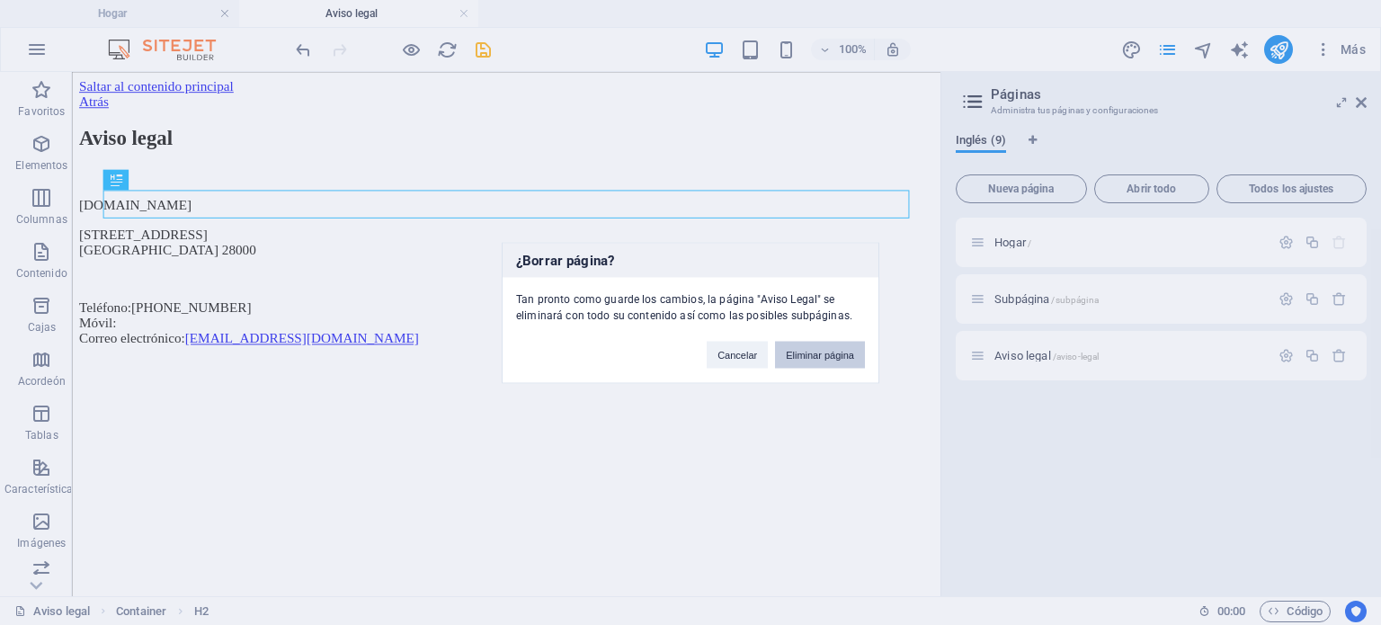
click at [828, 359] on font "Eliminar página" at bounding box center [820, 354] width 68 height 11
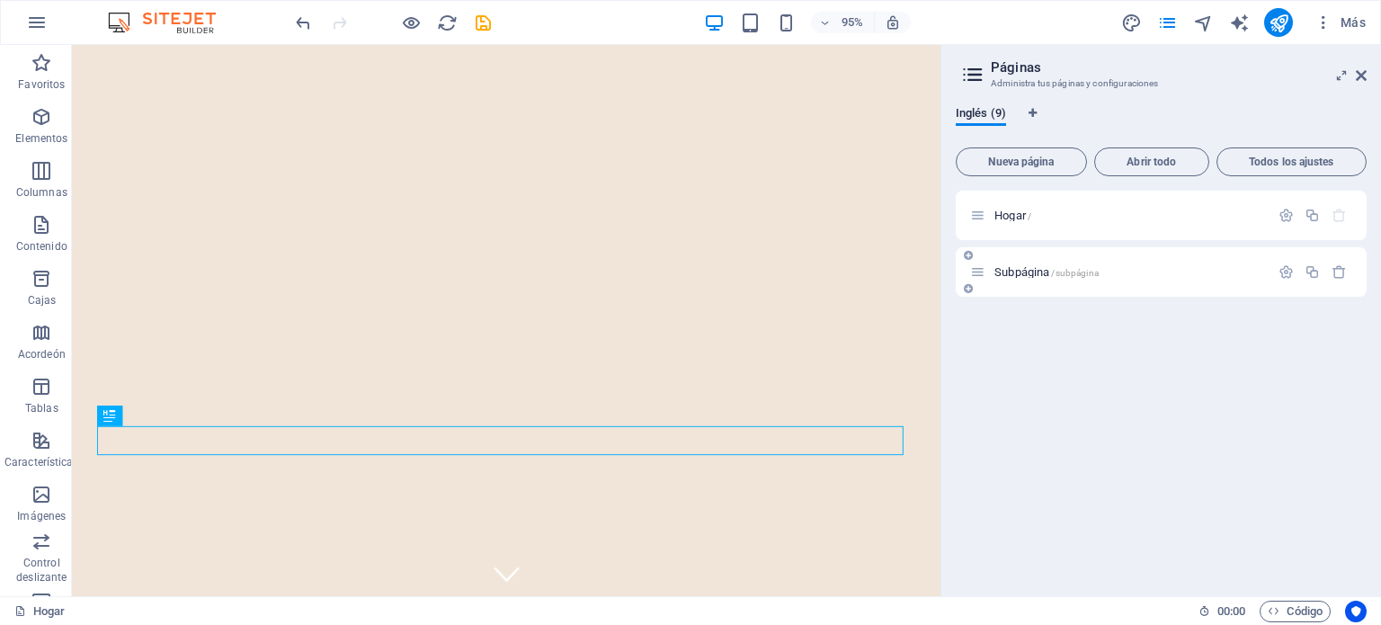
click at [1026, 271] on font "Subpágina" at bounding box center [1021, 271] width 55 height 13
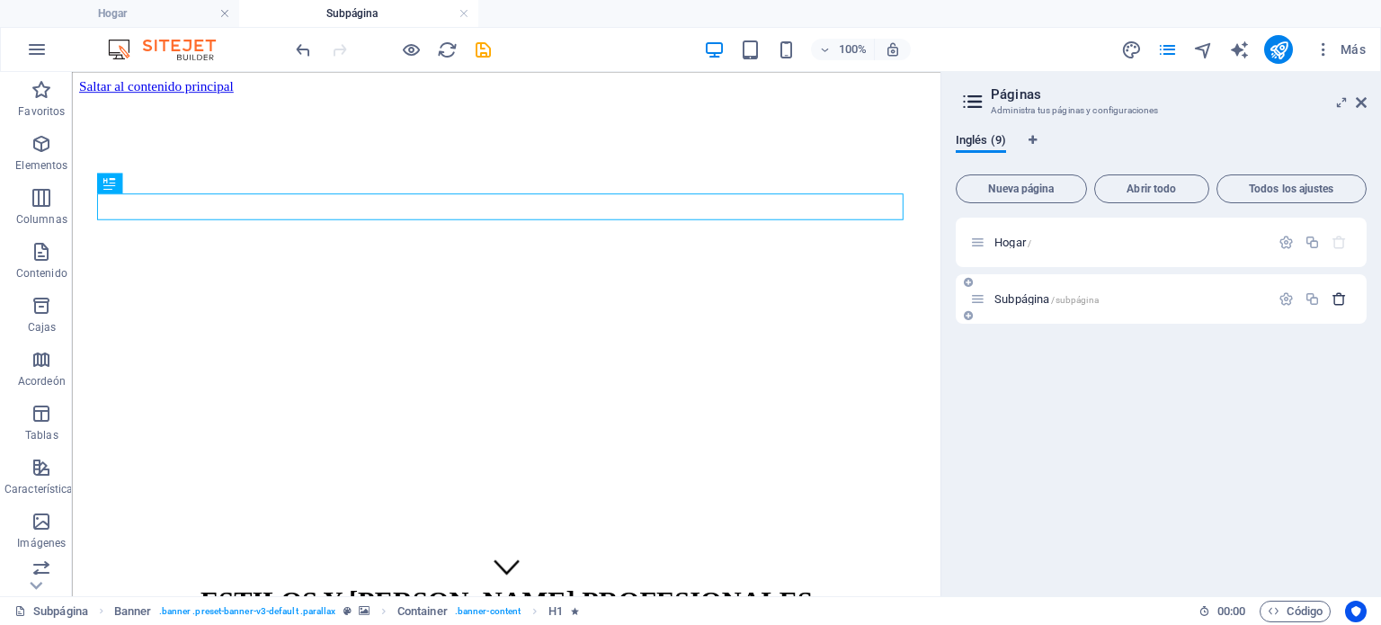
click at [1338, 298] on icon "button" at bounding box center [1338, 298] width 15 height 15
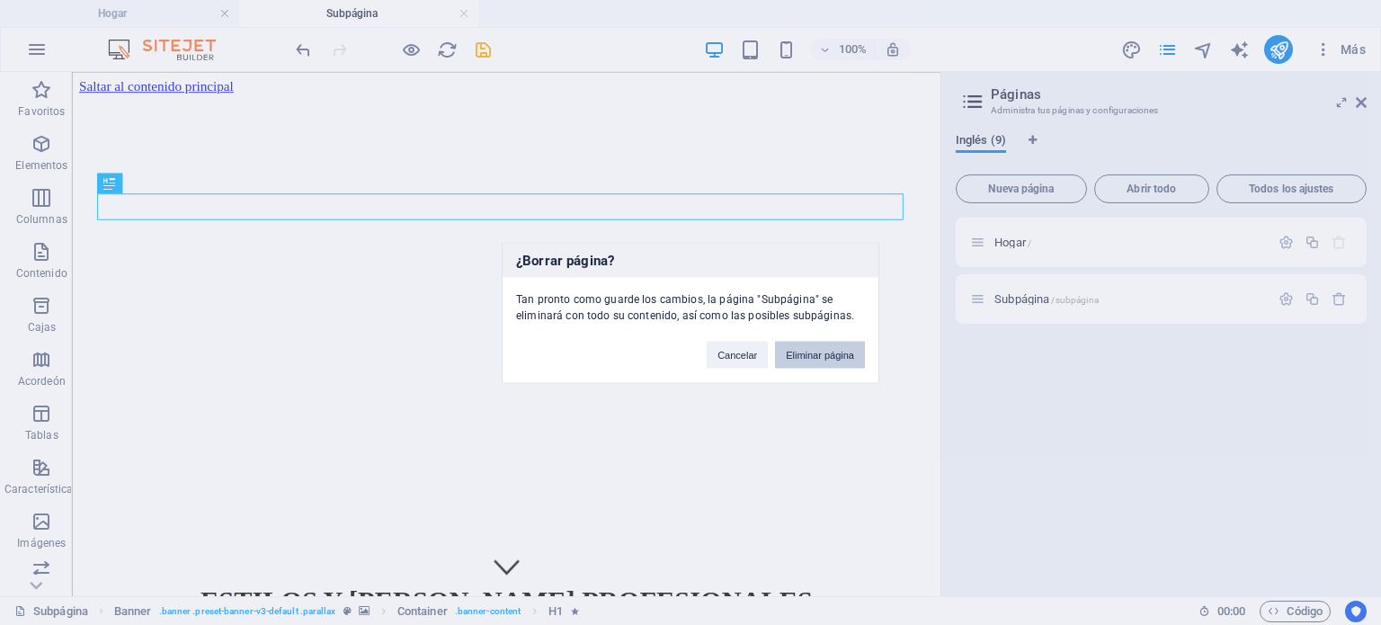
click at [821, 353] on font "Eliminar página" at bounding box center [820, 354] width 68 height 11
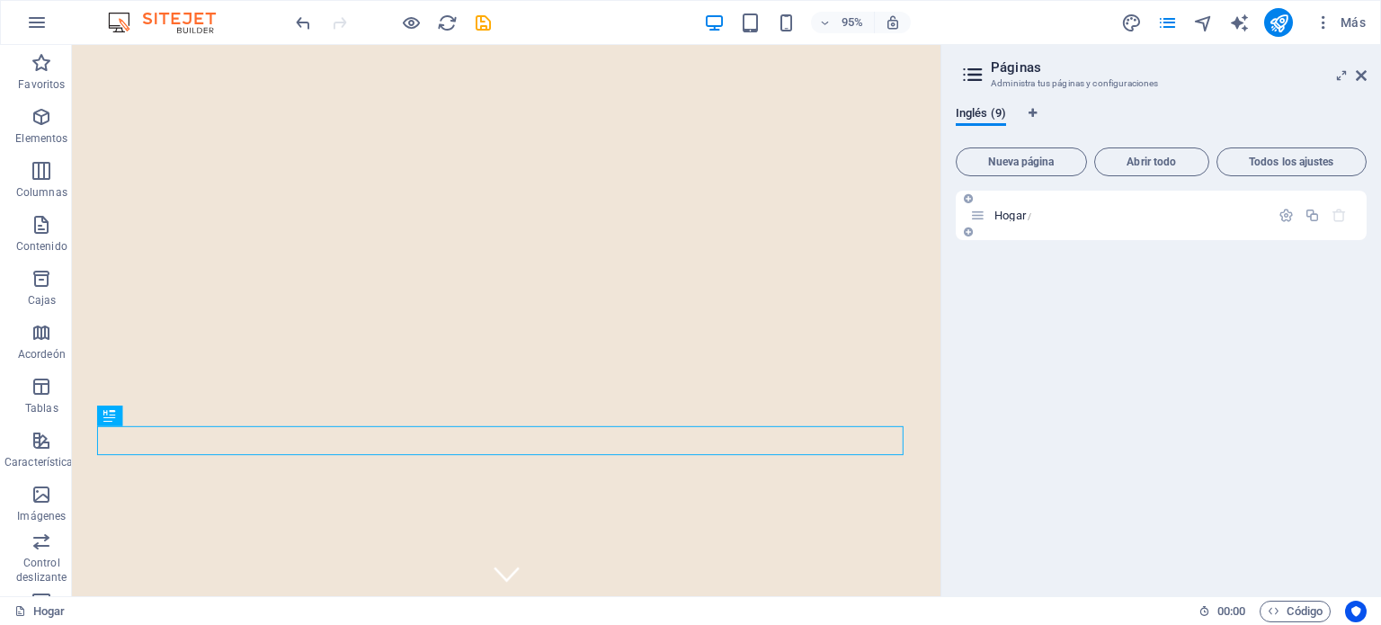
click at [1025, 215] on font "Hogar" at bounding box center [1009, 215] width 31 height 13
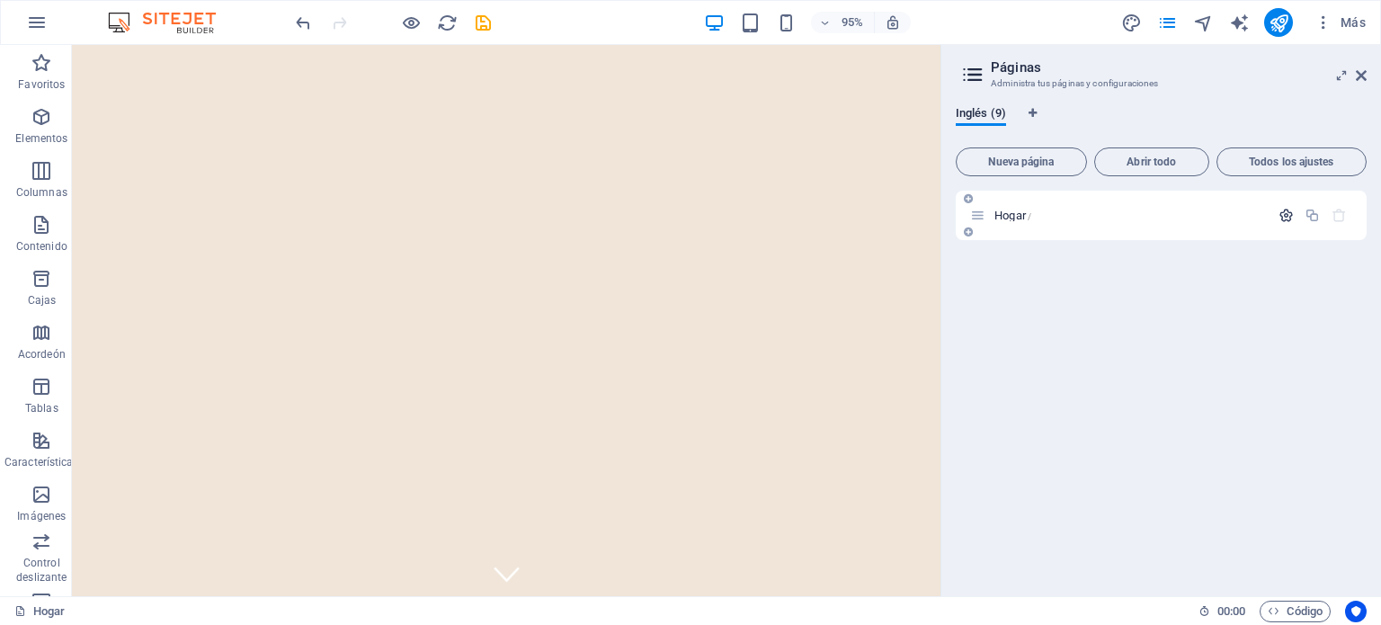
click at [1282, 216] on icon "button" at bounding box center [1285, 215] width 15 height 15
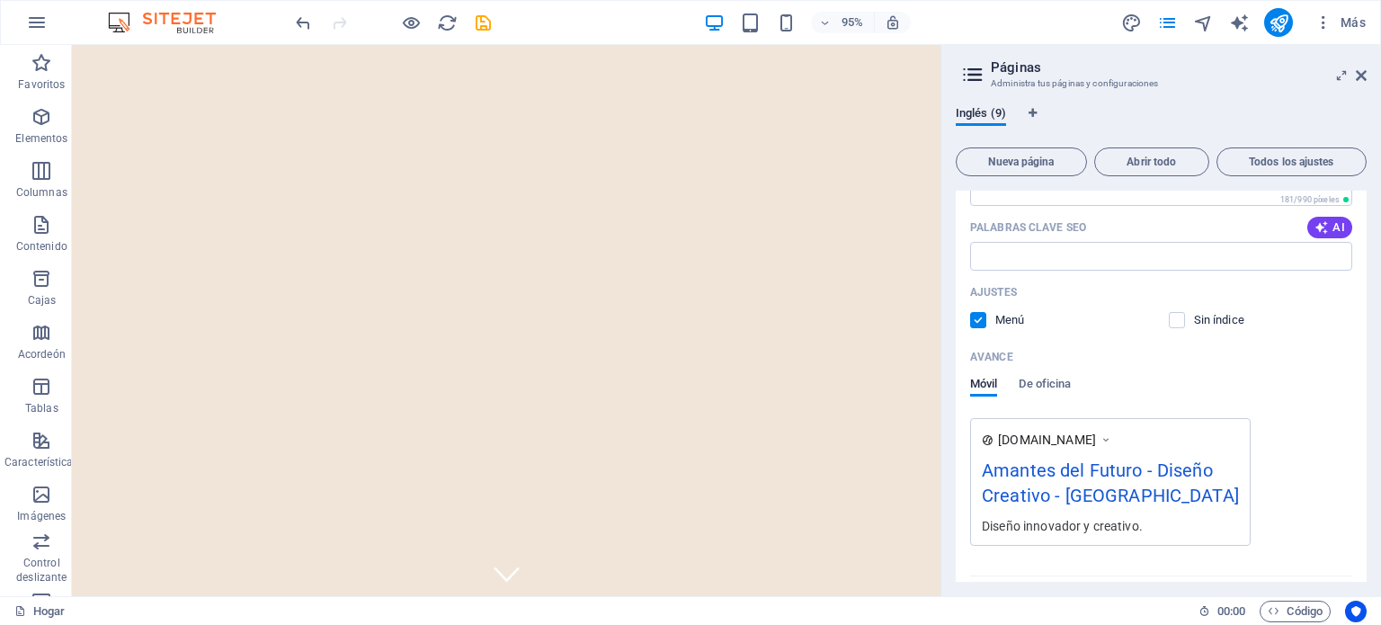
scroll to position [360, 0]
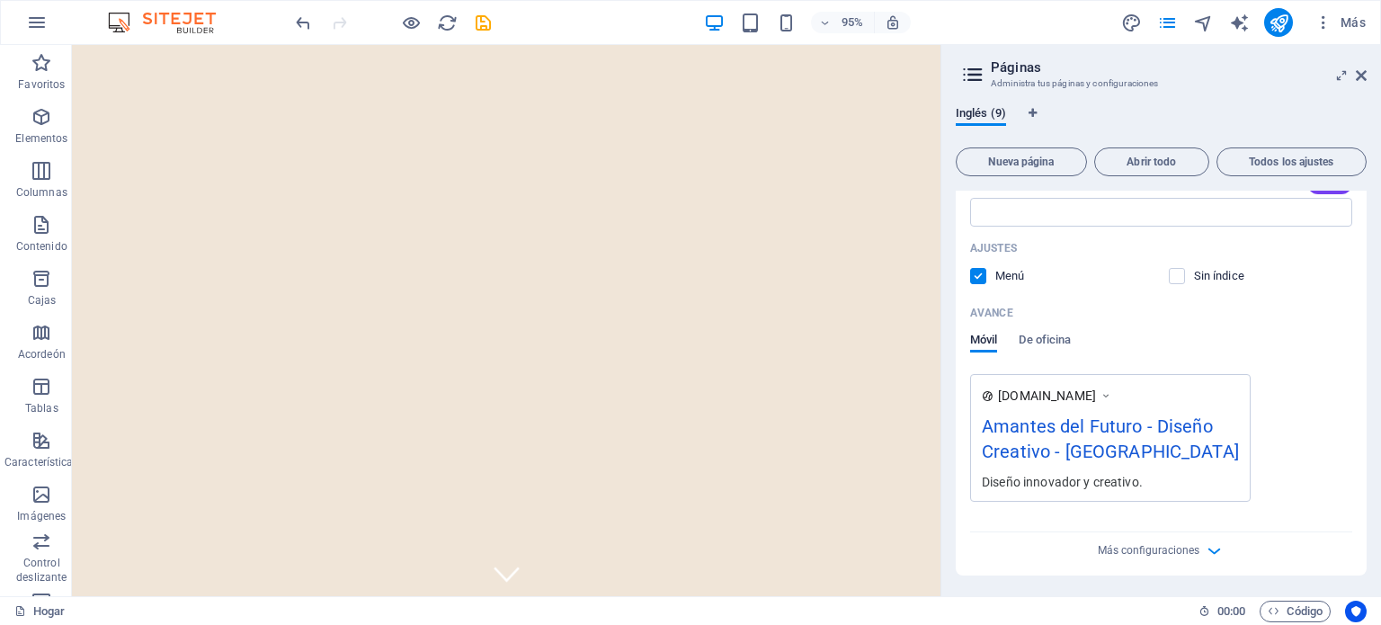
click at [982, 280] on label at bounding box center [978, 276] width 16 height 16
click at [0, 0] on input "checkbox" at bounding box center [0, 0] width 0 height 0
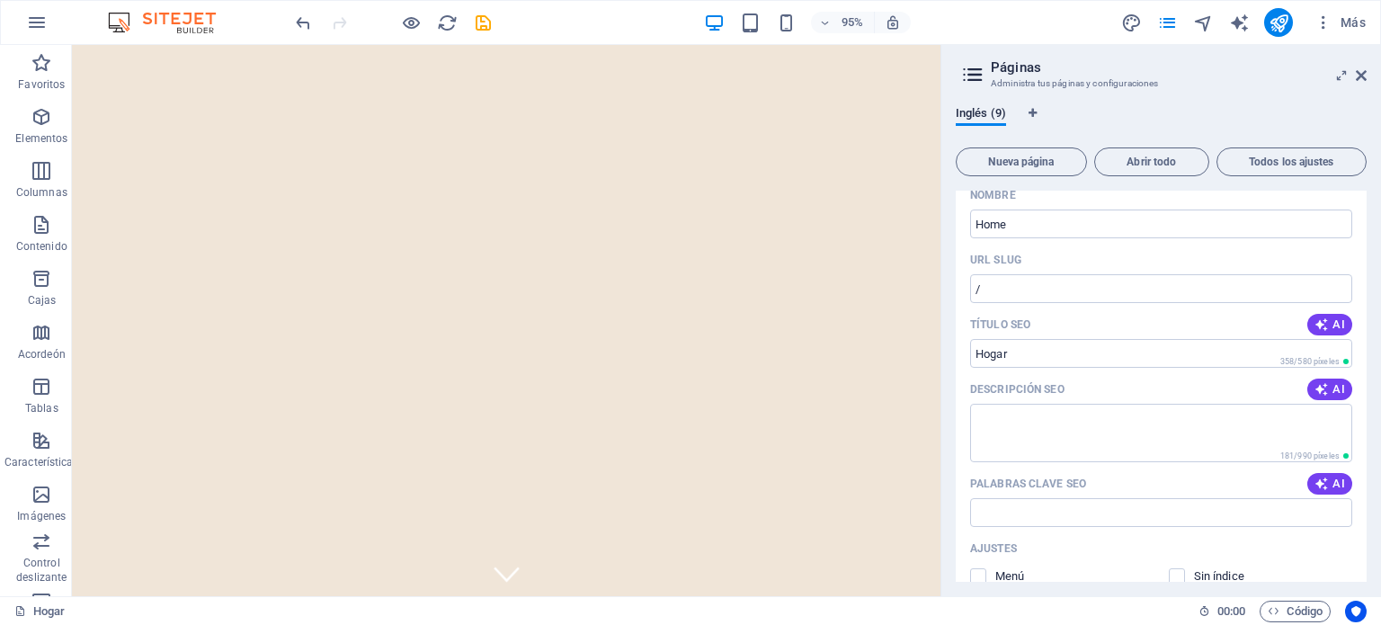
scroll to position [0, 0]
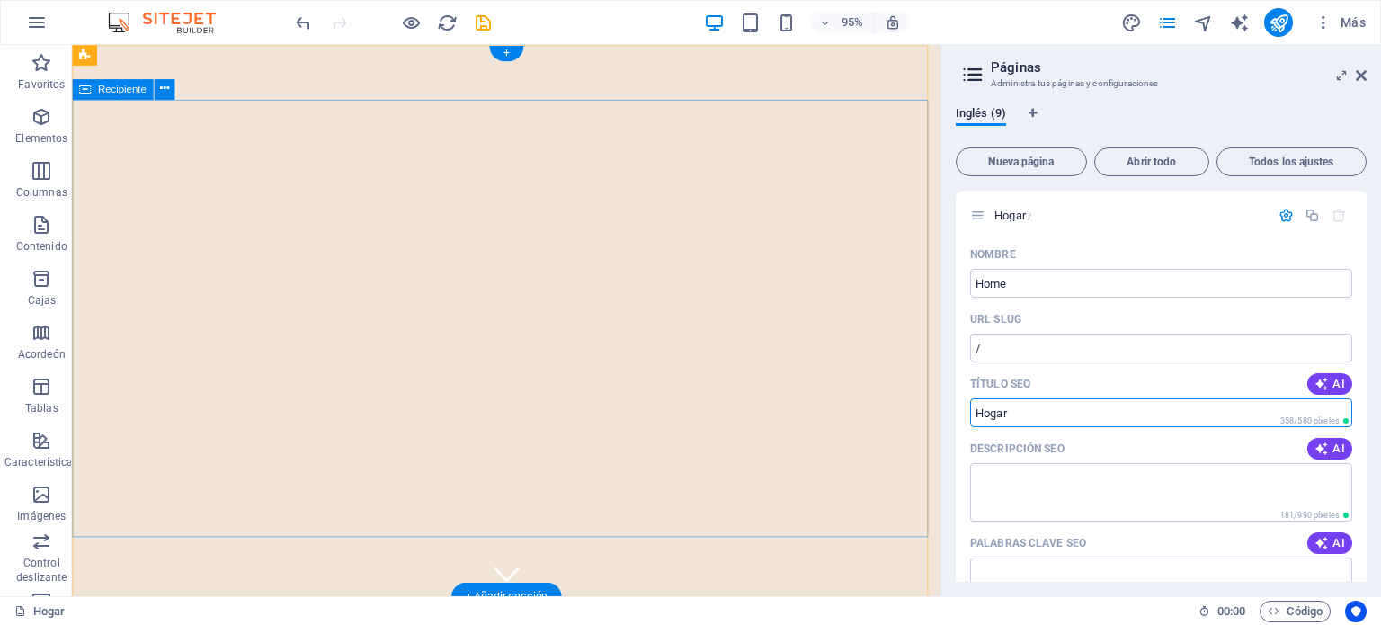
drag, startPoint x: 1093, startPoint y: 461, endPoint x: 967, endPoint y: 422, distance: 131.6
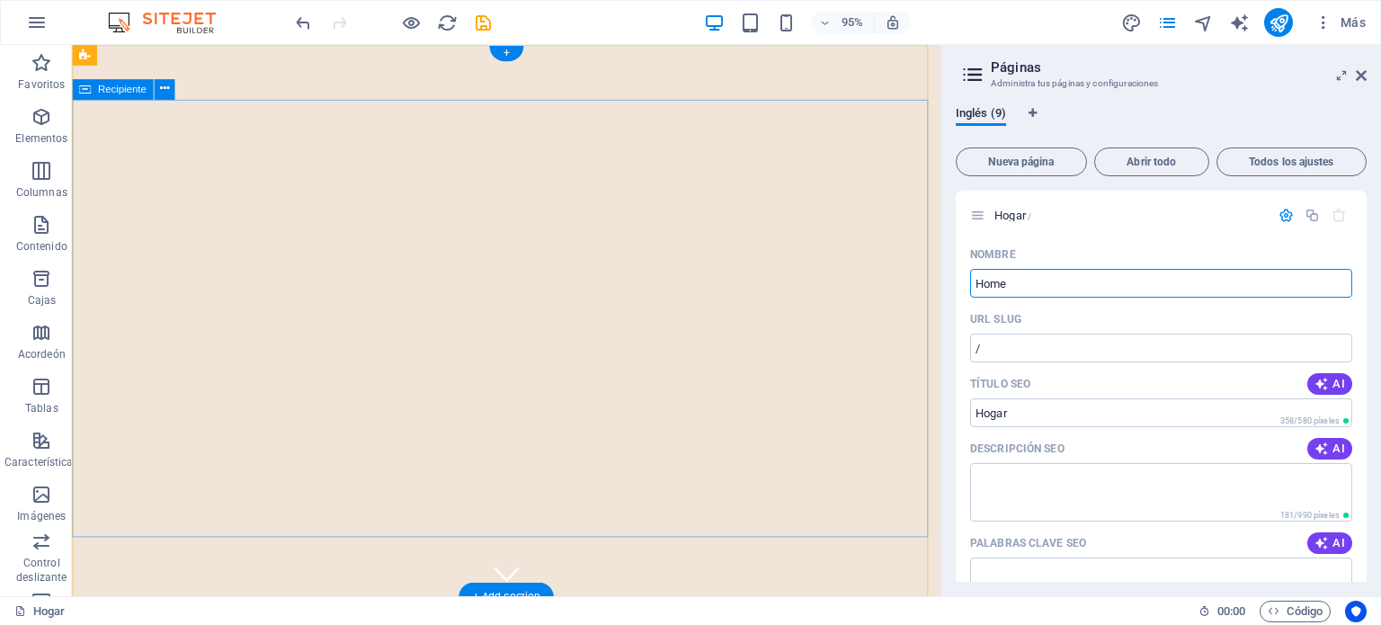
drag, startPoint x: 1099, startPoint y: 327, endPoint x: 925, endPoint y: 290, distance: 178.2
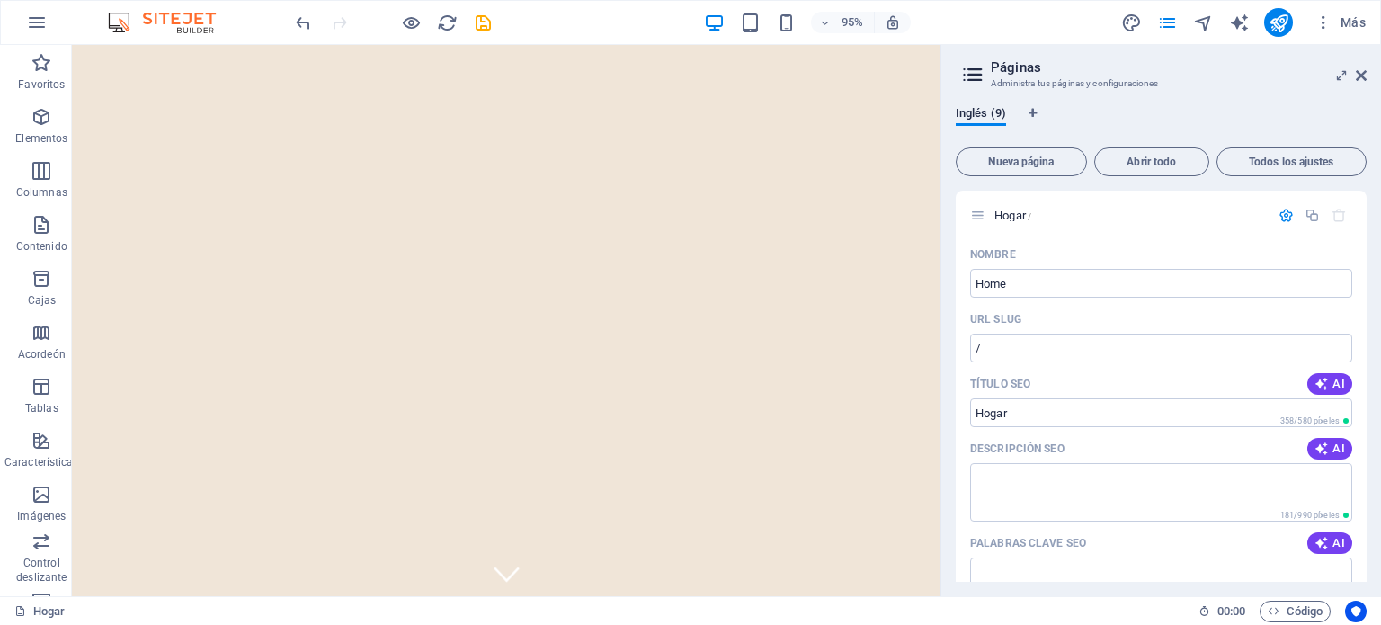
drag, startPoint x: 1365, startPoint y: 321, endPoint x: 1377, endPoint y: 215, distance: 106.7
click at [1377, 215] on div "Inglés (9) Nueva página Abrir todo Todos los ajustes Hogar / Nombre Home ​ URL …" at bounding box center [1161, 344] width 440 height 504
click at [1285, 160] on font "Todos los ajustes" at bounding box center [1291, 162] width 84 height 13
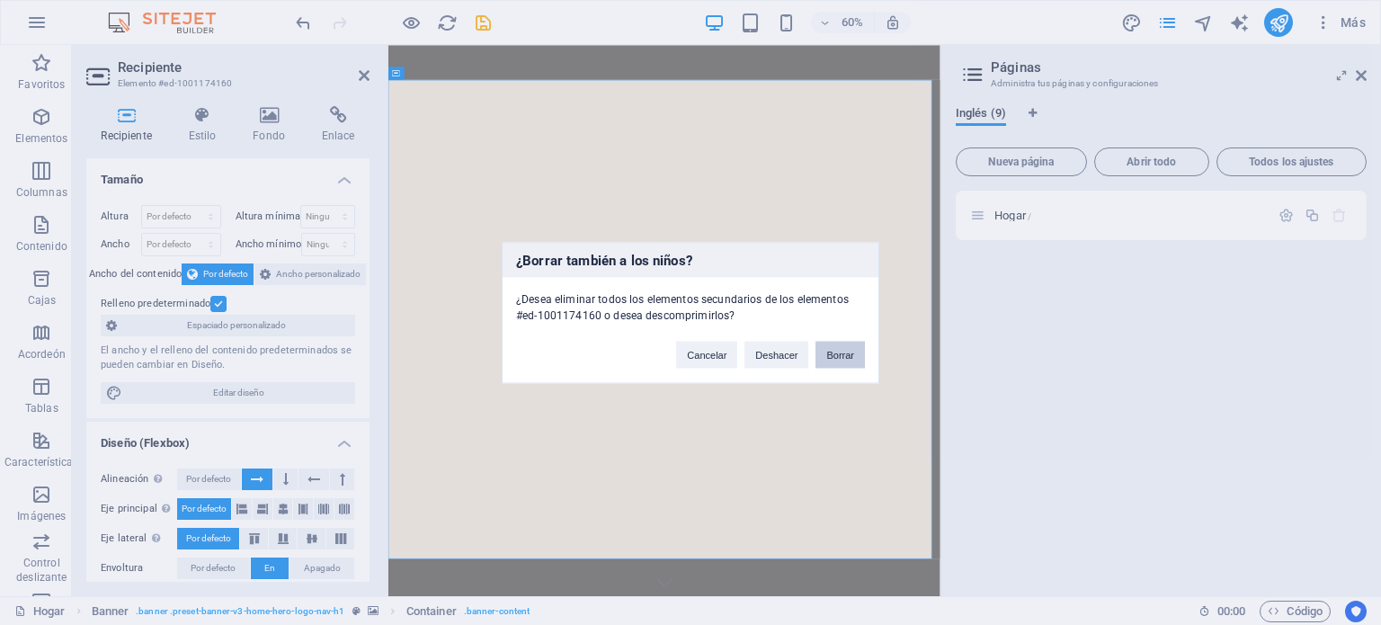
click at [835, 352] on font "Borrar" at bounding box center [840, 354] width 28 height 11
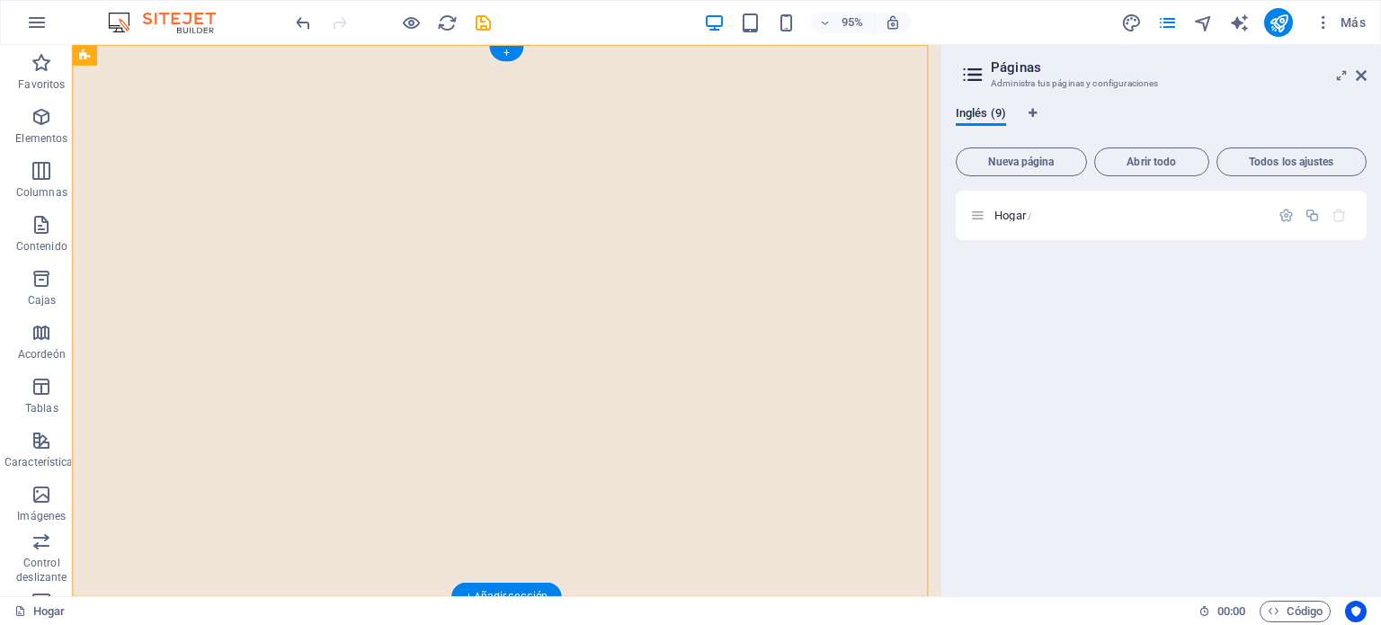
select select "vh"
select select "header"
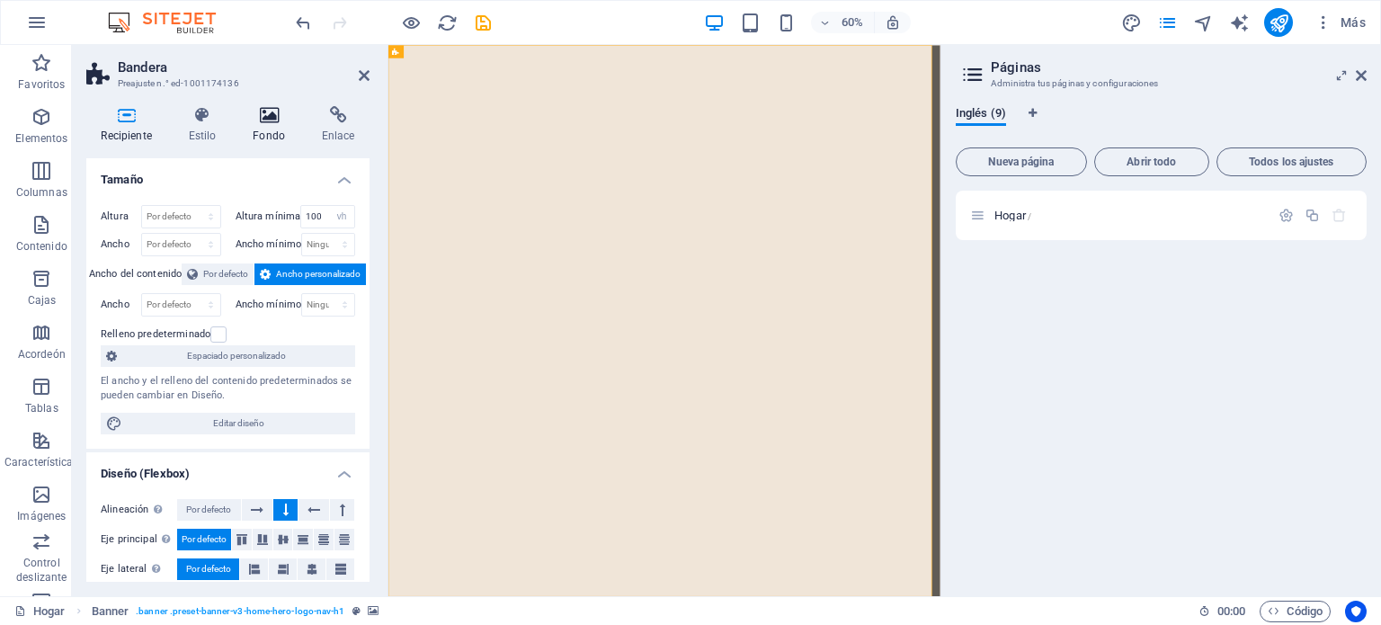
click at [262, 111] on icon at bounding box center [269, 115] width 62 height 18
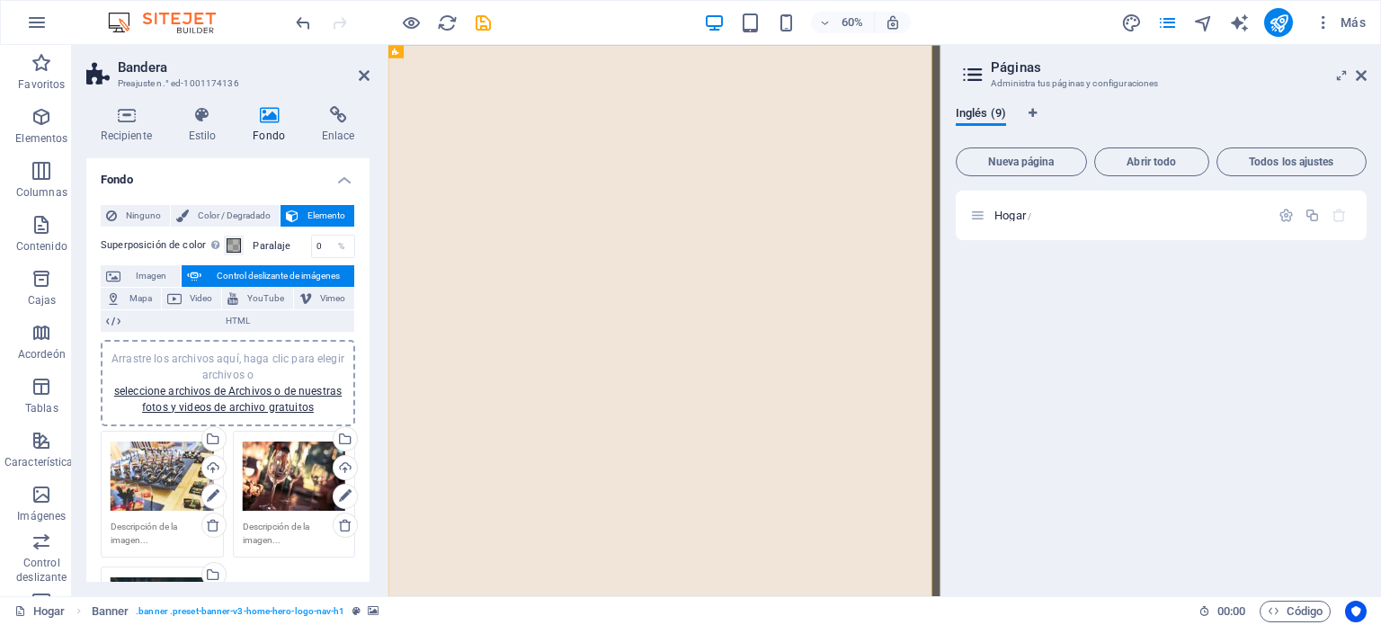
click at [301, 468] on div "Arrastre los archivos aquí, haga clic para elegir archivos o seleccione archivo…" at bounding box center [294, 476] width 103 height 72
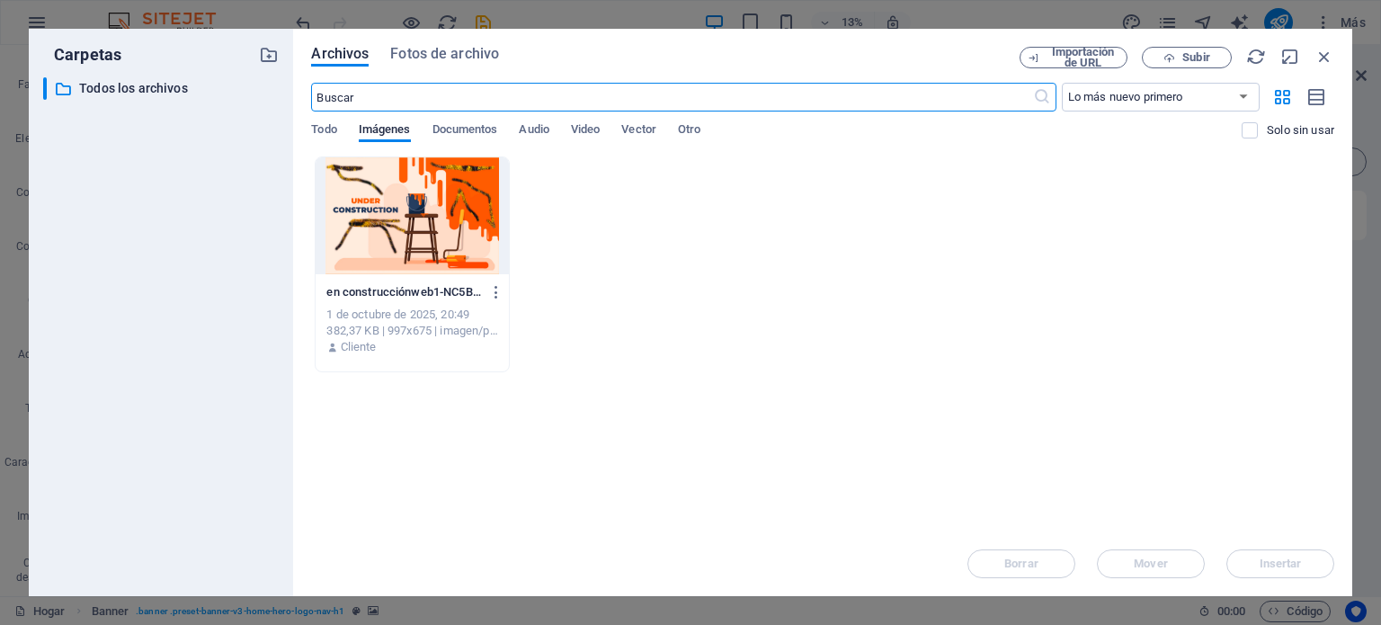
click at [372, 222] on div at bounding box center [412, 215] width 192 height 117
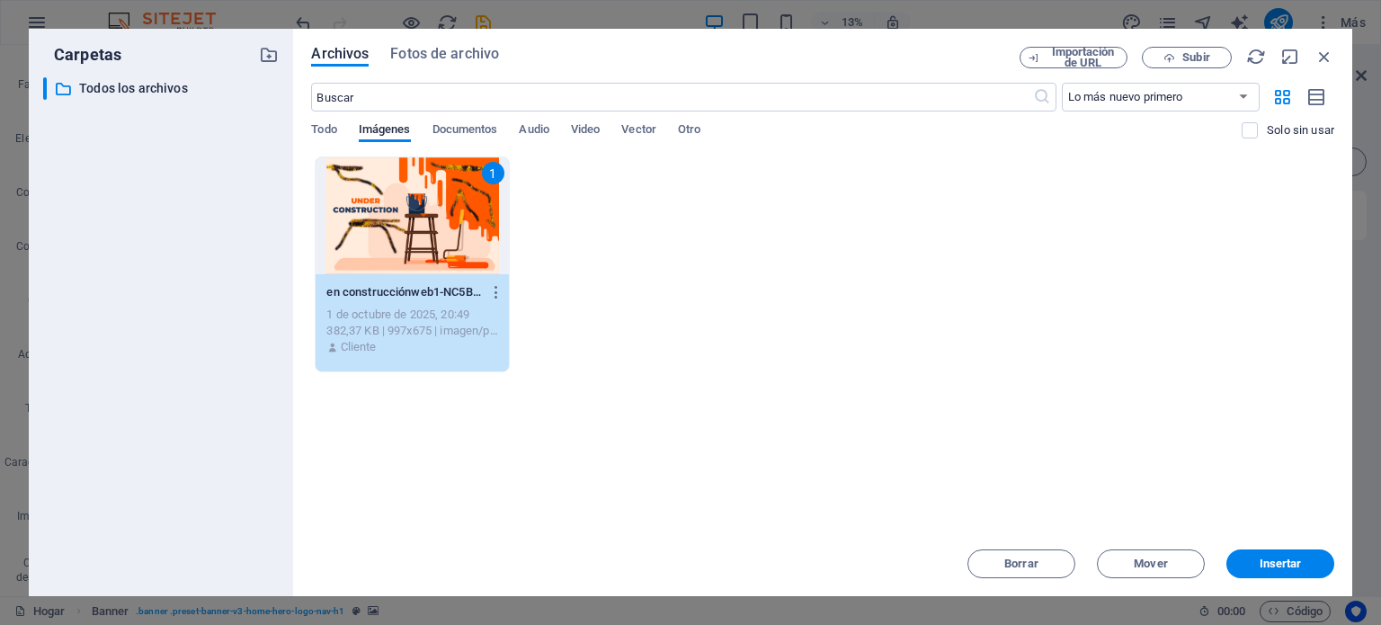
click at [372, 222] on div "1" at bounding box center [412, 215] width 192 height 117
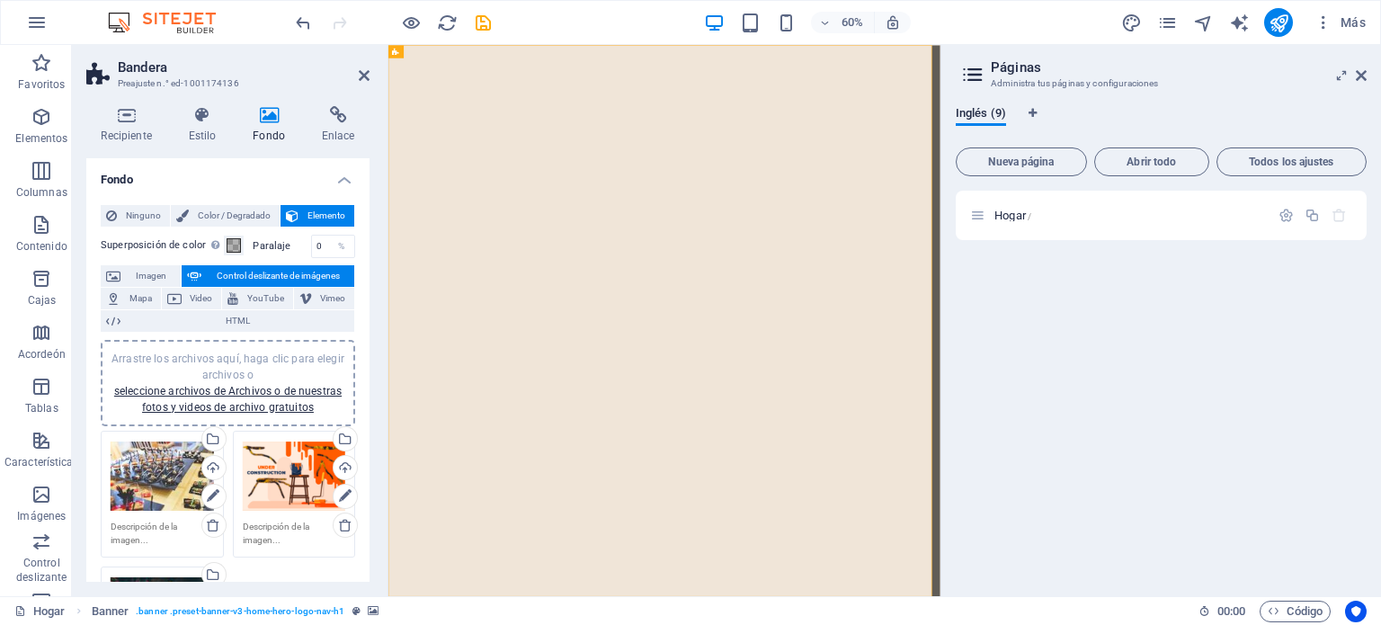
click at [280, 467] on div "Arrastre los archivos aquí, haga clic para elegir archivos o seleccione archivo…" at bounding box center [294, 476] width 103 height 72
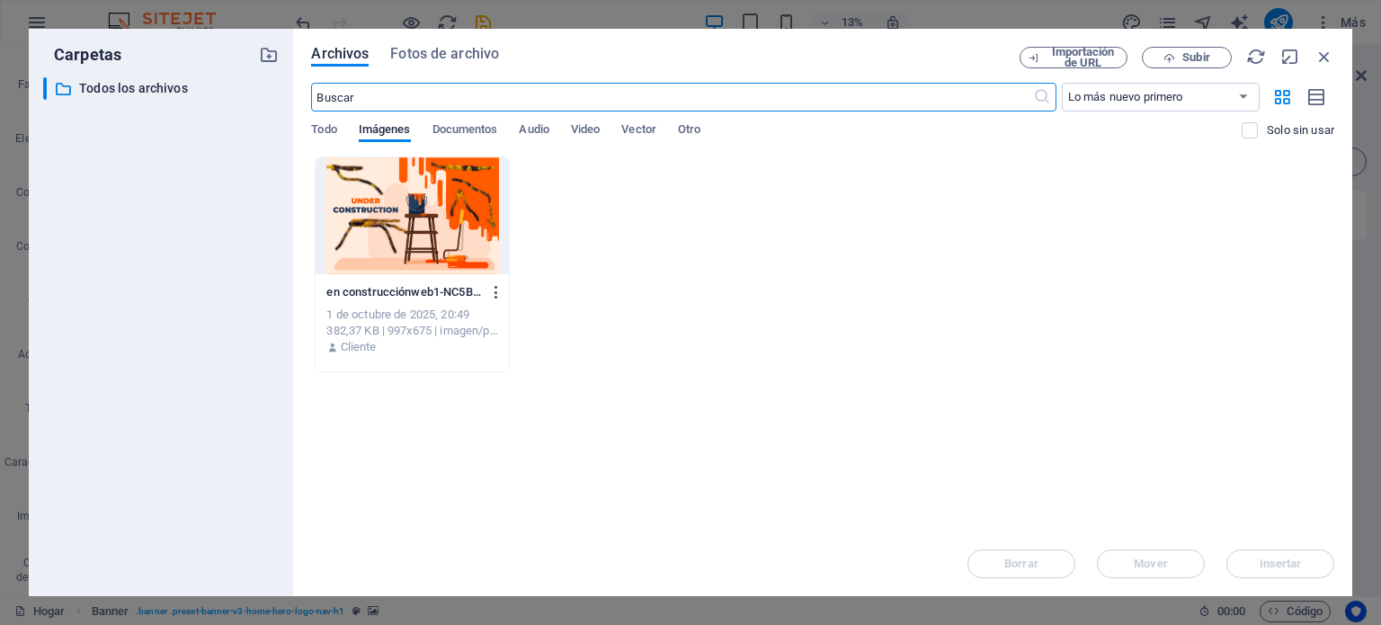
click at [497, 291] on icon "button" at bounding box center [496, 292] width 17 height 16
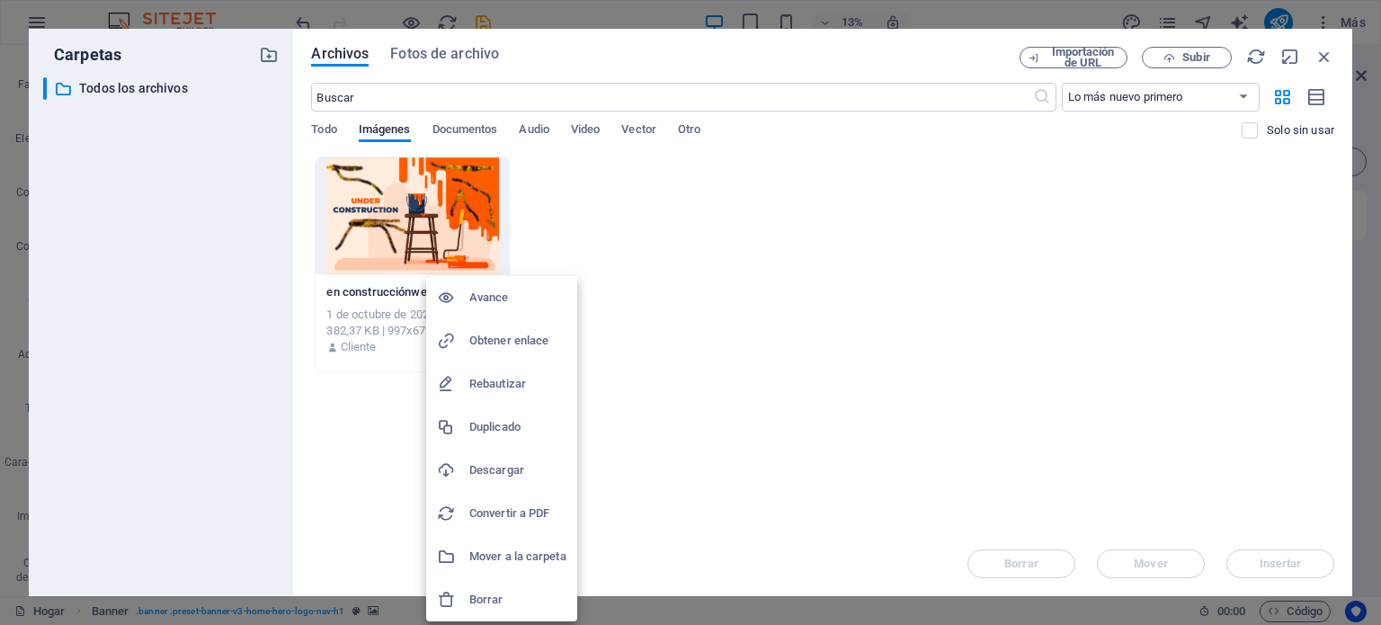
click at [502, 379] on font "Rebautizar" at bounding box center [497, 383] width 57 height 13
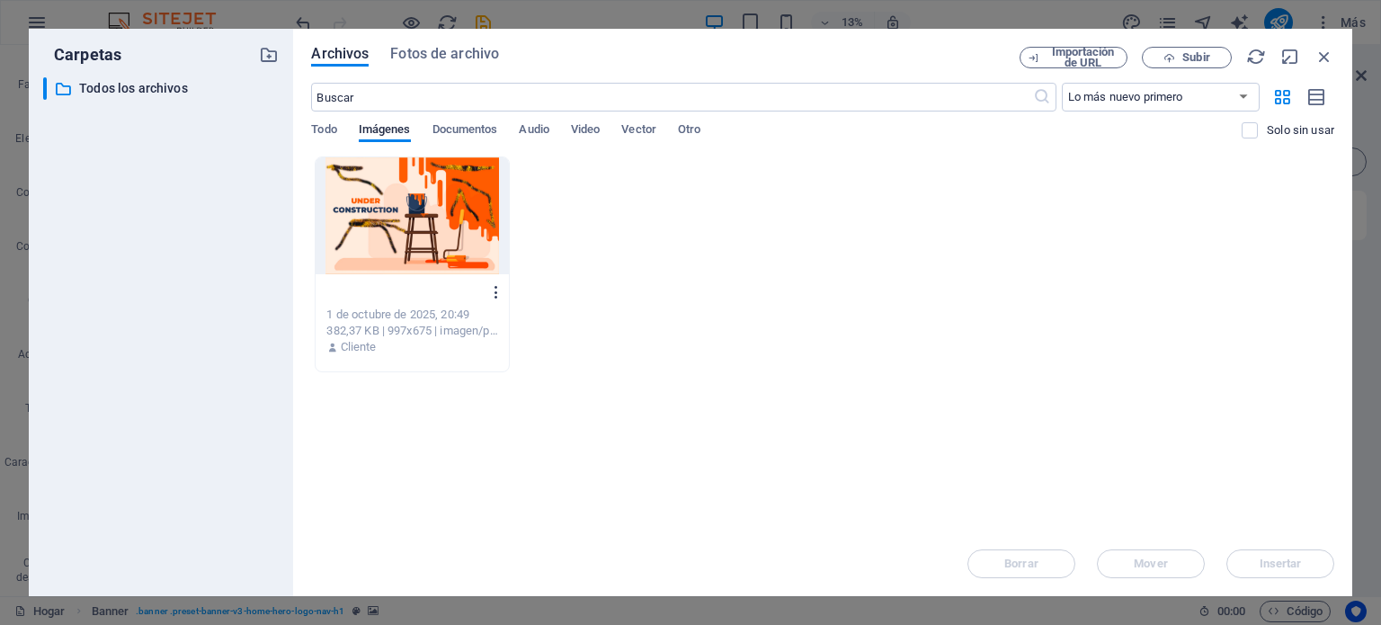
click at [499, 289] on icon "button" at bounding box center [496, 292] width 17 height 16
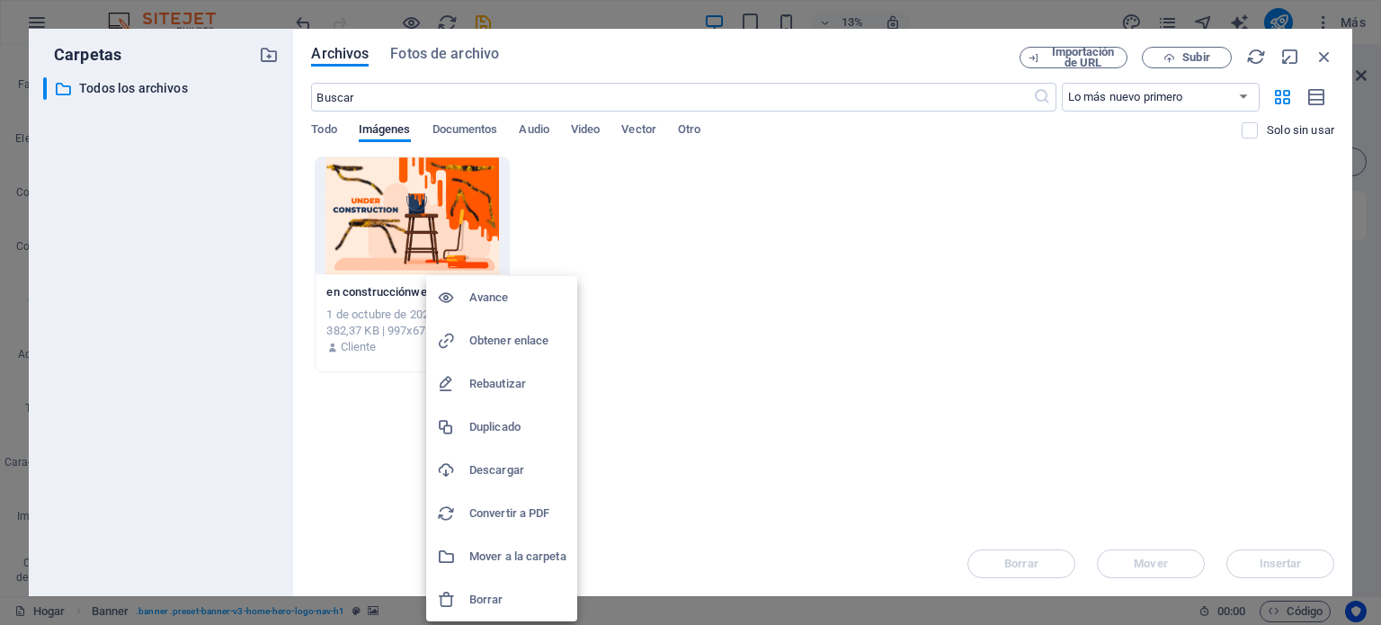
click at [792, 347] on div at bounding box center [690, 312] width 1381 height 625
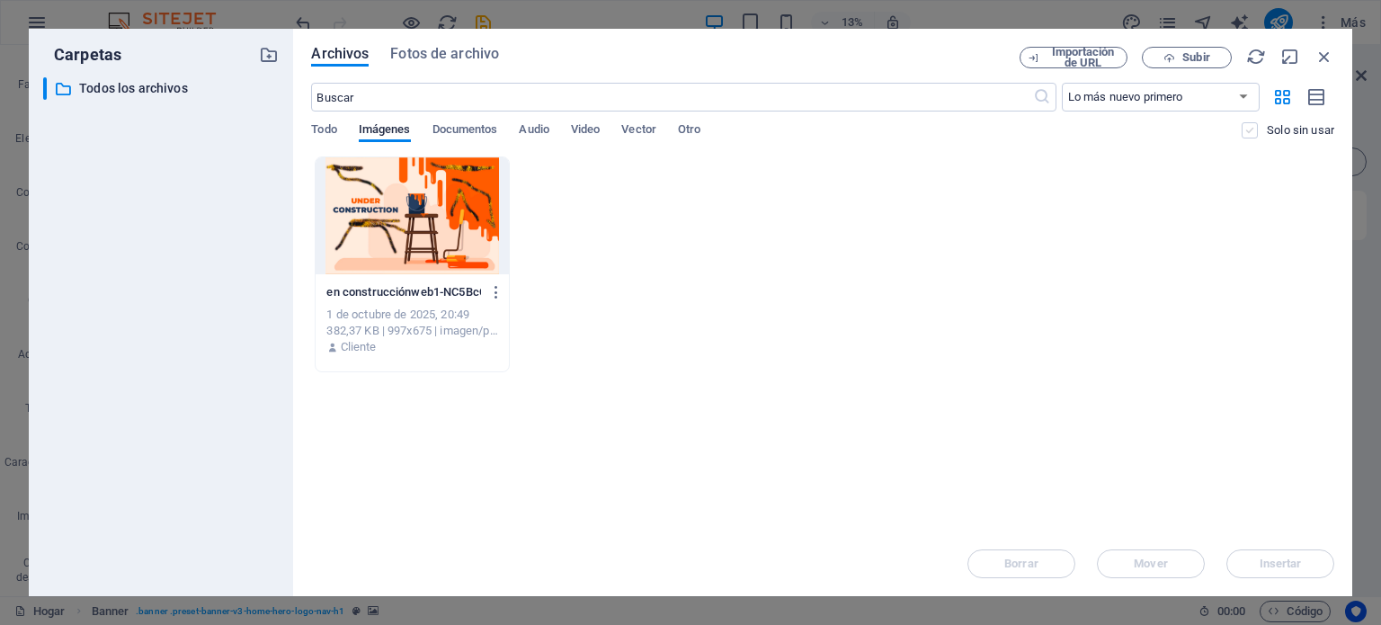
click at [1248, 133] on label at bounding box center [1249, 130] width 16 height 16
click at [0, 0] on input "checkbox" at bounding box center [0, 0] width 0 height 0
click at [418, 197] on div at bounding box center [412, 215] width 192 height 117
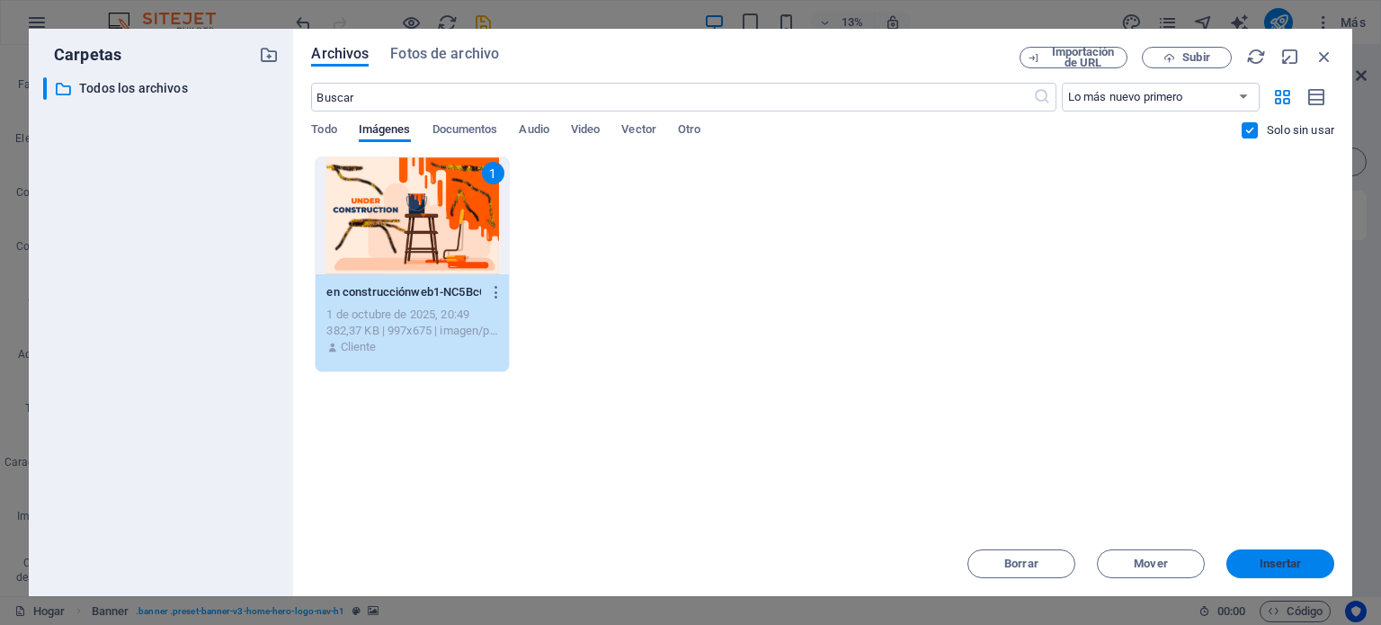
click at [1273, 556] on font "Insertar" at bounding box center [1280, 562] width 42 height 13
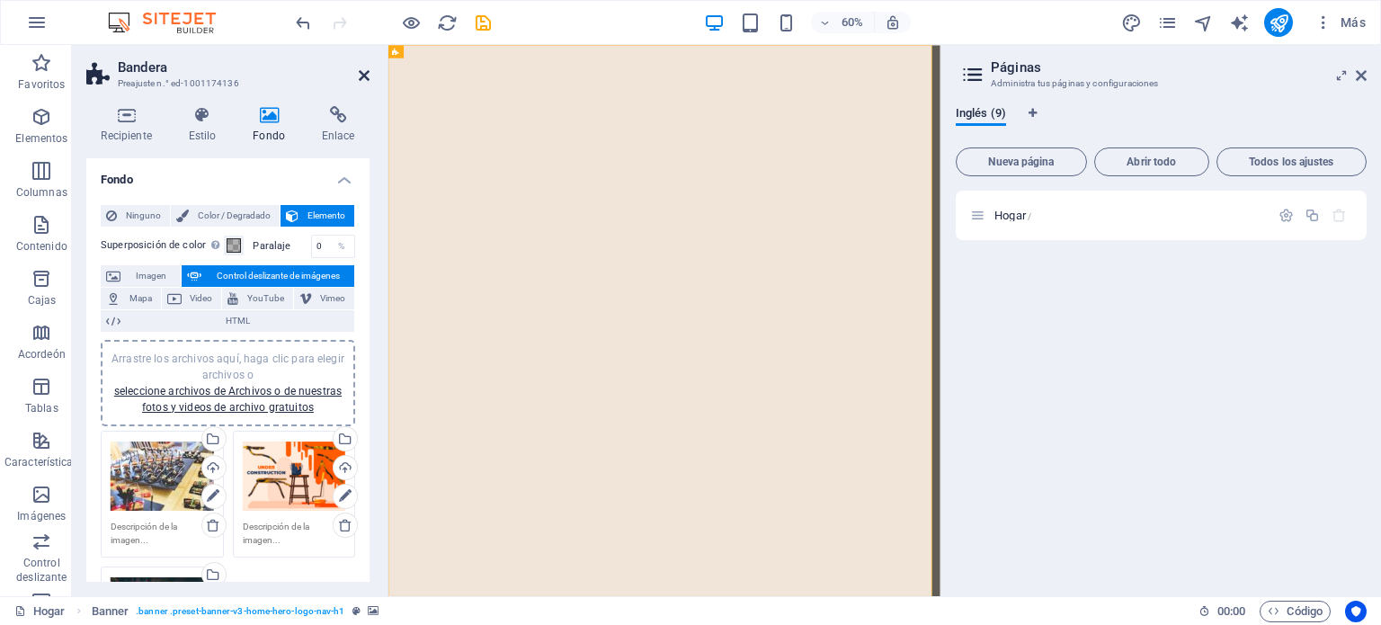
drag, startPoint x: 301, startPoint y: 28, endPoint x: 359, endPoint y: 72, distance: 72.5
click at [359, 72] on icon at bounding box center [364, 75] width 11 height 14
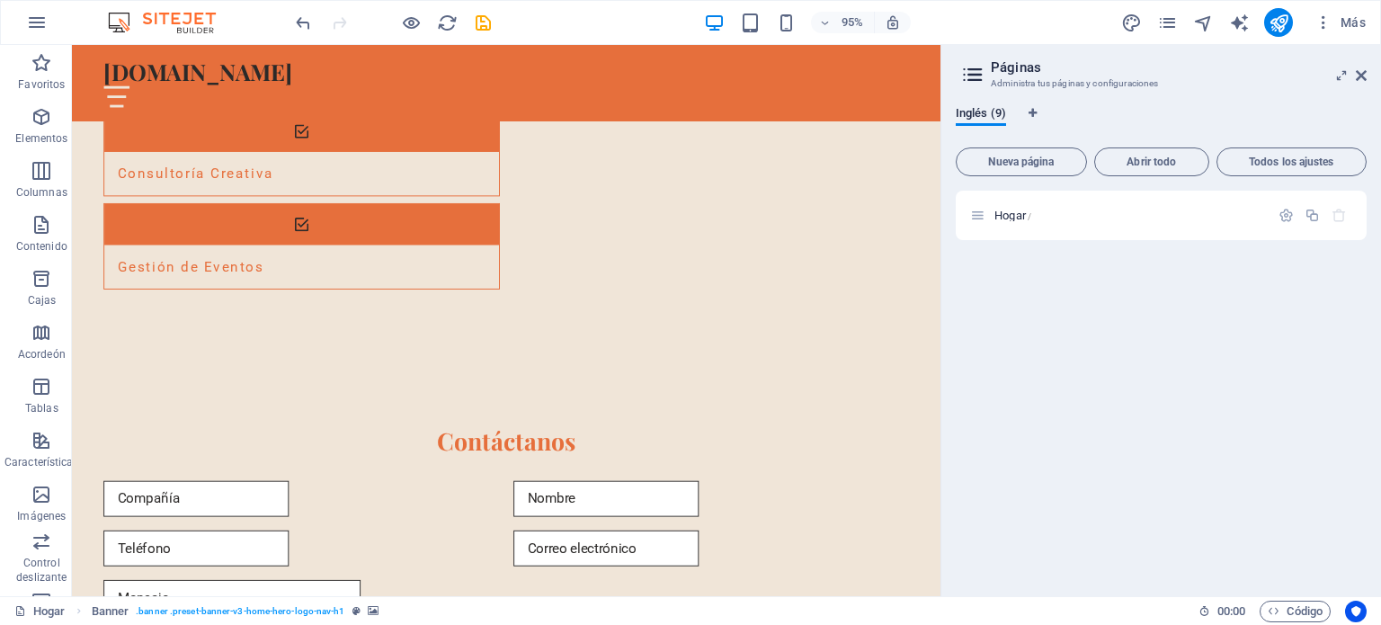
scroll to position [1464, 0]
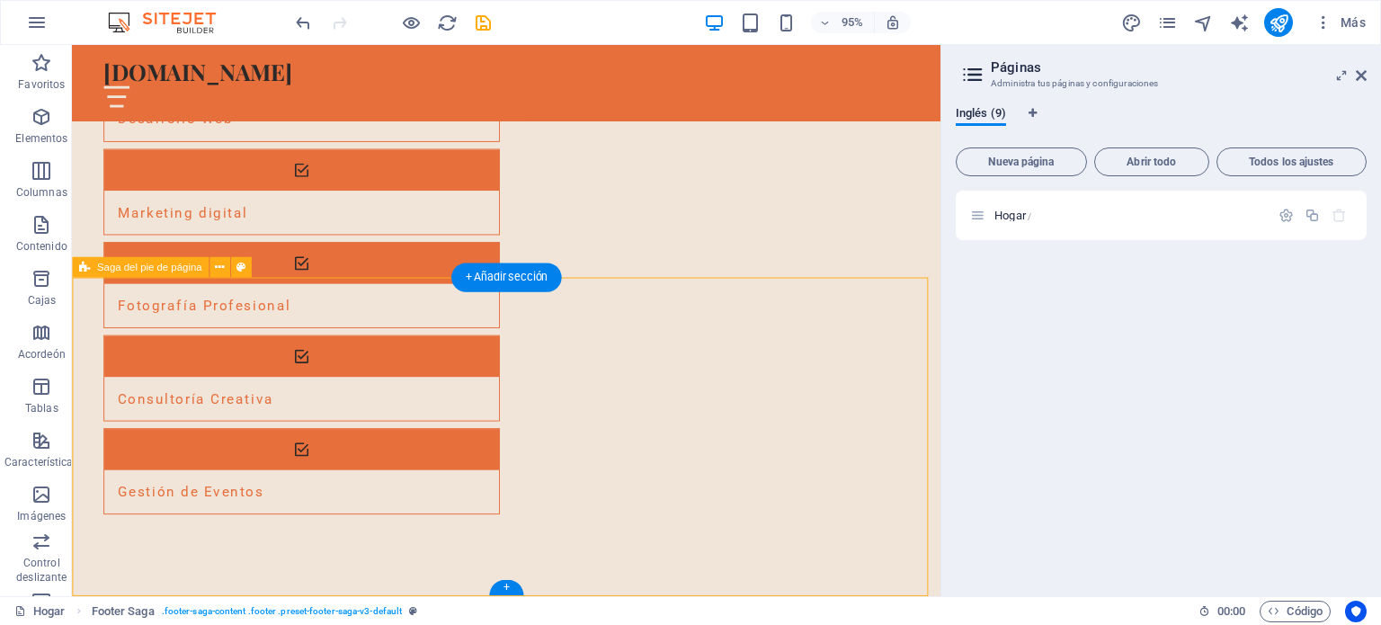
select select "footer"
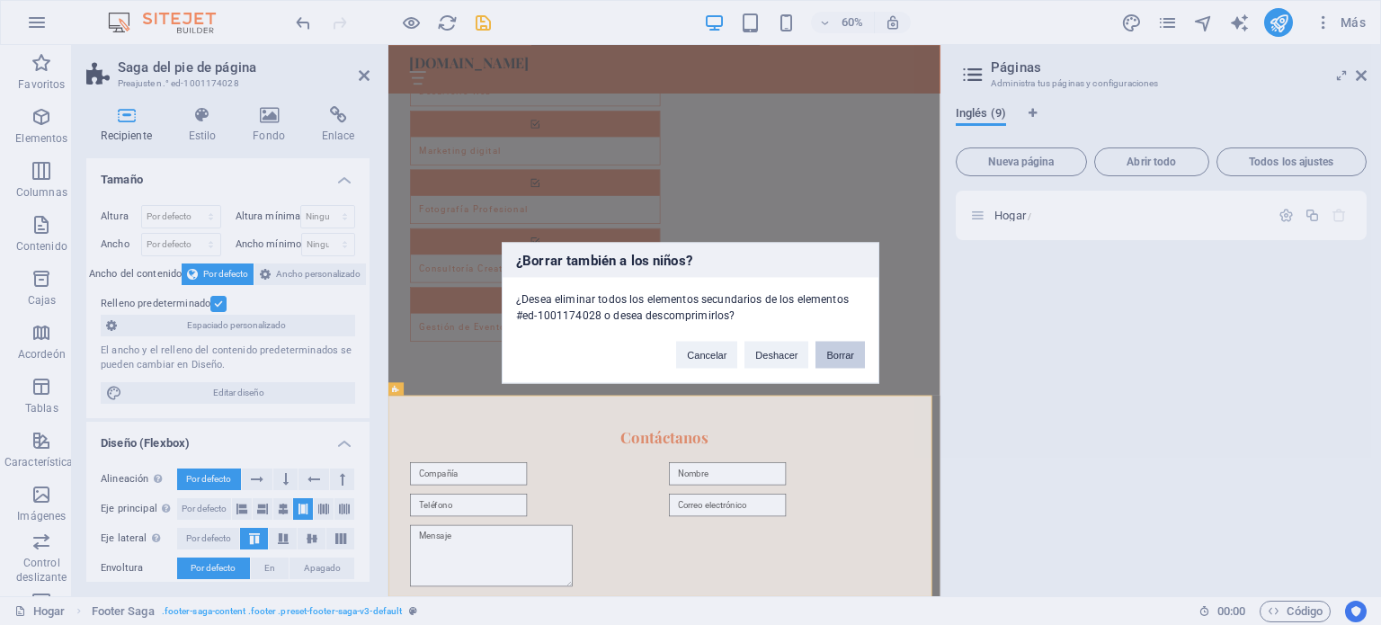
drag, startPoint x: 816, startPoint y: 316, endPoint x: 848, endPoint y: 344, distance: 42.6
click at [848, 344] on button "Borrar" at bounding box center [839, 354] width 49 height 27
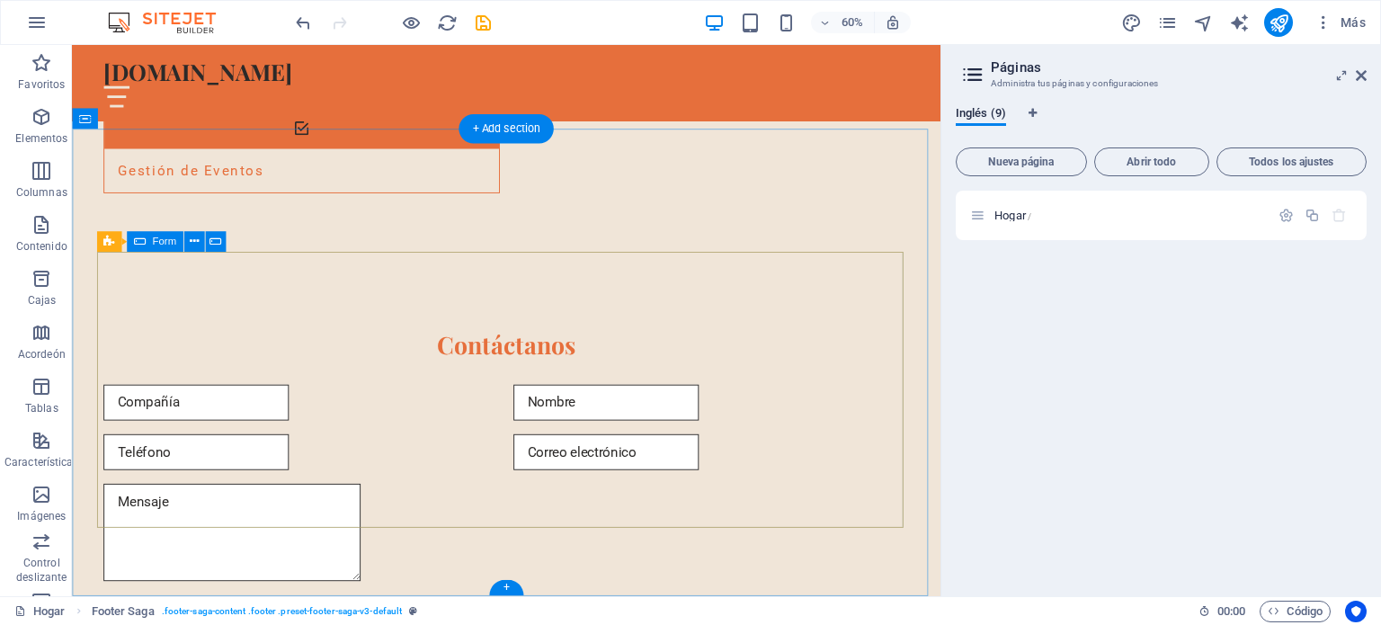
scroll to position [1129, 0]
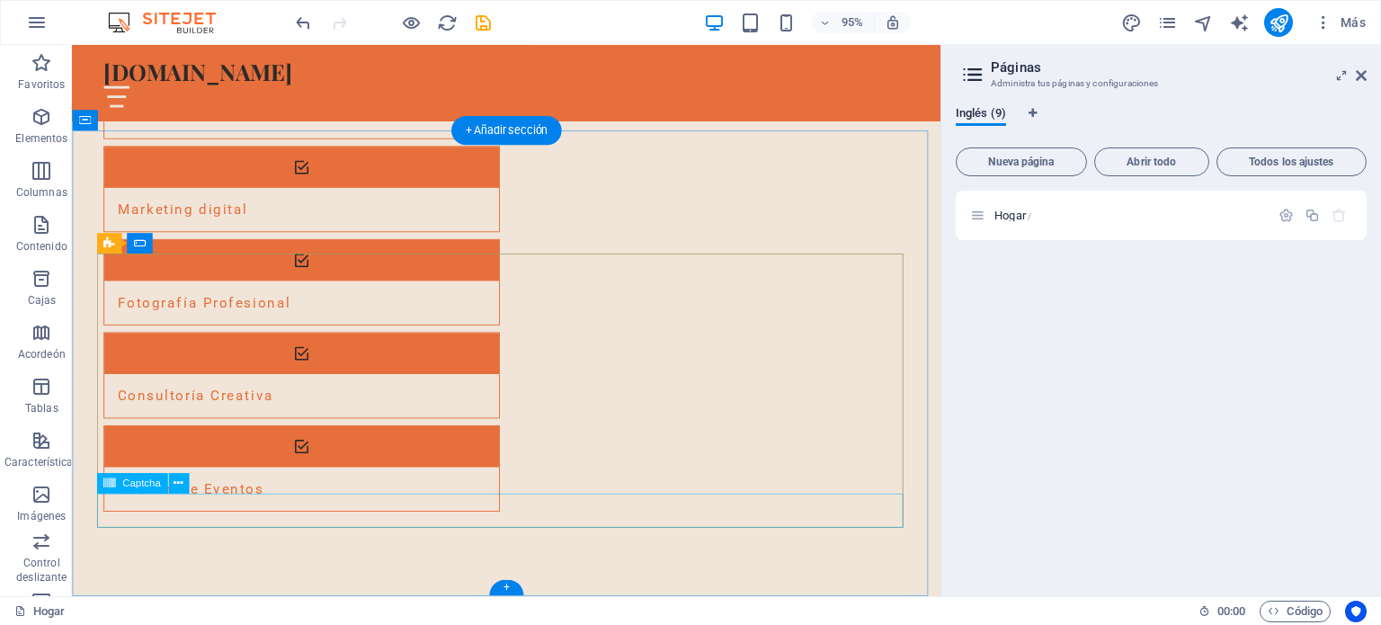
scroll to position [1128, 0]
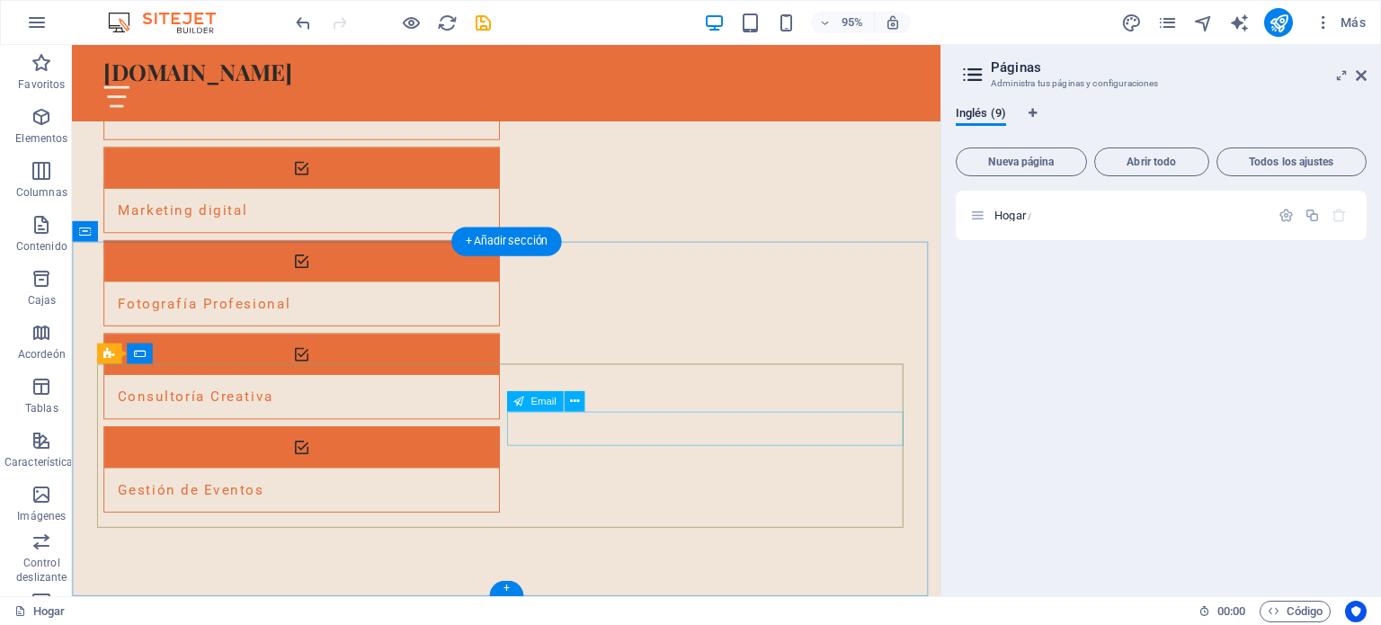
scroll to position [1011, 0]
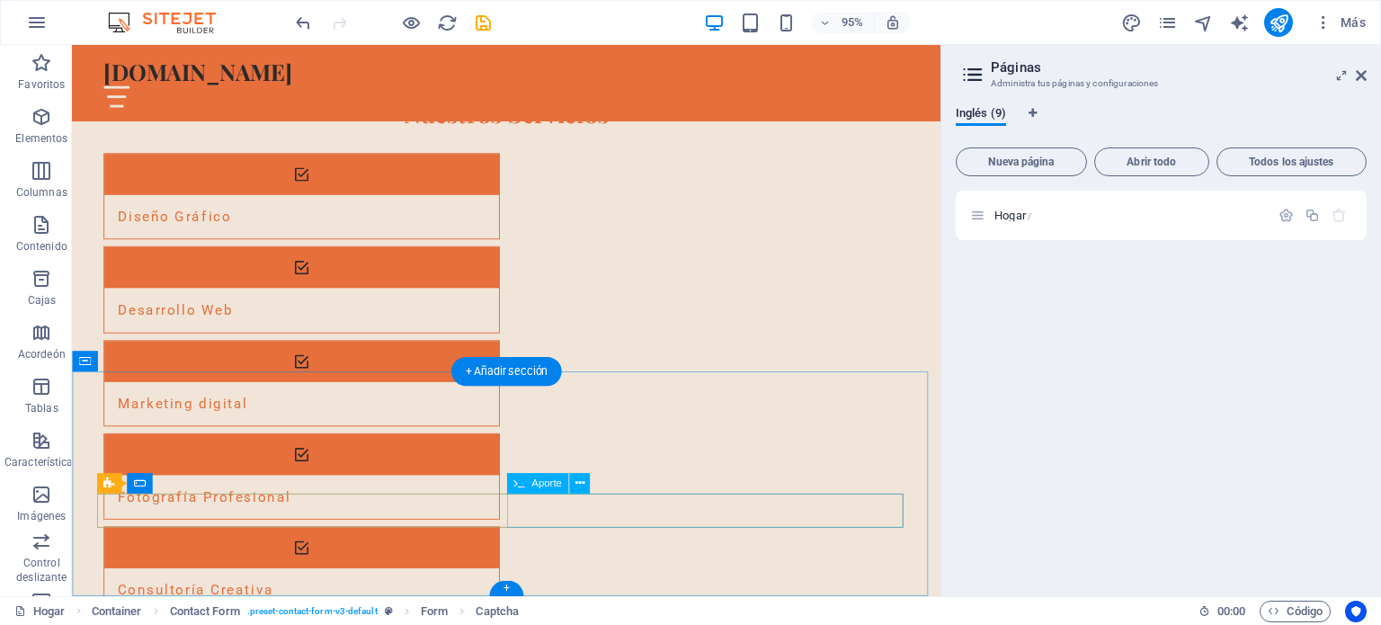
scroll to position [875, 0]
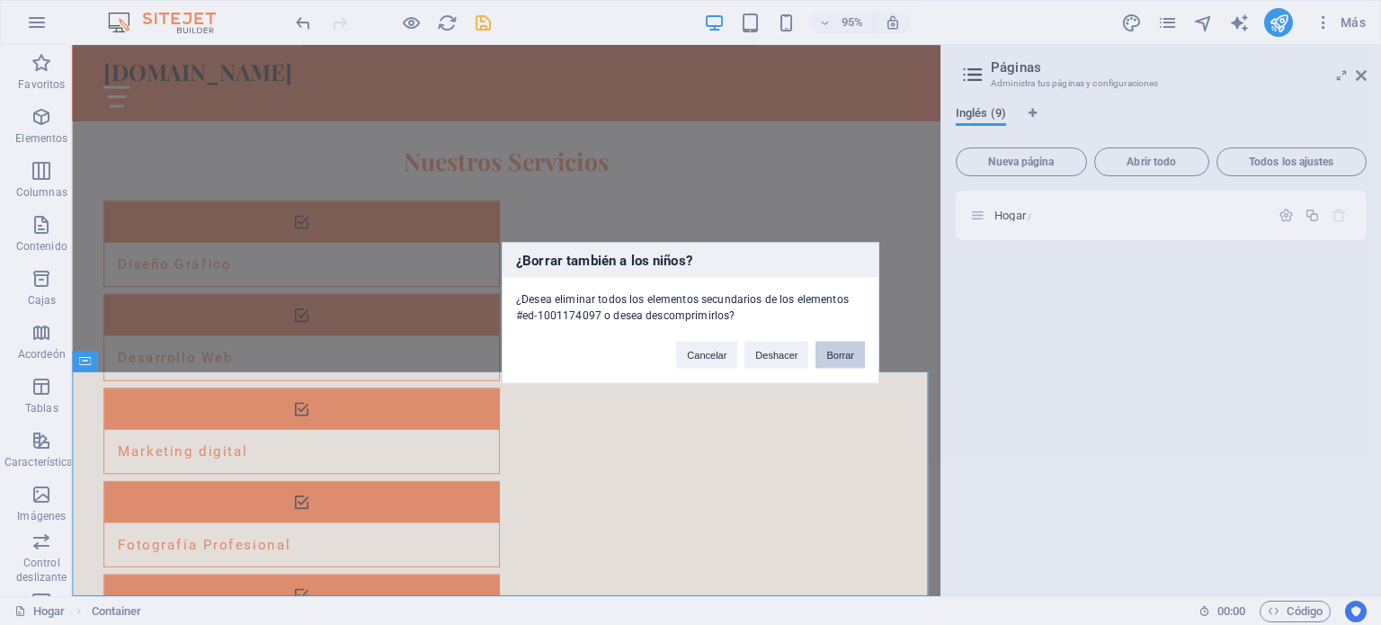
click at [843, 354] on font "Borrar" at bounding box center [840, 354] width 28 height 11
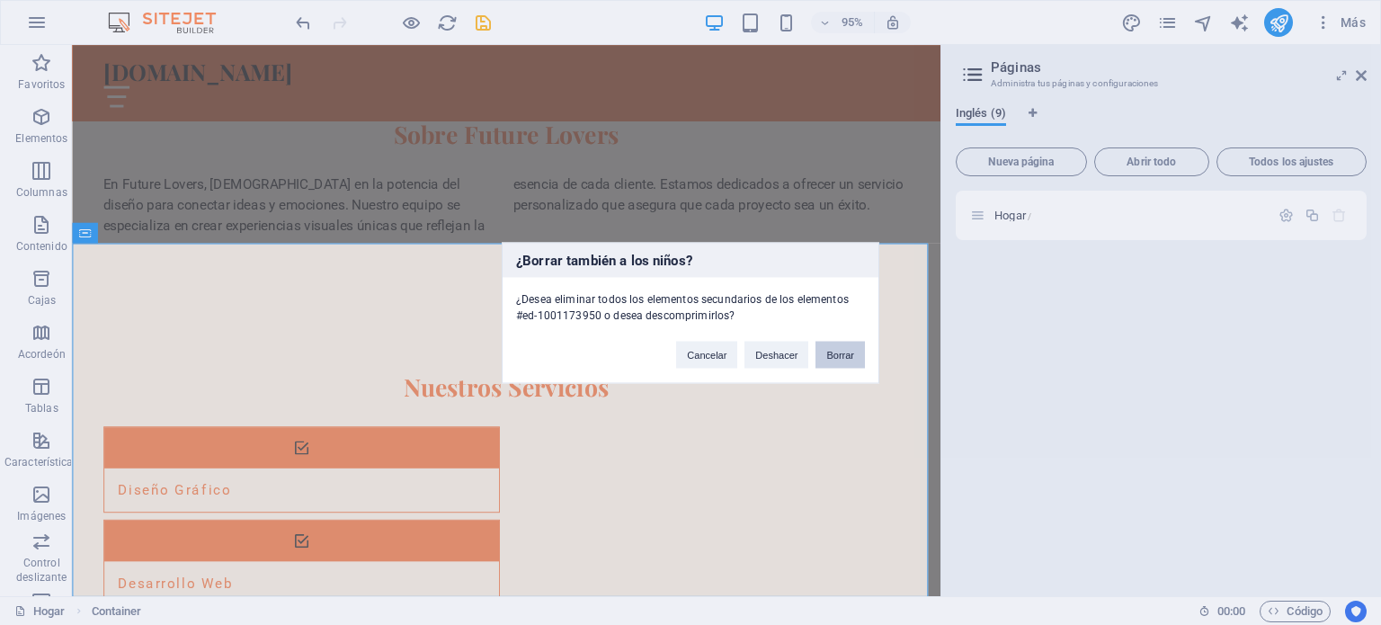
click at [843, 354] on font "Borrar" at bounding box center [840, 354] width 28 height 11
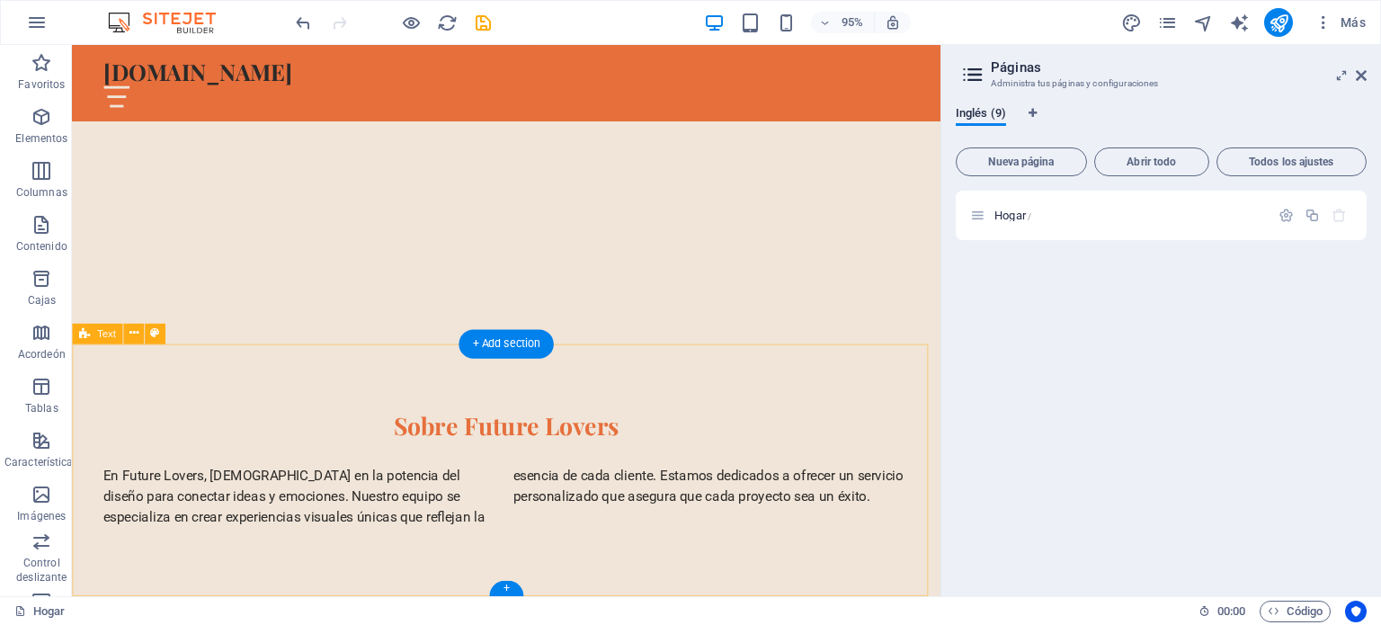
scroll to position [266, 0]
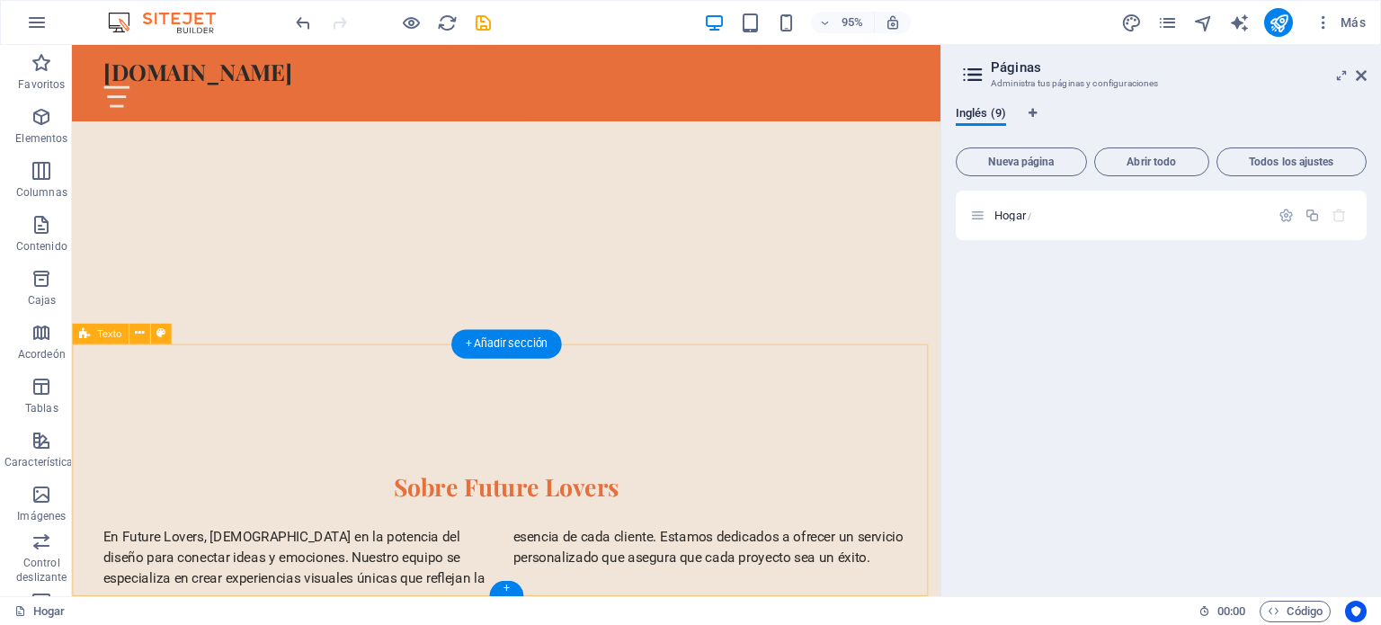
click at [896, 422] on div "Sobre Future Lovers En Future Lovers, creemos en la potencia del diseño para co…" at bounding box center [529, 555] width 914 height 266
click at [742, 552] on div "En Future Lovers, creemos en la potencia del diseño para conectar ideas y emoci…" at bounding box center [529, 584] width 849 height 65
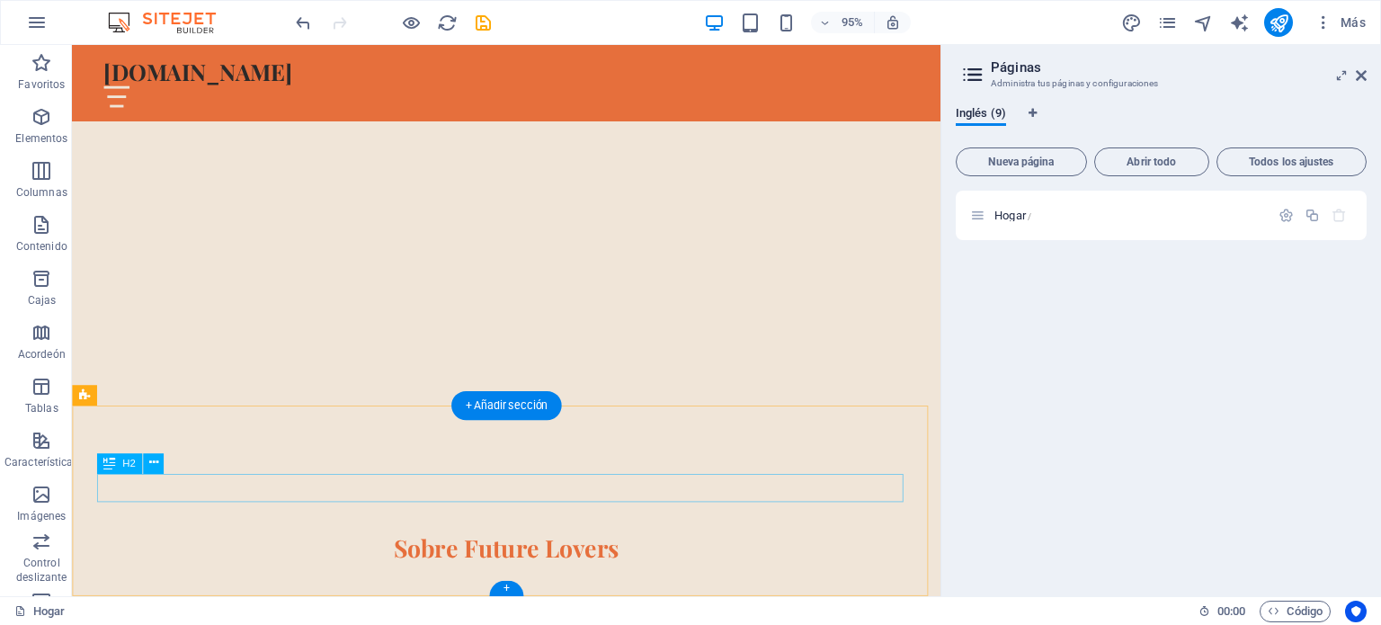
click at [747, 559] on div "Sobre Future Lovers" at bounding box center [529, 574] width 849 height 31
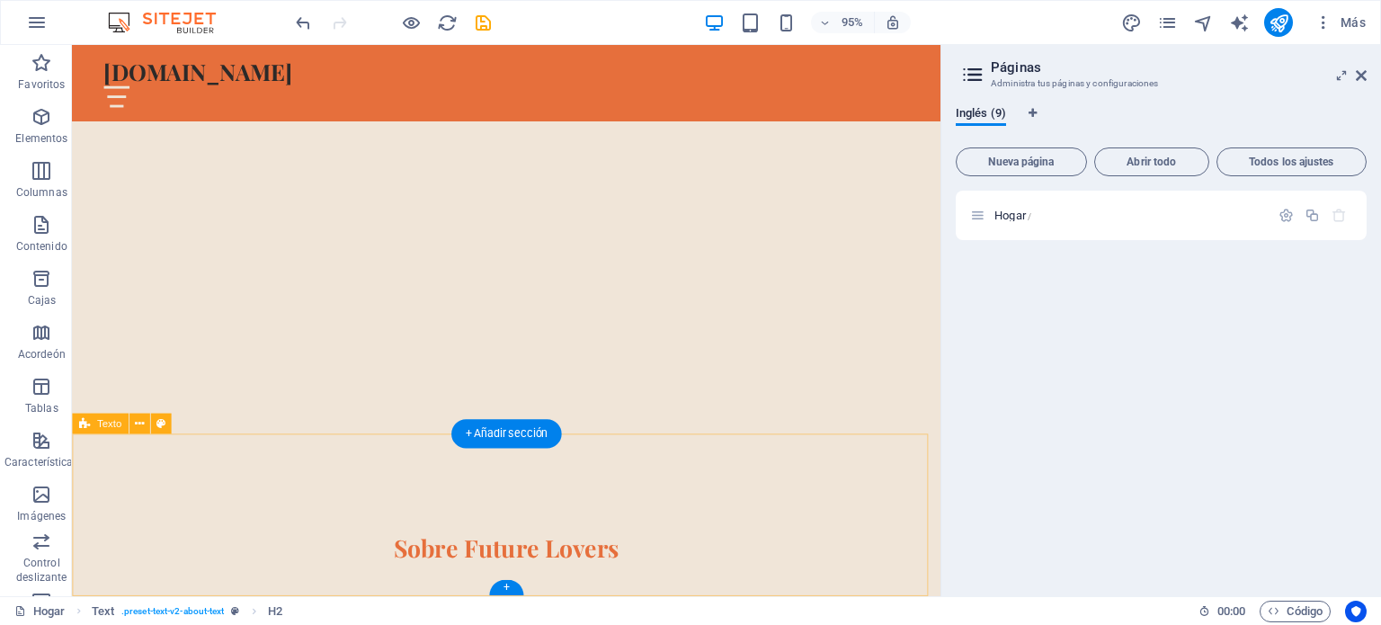
scroll to position [171, 0]
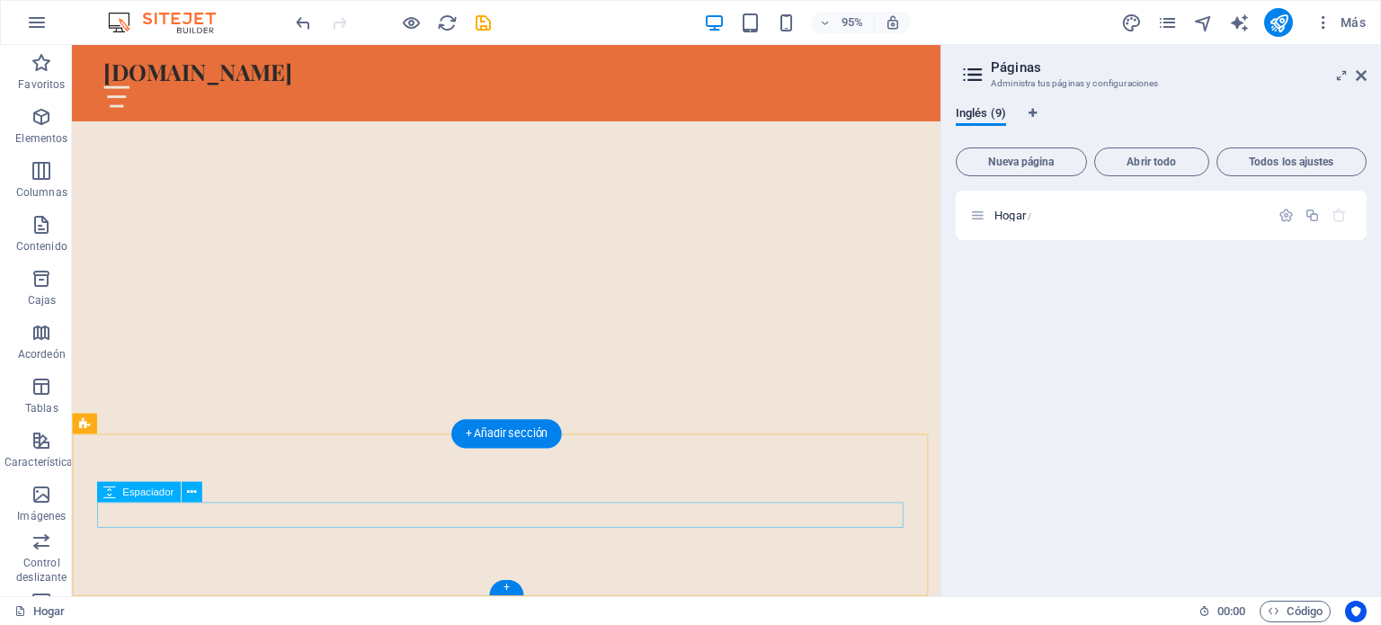
click at [733, 590] on div at bounding box center [529, 603] width 849 height 27
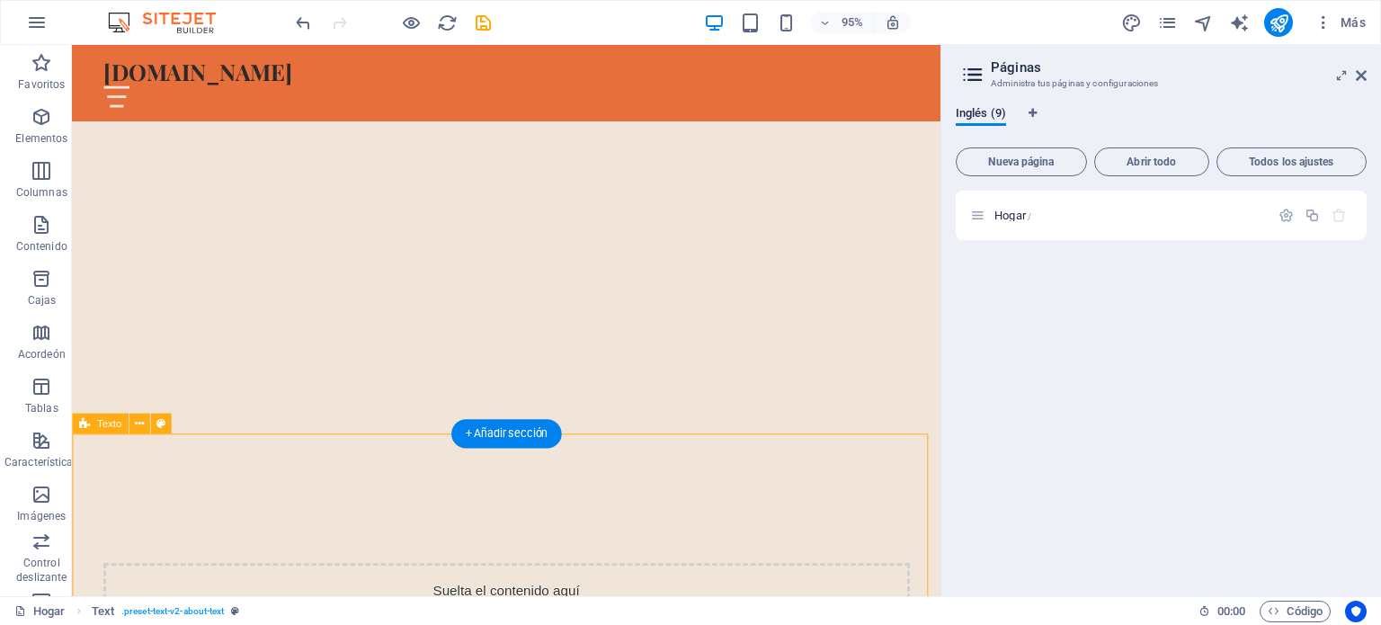
scroll to position [0, 0]
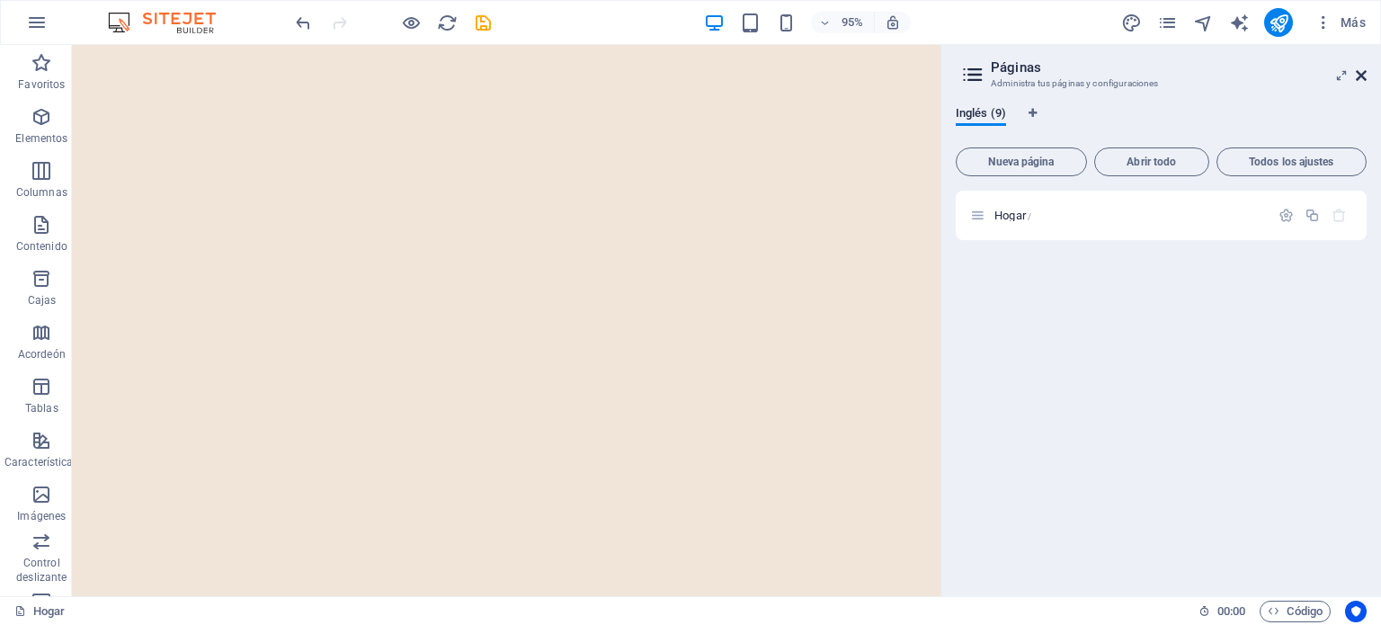
click at [1356, 73] on icon at bounding box center [1361, 75] width 11 height 14
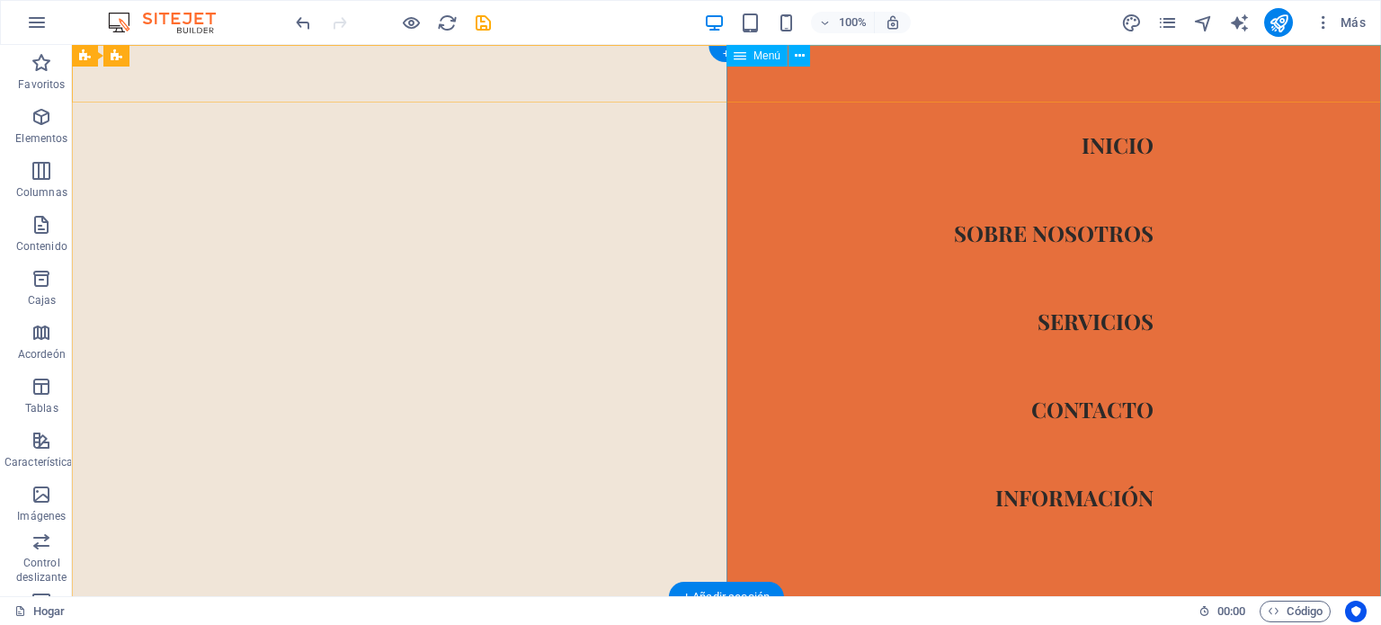
click at [1133, 72] on nav "Inicio Sobre nosotros Servicios Contacto Información" at bounding box center [1053, 320] width 654 height 551
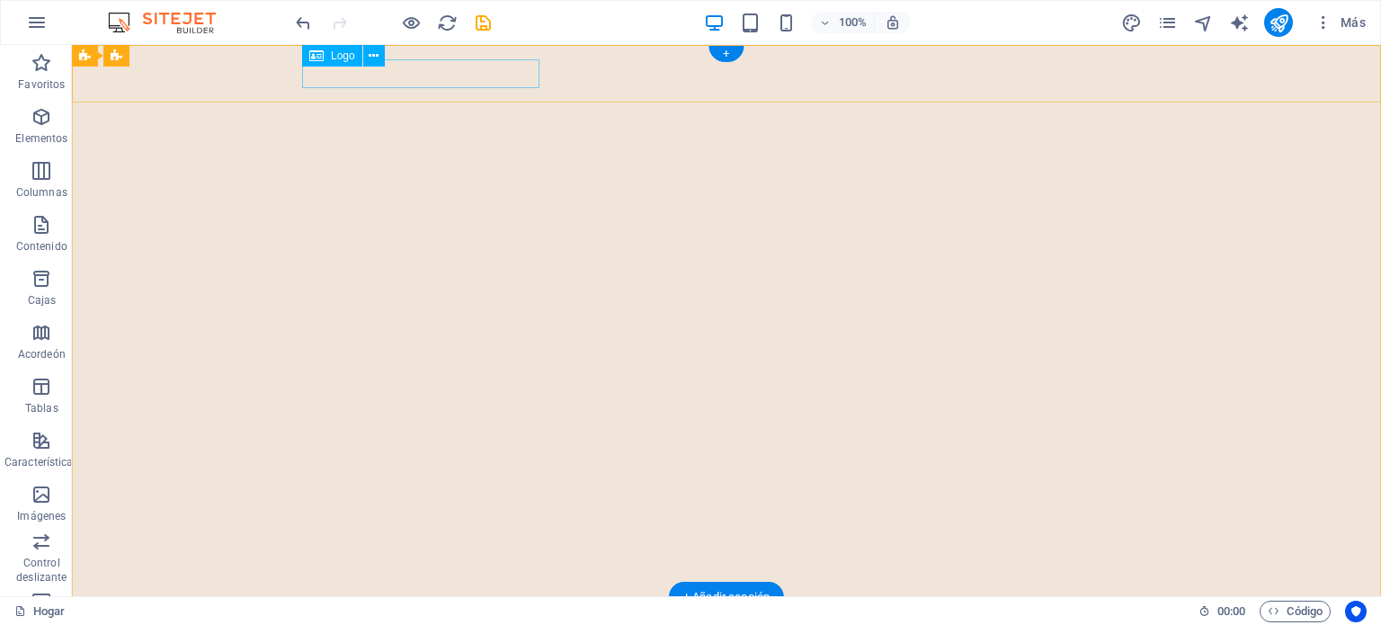
click at [493, 611] on div "[DOMAIN_NAME]" at bounding box center [726, 625] width 849 height 29
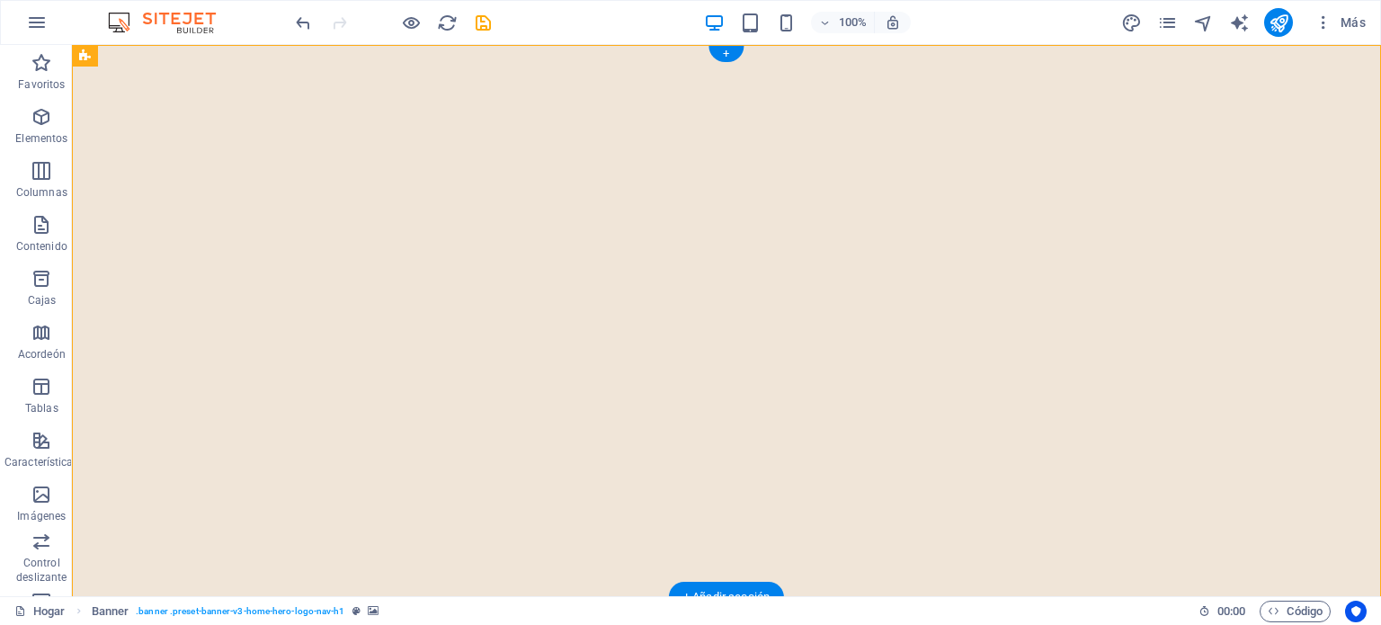
select select "ms"
select select "s"
select select "progressive"
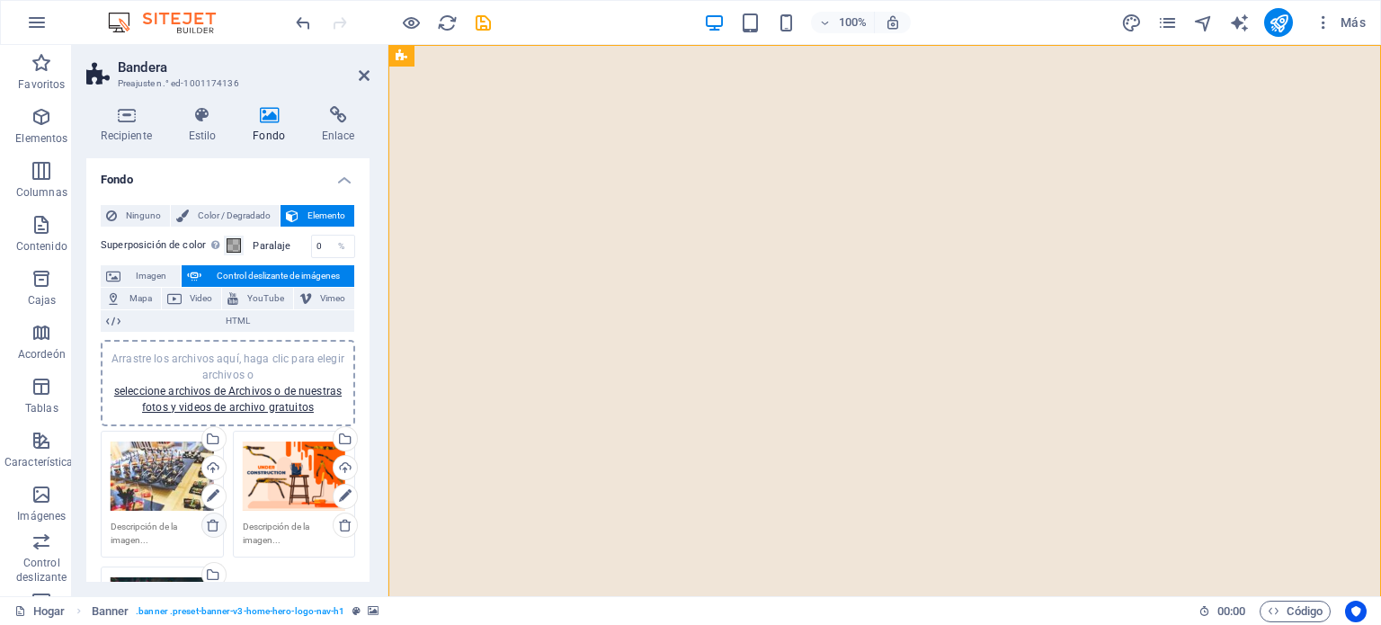
click at [212, 524] on icon at bounding box center [213, 525] width 14 height 14
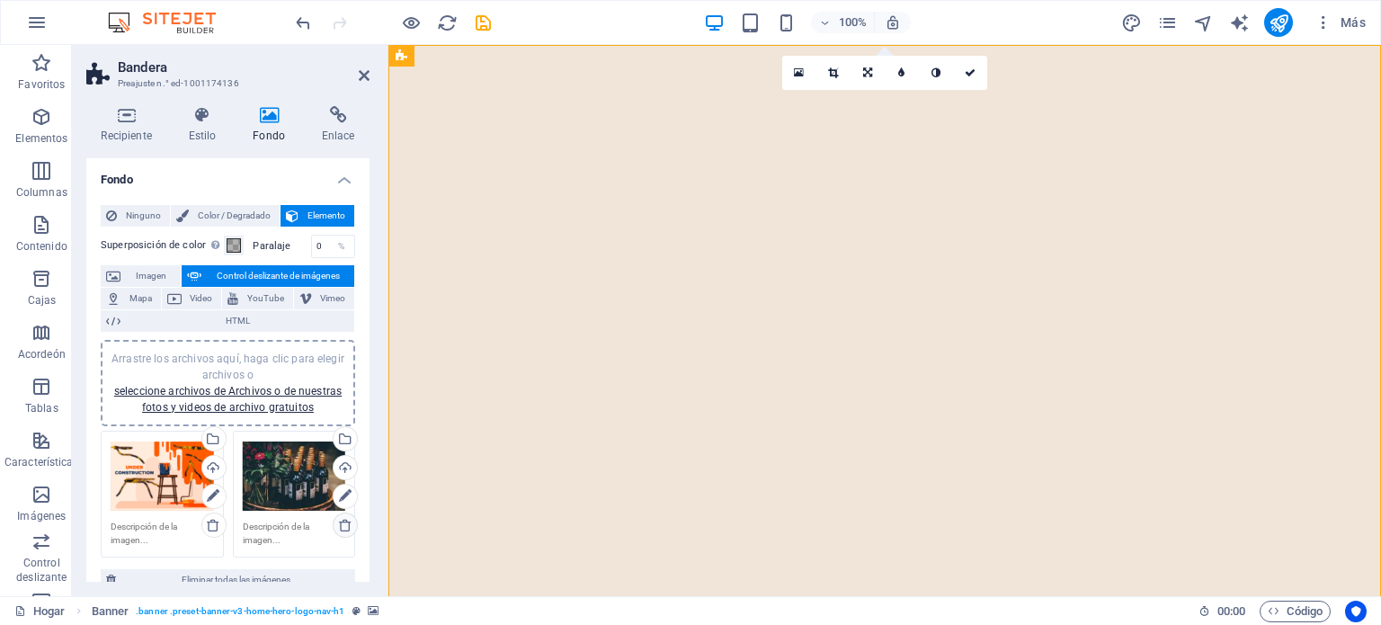
click at [340, 522] on icon at bounding box center [345, 525] width 14 height 14
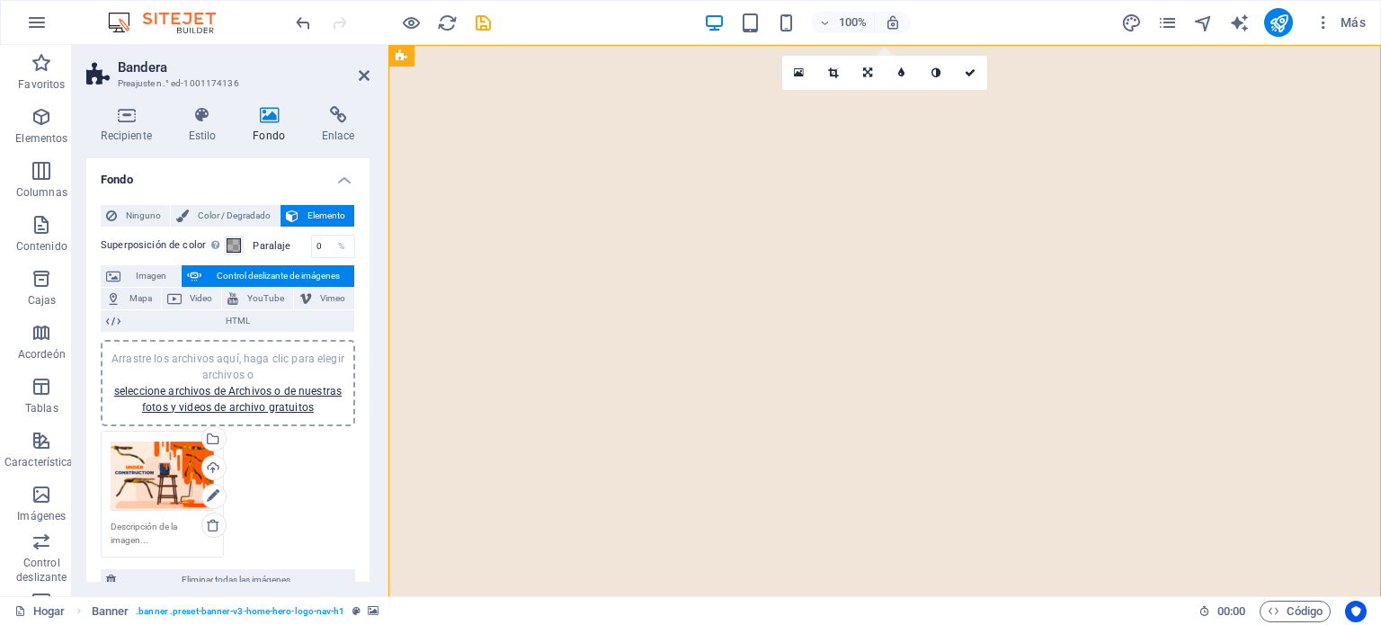
click at [665, 45] on img "1/1" at bounding box center [884, 45] width 992 height 0
click at [671, 45] on img "1/1" at bounding box center [884, 45] width 992 height 0
click at [357, 69] on h2 "Bandera" at bounding box center [244, 67] width 252 height 16
click at [365, 75] on icon at bounding box center [364, 75] width 11 height 14
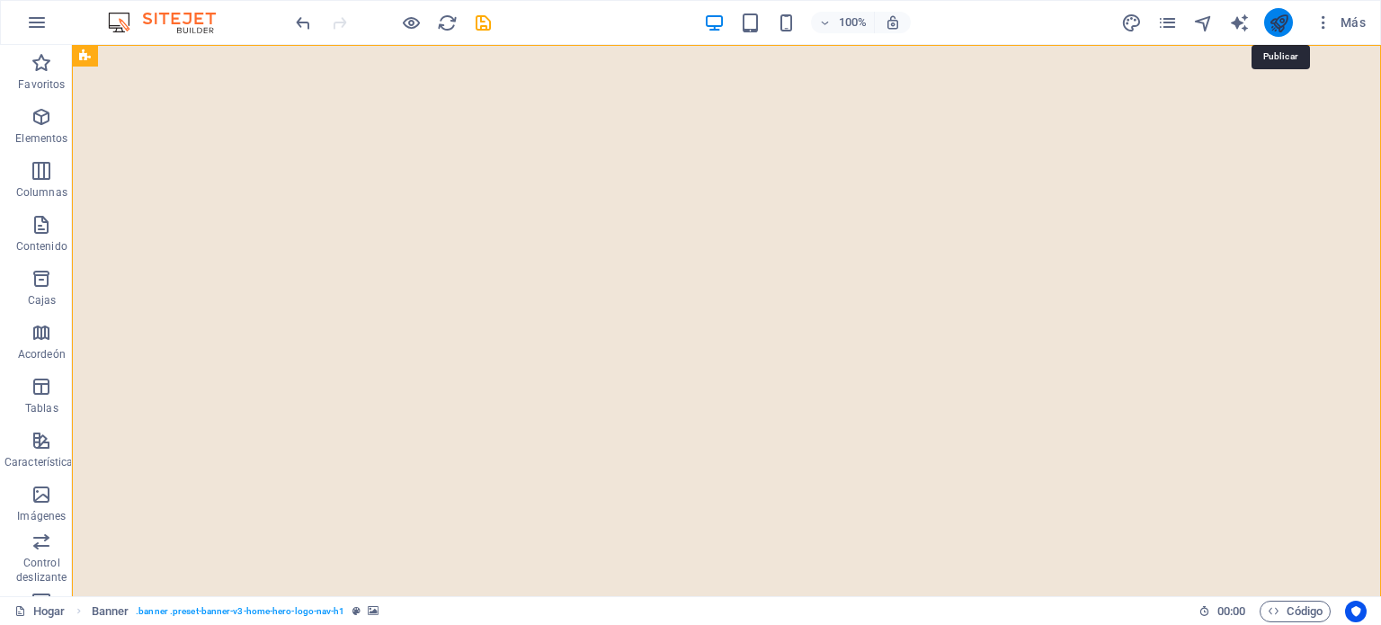
click at [1270, 21] on icon "publicar" at bounding box center [1278, 23] width 21 height 21
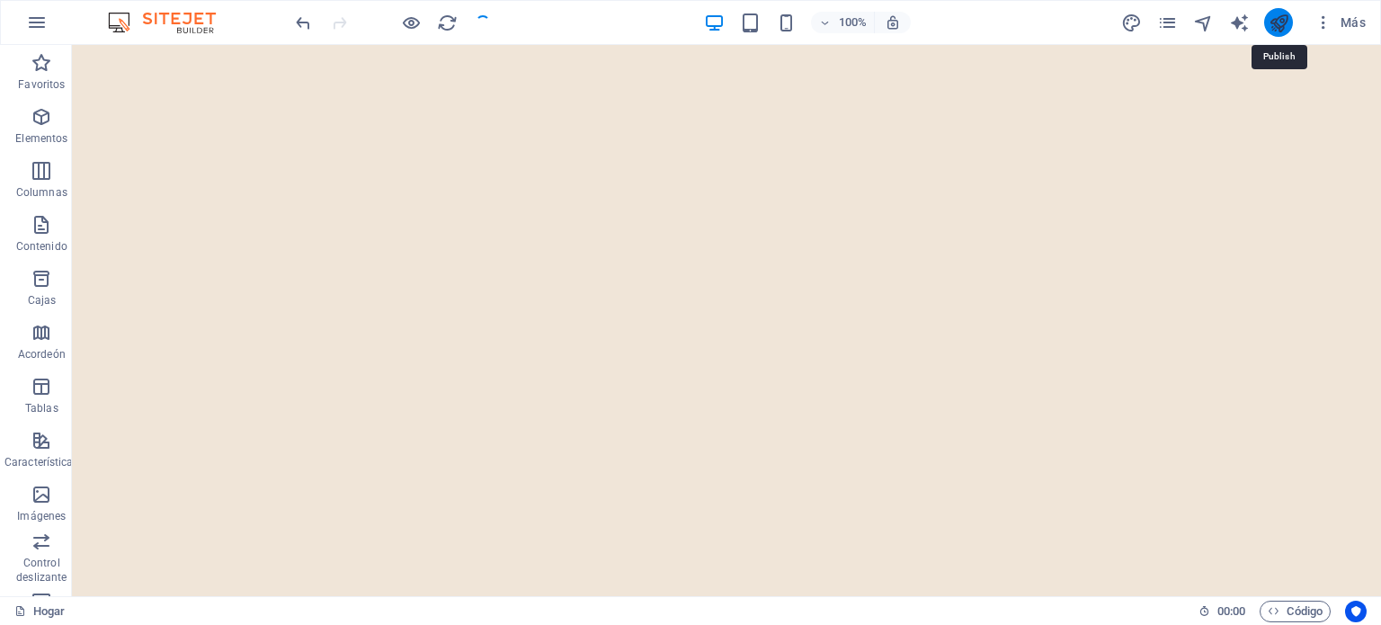
click at [1280, 24] on icon "publicar" at bounding box center [1278, 23] width 21 height 21
click at [1320, 24] on icon "button" at bounding box center [1323, 22] width 18 height 18
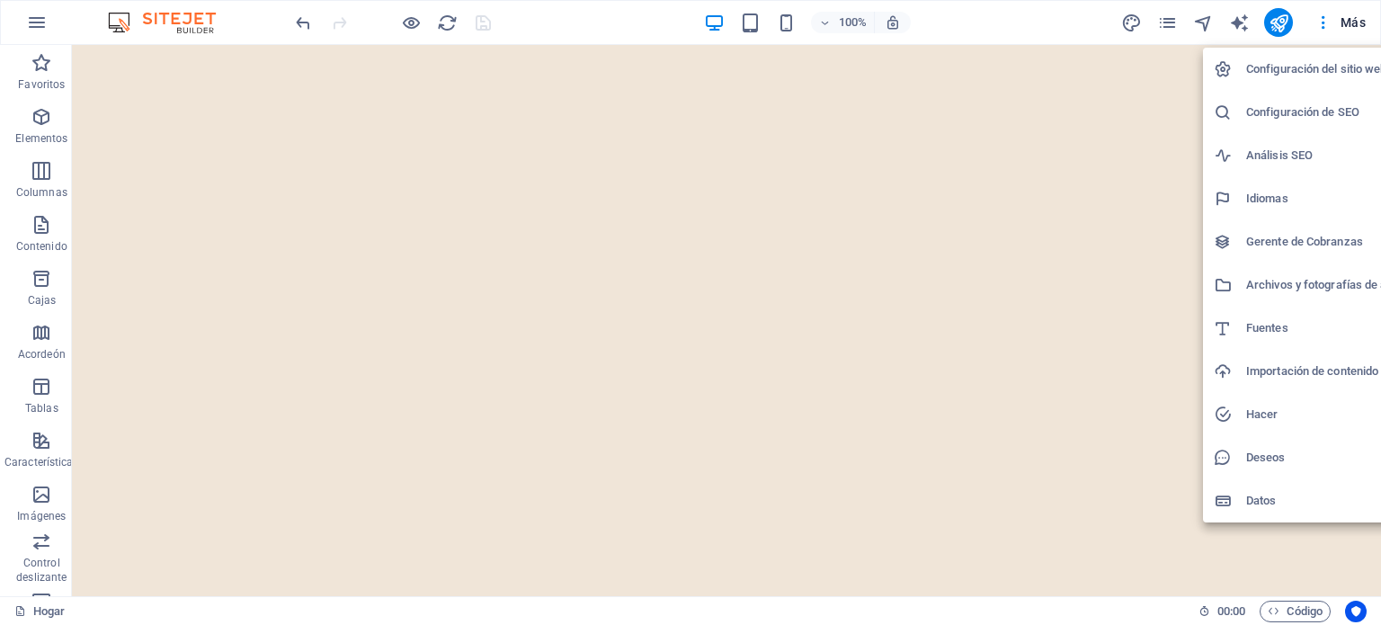
click at [1098, 102] on div at bounding box center [690, 312] width 1381 height 625
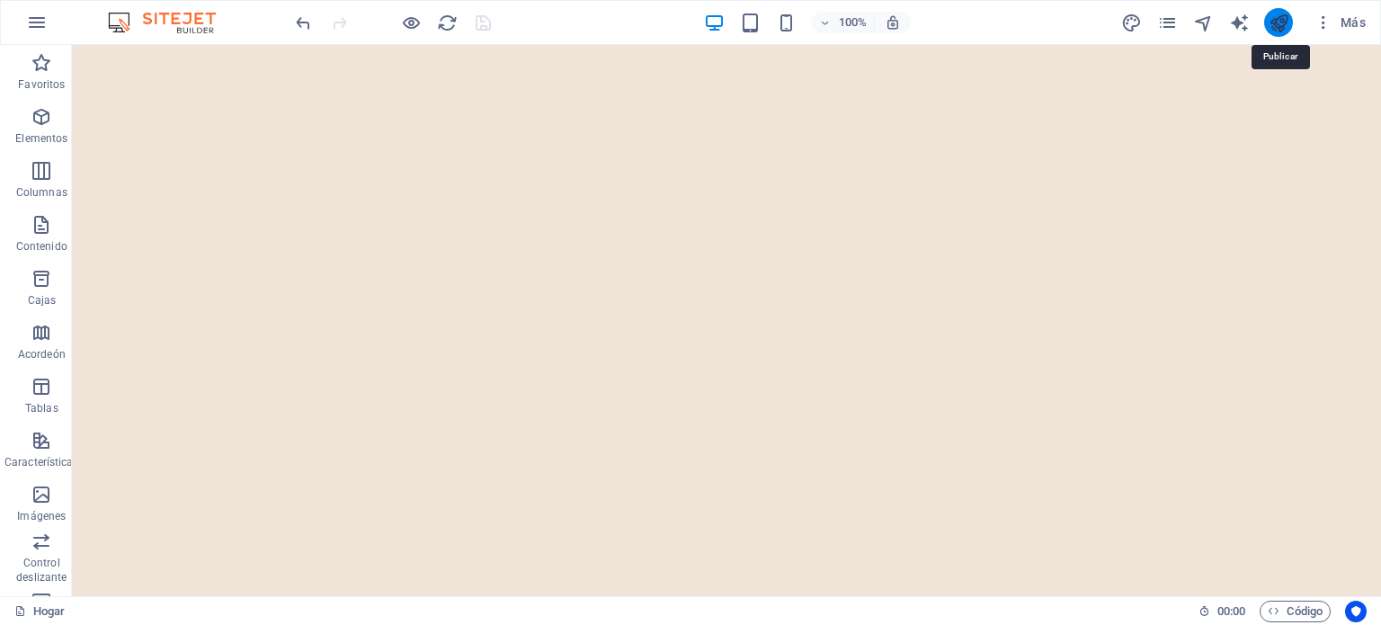
click at [1274, 18] on icon "publicar" at bounding box center [1278, 23] width 21 height 21
click at [1273, 22] on icon "publicar" at bounding box center [1278, 23] width 21 height 21
click at [1283, 14] on icon "publicar" at bounding box center [1278, 23] width 21 height 21
